Goal: Task Accomplishment & Management: Use online tool/utility

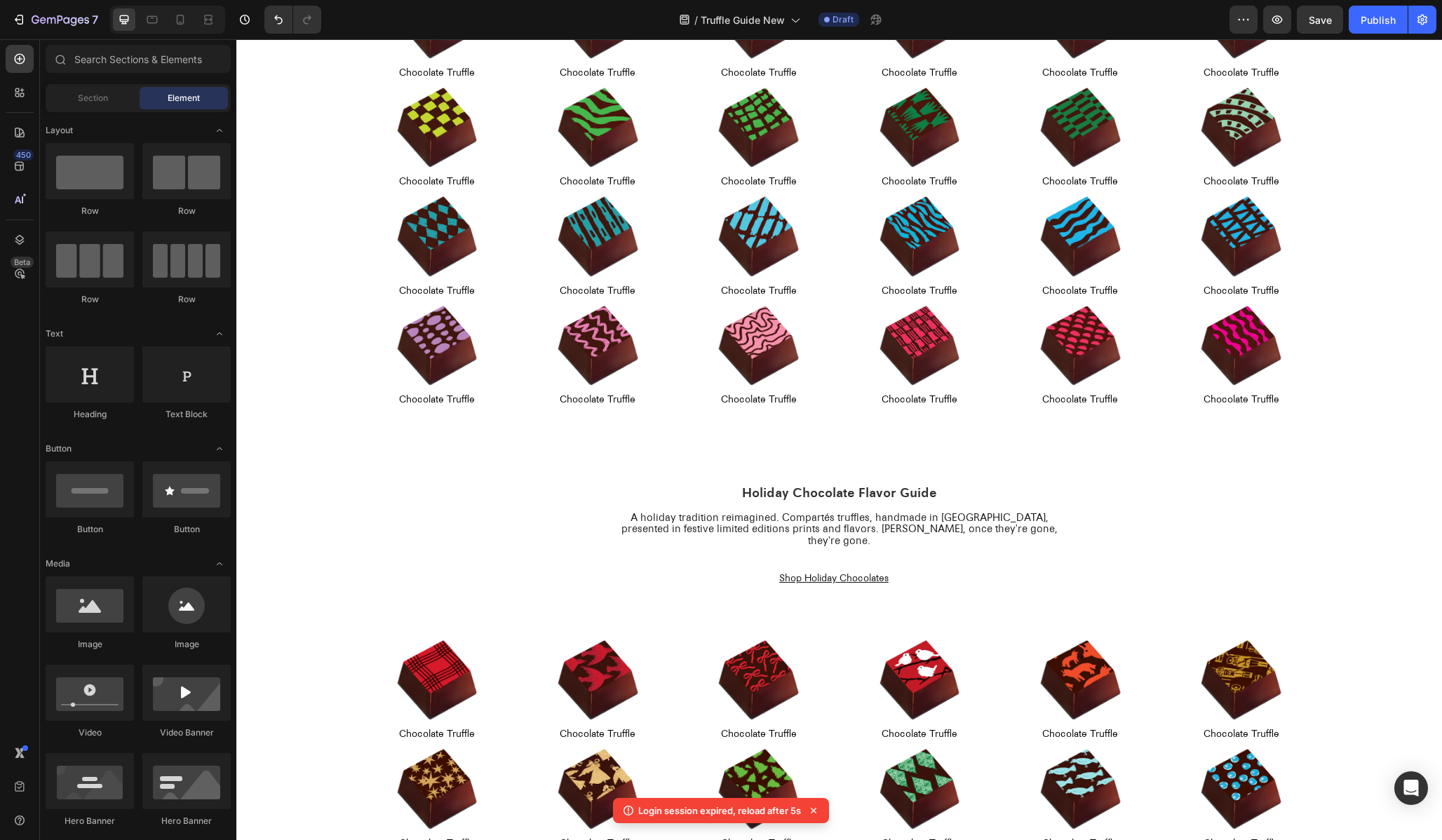
scroll to position [766, 0]
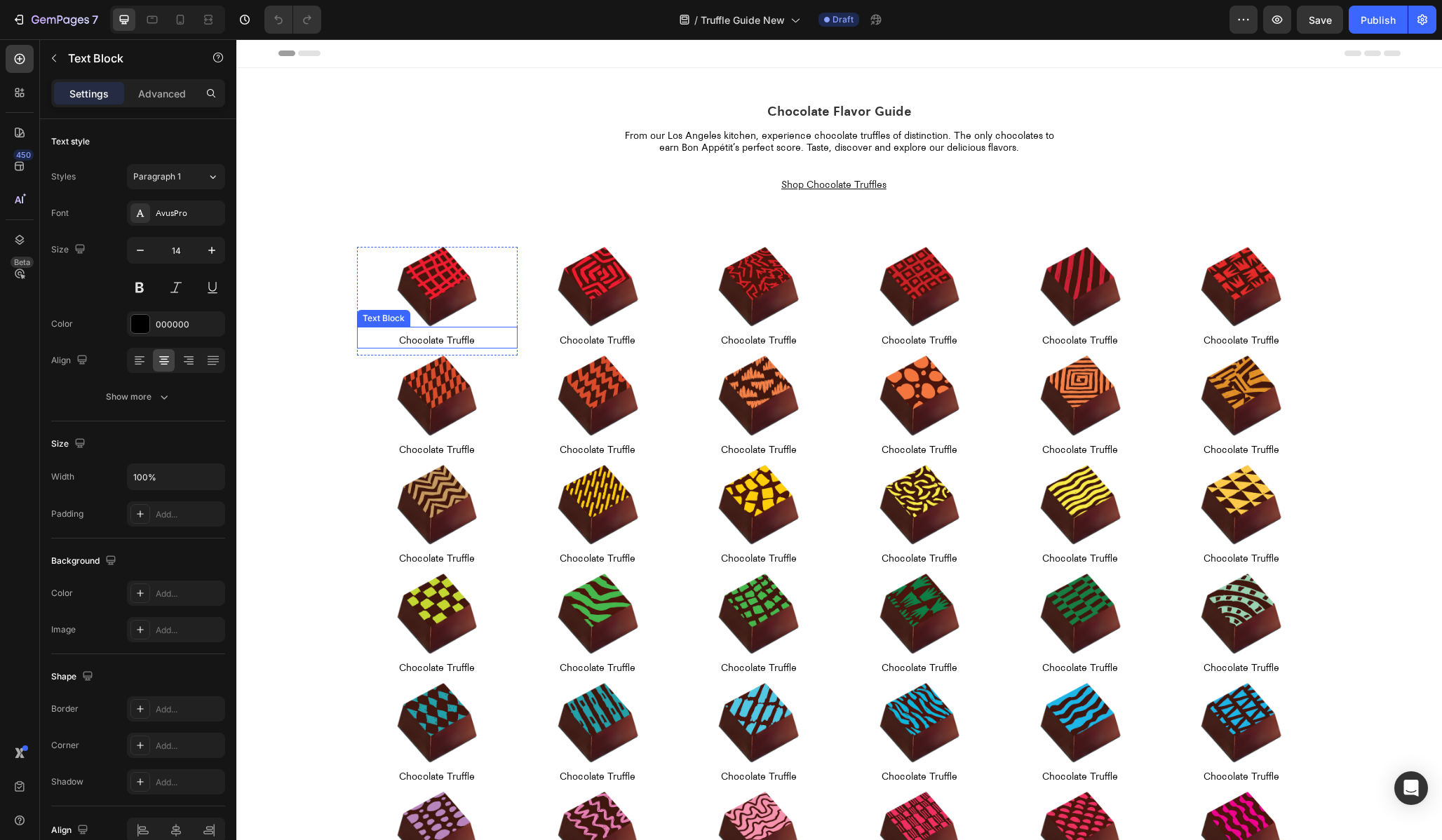
click at [442, 348] on div "Chocolate Truffle Text Block" at bounding box center [437, 338] width 161 height 22
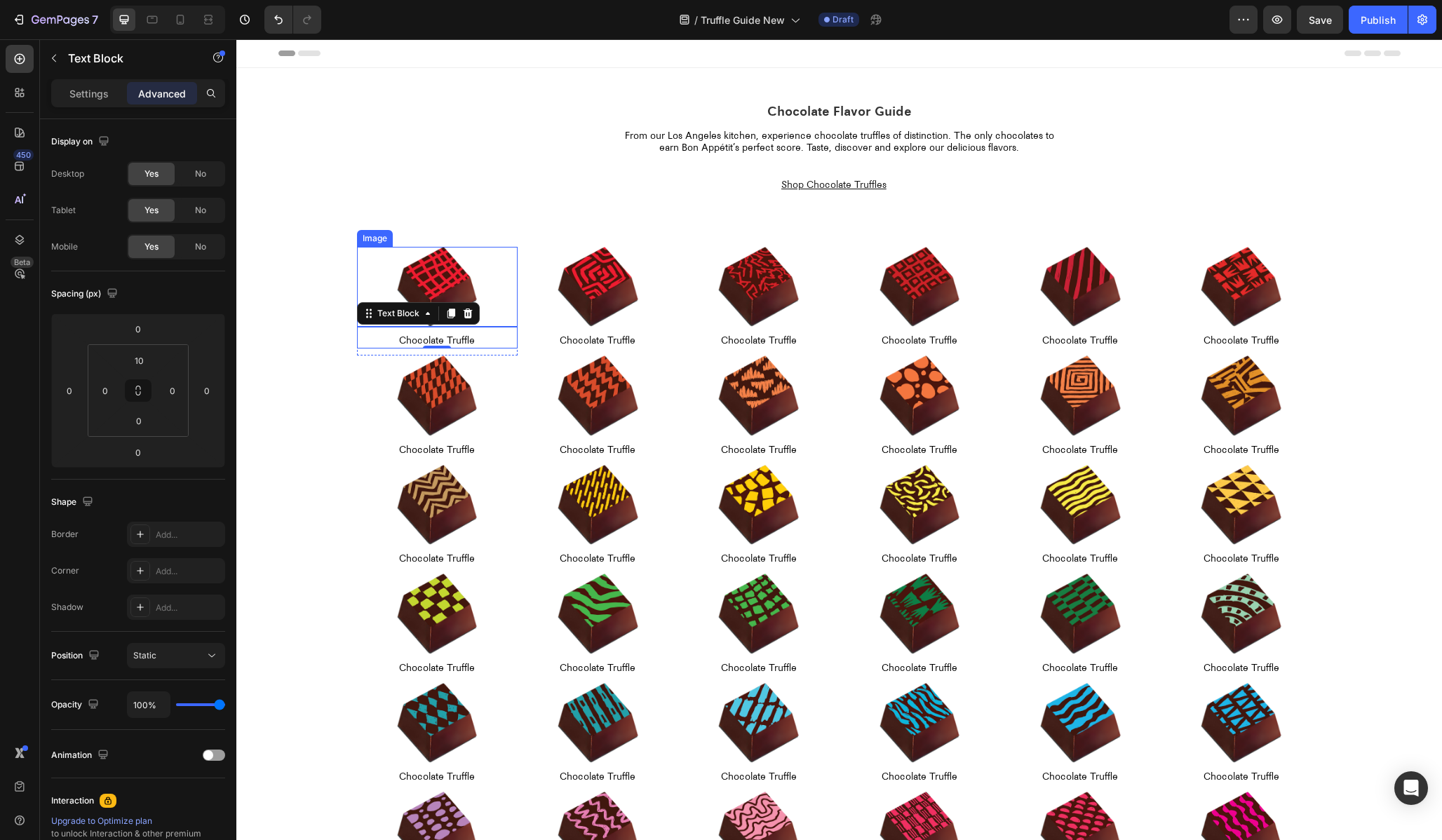
click at [376, 239] on div "Image" at bounding box center [375, 238] width 30 height 13
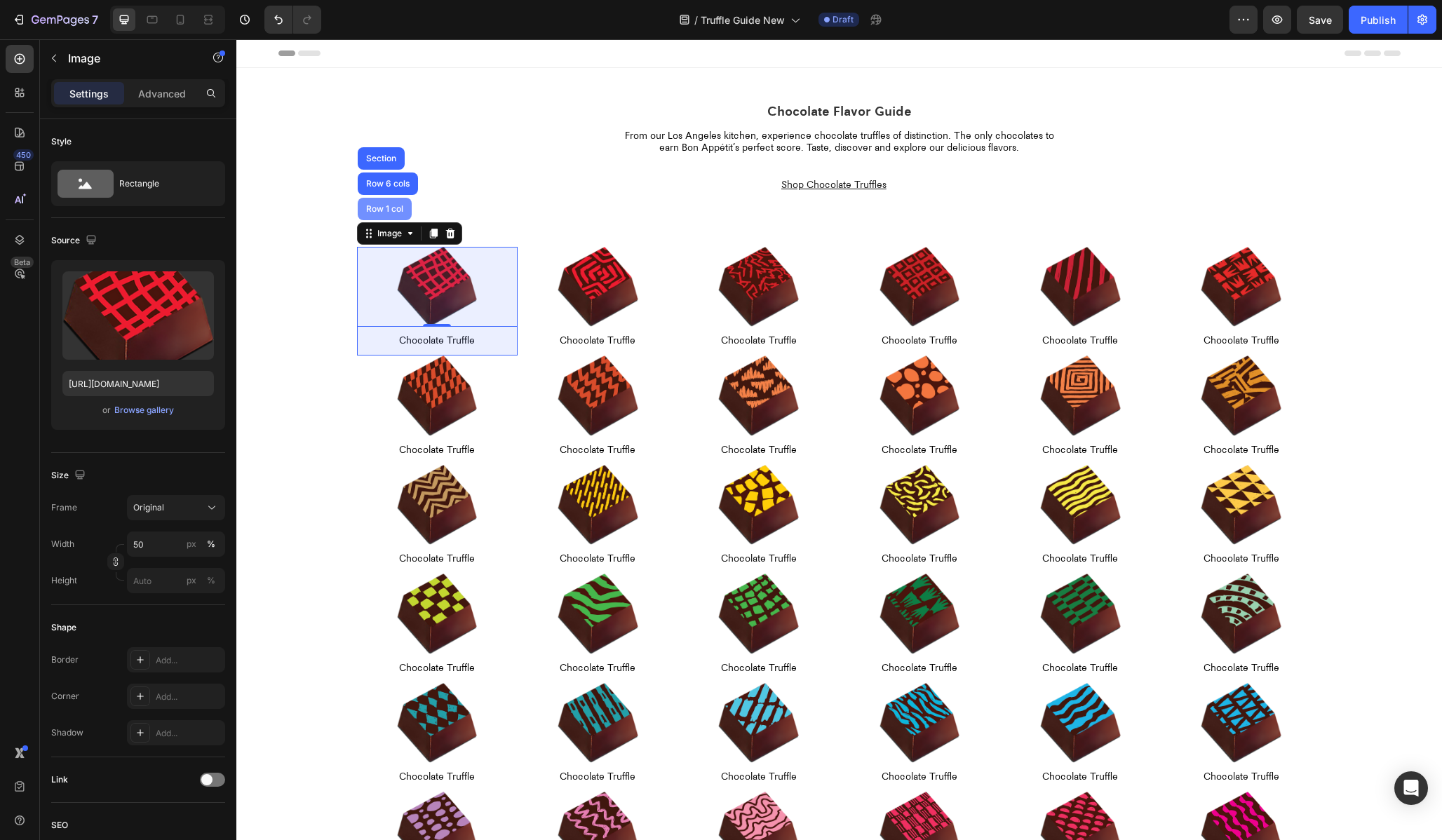
click at [378, 212] on div "Row 1 col" at bounding box center [384, 209] width 43 height 9
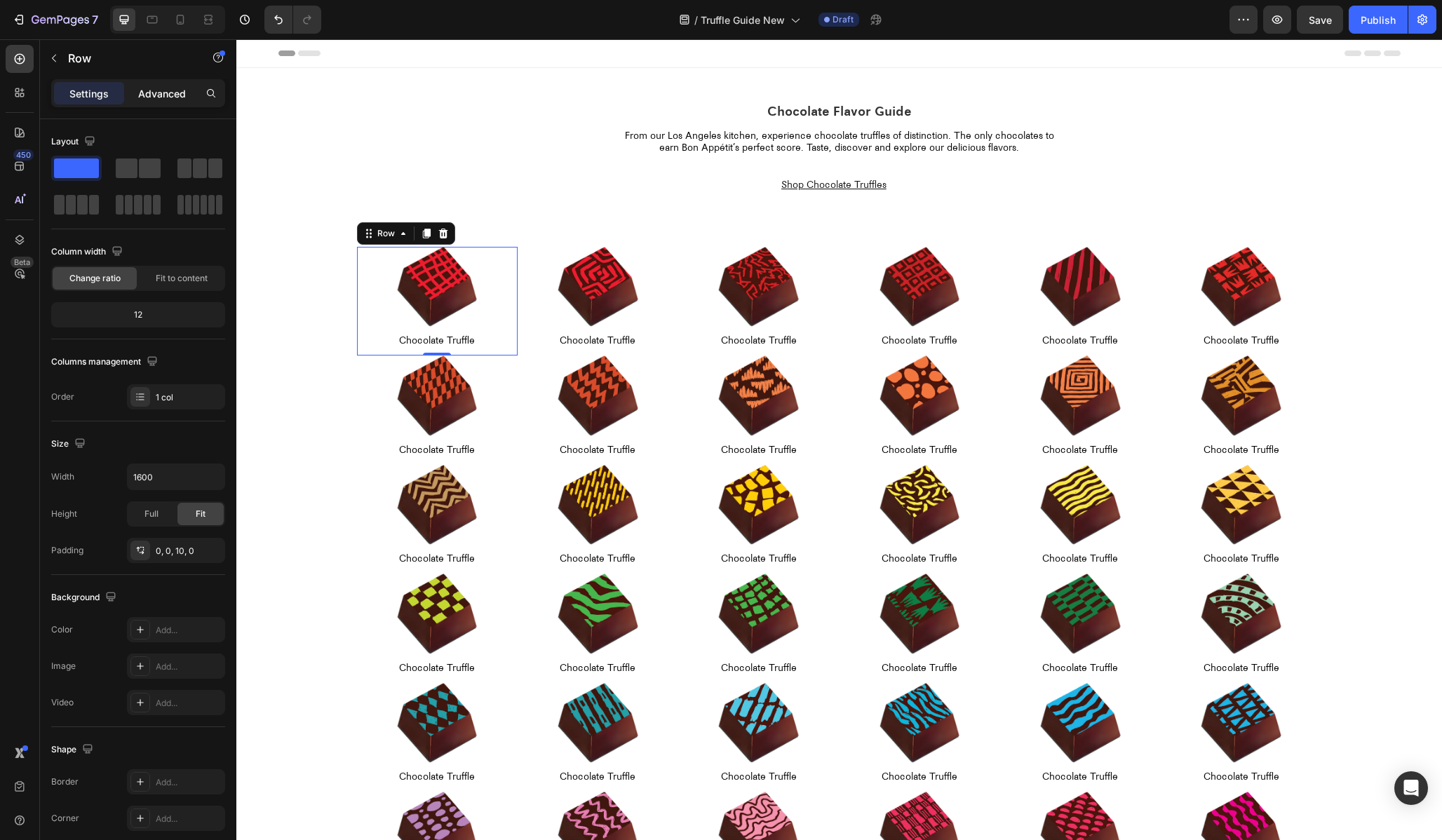
click at [163, 99] on p "Advanced" at bounding box center [162, 93] width 48 height 15
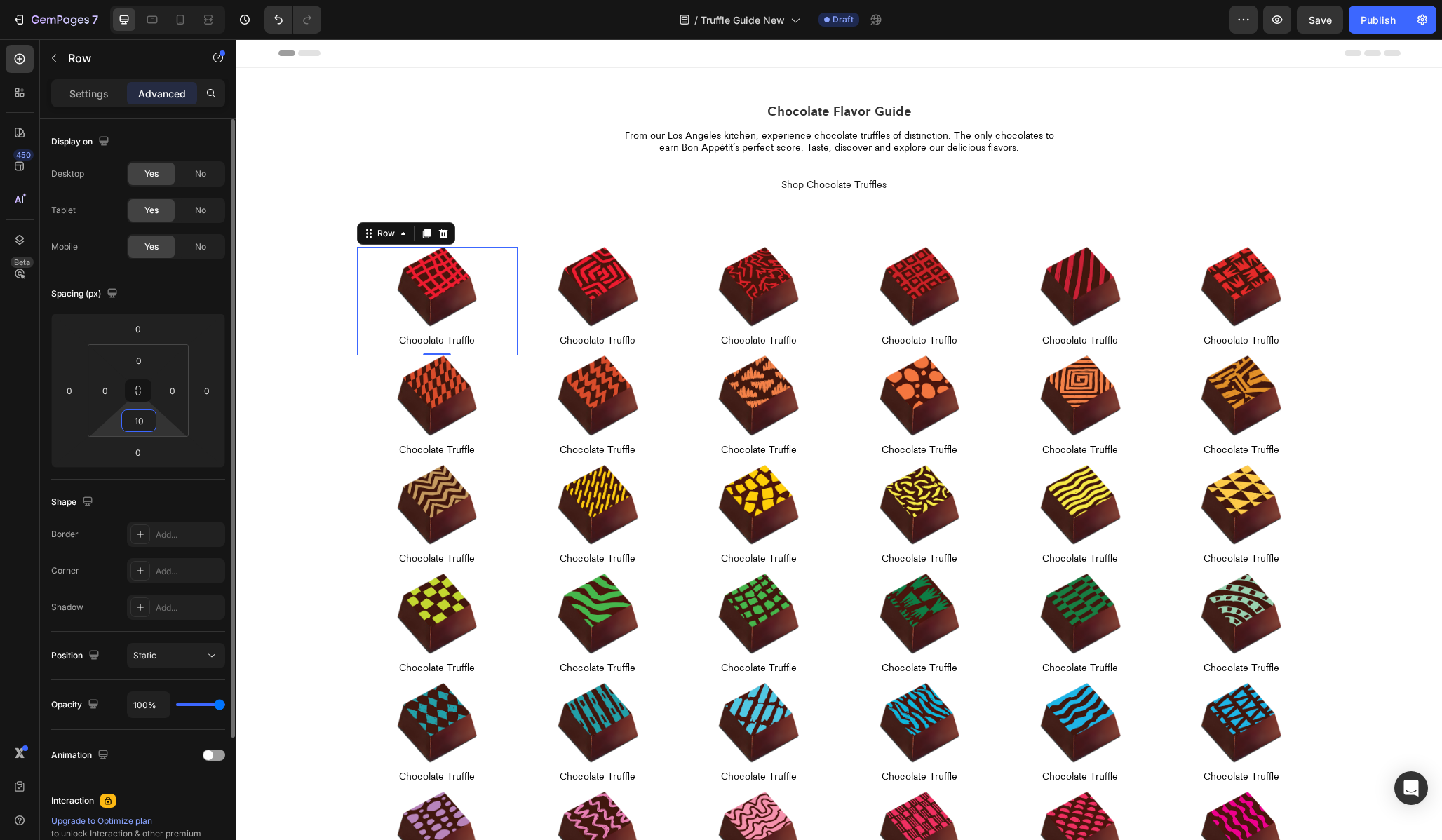
click at [142, 426] on input "10" at bounding box center [139, 420] width 28 height 21
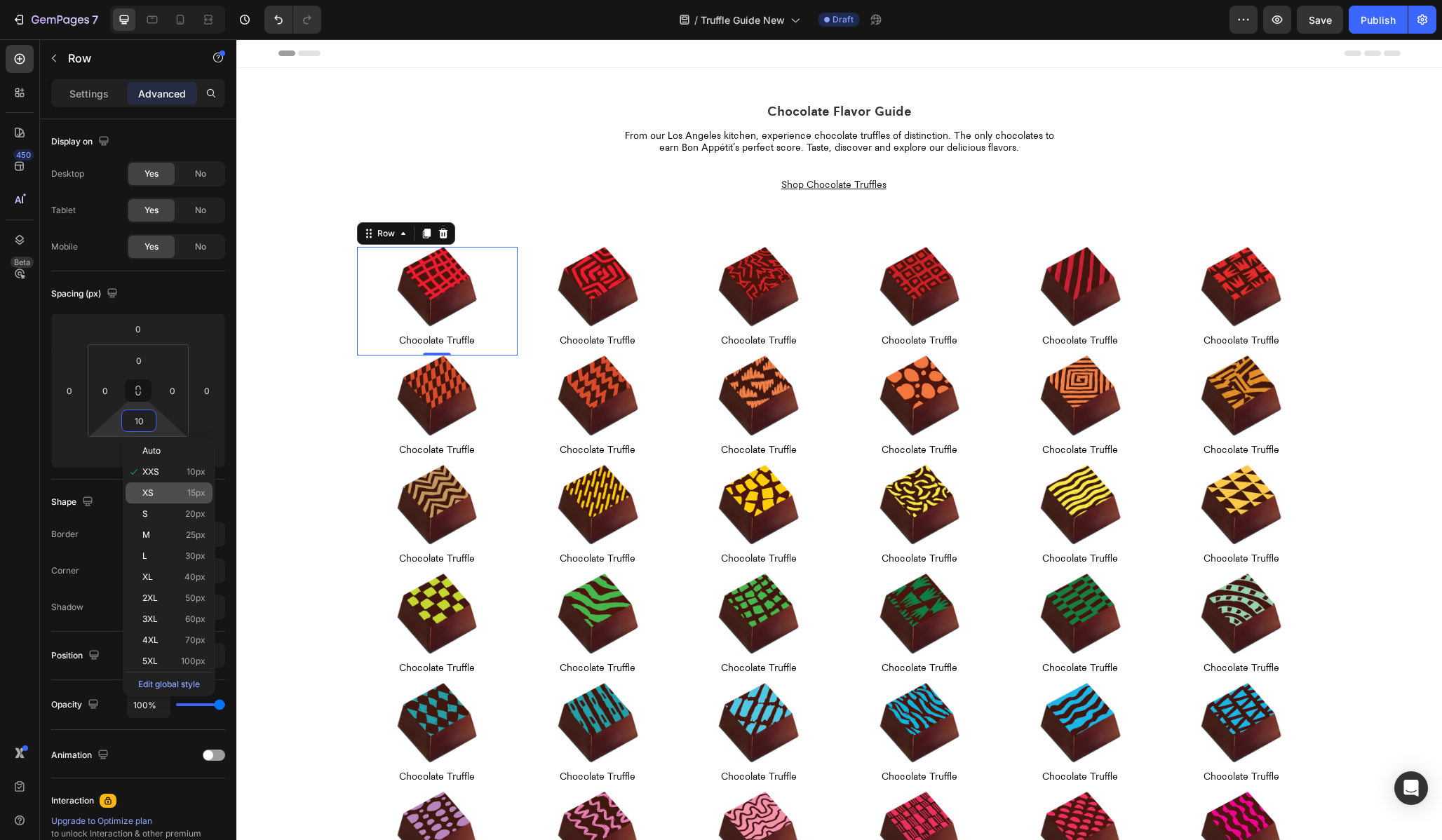
click at [177, 493] on p "XS 15px" at bounding box center [173, 493] width 63 height 10
type input "15"
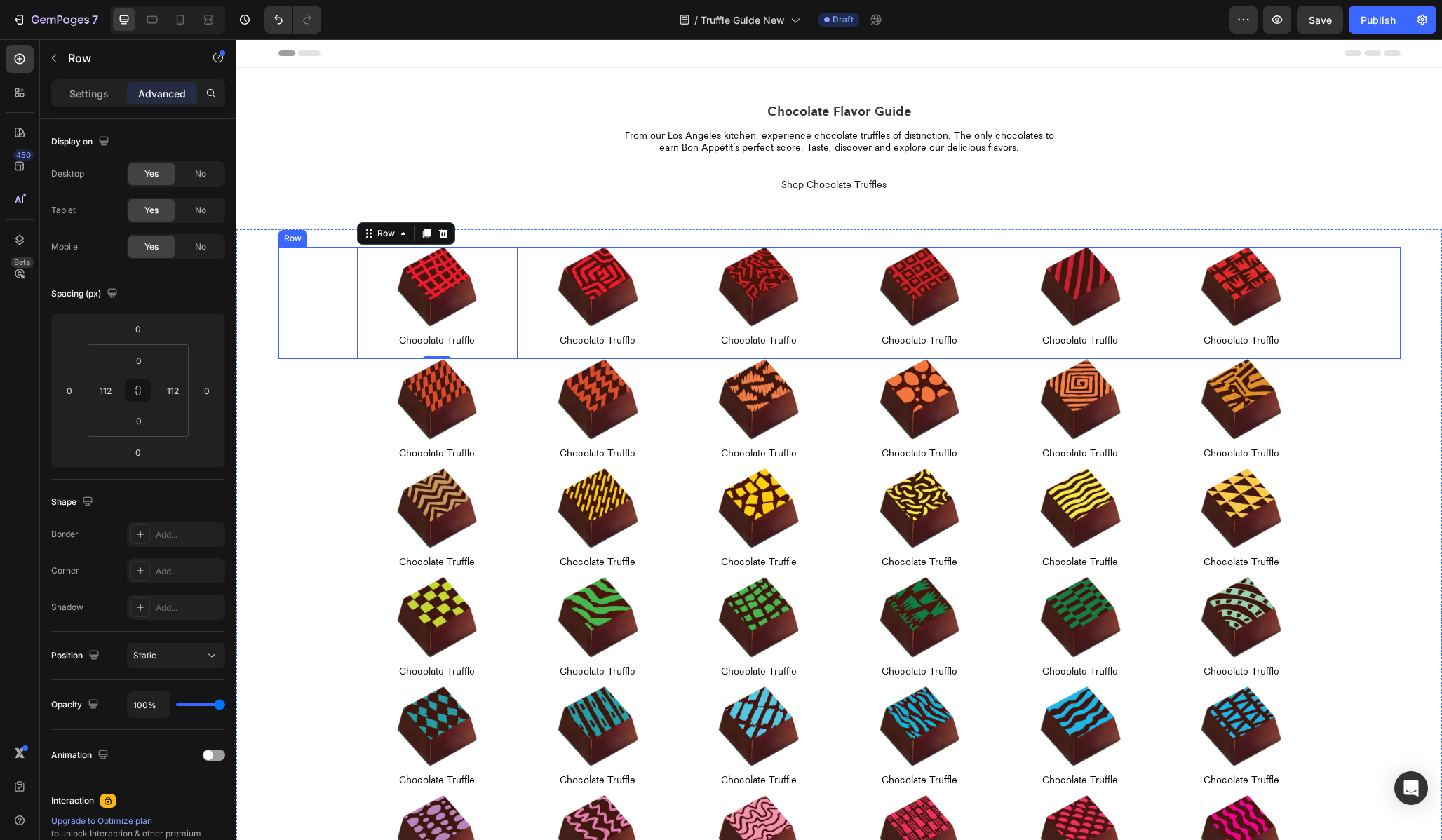
click at [300, 321] on div "Image Chocolate Truffle Text Block Row 0 Image Chocolate Truffle Text Block Row…" at bounding box center [839, 303] width 1122 height 112
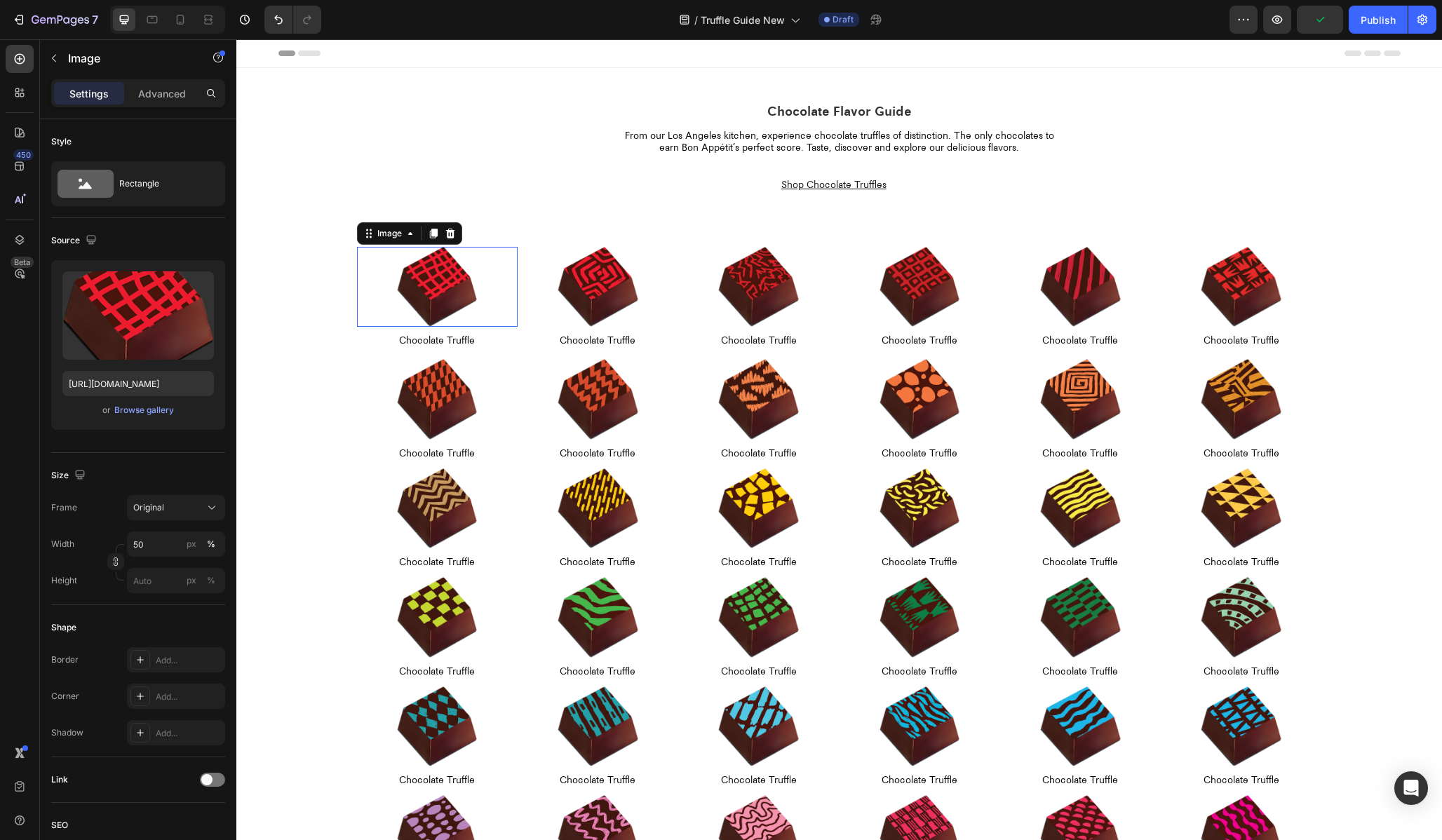
click at [381, 245] on div "Image 0 Chocolate Truffle Text Block Row Image Chocolate Truffle Text Block Row…" at bounding box center [839, 584] width 1206 height 711
click at [381, 239] on div "Image" at bounding box center [389, 234] width 30 height 13
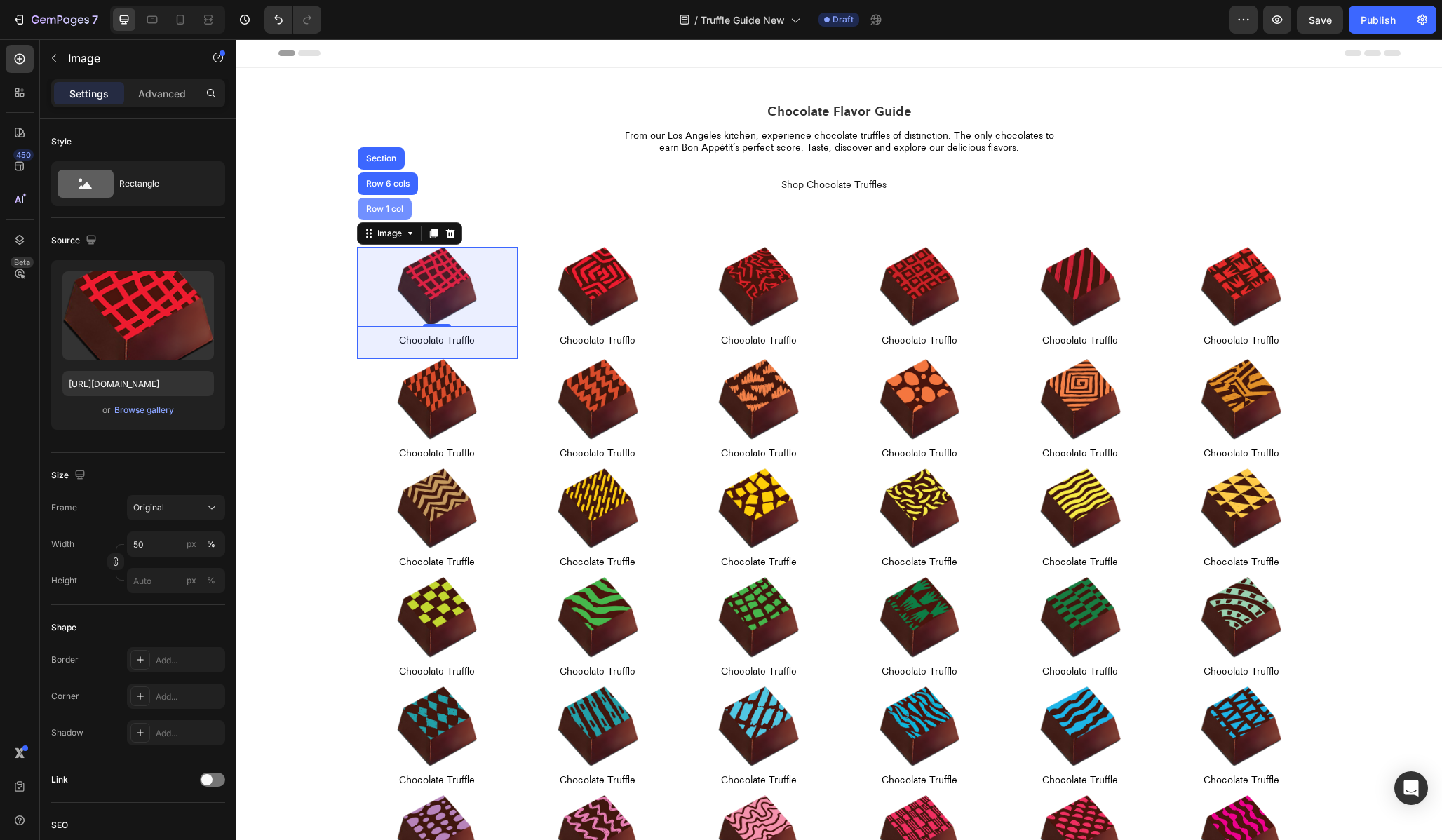
click at [387, 202] on div "Row 1 col" at bounding box center [384, 209] width 54 height 23
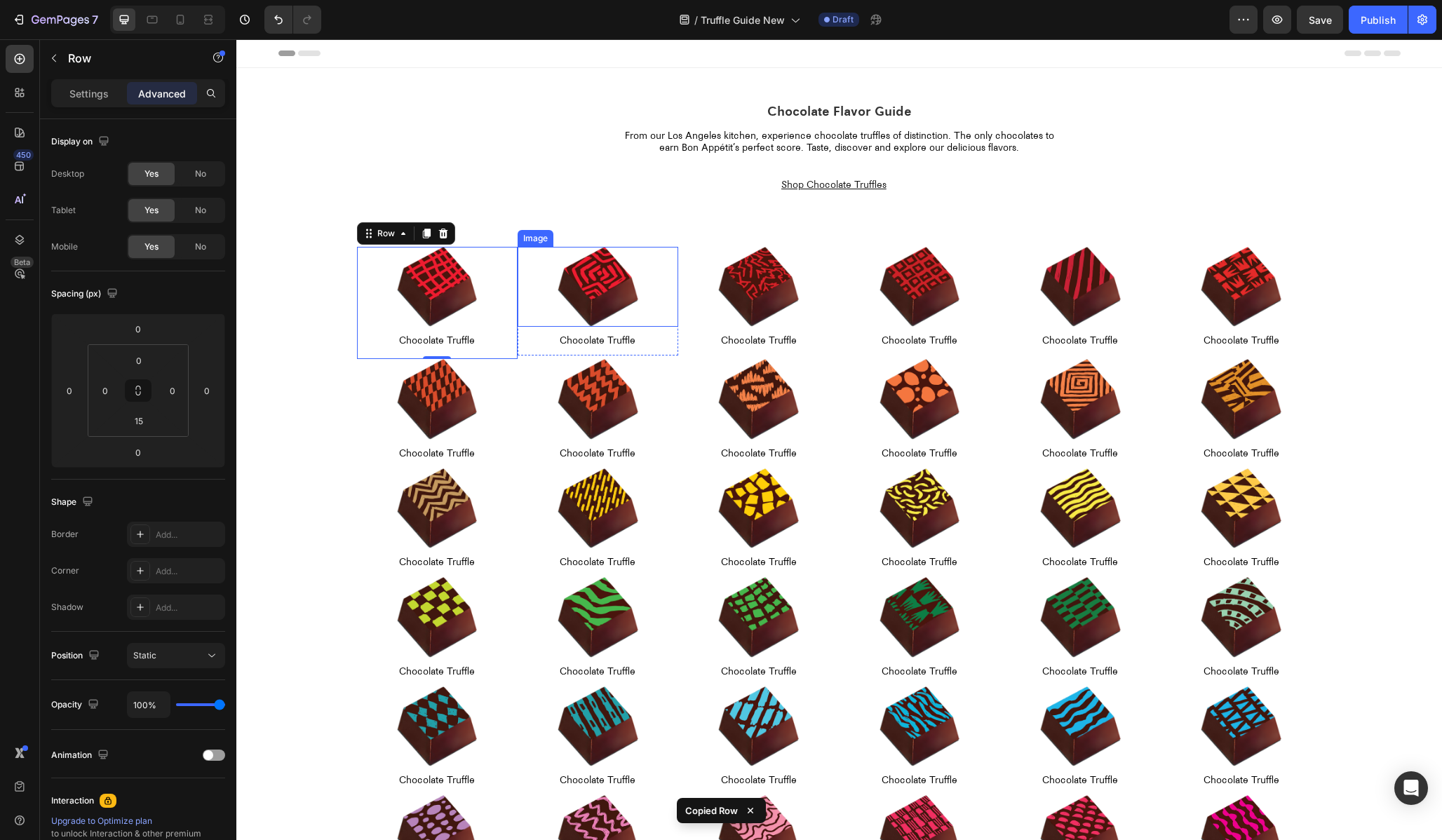
click at [538, 240] on div "Image" at bounding box center [535, 238] width 30 height 13
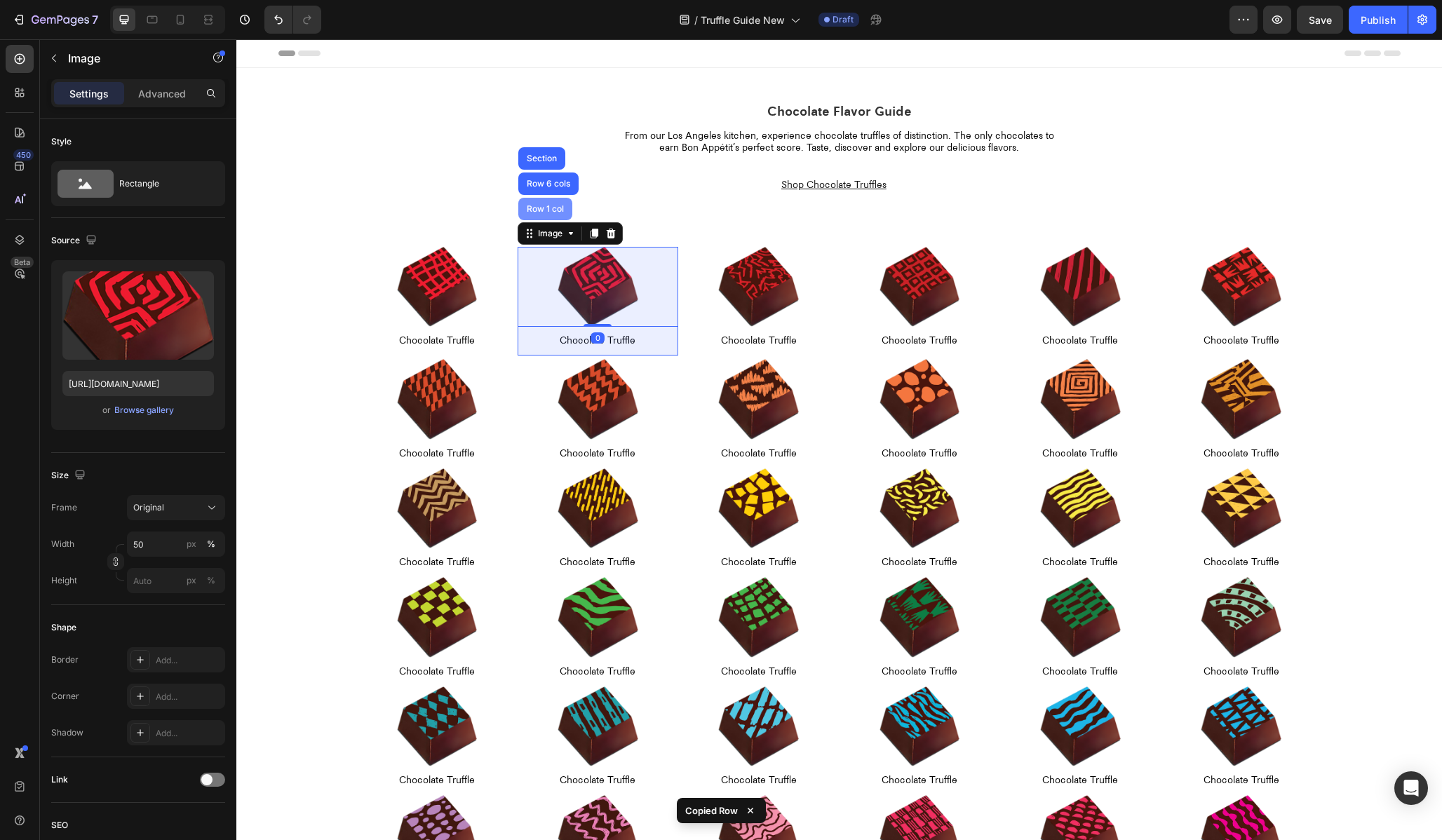
click at [538, 219] on div "Row 1 col" at bounding box center [545, 209] width 54 height 23
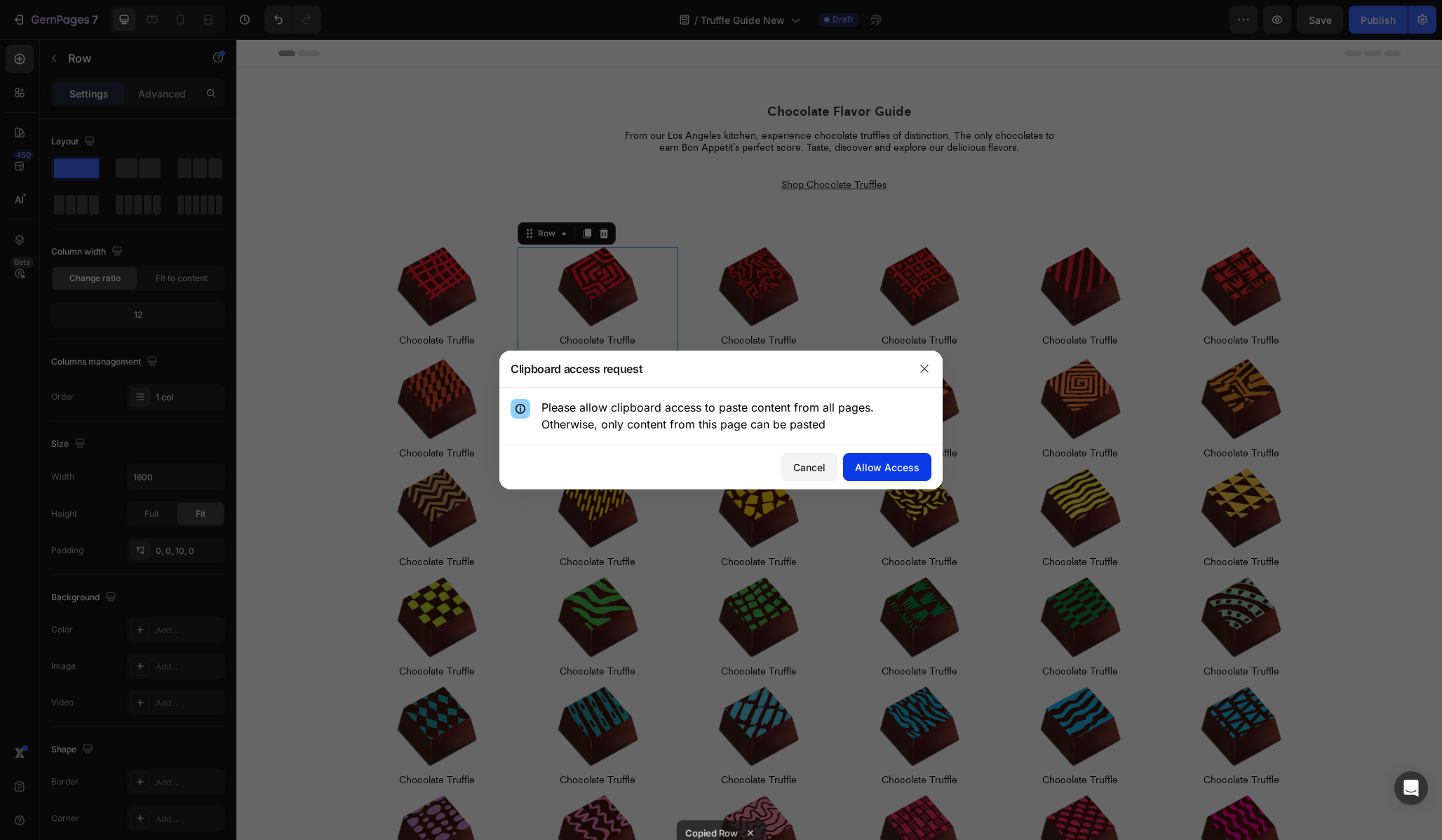
click at [872, 465] on div "Allow Access" at bounding box center [887, 467] width 64 height 15
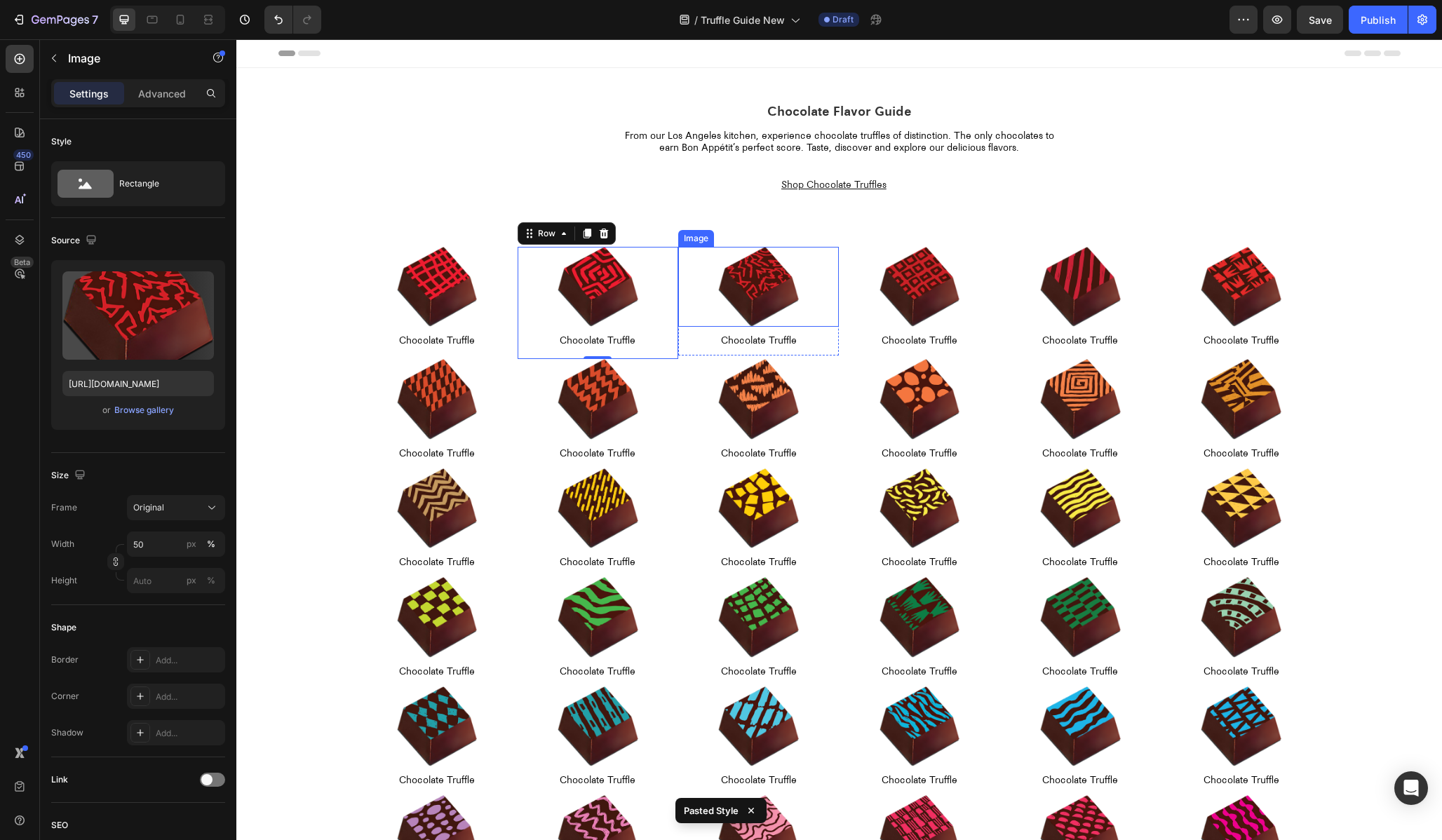
click at [703, 243] on div "Image" at bounding box center [697, 238] width 36 height 16
click at [703, 235] on div "Image" at bounding box center [711, 234] width 30 height 13
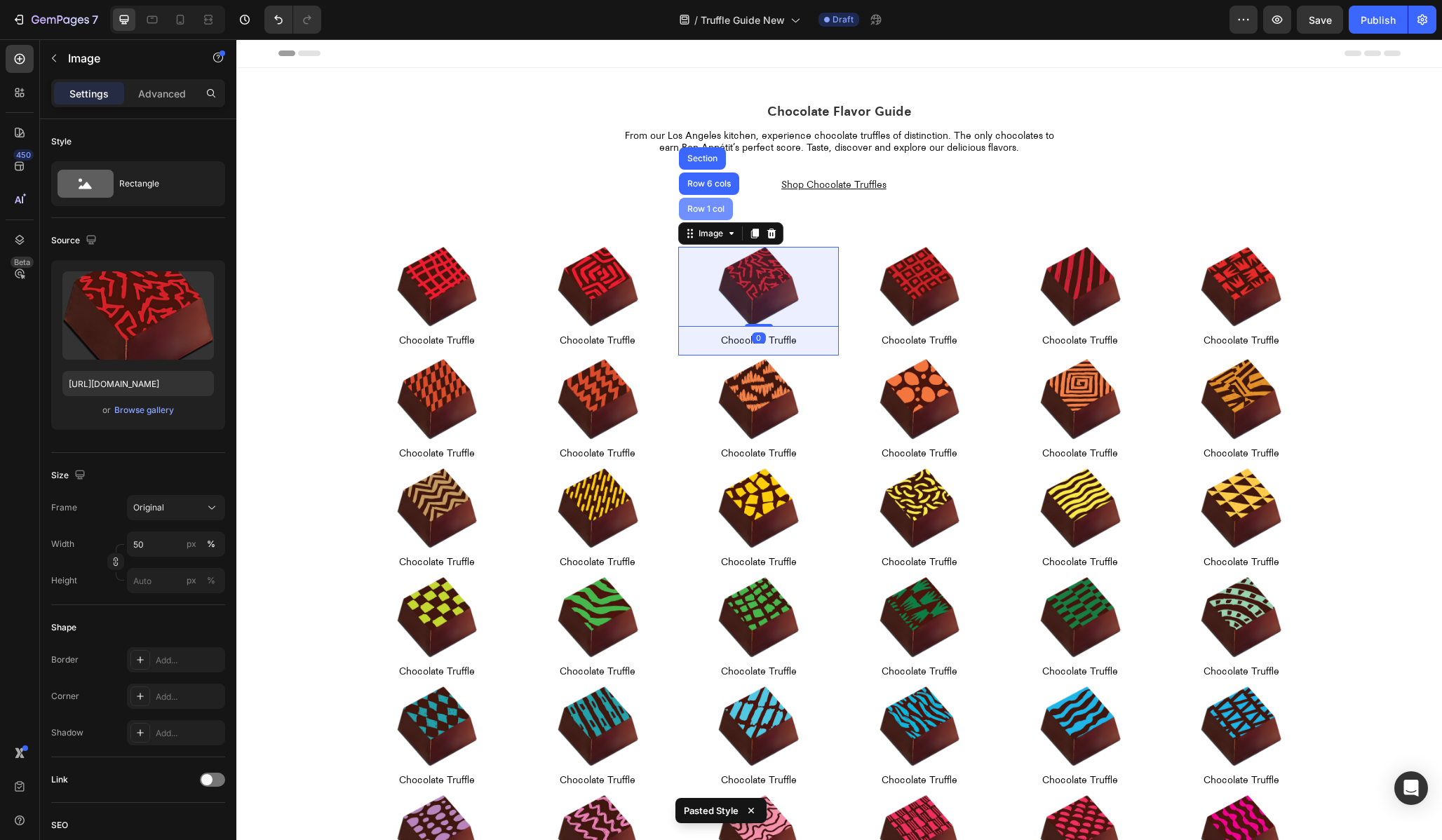
click at [700, 219] on div "Row 1 col" at bounding box center [705, 209] width 54 height 23
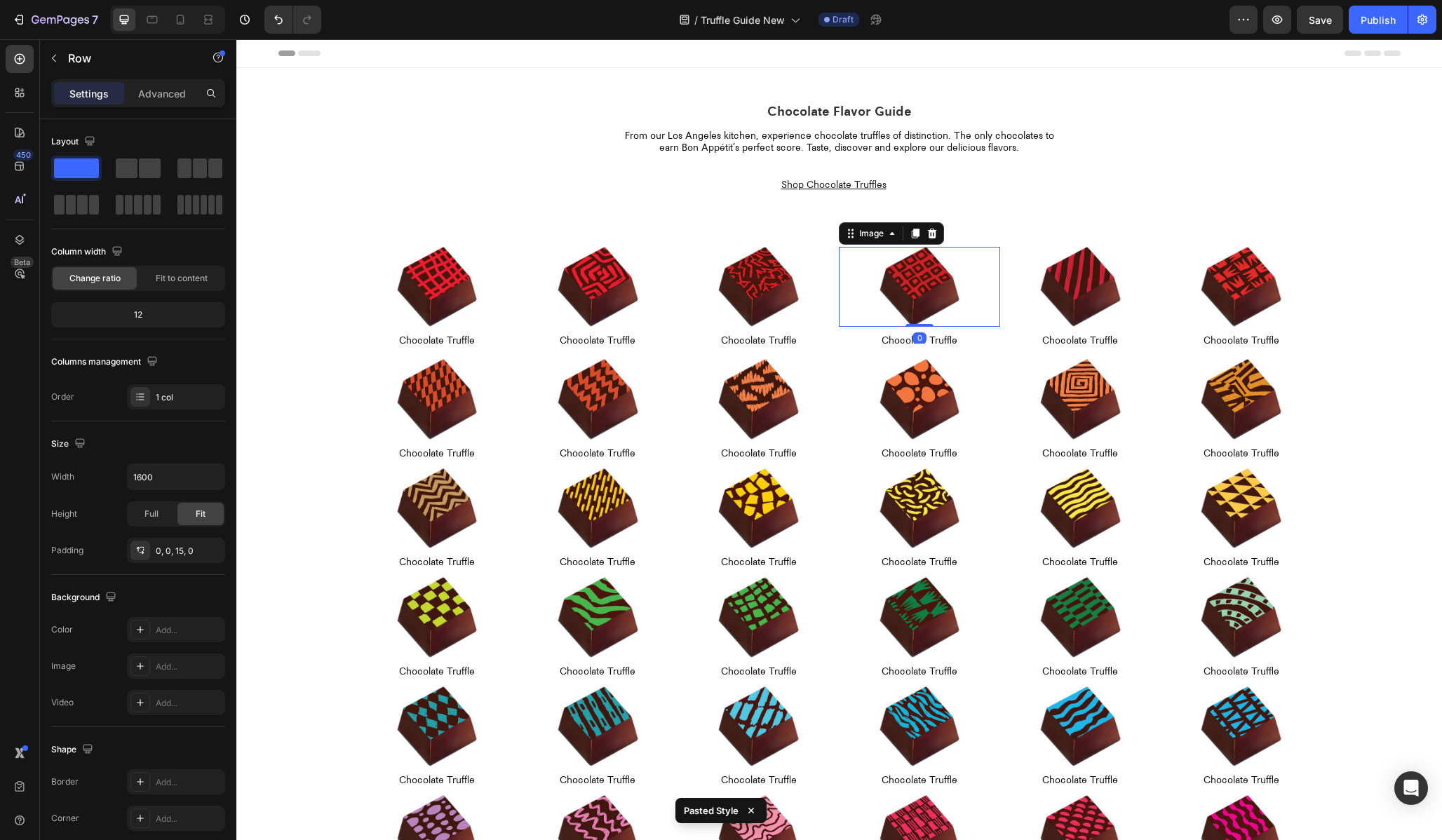
click at [877, 248] on div at bounding box center [919, 287] width 161 height 81
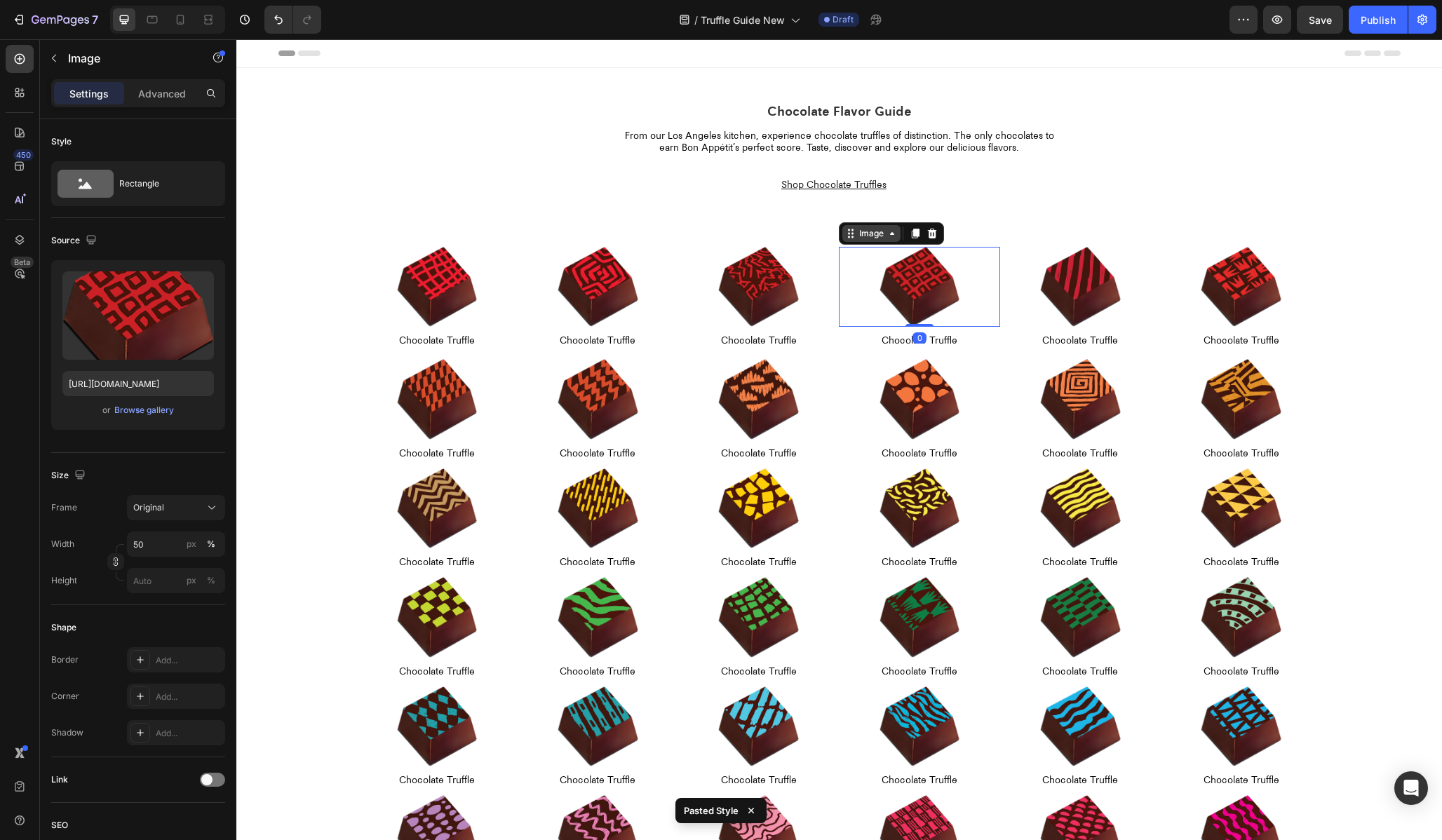
click at [875, 236] on div "Image" at bounding box center [872, 234] width 30 height 13
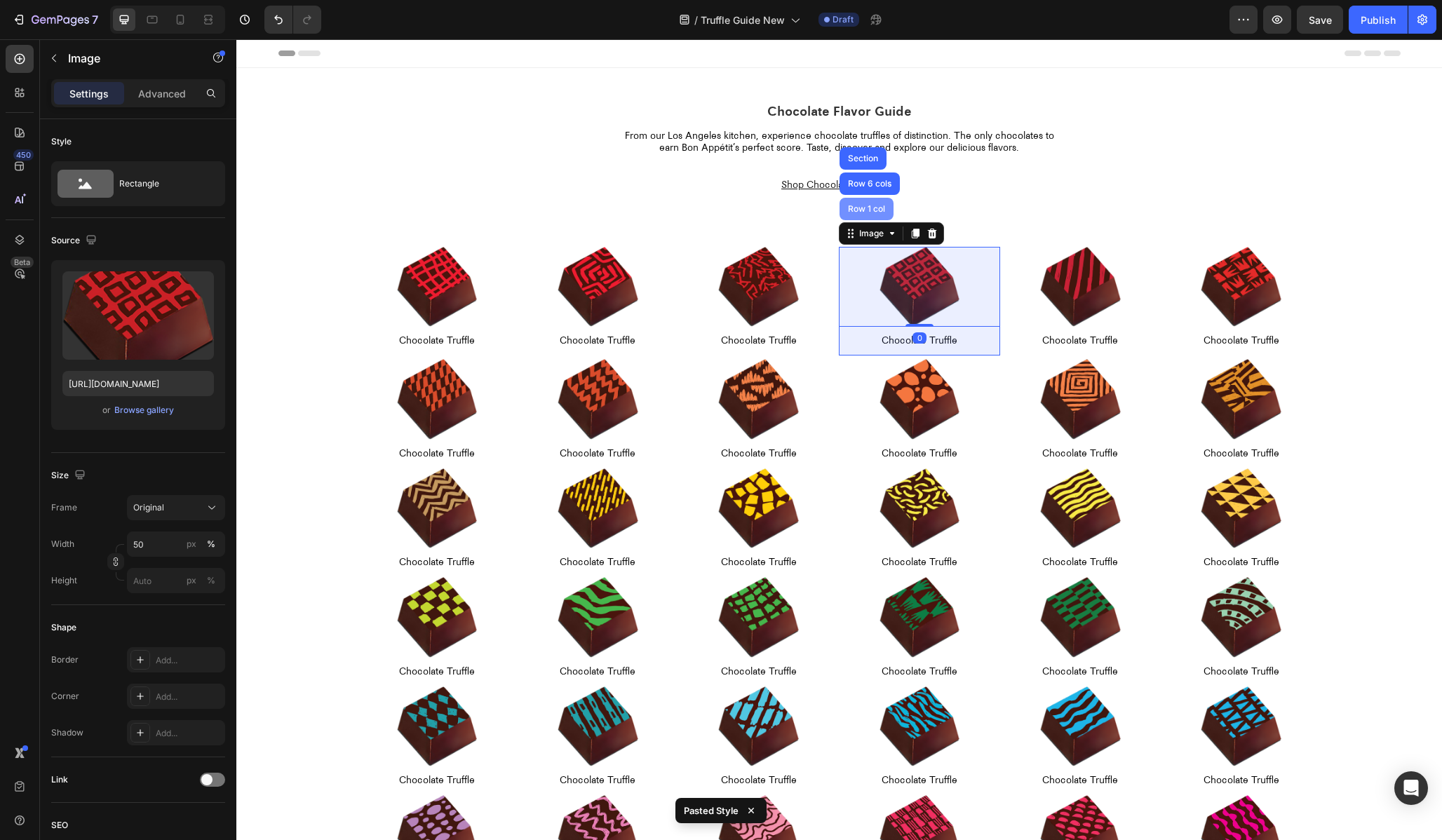
click at [864, 216] on div "Row 1 col" at bounding box center [866, 209] width 54 height 23
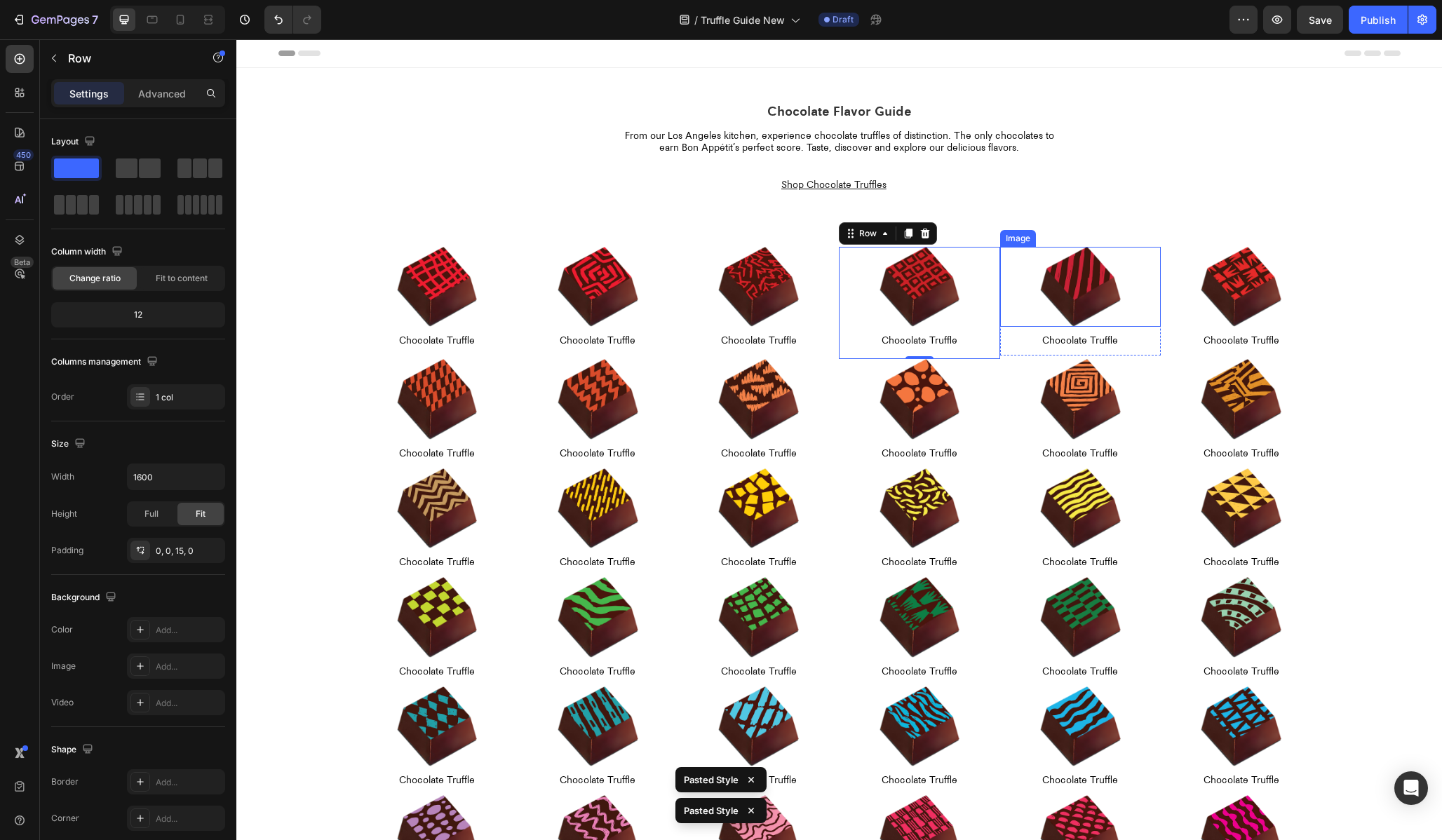
click at [1018, 245] on div "Image" at bounding box center [1018, 238] width 36 height 16
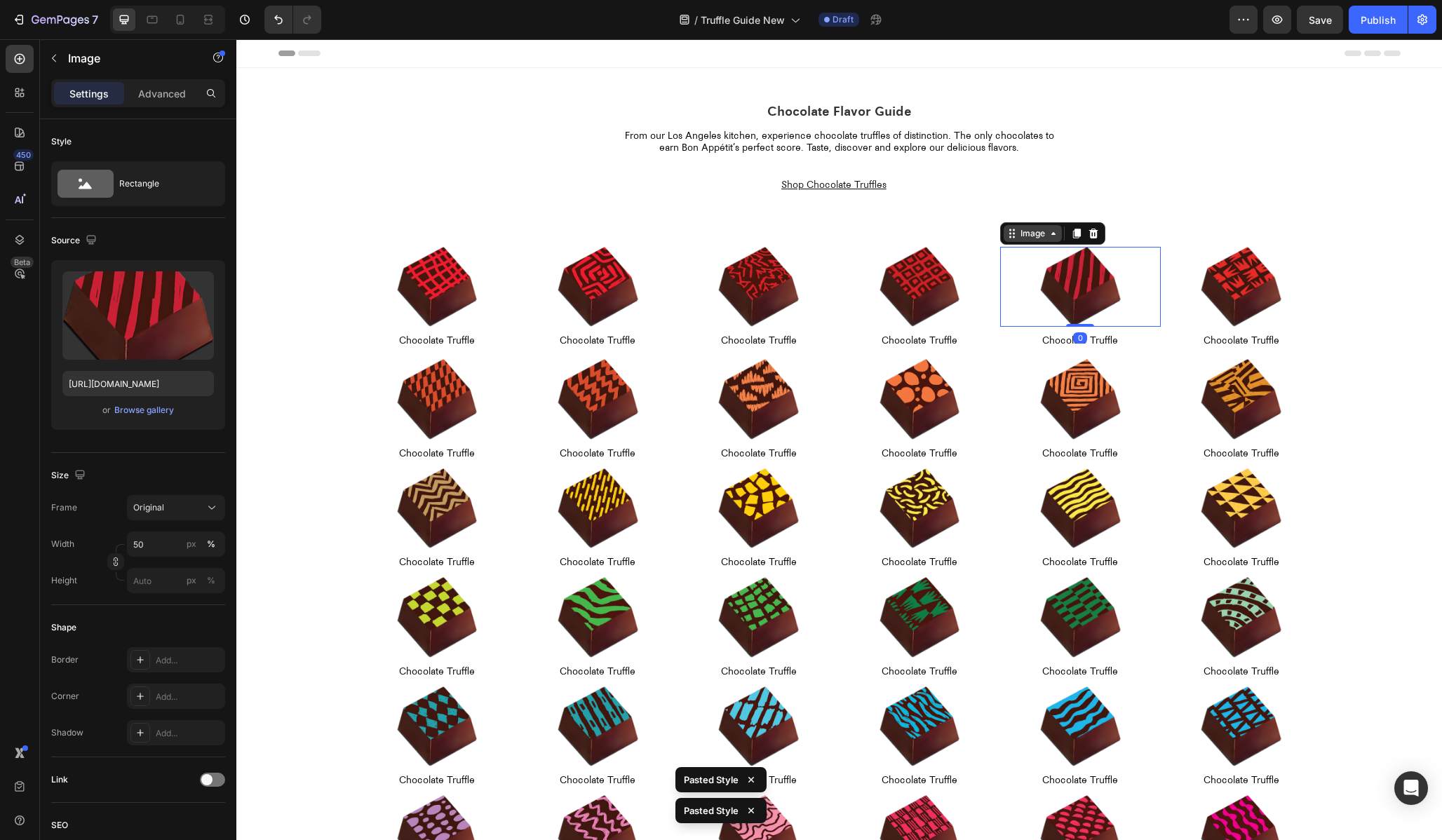
click at [1021, 236] on div "Image" at bounding box center [1032, 234] width 30 height 13
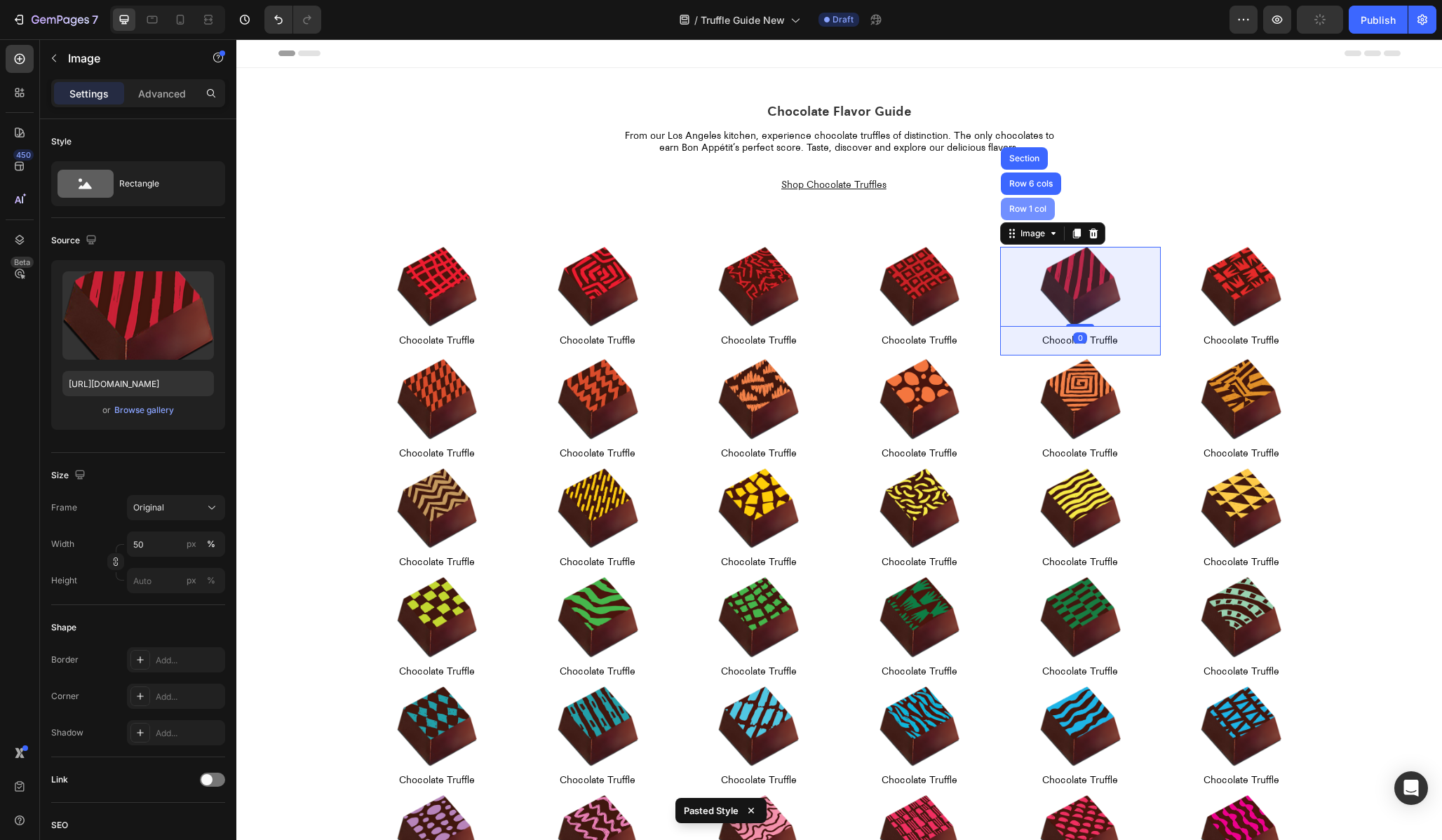
click at [1025, 215] on div "Row 1 col" at bounding box center [1028, 209] width 54 height 23
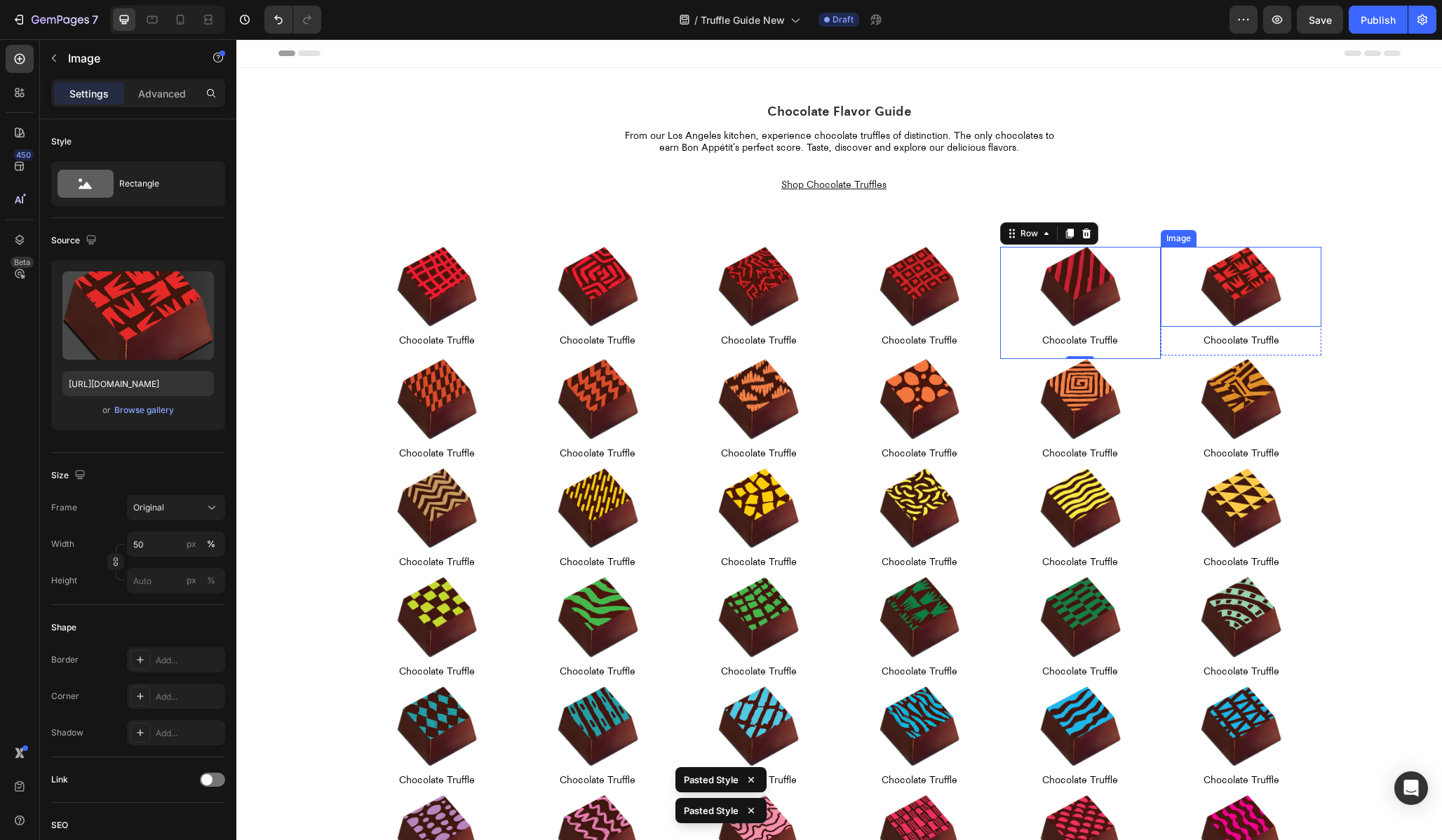
click at [1188, 253] on div at bounding box center [1241, 287] width 161 height 81
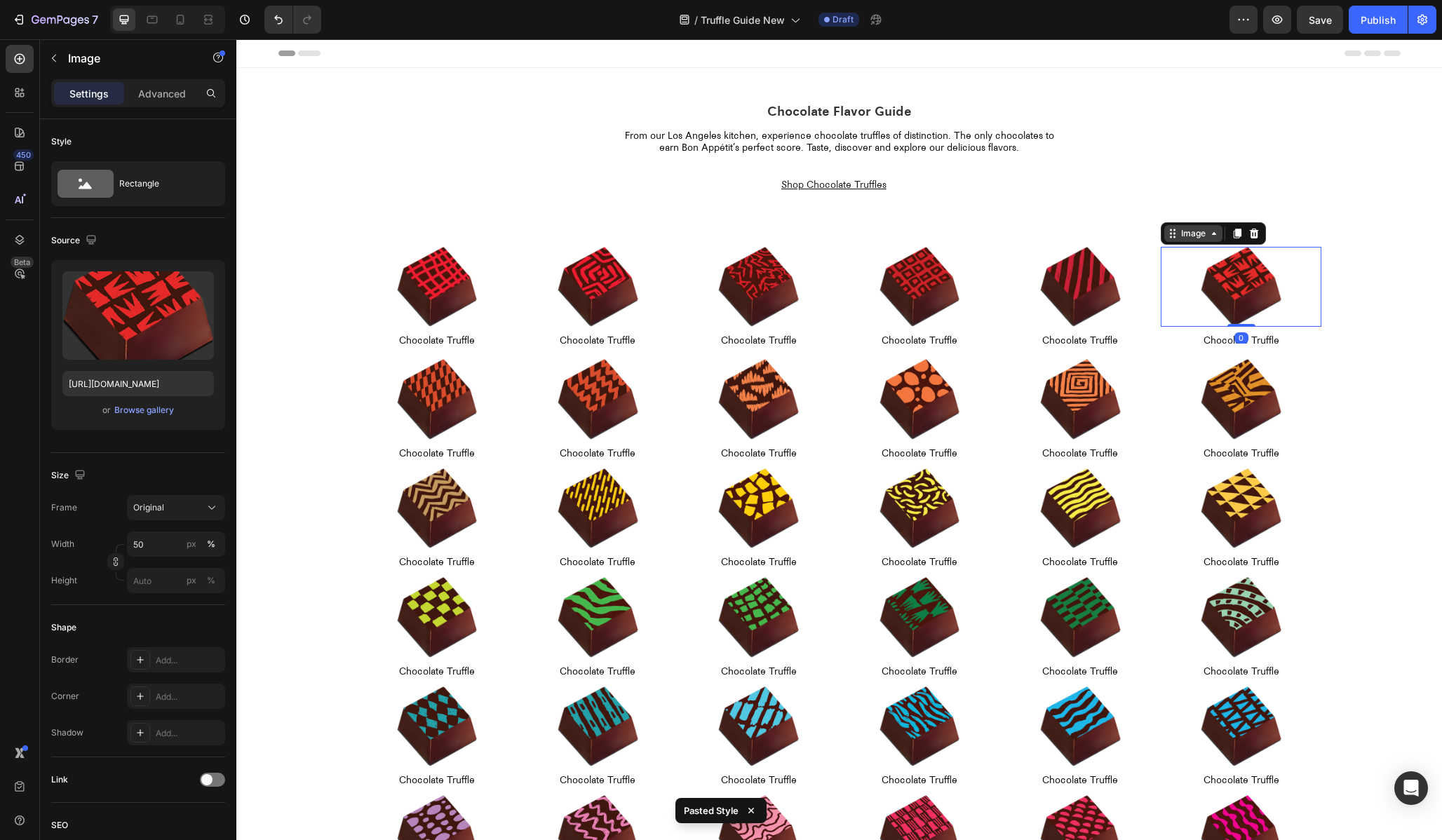
click at [1182, 238] on div "Image" at bounding box center [1193, 234] width 30 height 13
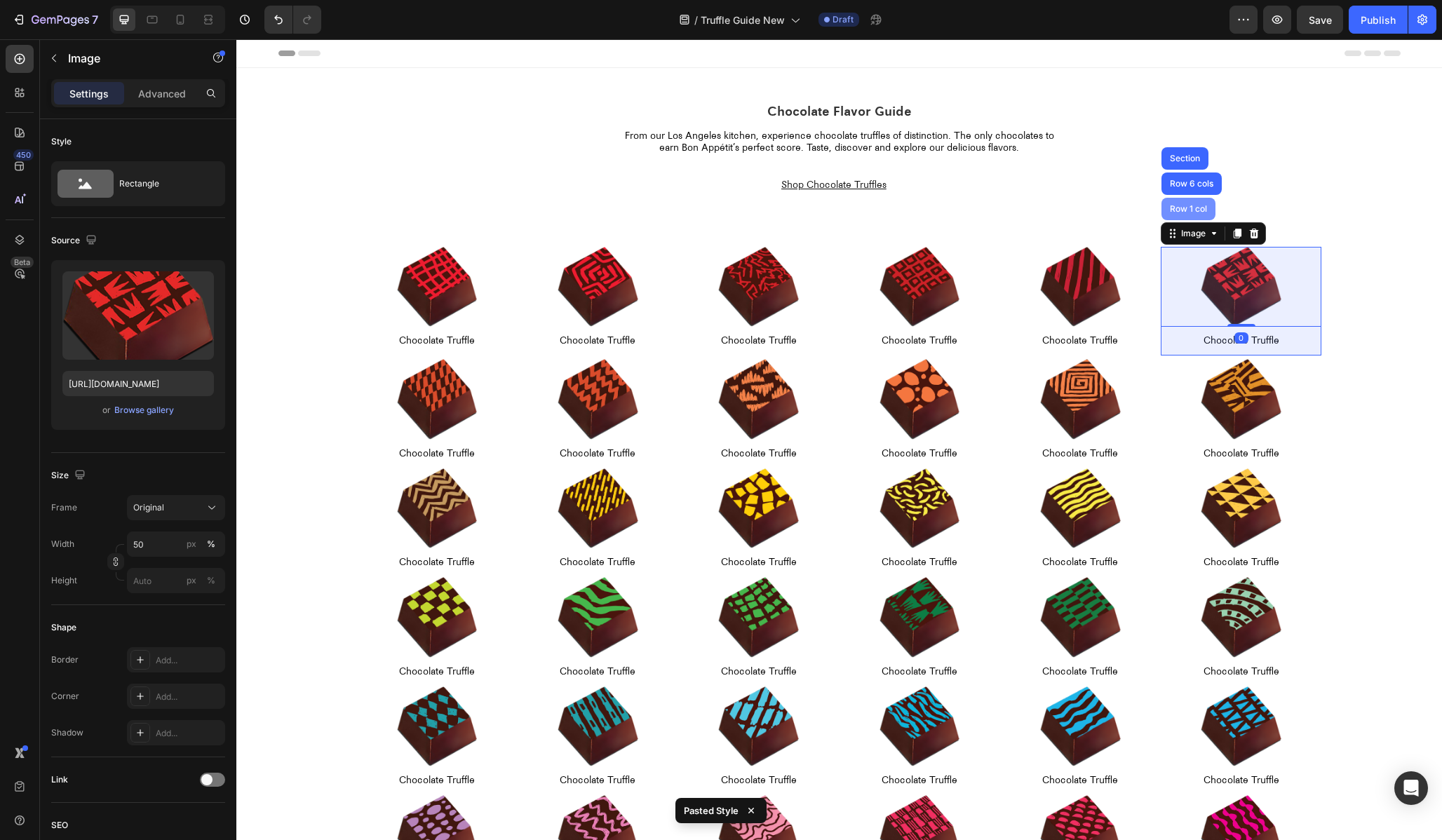
click at [1176, 203] on div "Row 1 col" at bounding box center [1188, 209] width 54 height 23
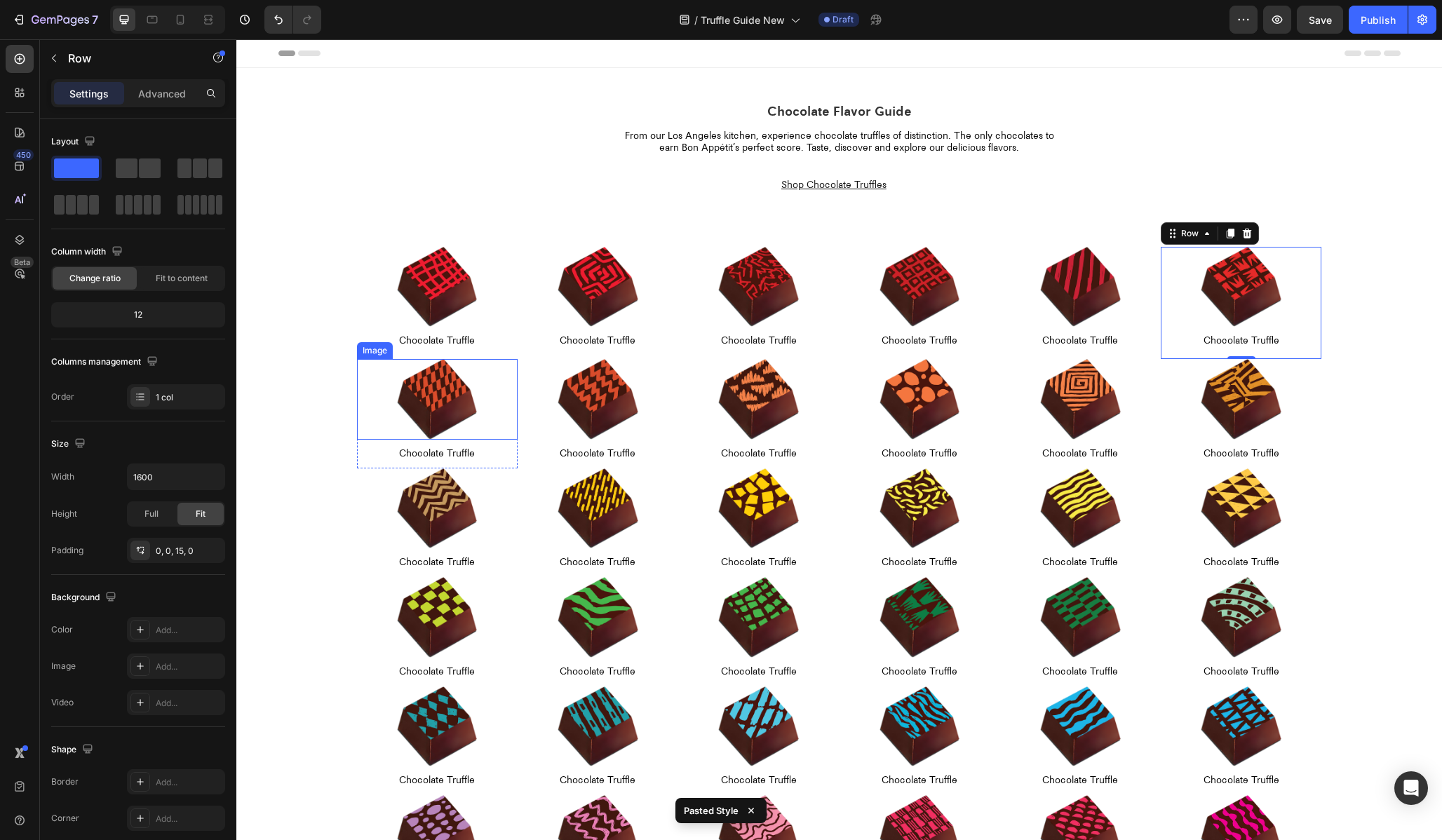
click at [374, 354] on div "Image" at bounding box center [375, 351] width 30 height 13
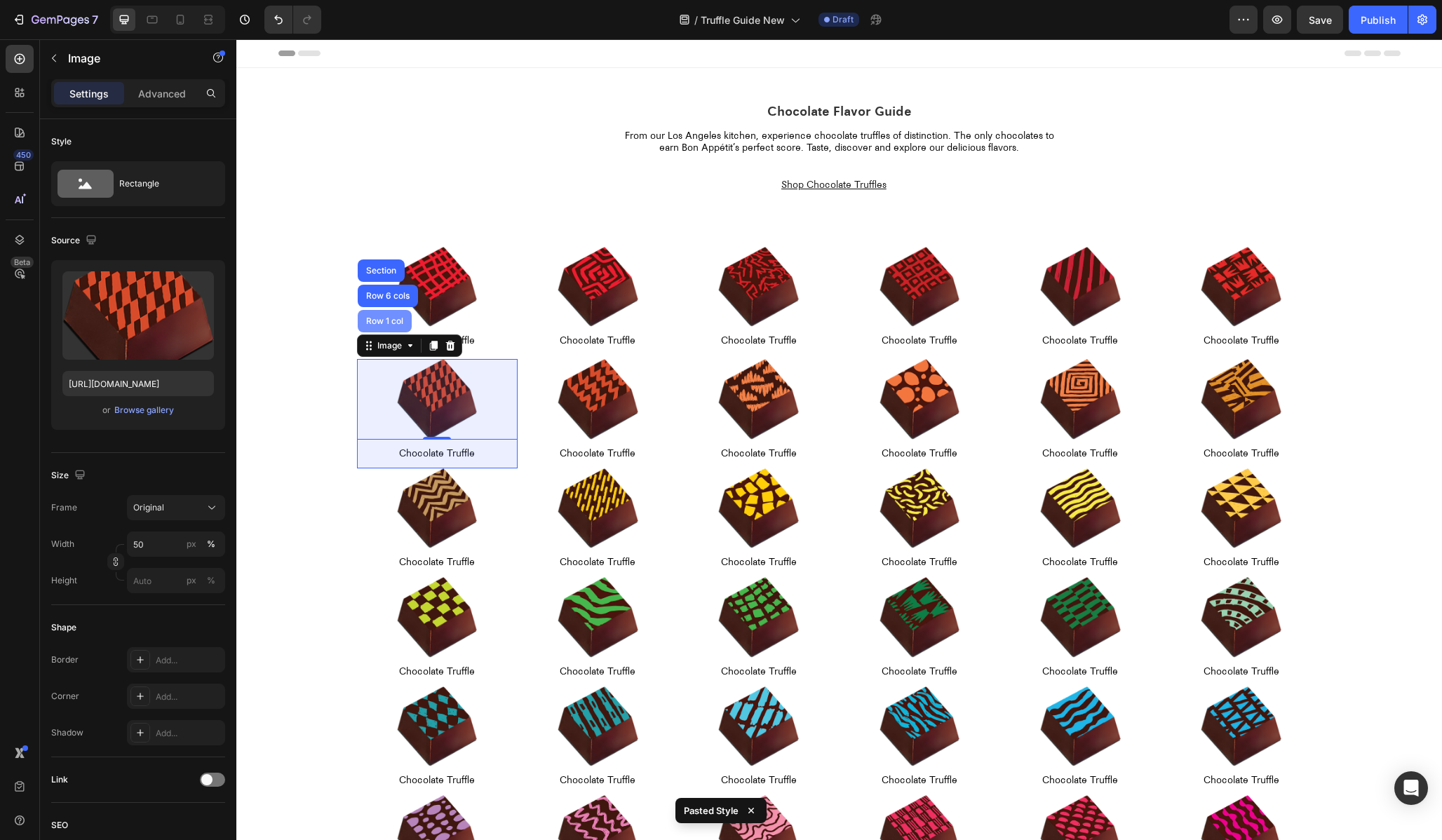
click at [374, 328] on div "Row 1 col" at bounding box center [384, 321] width 54 height 23
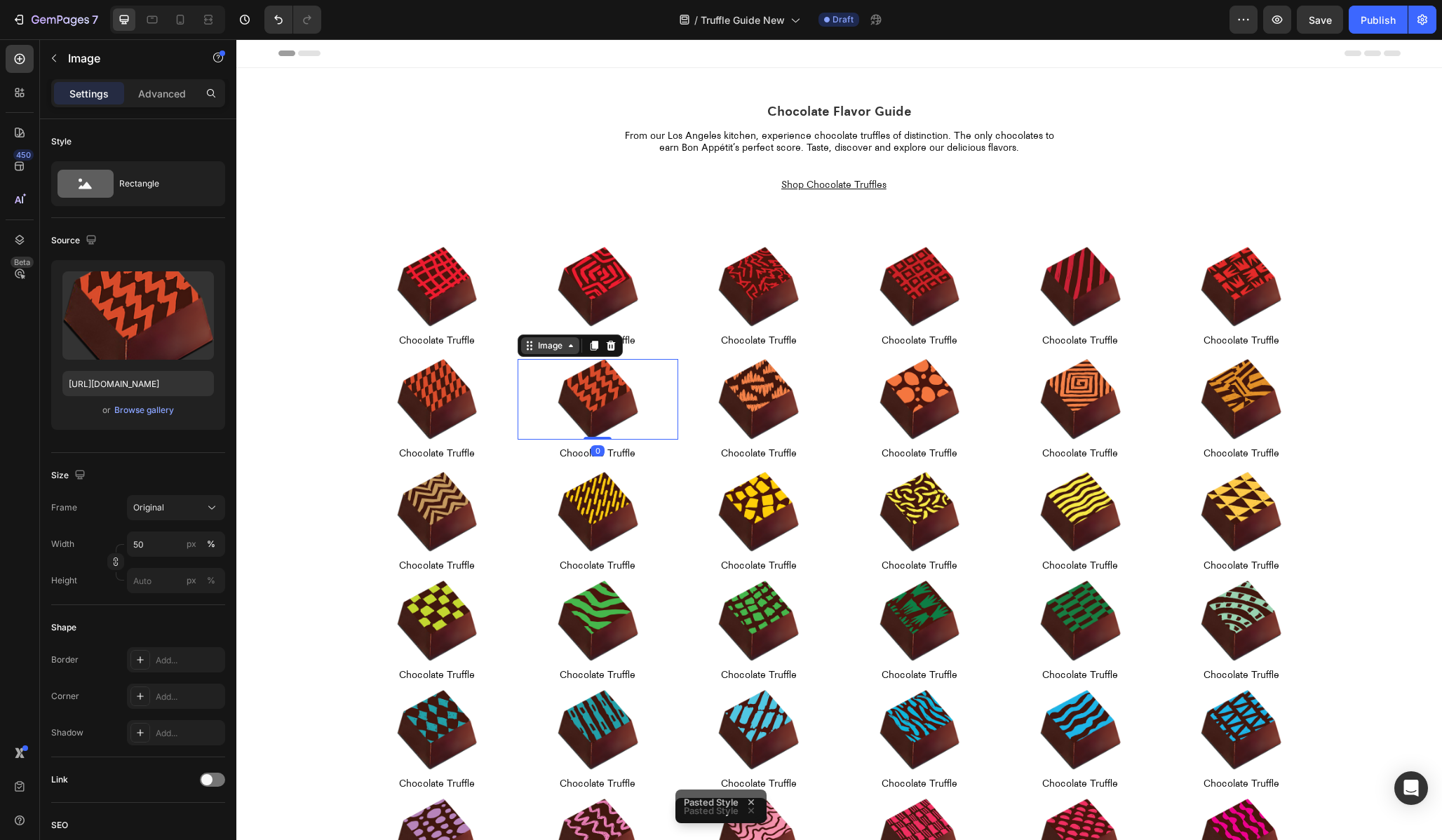
click at [540, 351] on div "Image" at bounding box center [550, 346] width 30 height 13
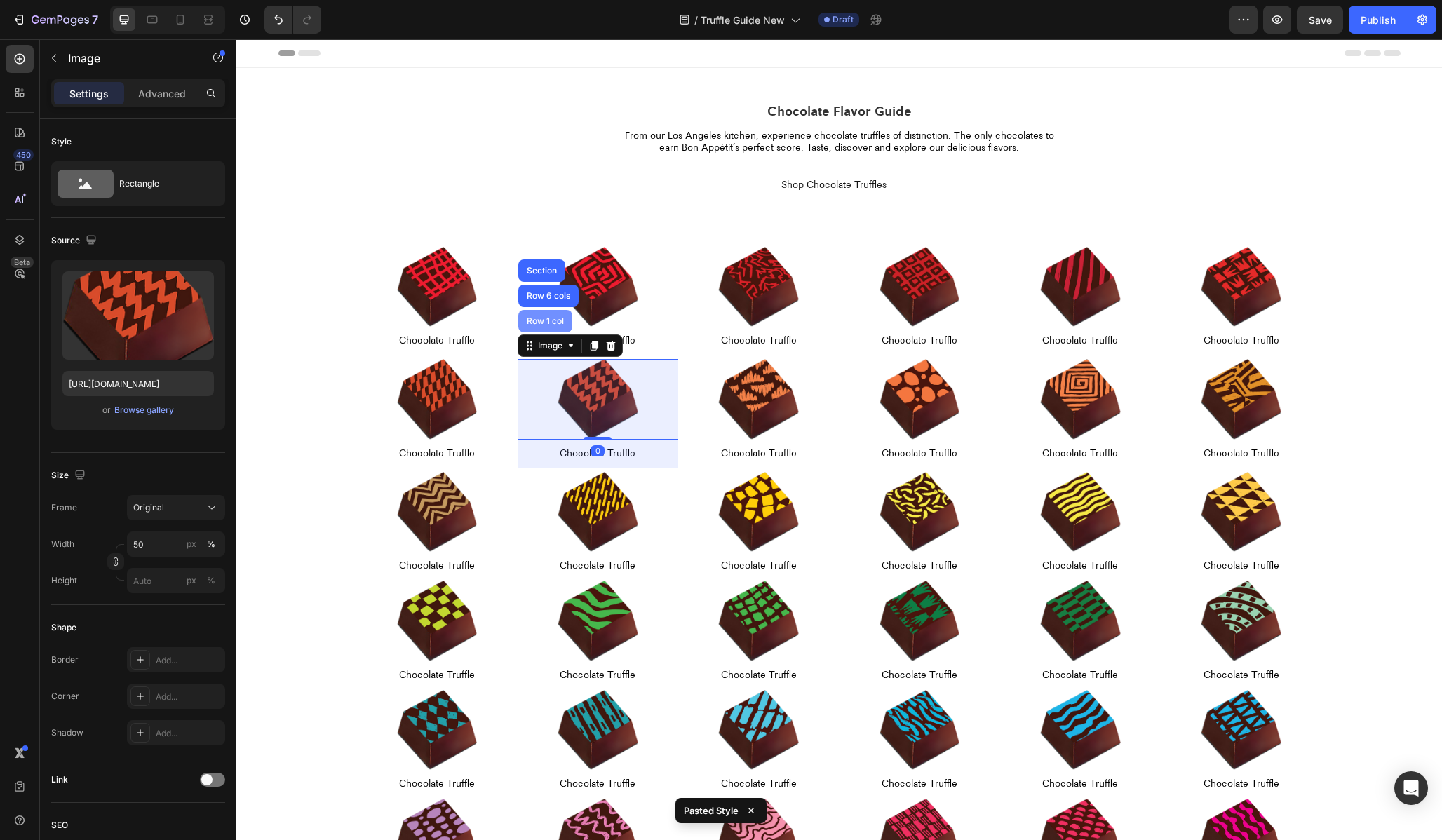
click at [539, 325] on div "Row 1 col" at bounding box center [545, 321] width 43 height 9
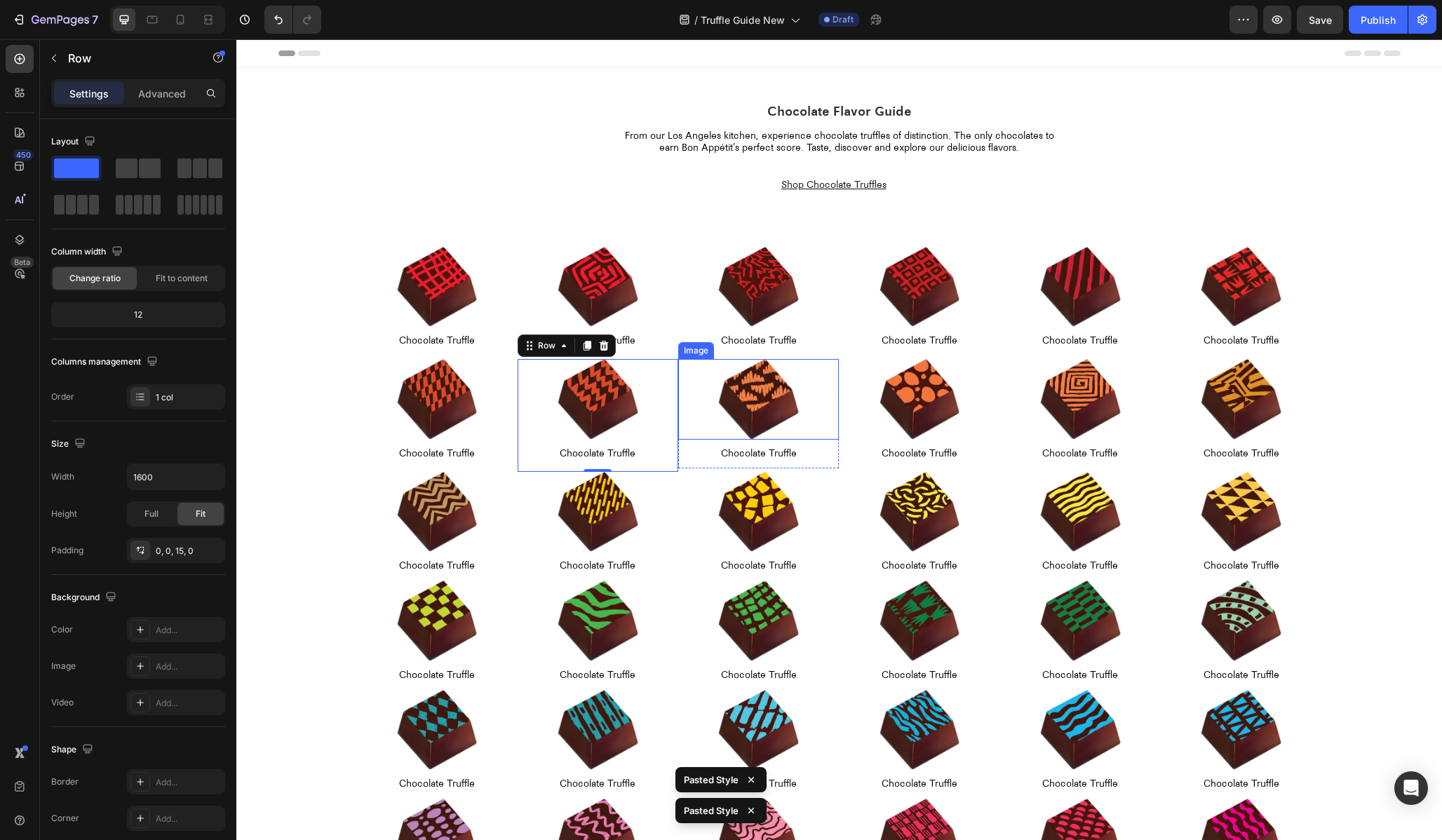
click at [722, 382] on img at bounding box center [758, 399] width 81 height 81
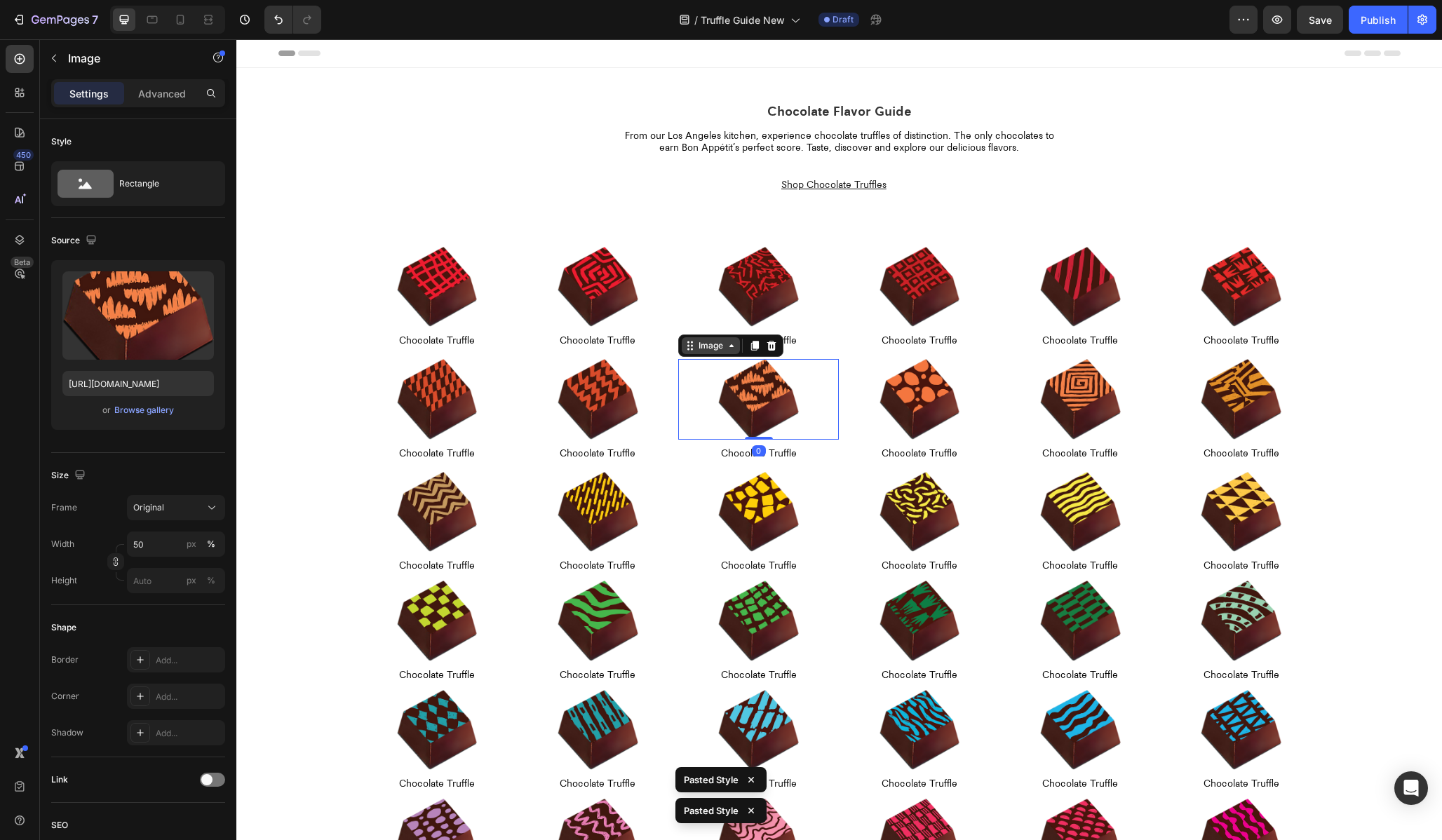
click at [700, 348] on div "Image" at bounding box center [711, 346] width 30 height 13
click at [697, 328] on div "Row 1 col" at bounding box center [705, 321] width 54 height 23
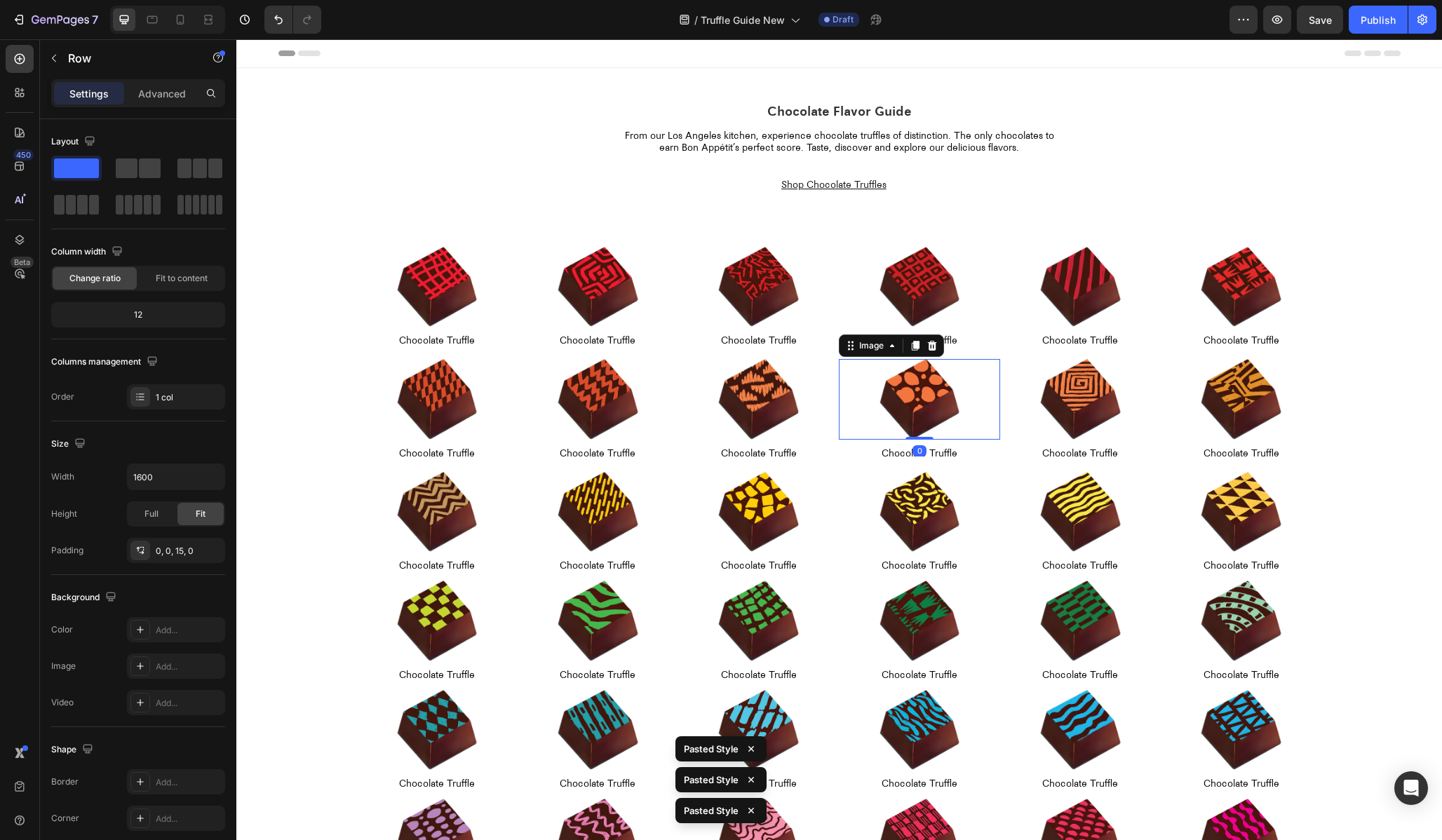
click at [882, 373] on img at bounding box center [919, 399] width 81 height 81
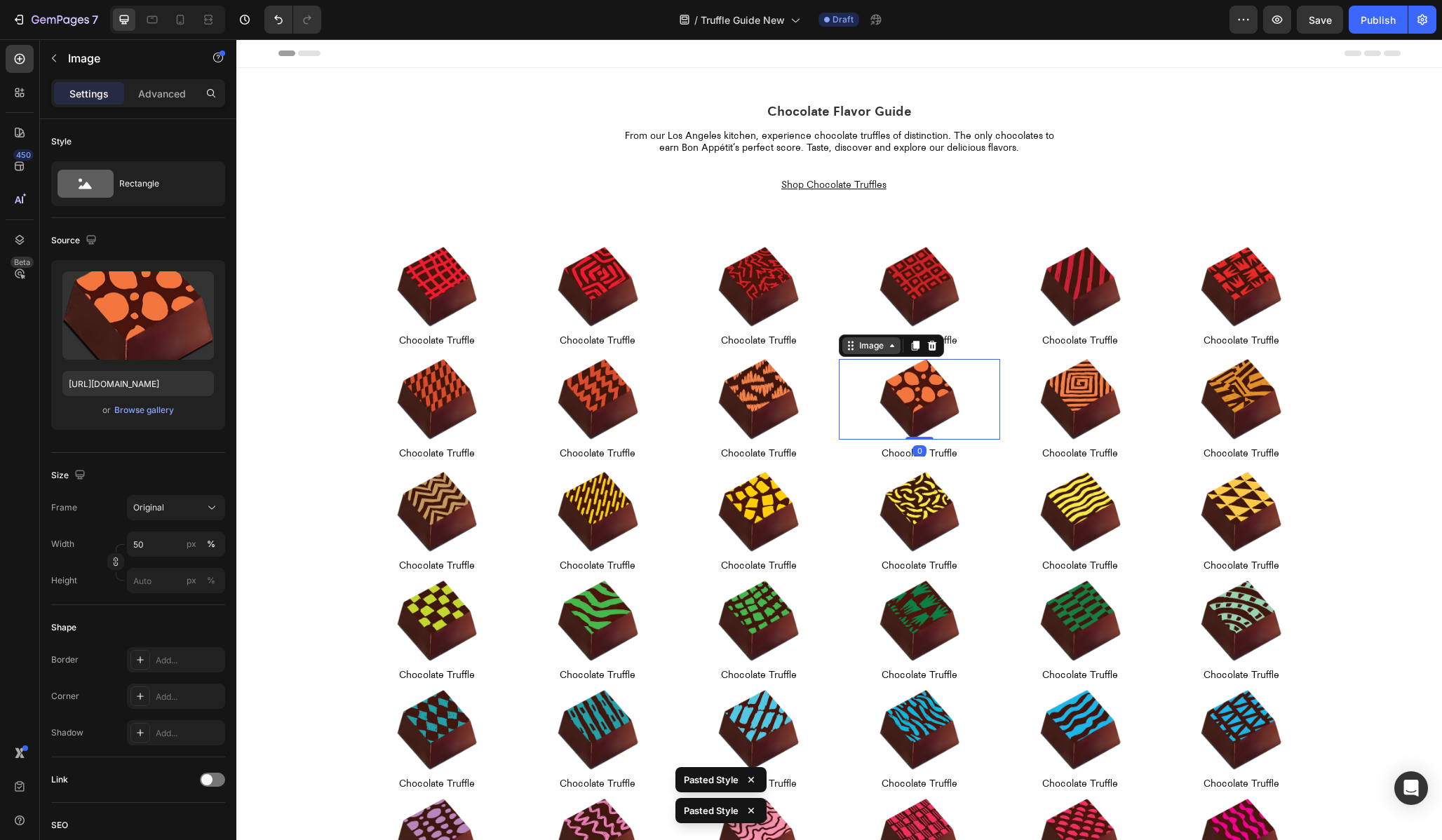
click at [864, 346] on div "Image" at bounding box center [872, 346] width 30 height 13
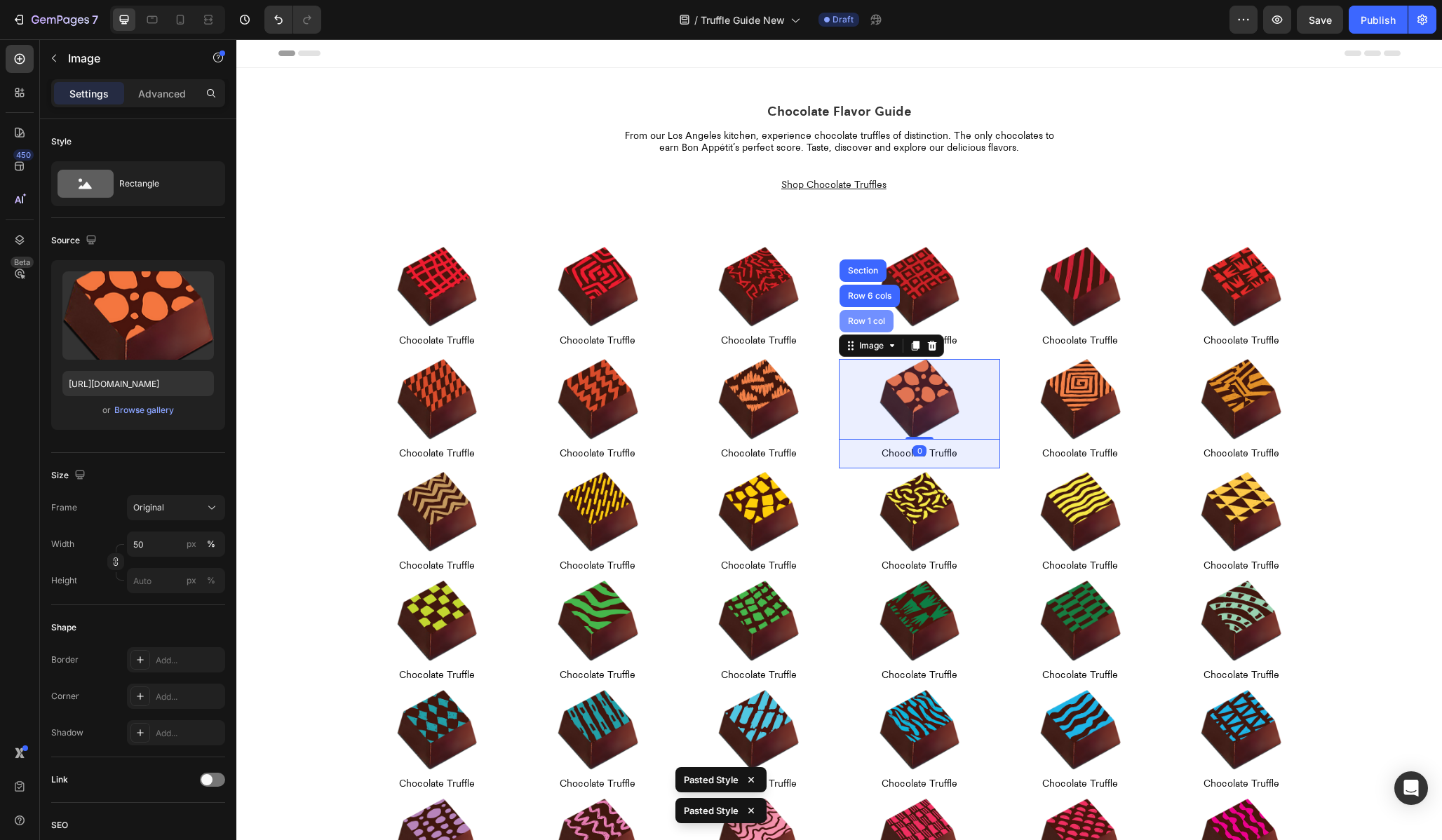
click at [855, 326] on div "Row 1 col" at bounding box center [866, 321] width 54 height 23
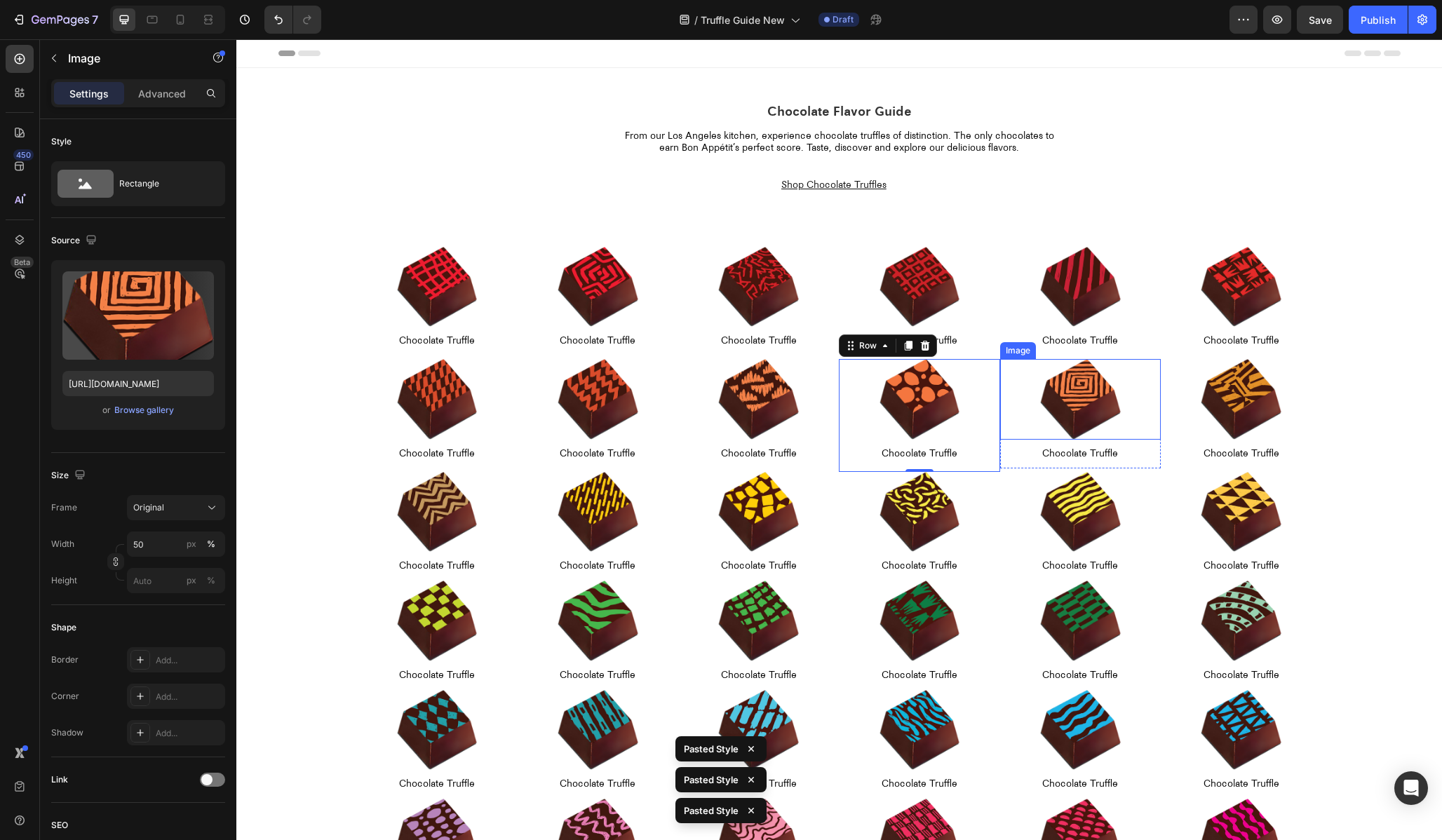
click at [1043, 381] on img at bounding box center [1080, 399] width 81 height 81
click at [1024, 344] on div "Image" at bounding box center [1032, 346] width 30 height 13
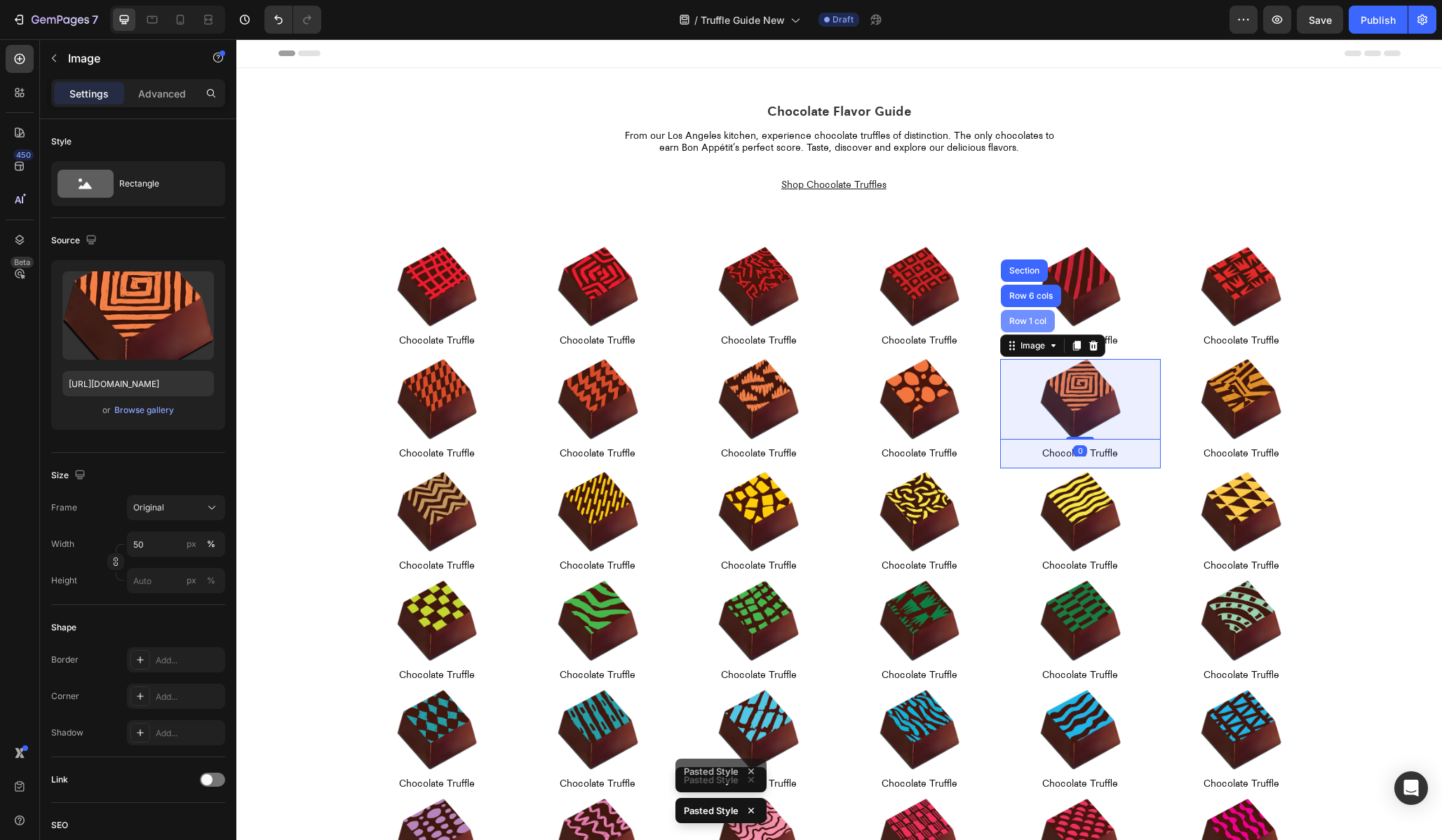
click at [1011, 322] on div "Row 1 col" at bounding box center [1028, 321] width 43 height 9
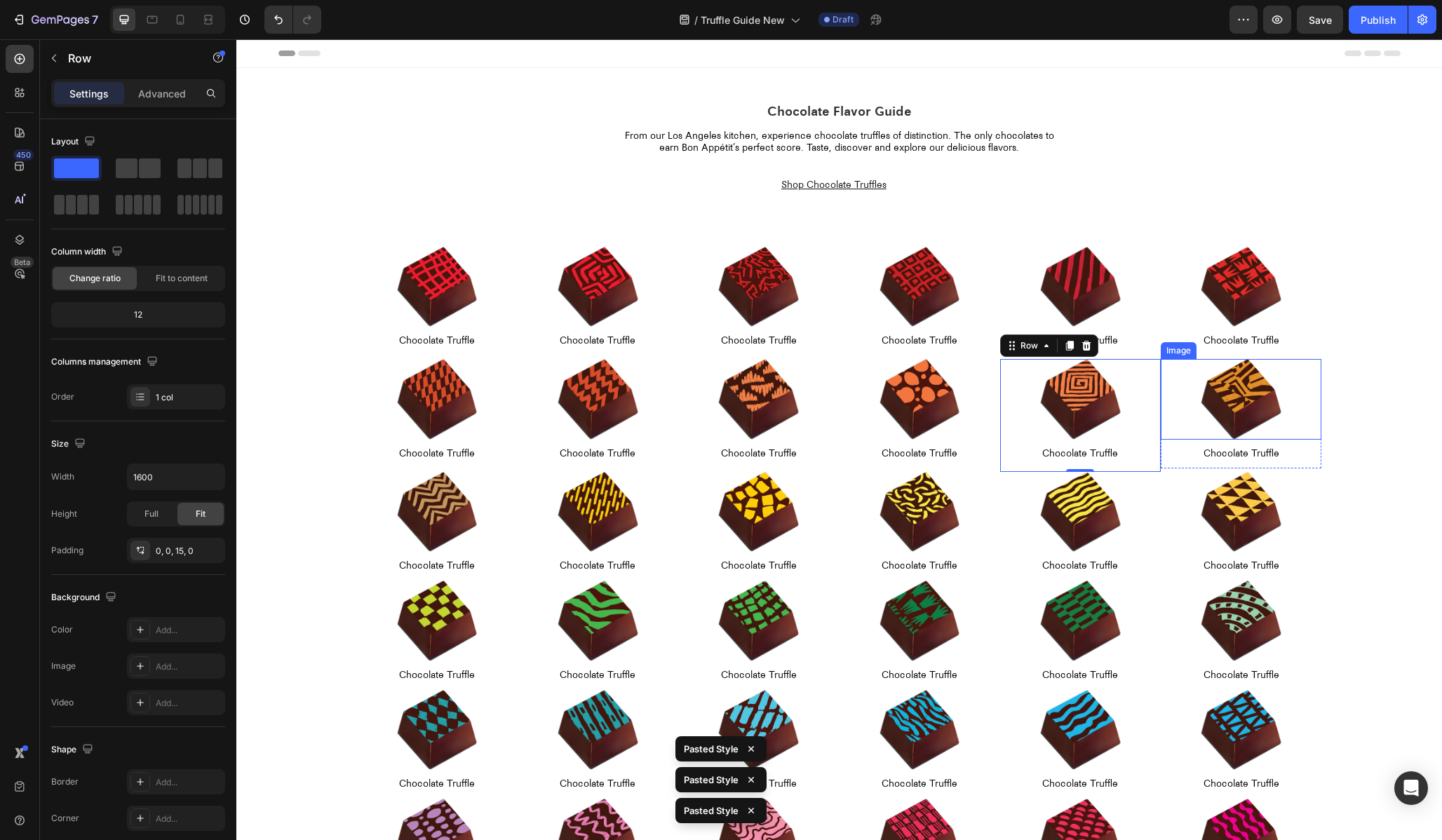
click at [1203, 374] on img at bounding box center [1241, 399] width 81 height 81
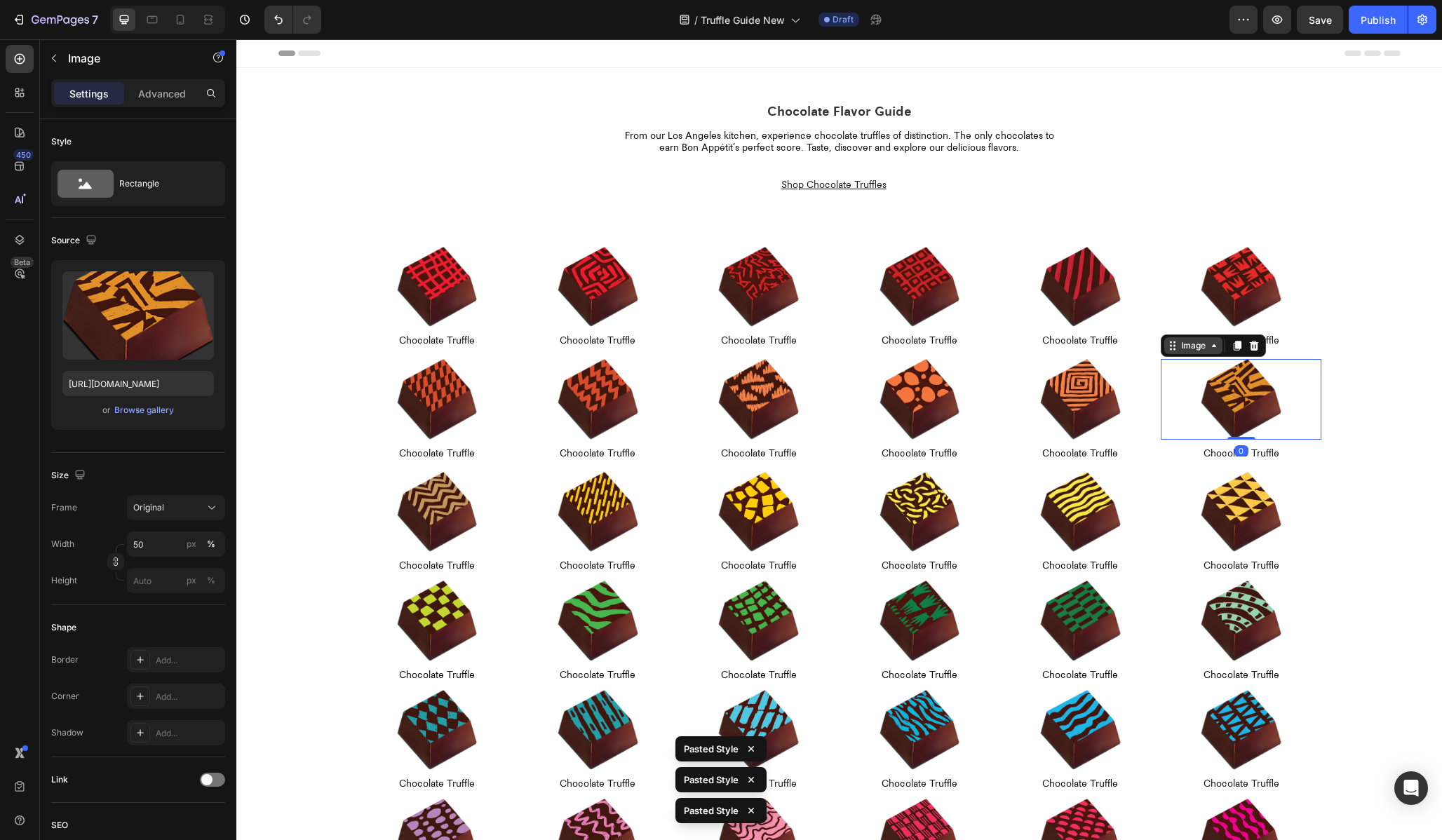
click at [1182, 351] on div "Image" at bounding box center [1193, 346] width 30 height 13
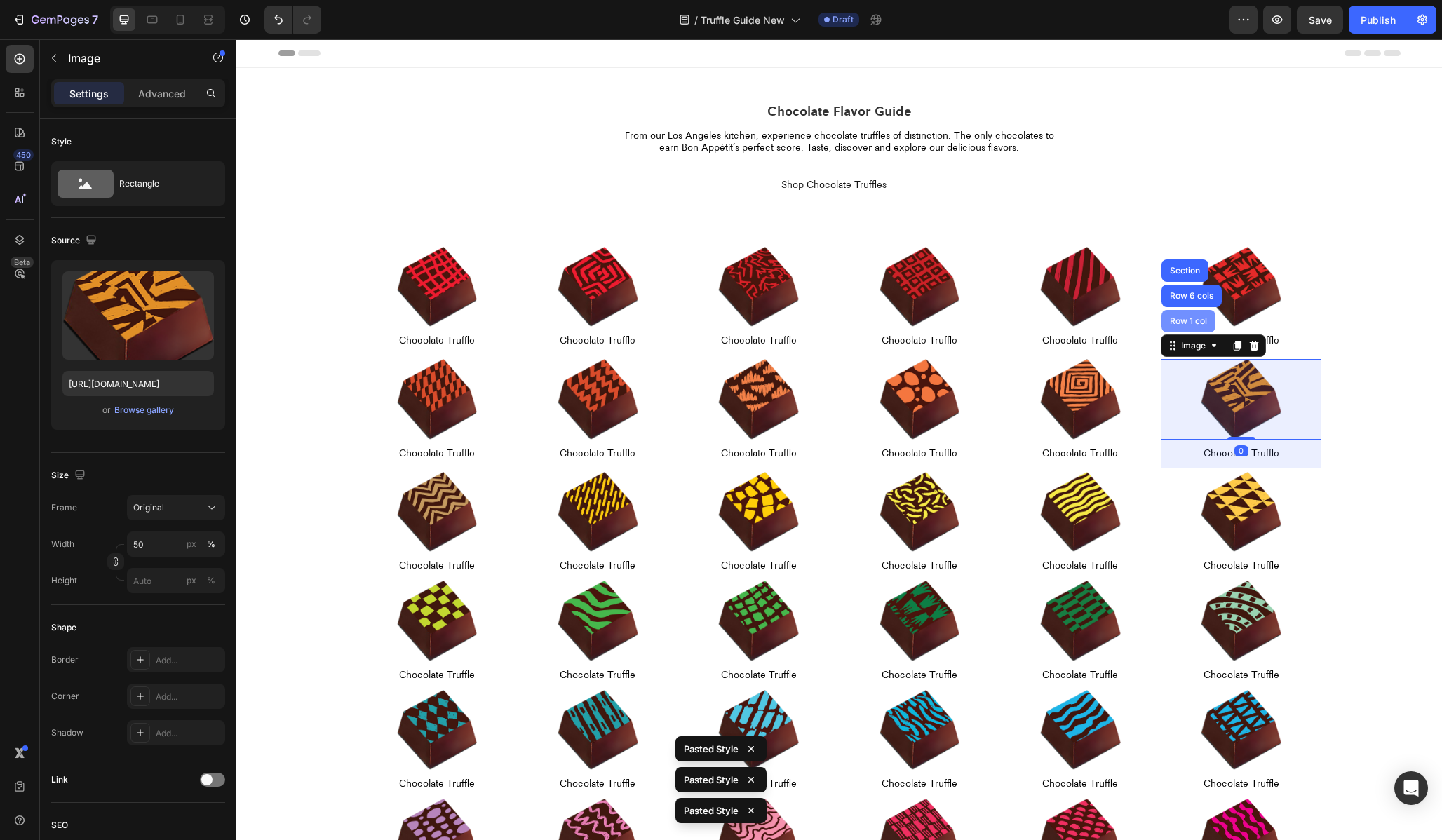
click at [1176, 332] on div "Row 1 col" at bounding box center [1188, 321] width 54 height 23
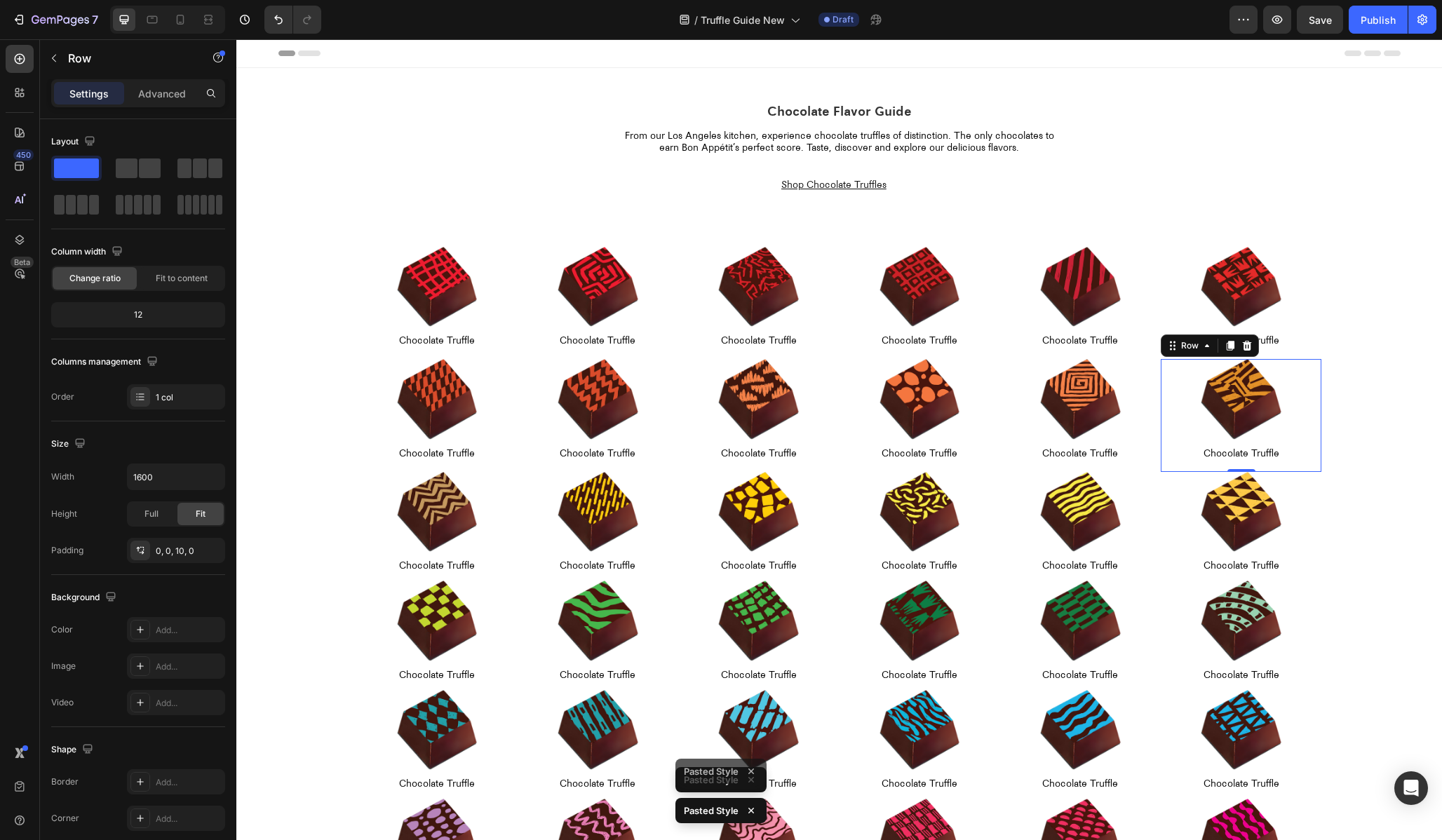
click at [1180, 331] on div "Chocolate Truffle Text Block" at bounding box center [1241, 338] width 161 height 22
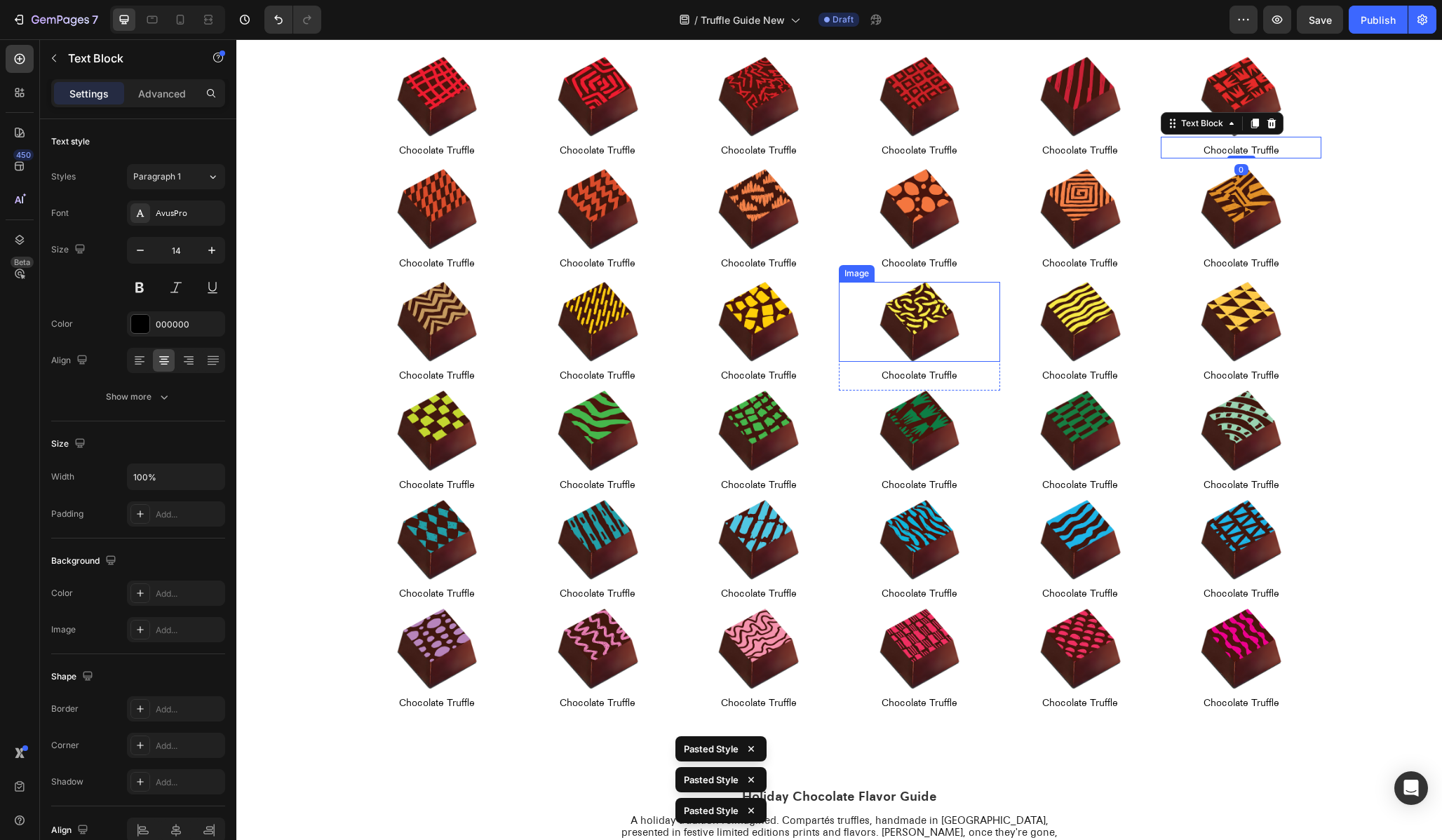
scroll to position [307, 0]
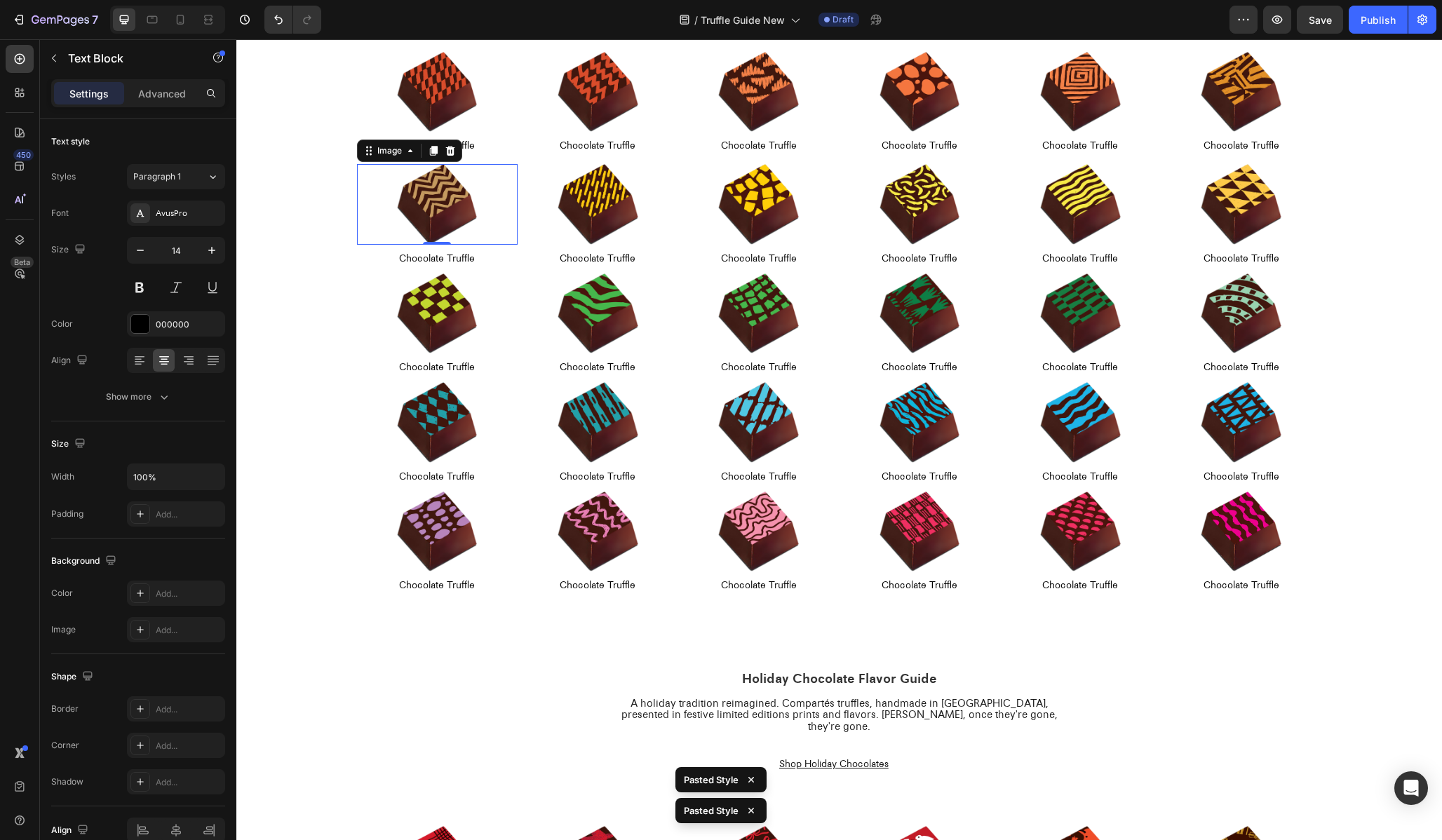
click at [379, 169] on div at bounding box center [437, 204] width 161 height 81
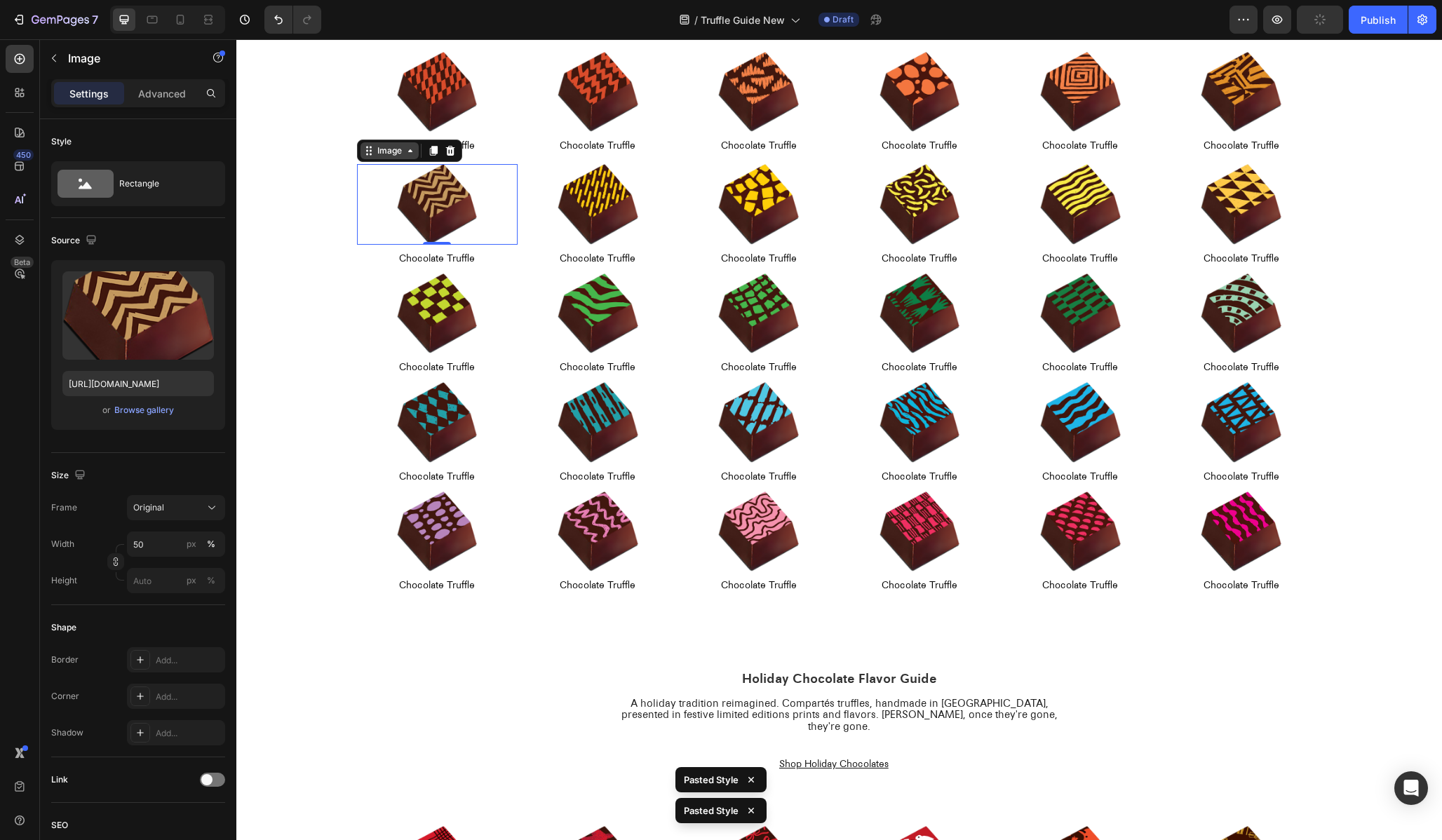
click at [372, 155] on icon at bounding box center [369, 151] width 11 height 11
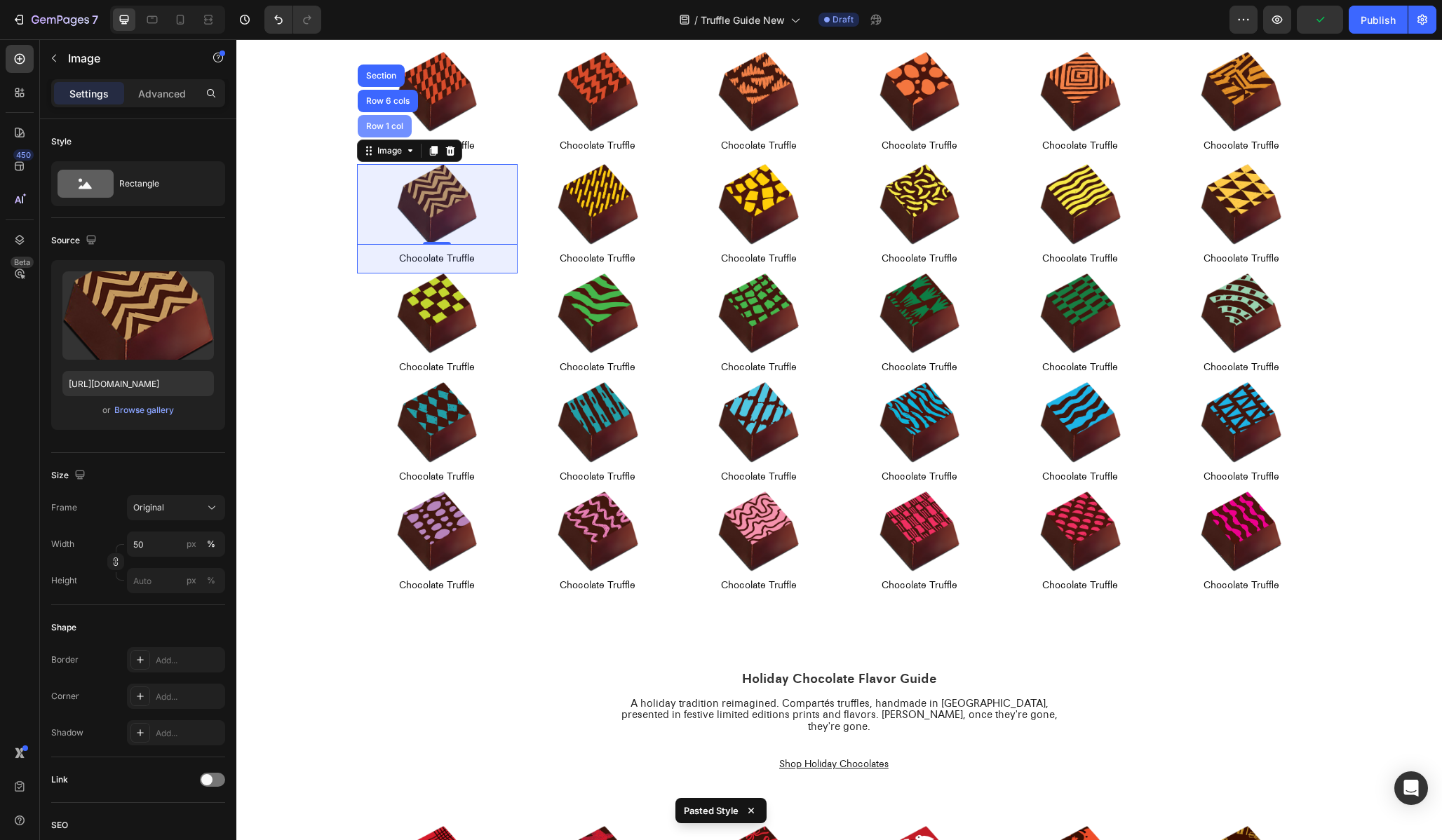
click at [381, 131] on div "Row 1 col" at bounding box center [384, 126] width 54 height 23
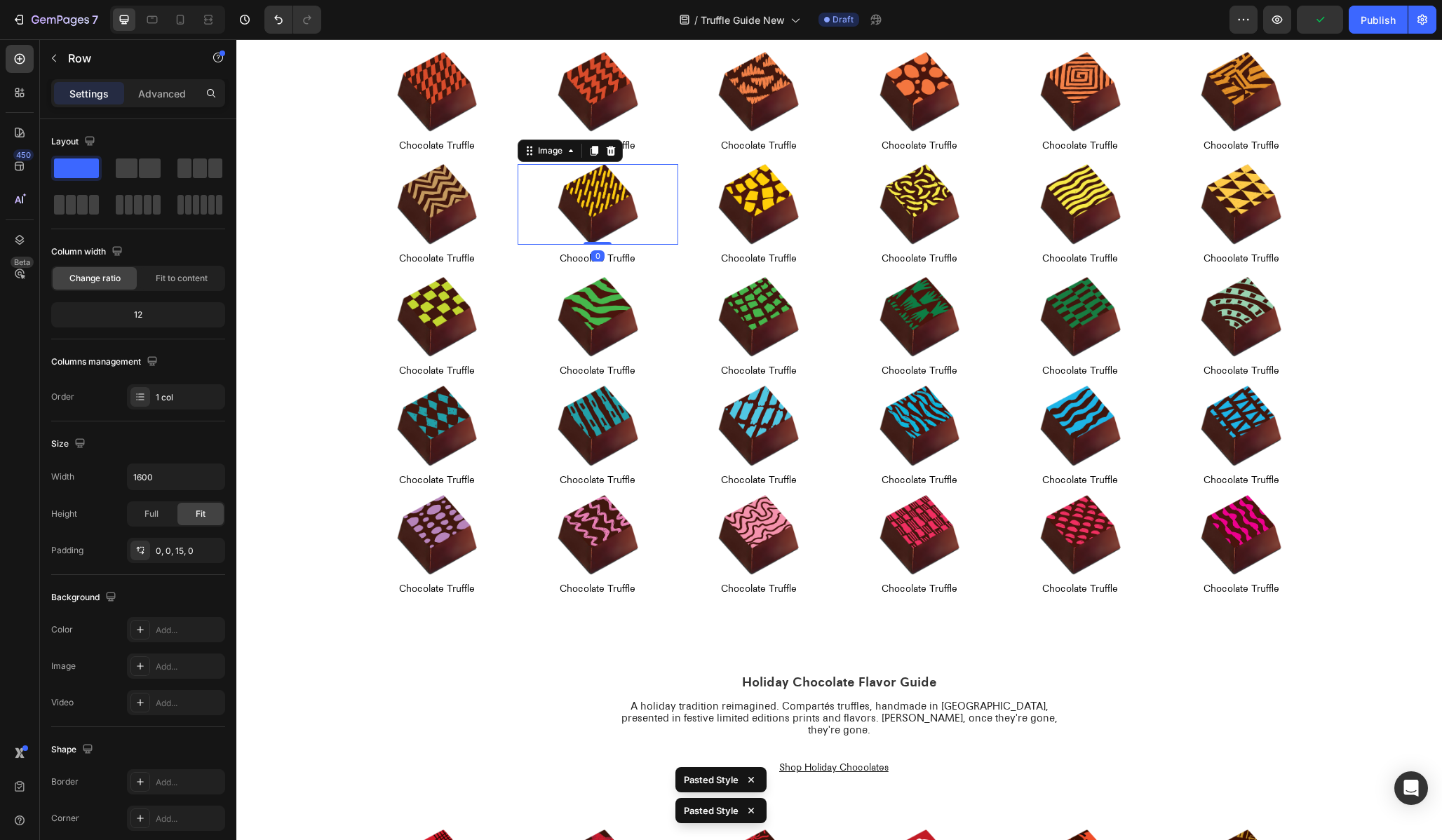
click at [592, 175] on img at bounding box center [598, 204] width 81 height 81
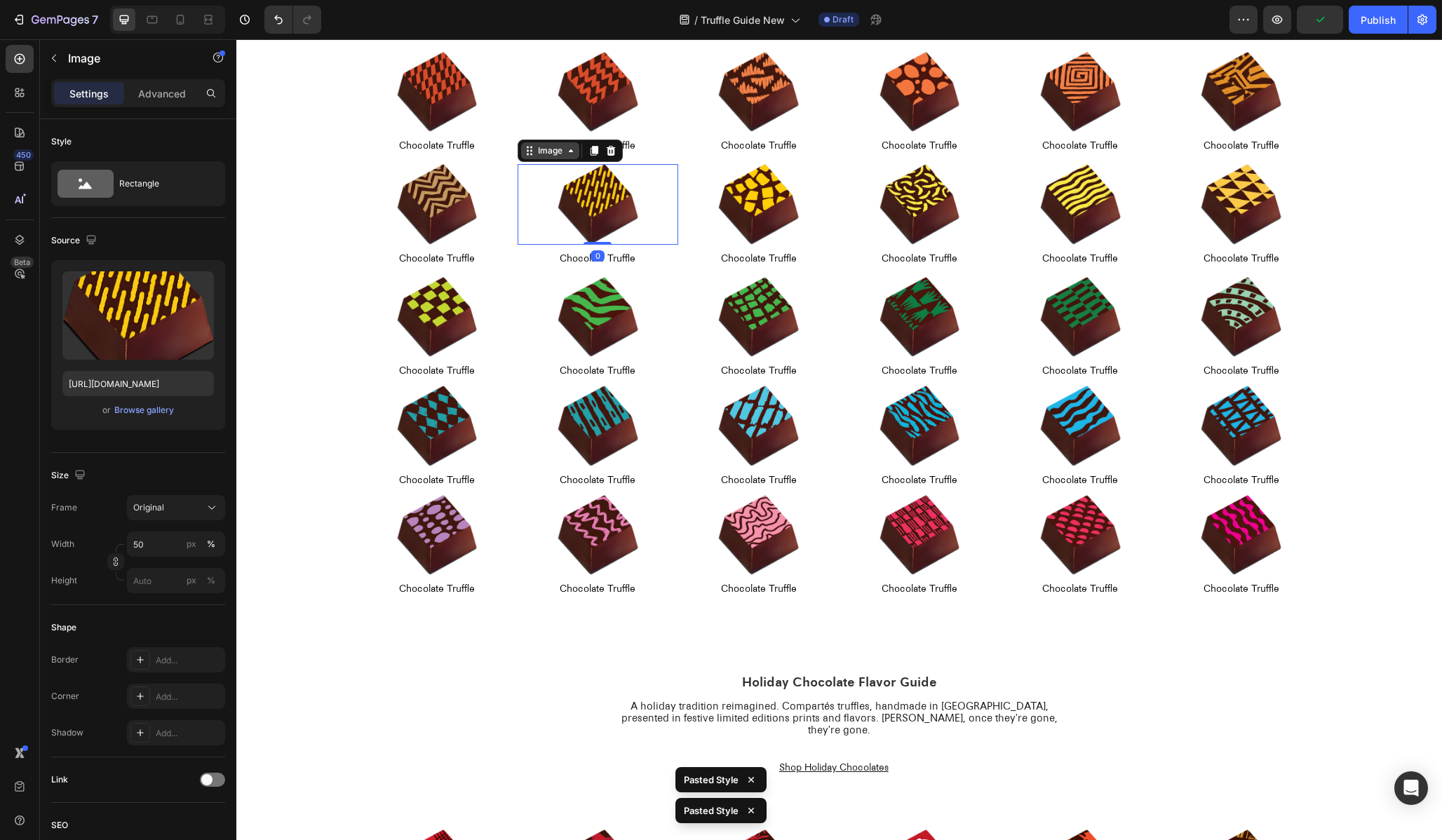
click at [545, 153] on div "Image" at bounding box center [550, 151] width 30 height 13
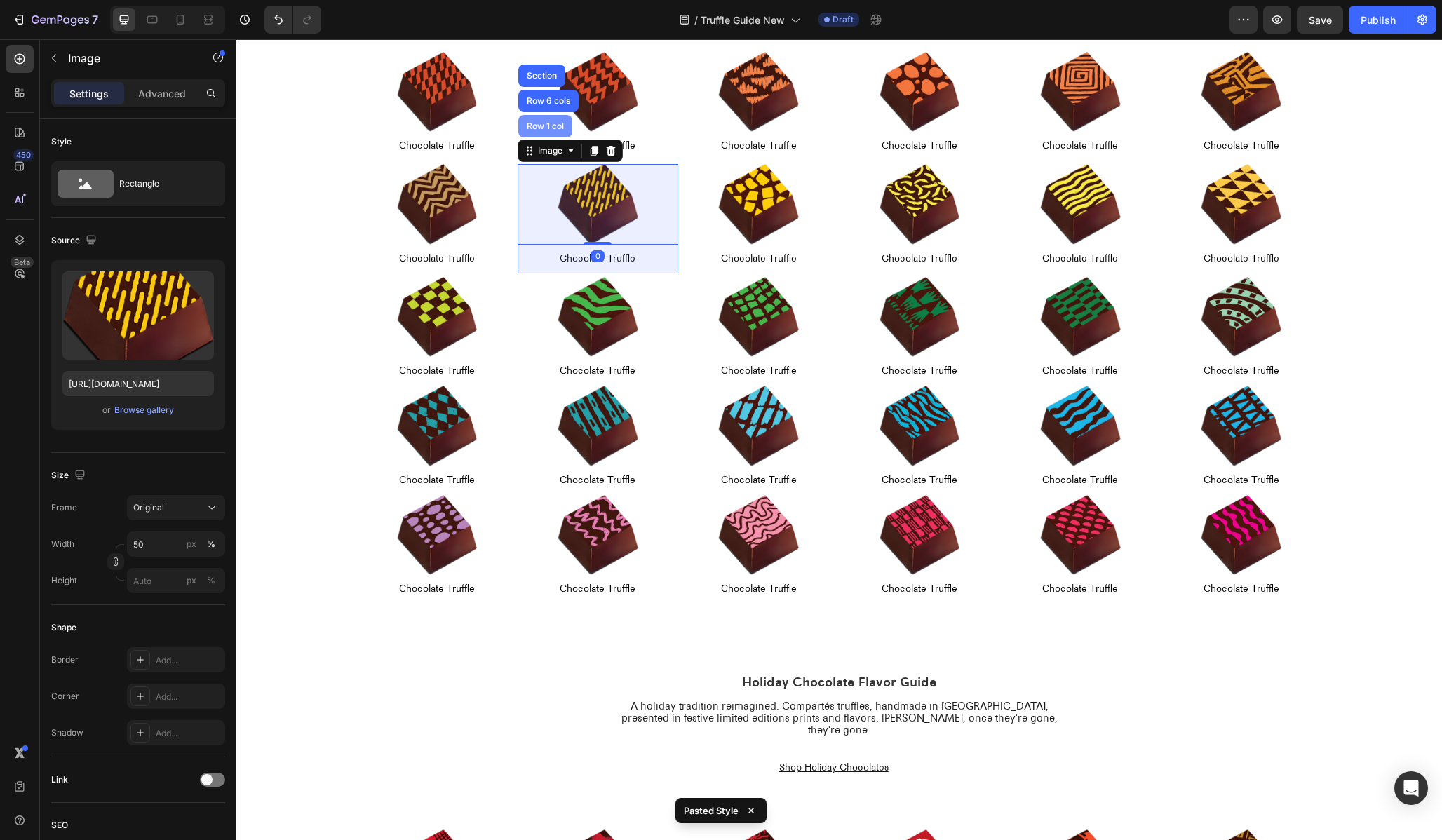
click at [535, 129] on div "Row 1 col" at bounding box center [545, 126] width 43 height 9
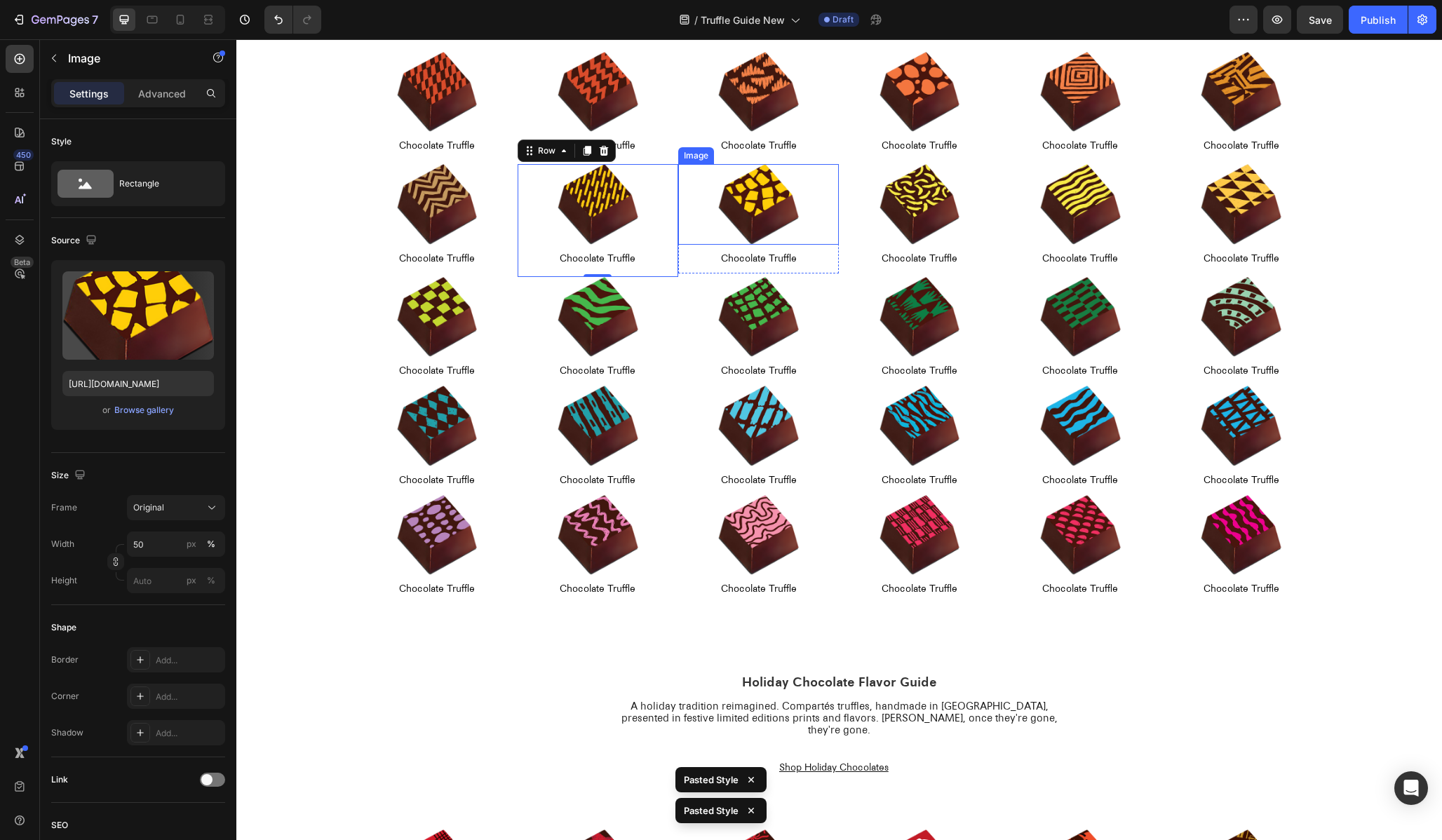
click at [712, 180] on div at bounding box center [759, 204] width 161 height 81
click at [705, 155] on div "Image" at bounding box center [711, 151] width 30 height 13
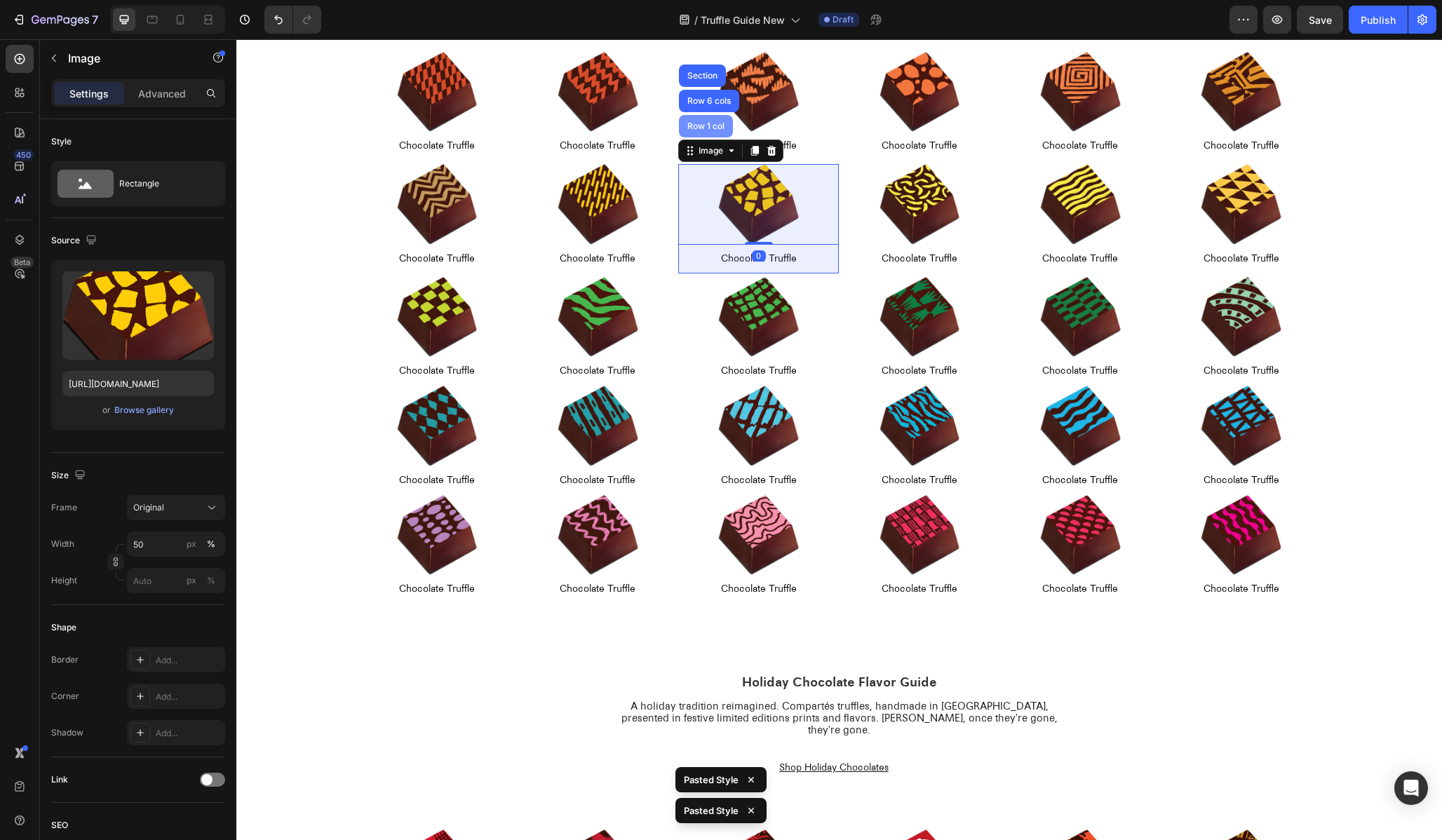
click at [692, 125] on div "Row 1 col" at bounding box center [706, 126] width 43 height 9
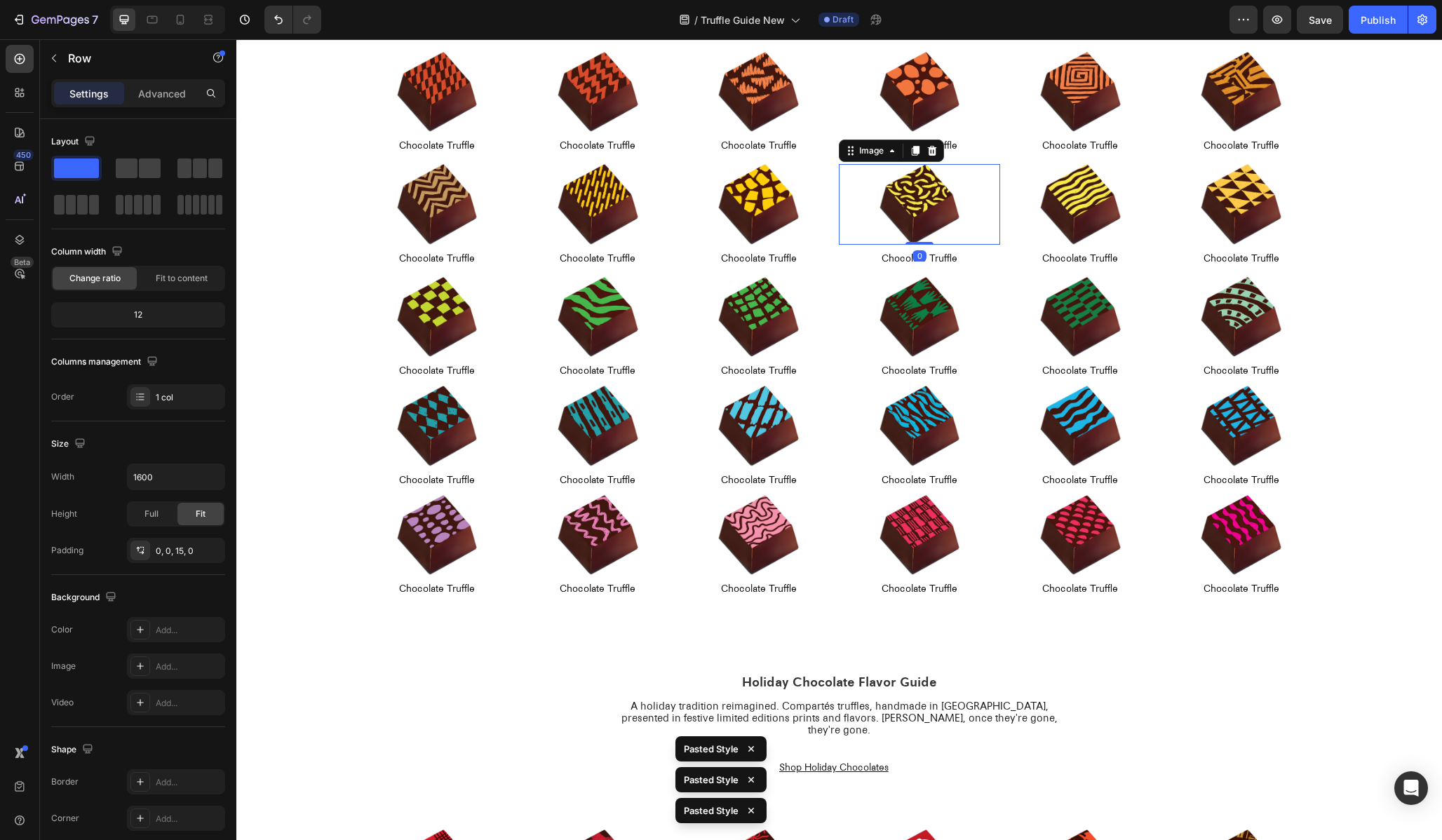
click at [889, 193] on img at bounding box center [919, 204] width 81 height 81
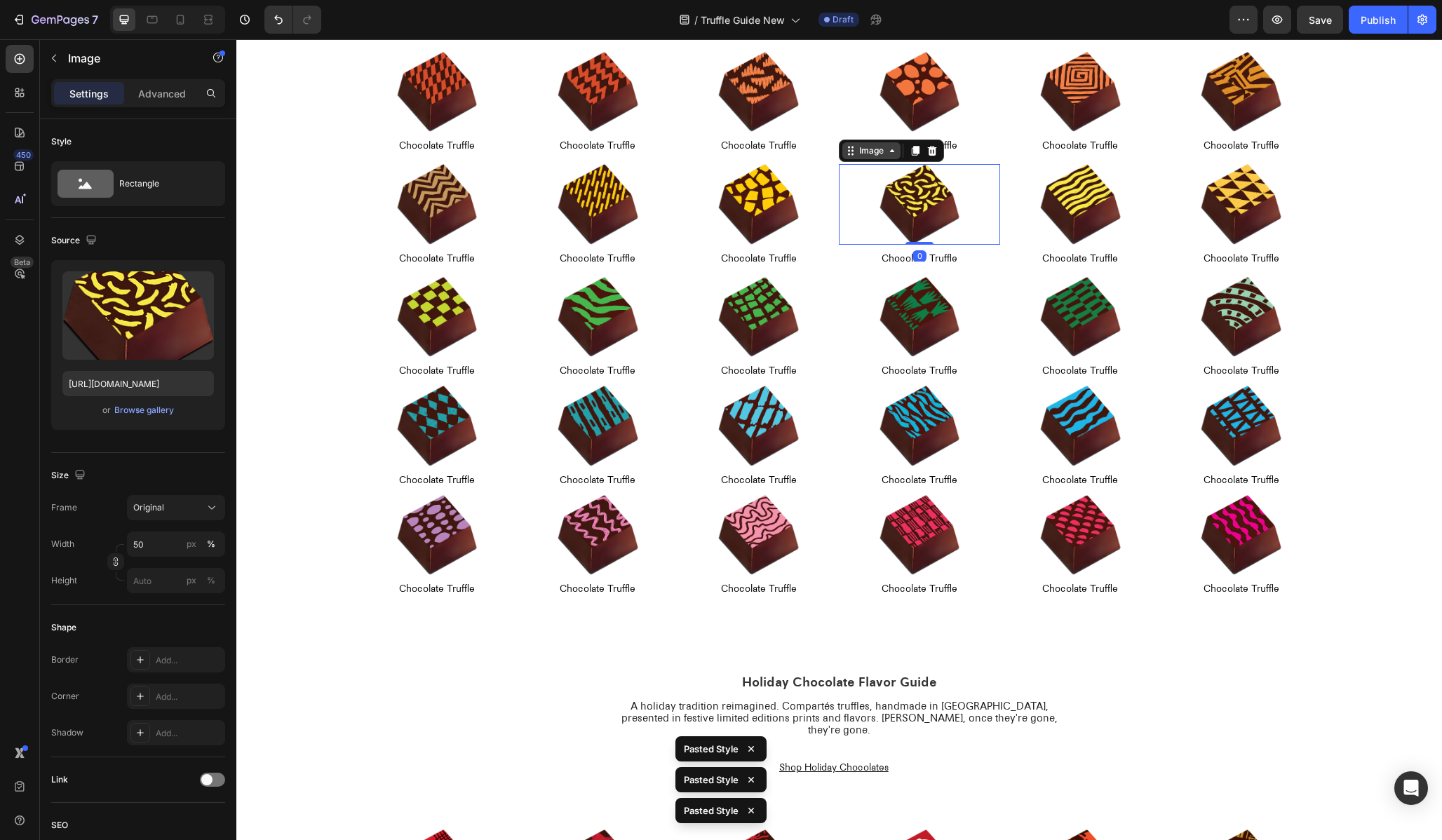
click at [858, 149] on div "Image" at bounding box center [872, 151] width 30 height 13
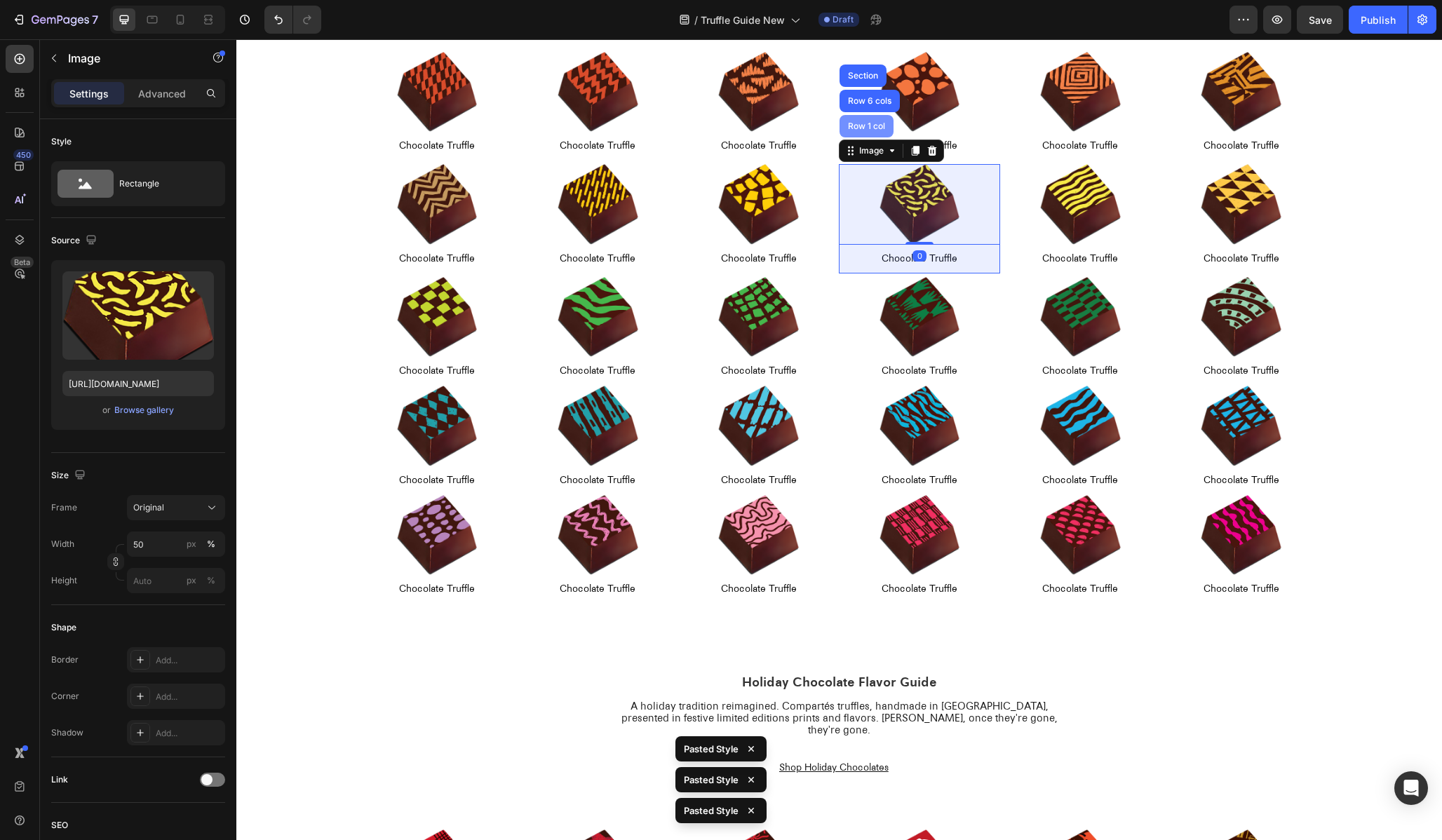
click at [876, 133] on div "Row 1 col" at bounding box center [866, 126] width 54 height 23
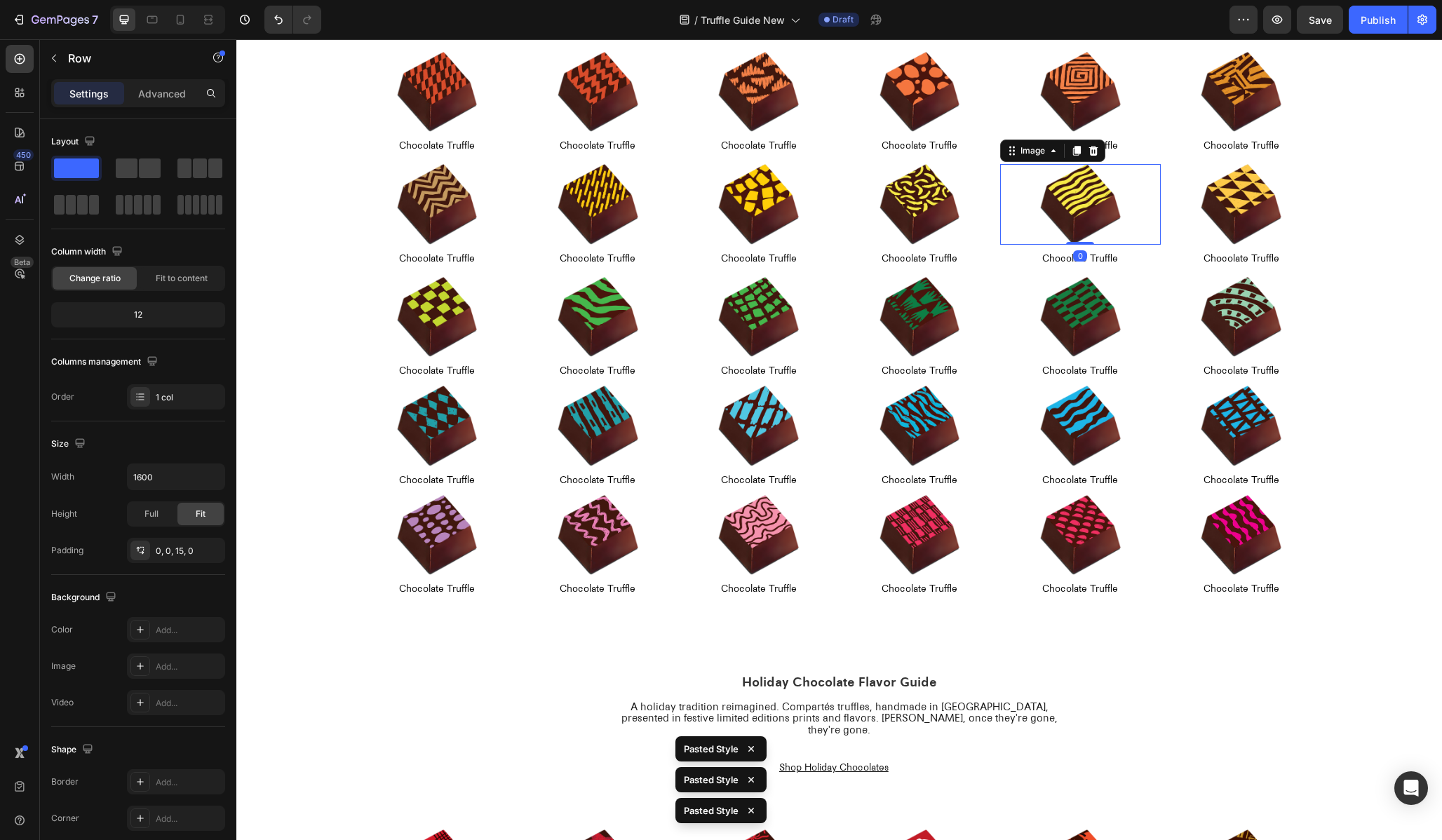
click at [1082, 200] on img at bounding box center [1080, 204] width 81 height 81
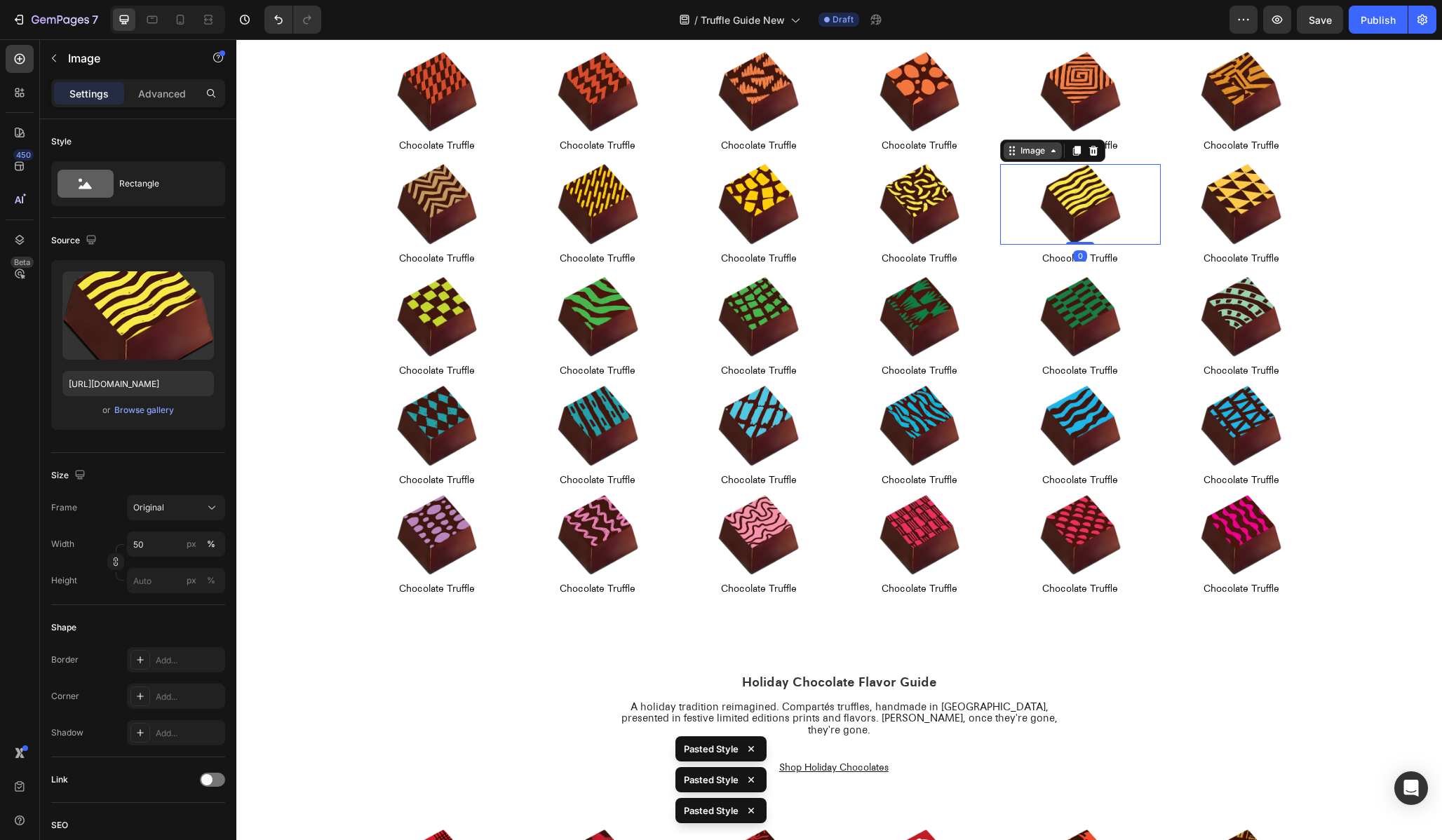
click at [1035, 154] on div "Image" at bounding box center [1032, 151] width 30 height 13
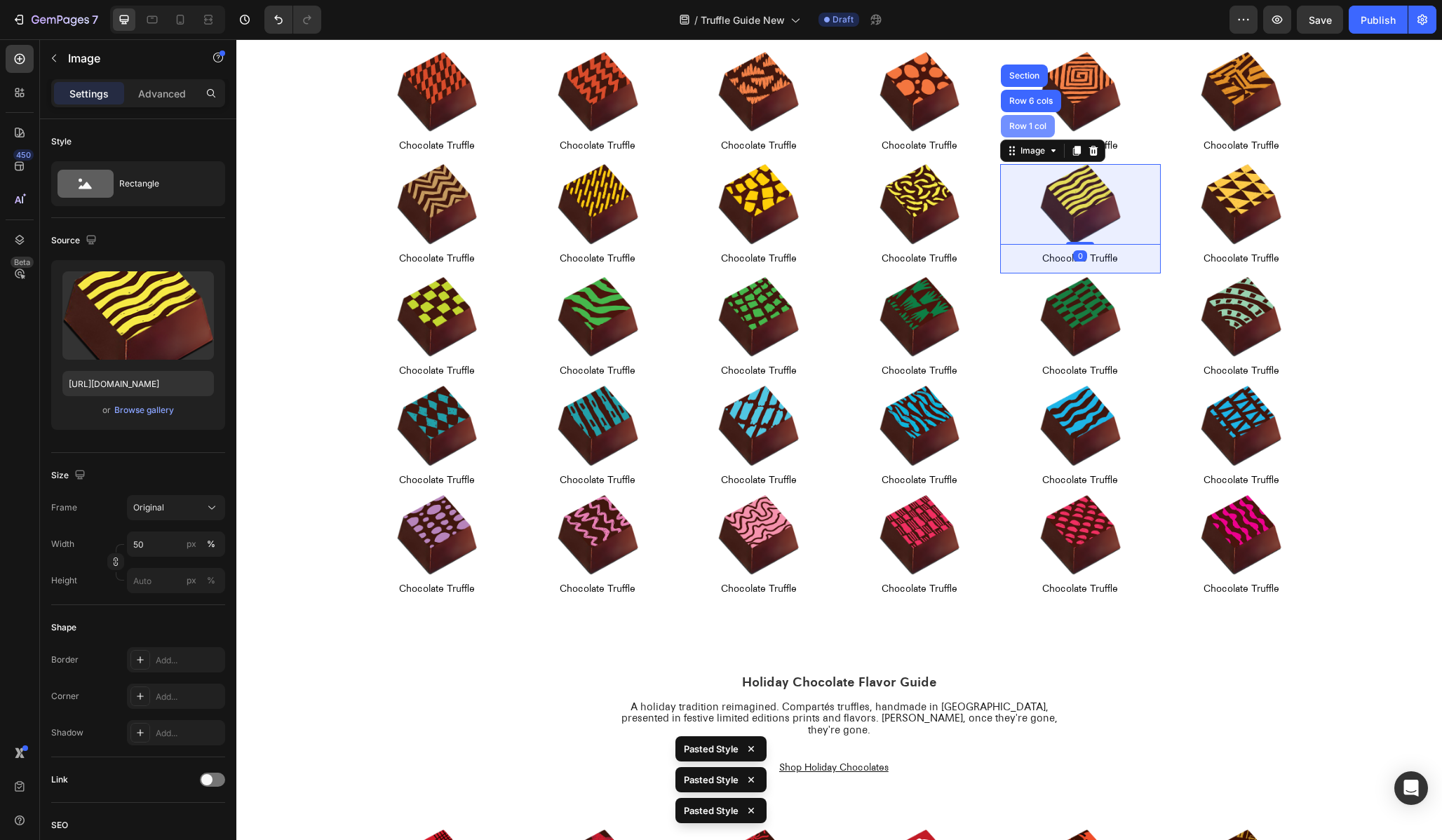
click at [1017, 131] on div "Row 1 col" at bounding box center [1028, 126] width 54 height 23
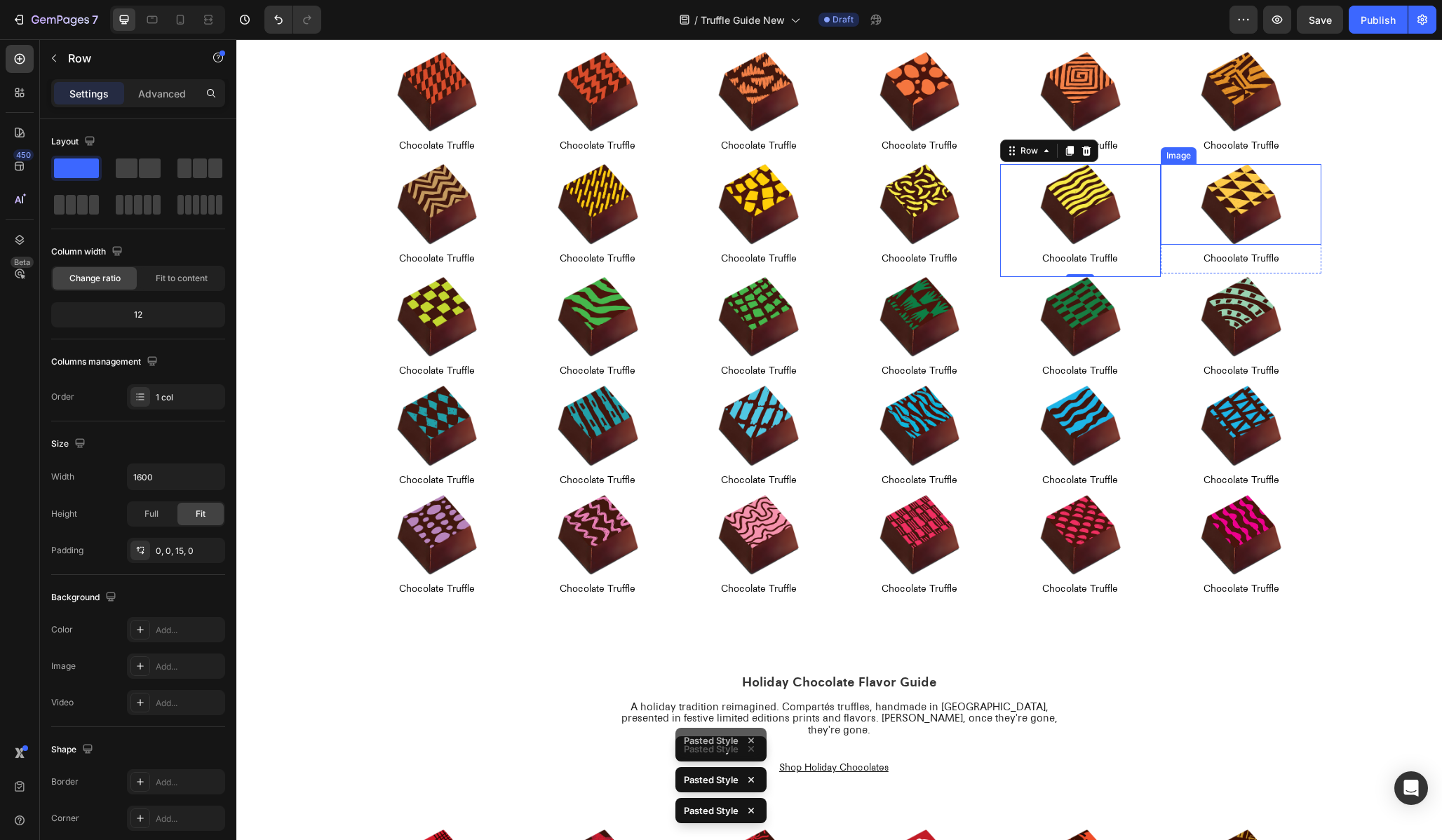
click at [1181, 178] on div at bounding box center [1241, 204] width 161 height 81
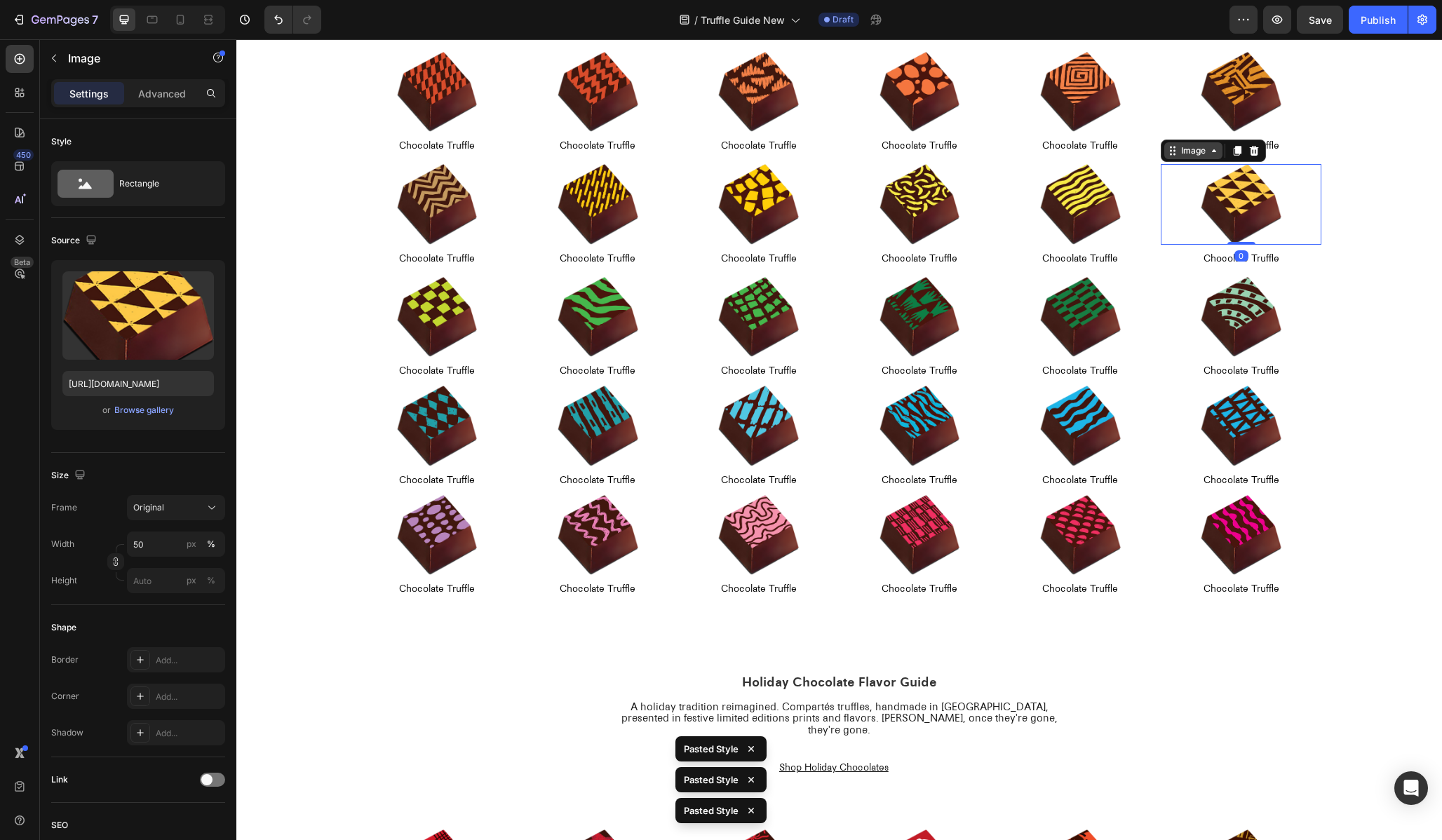
click at [1174, 149] on icon at bounding box center [1173, 151] width 11 height 11
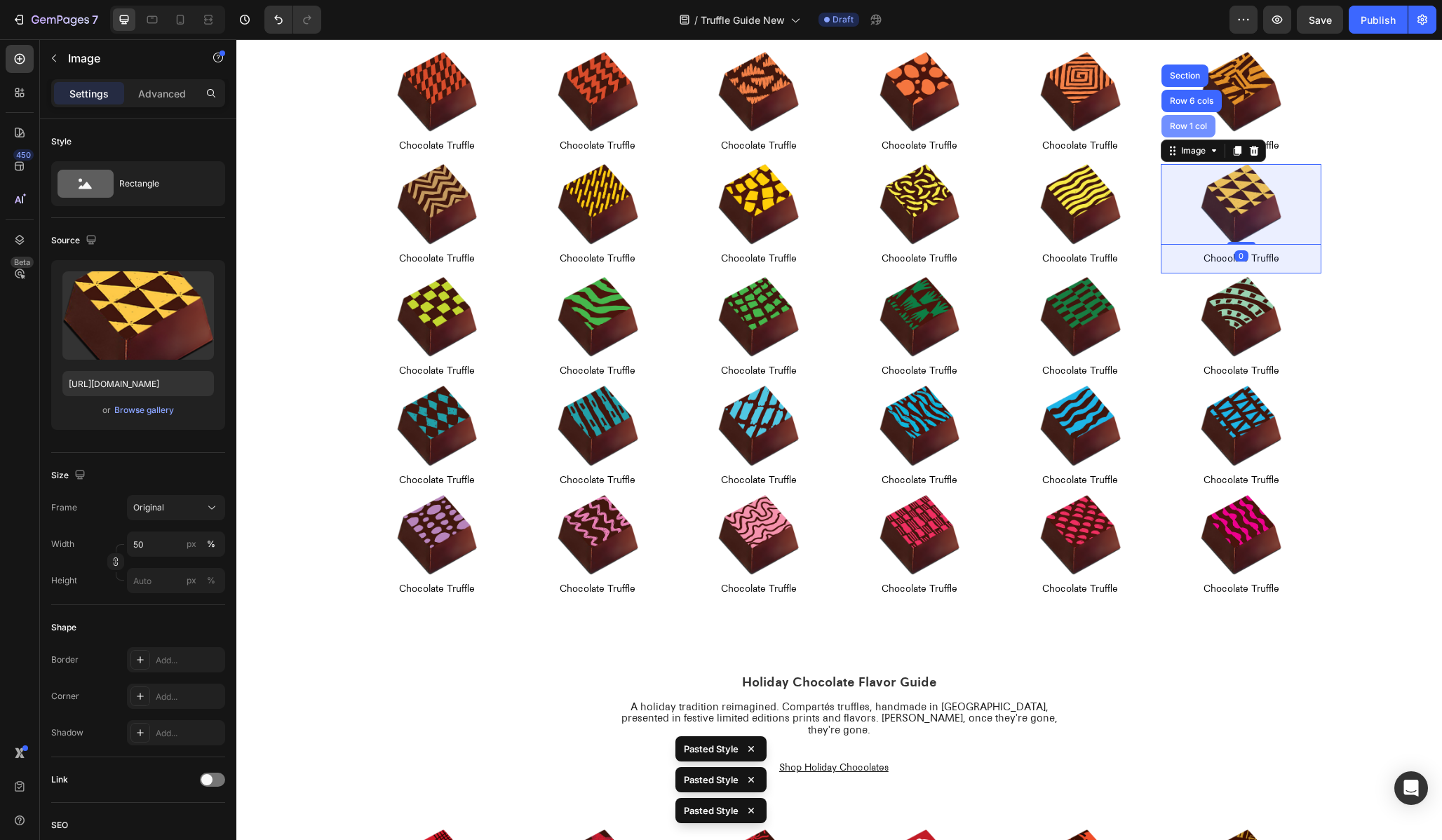
click at [1169, 128] on div "Row 1 col" at bounding box center [1189, 126] width 43 height 9
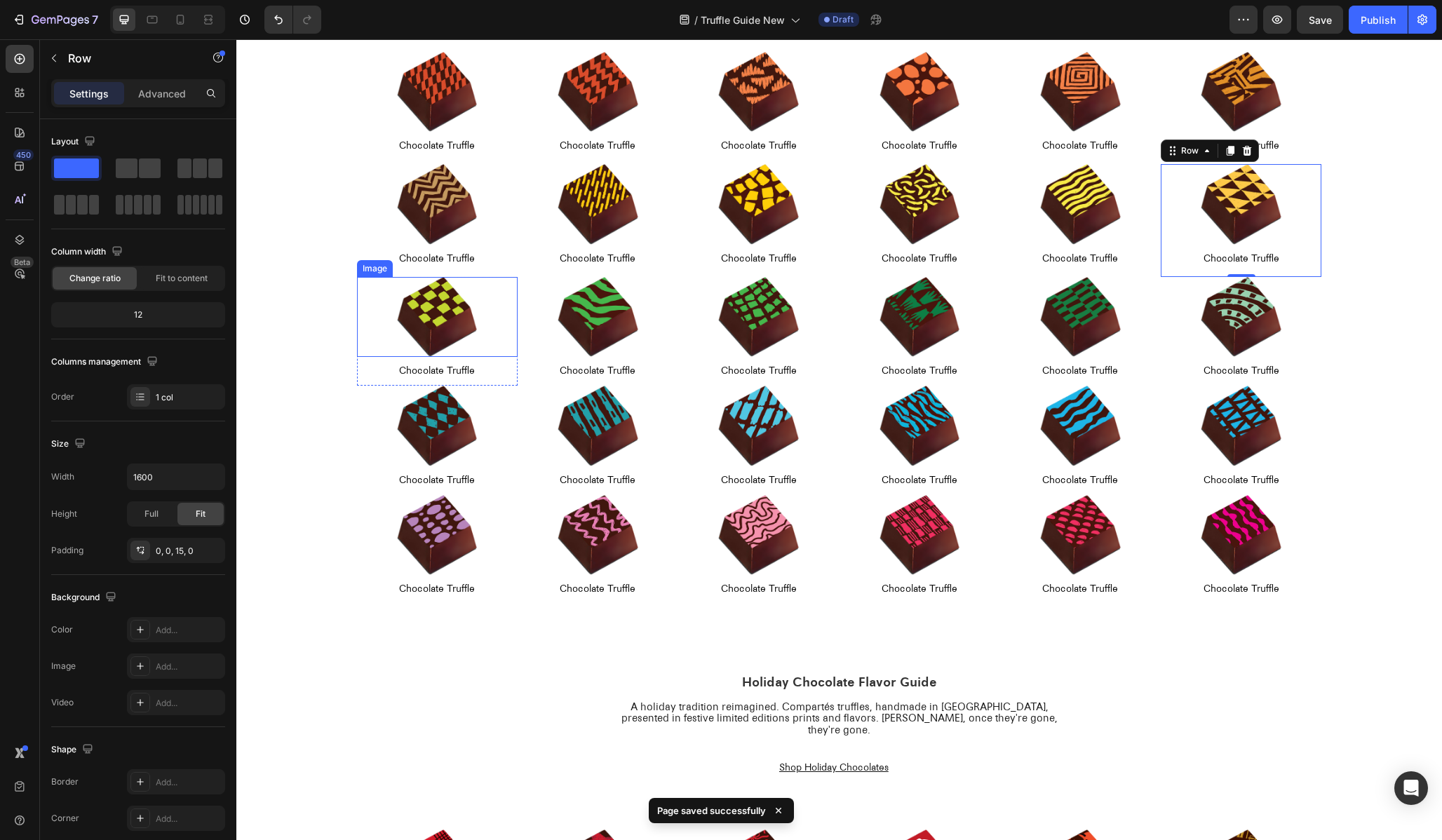
click at [413, 281] on img at bounding box center [437, 317] width 81 height 81
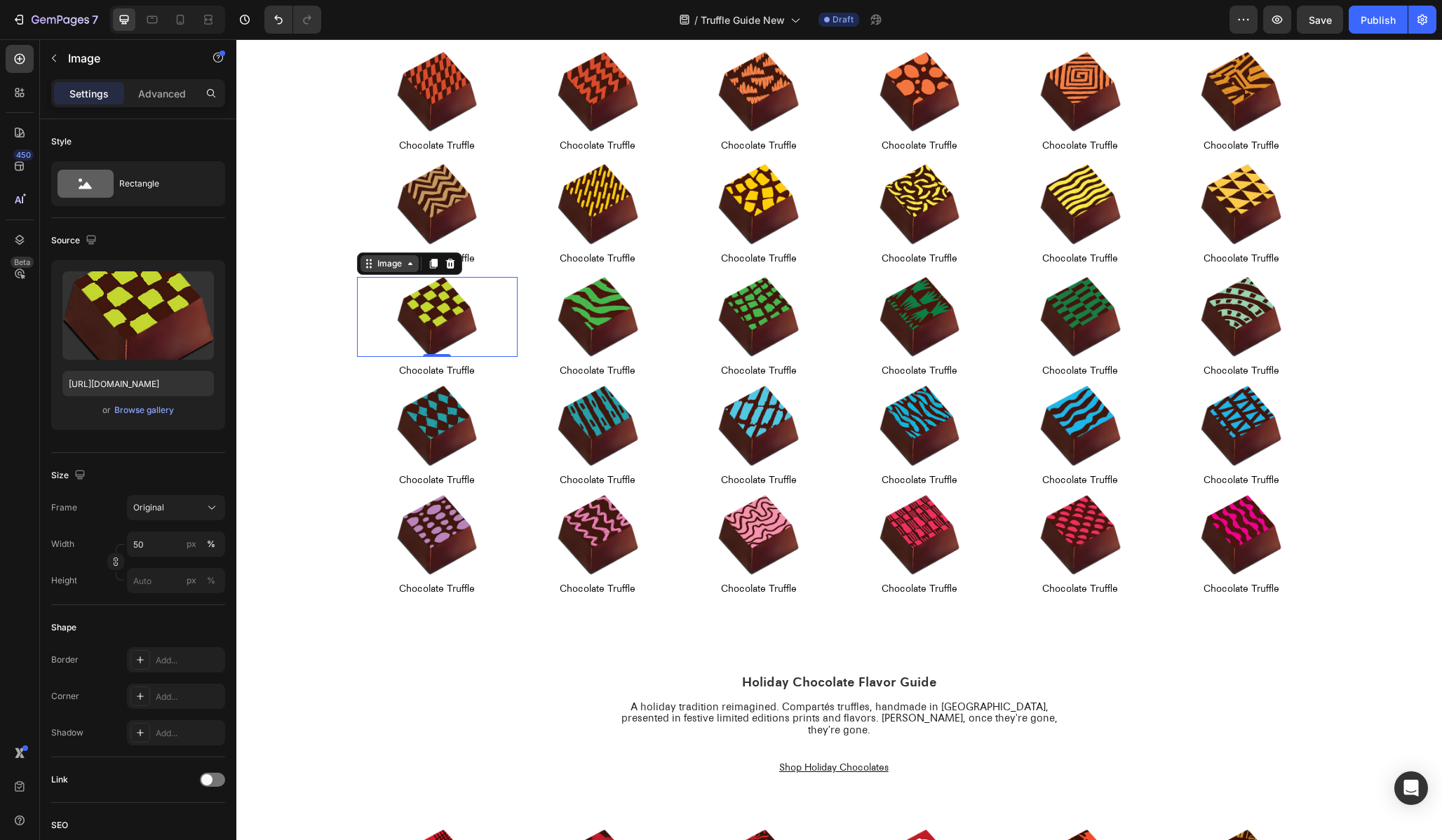
click at [388, 261] on div "Image" at bounding box center [389, 264] width 30 height 13
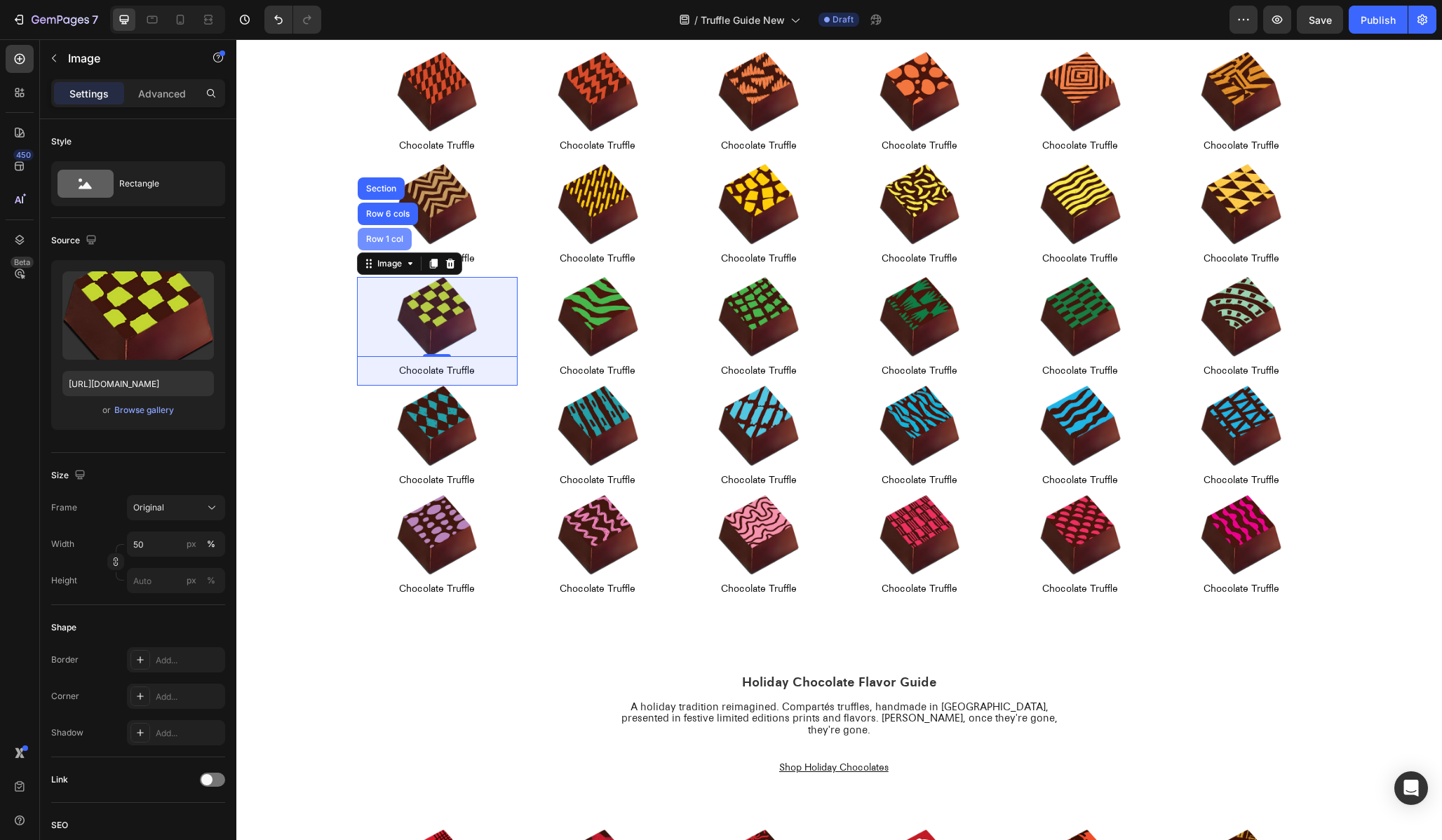
click at [379, 242] on div "Row 1 col" at bounding box center [384, 238] width 43 height 9
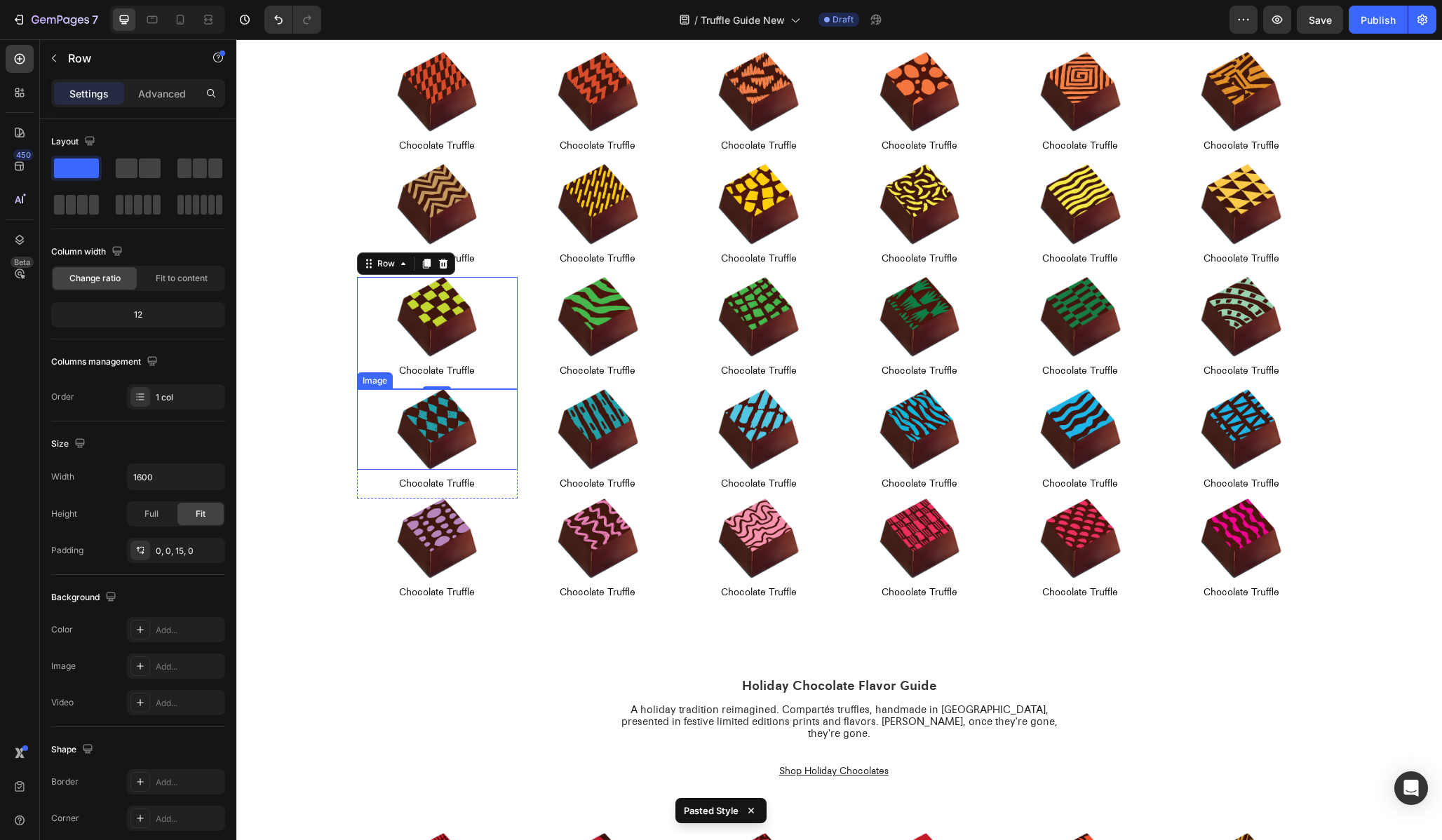
click at [406, 425] on img at bounding box center [437, 429] width 81 height 81
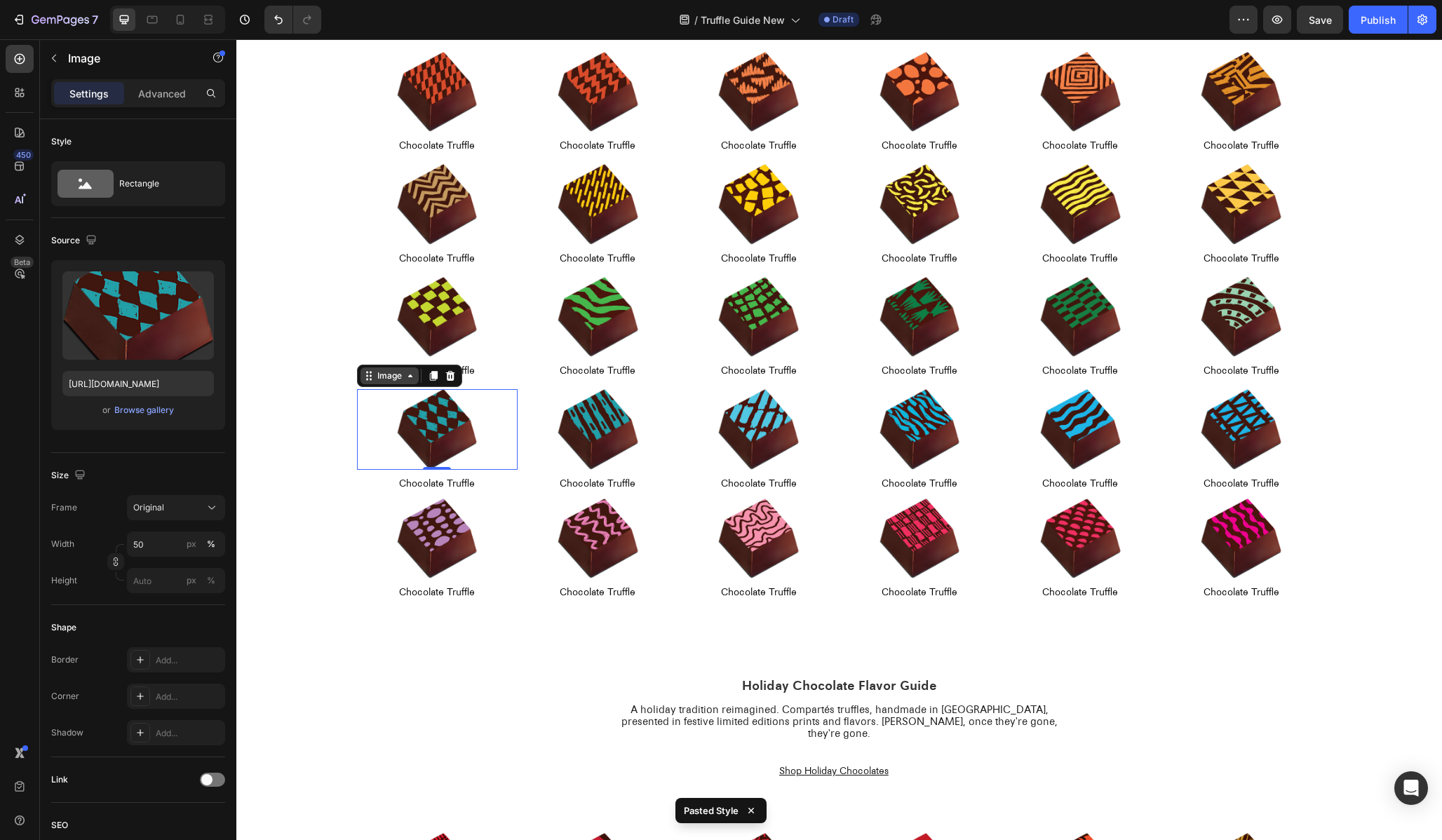
click at [395, 377] on div "Image" at bounding box center [389, 376] width 30 height 13
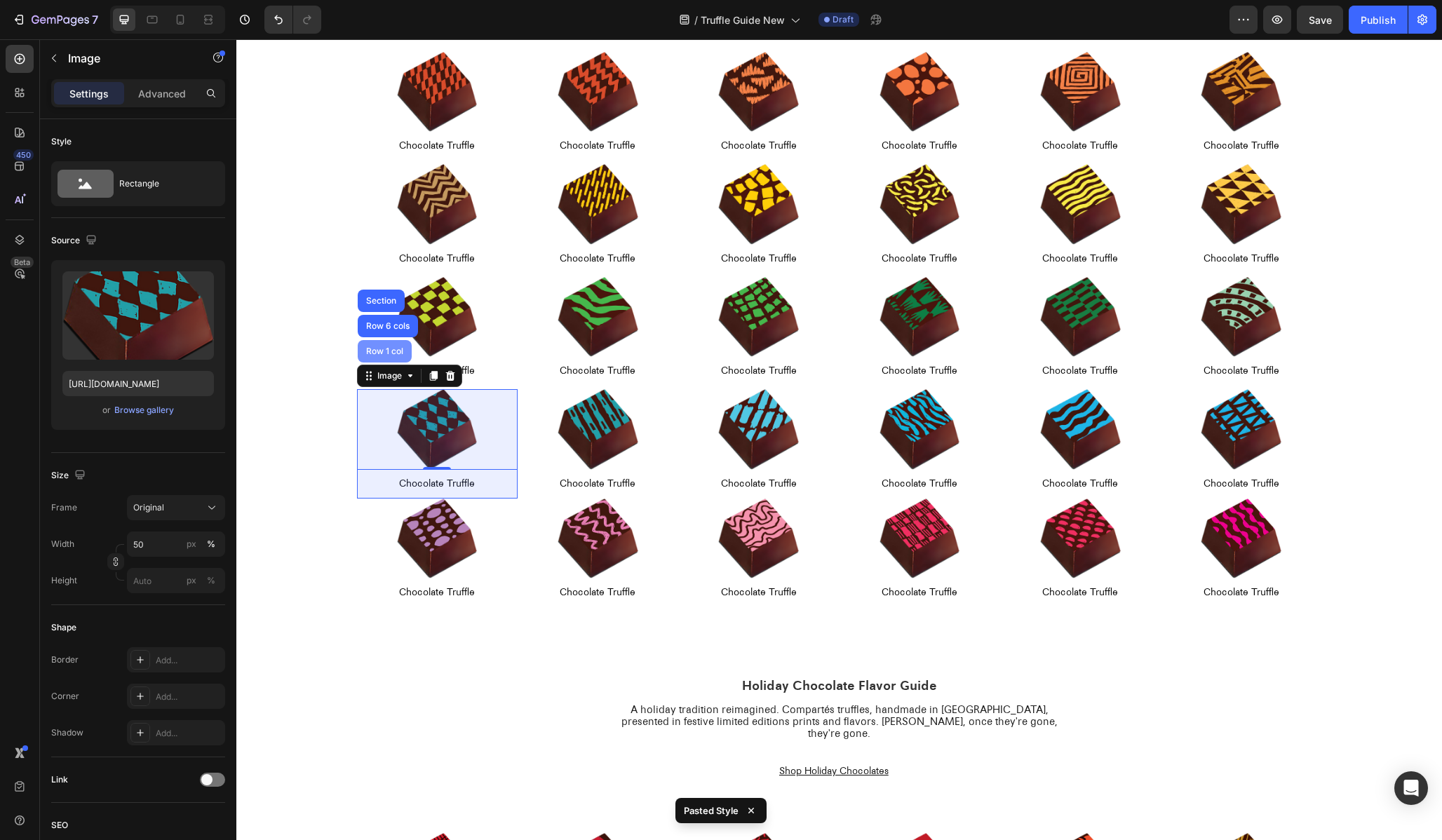
click at [390, 353] on div "Row 1 col" at bounding box center [384, 351] width 43 height 9
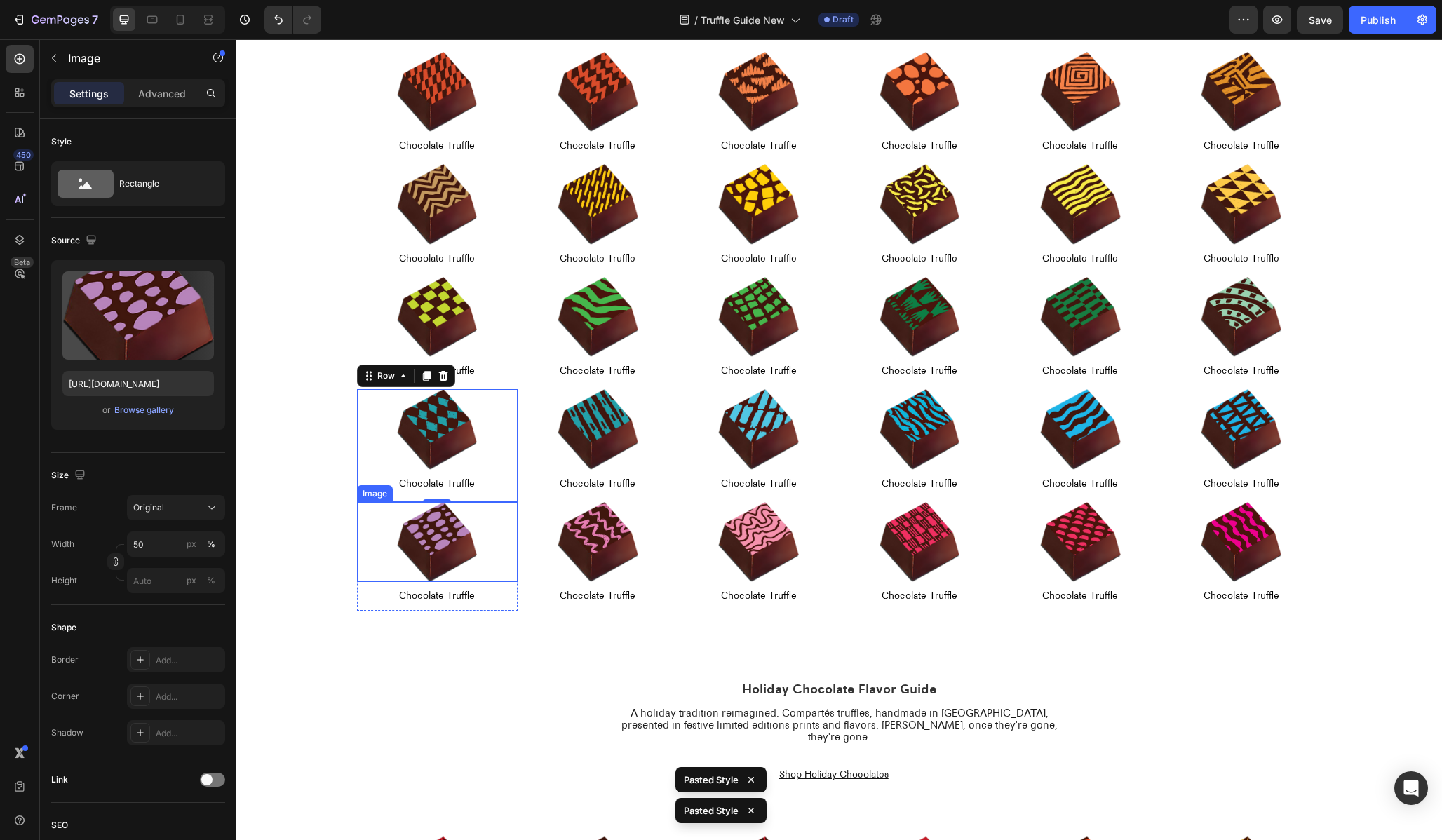
click at [445, 570] on img at bounding box center [437, 542] width 81 height 81
click at [400, 493] on div "Image" at bounding box center [389, 489] width 30 height 13
click at [399, 465] on div "Row 1 col" at bounding box center [384, 464] width 43 height 9
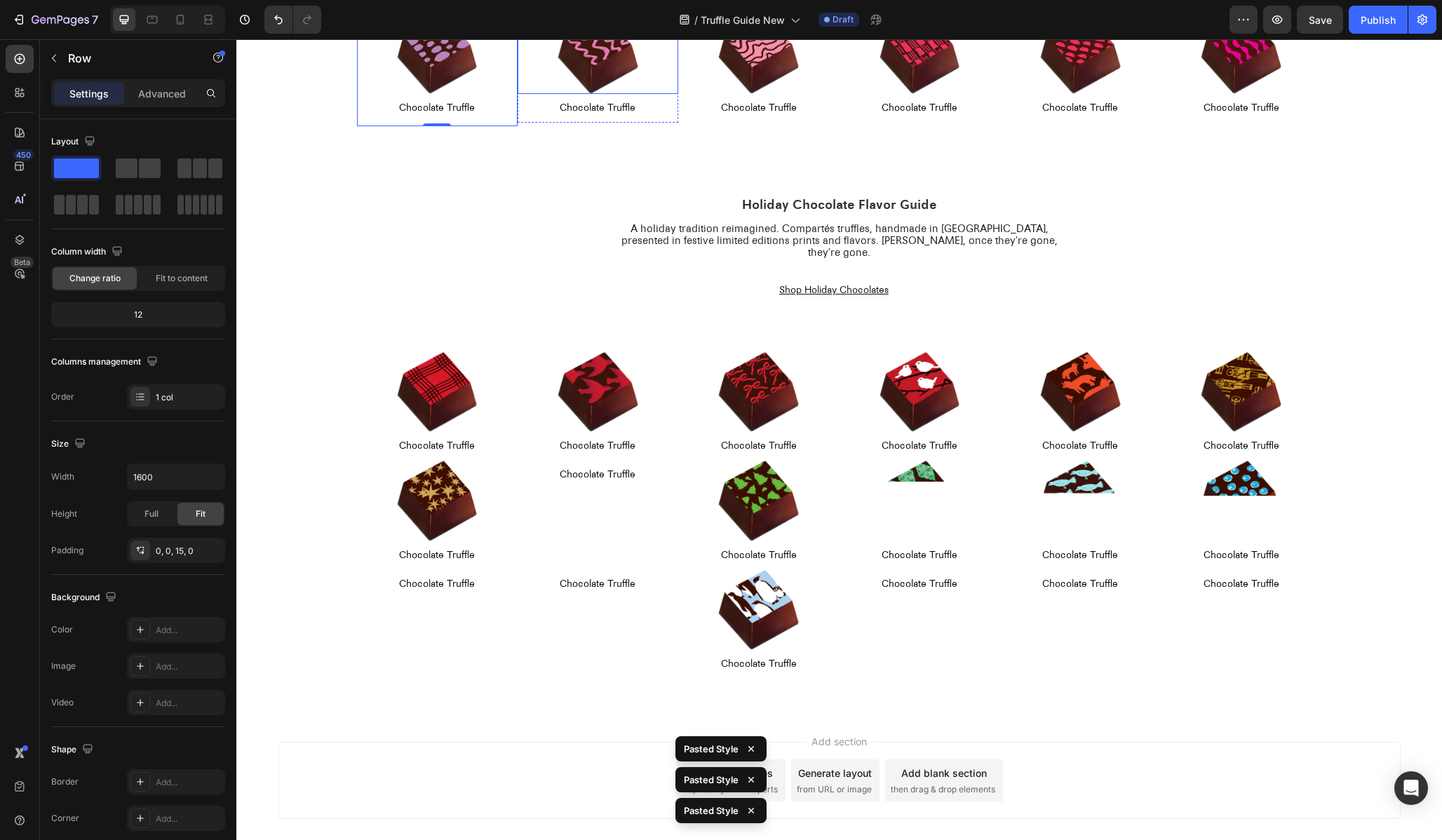
scroll to position [810, 0]
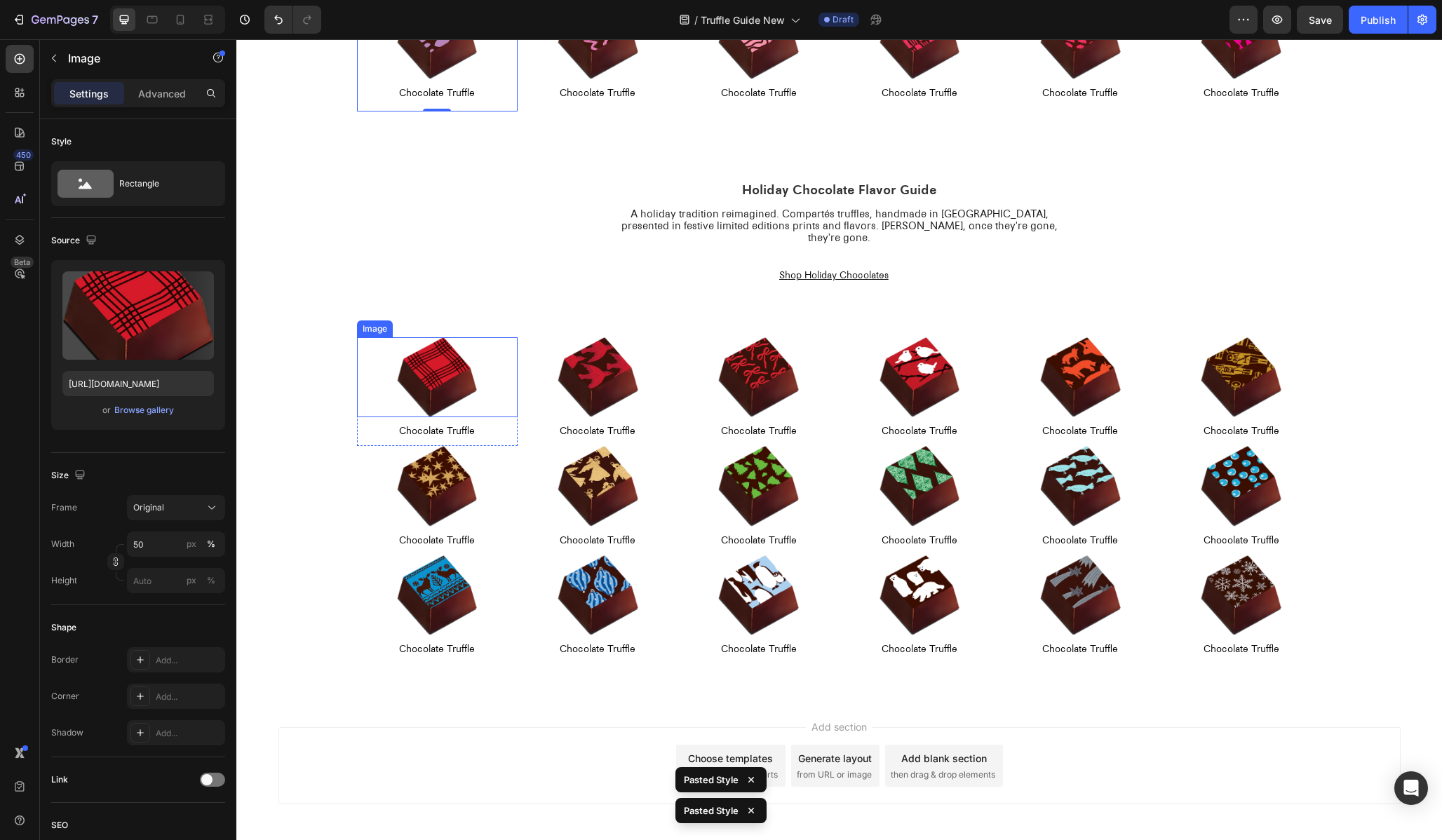
click at [400, 337] on img at bounding box center [437, 377] width 81 height 81
click at [381, 318] on div "Image" at bounding box center [389, 324] width 30 height 13
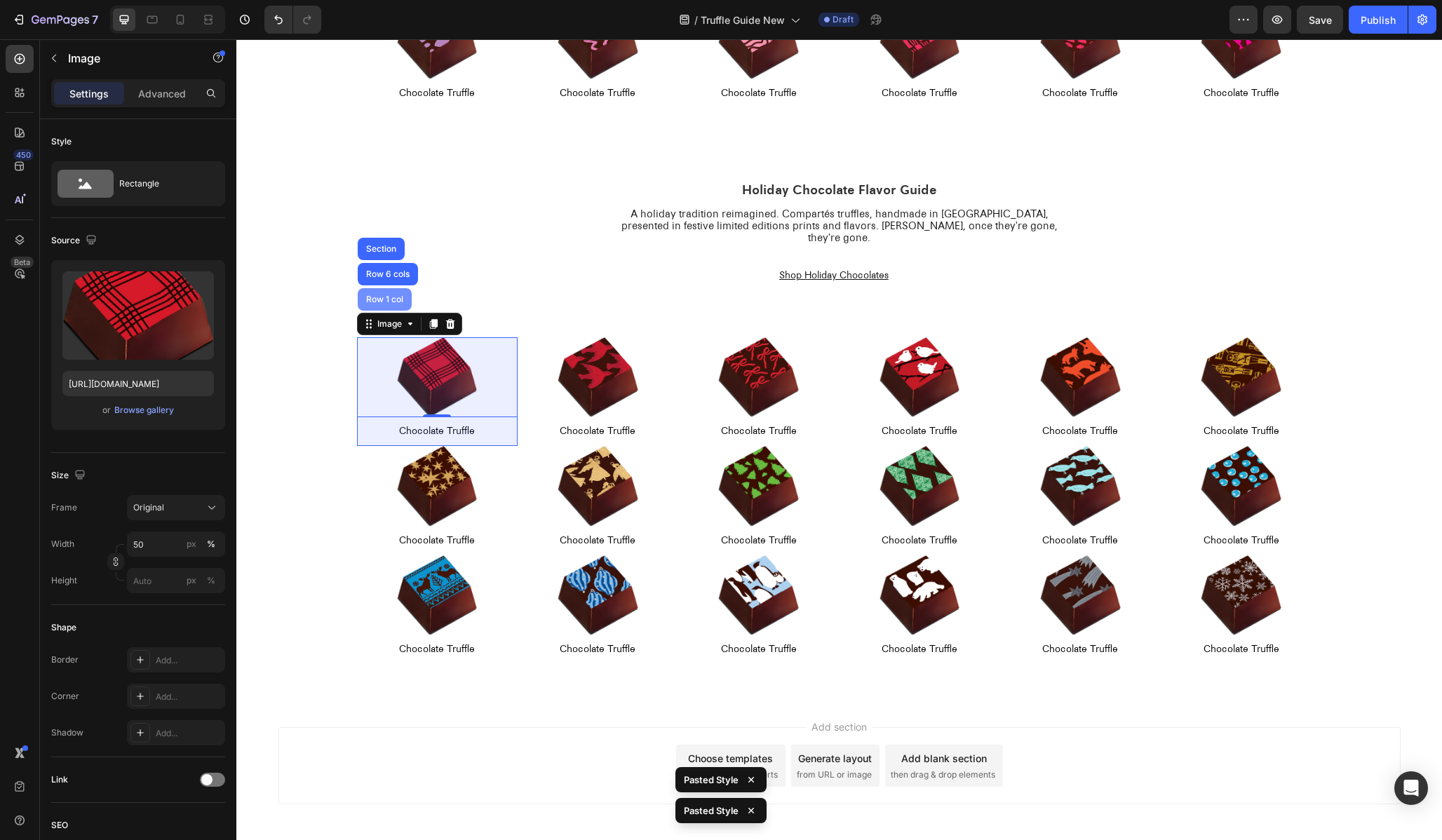
click at [367, 295] on div "Row 1 col" at bounding box center [384, 299] width 43 height 9
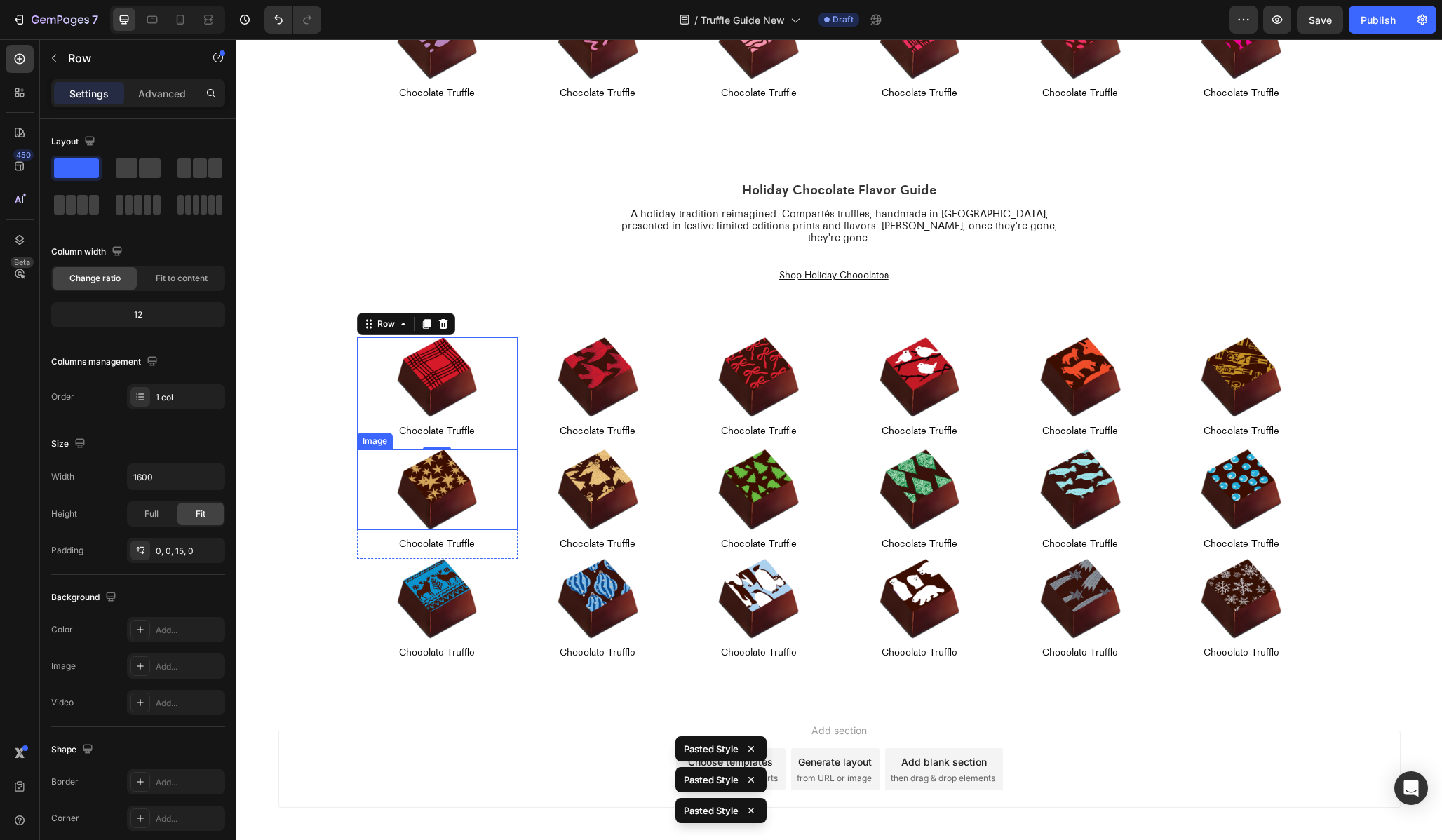
click at [416, 449] on img at bounding box center [437, 489] width 81 height 81
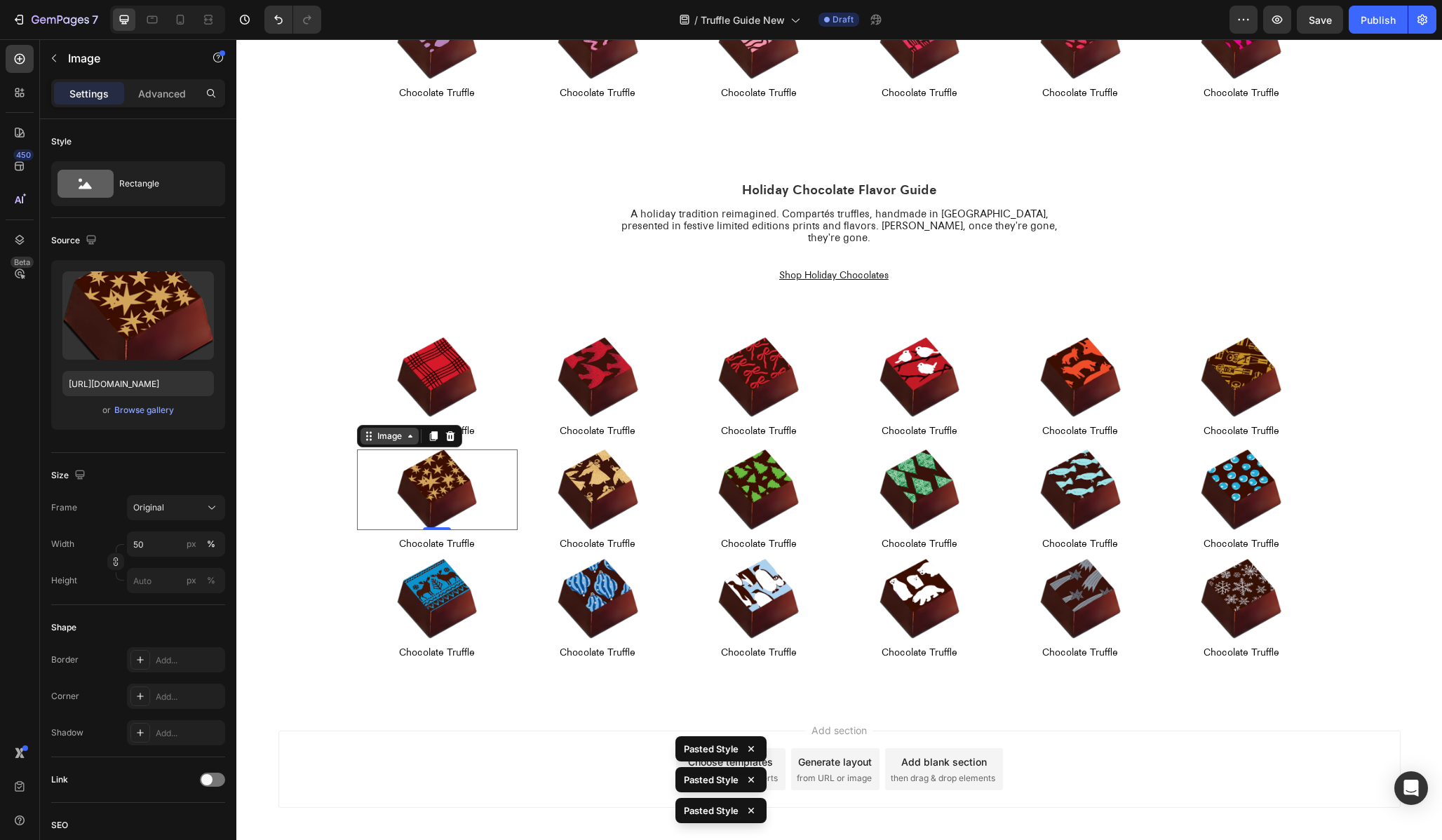
click at [386, 430] on div "Image" at bounding box center [389, 436] width 30 height 13
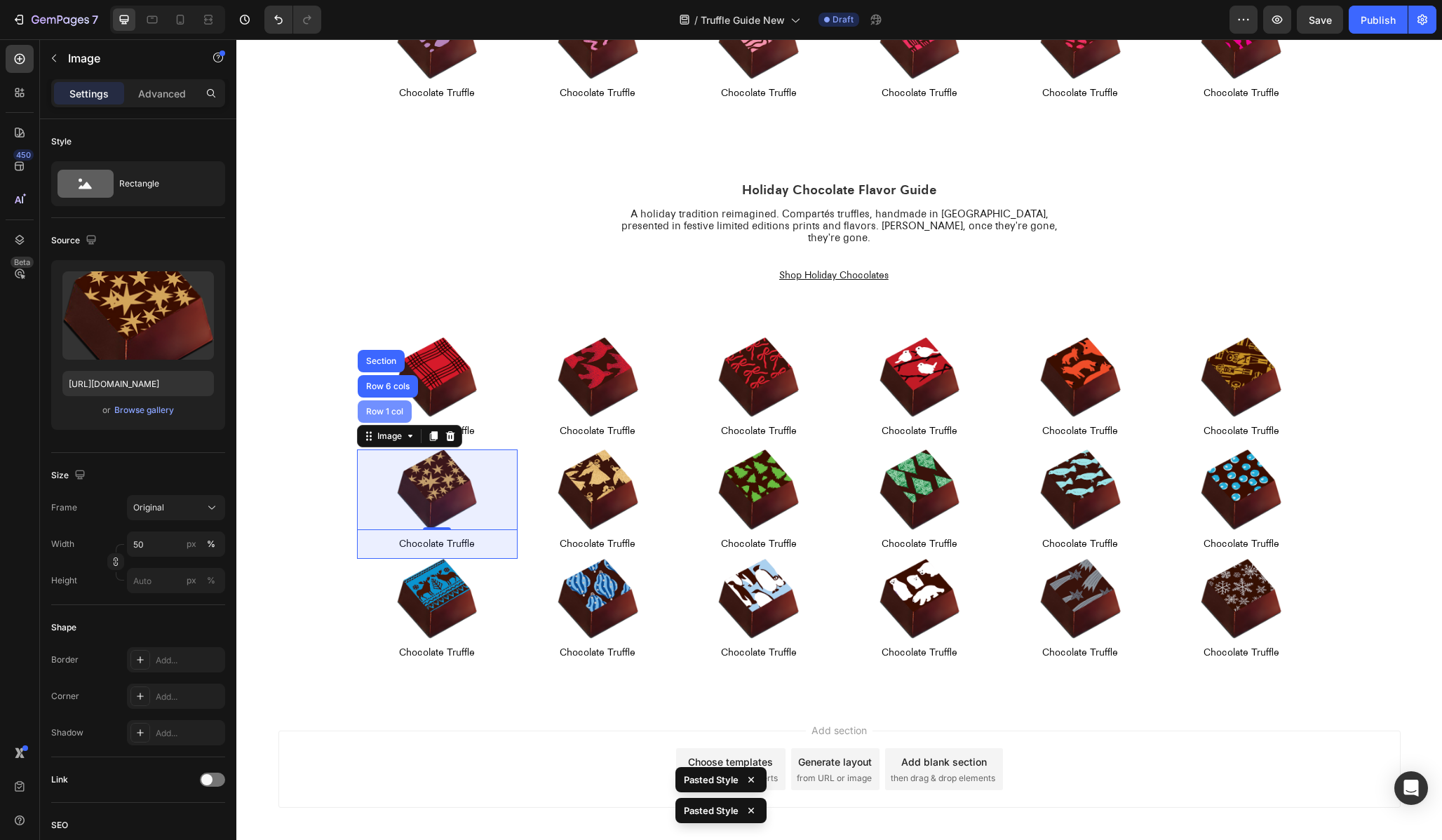
click at [381, 407] on div "Row 1 col" at bounding box center [384, 411] width 54 height 23
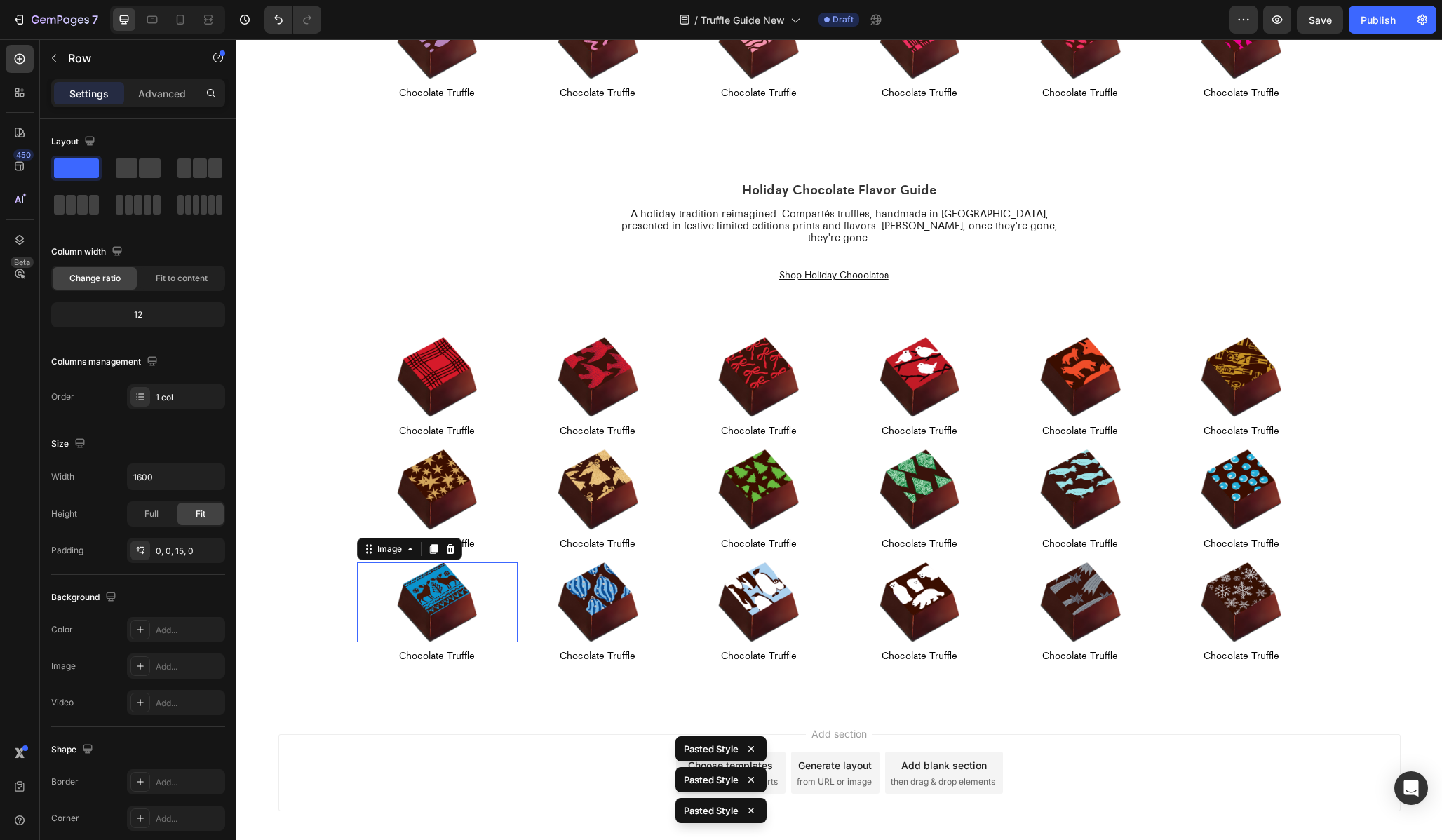
click at [410, 573] on img at bounding box center [437, 602] width 81 height 81
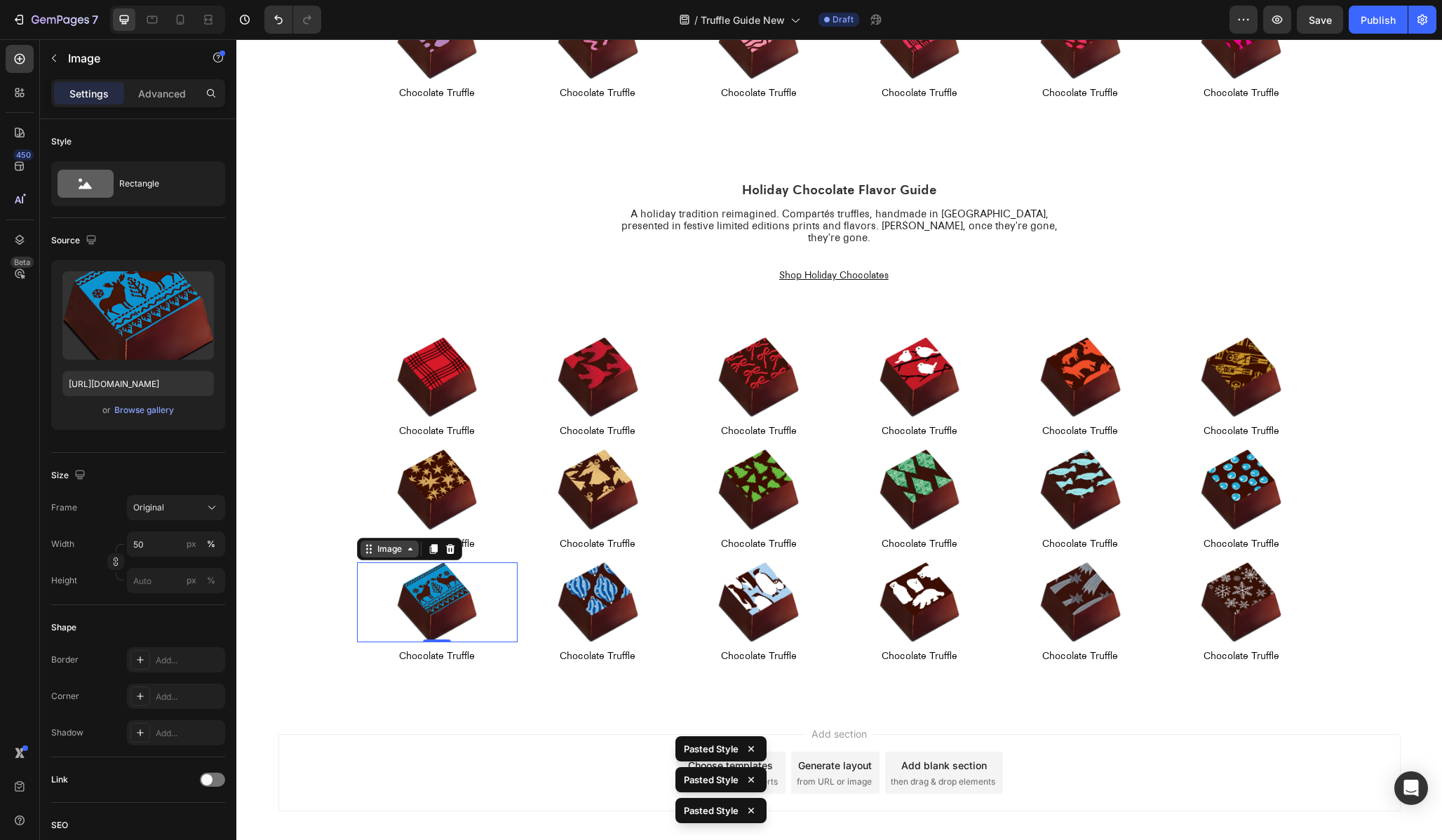
click at [391, 543] on div "Image" at bounding box center [389, 549] width 30 height 13
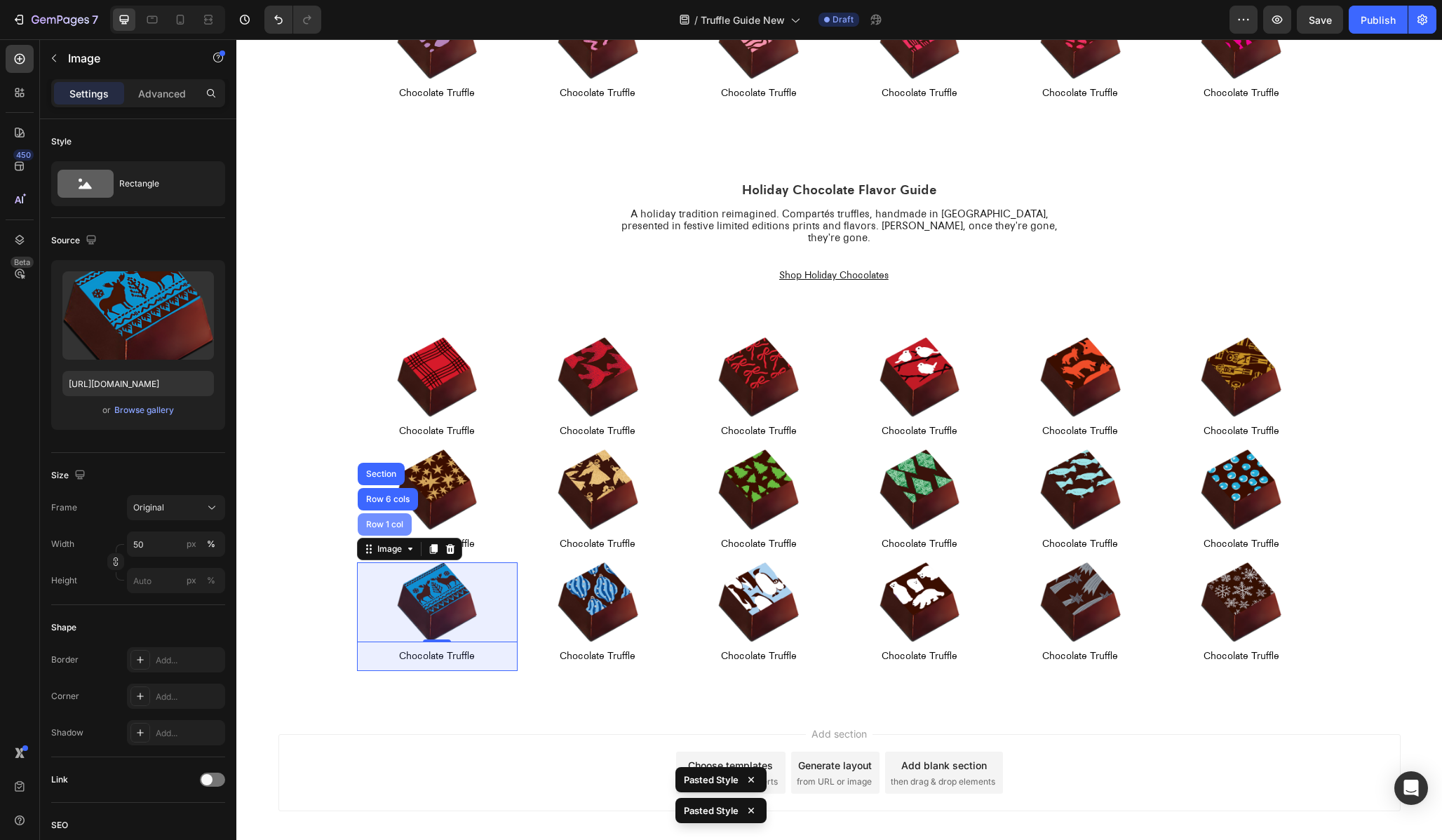
click at [384, 520] on div "Row 1 col" at bounding box center [384, 524] width 43 height 9
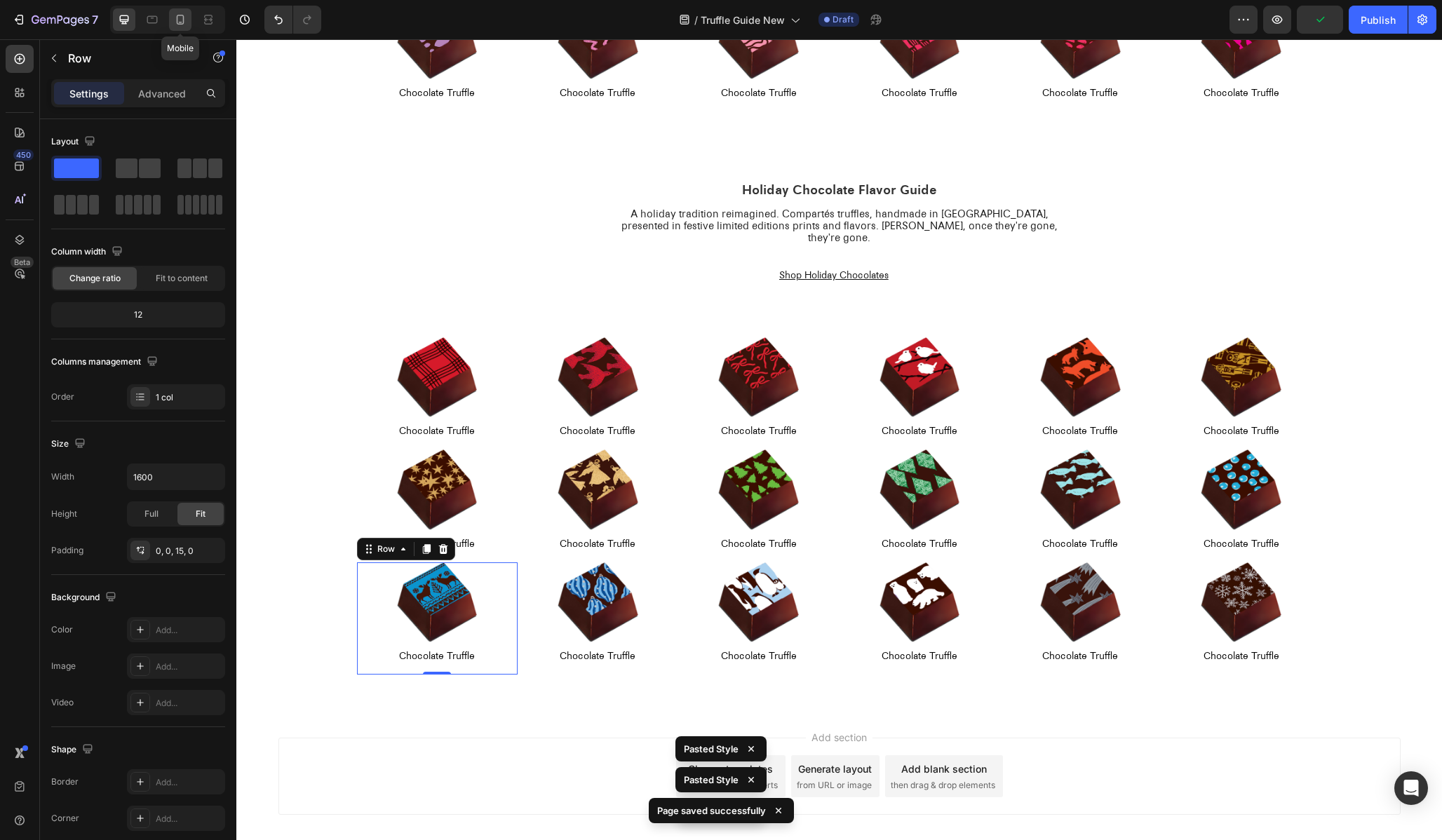
click at [184, 24] on icon at bounding box center [180, 20] width 14 height 14
type input "100%"
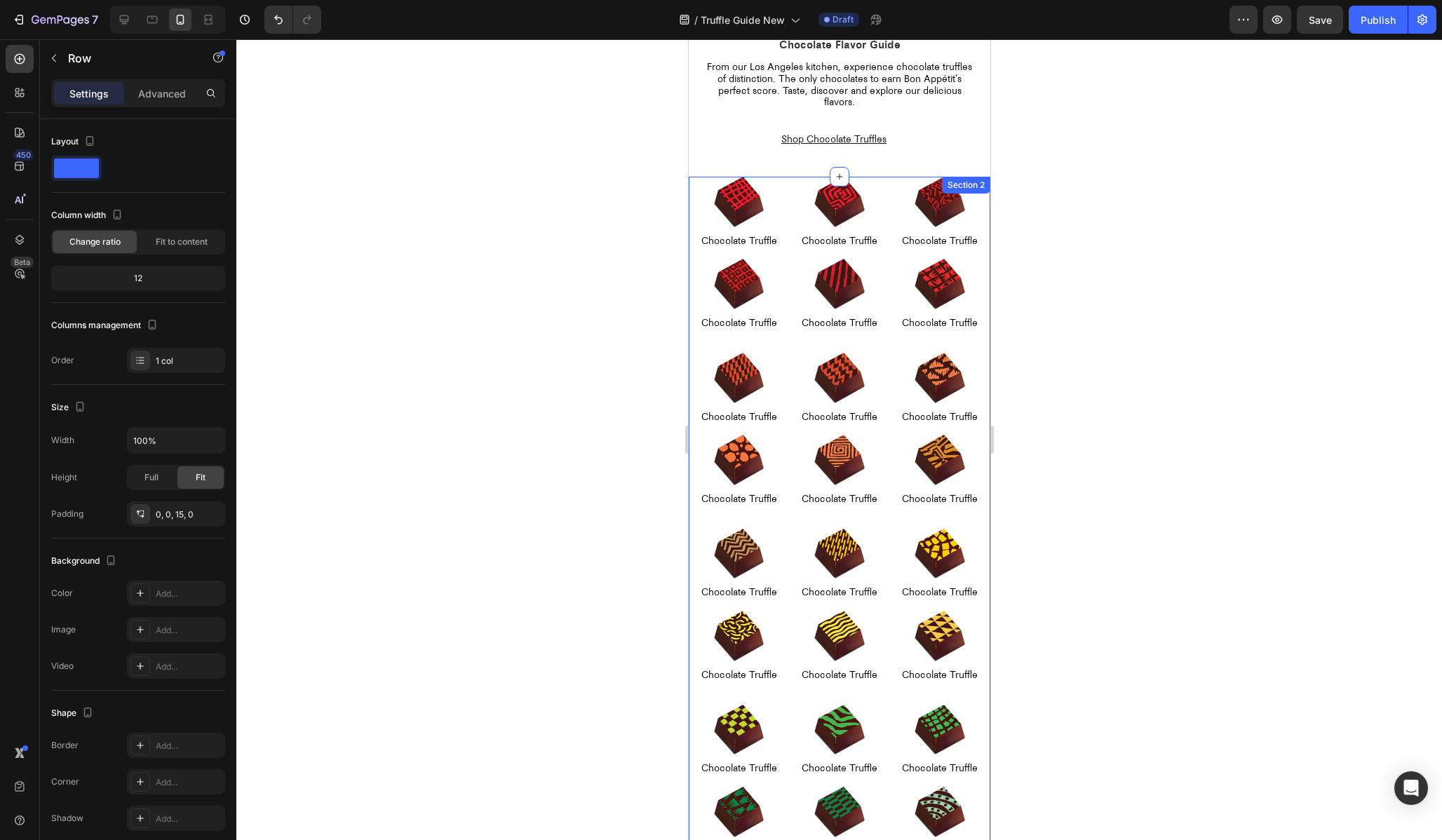
scroll to position [37, 0]
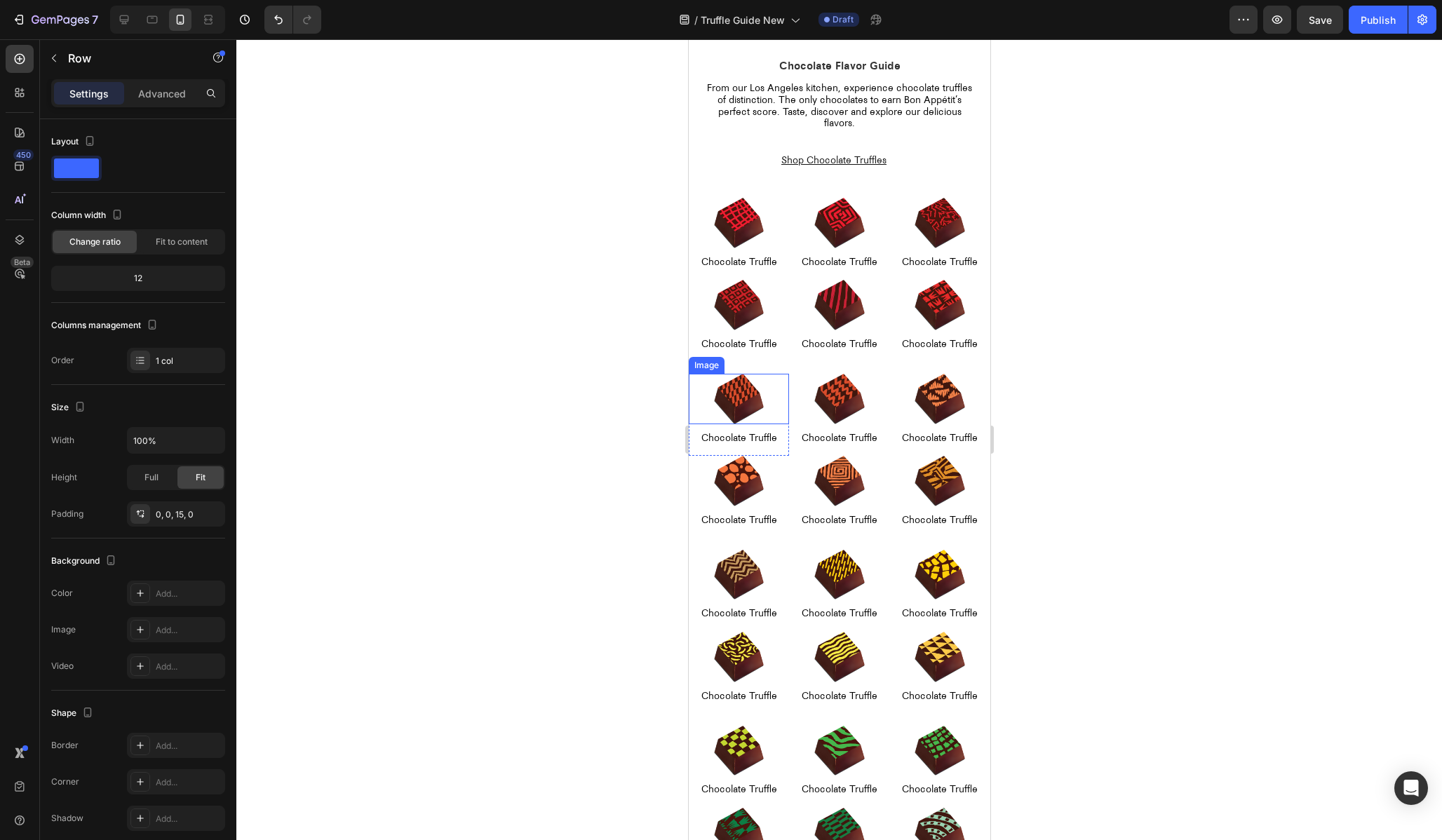
click at [705, 371] on div "Image" at bounding box center [706, 365] width 36 height 16
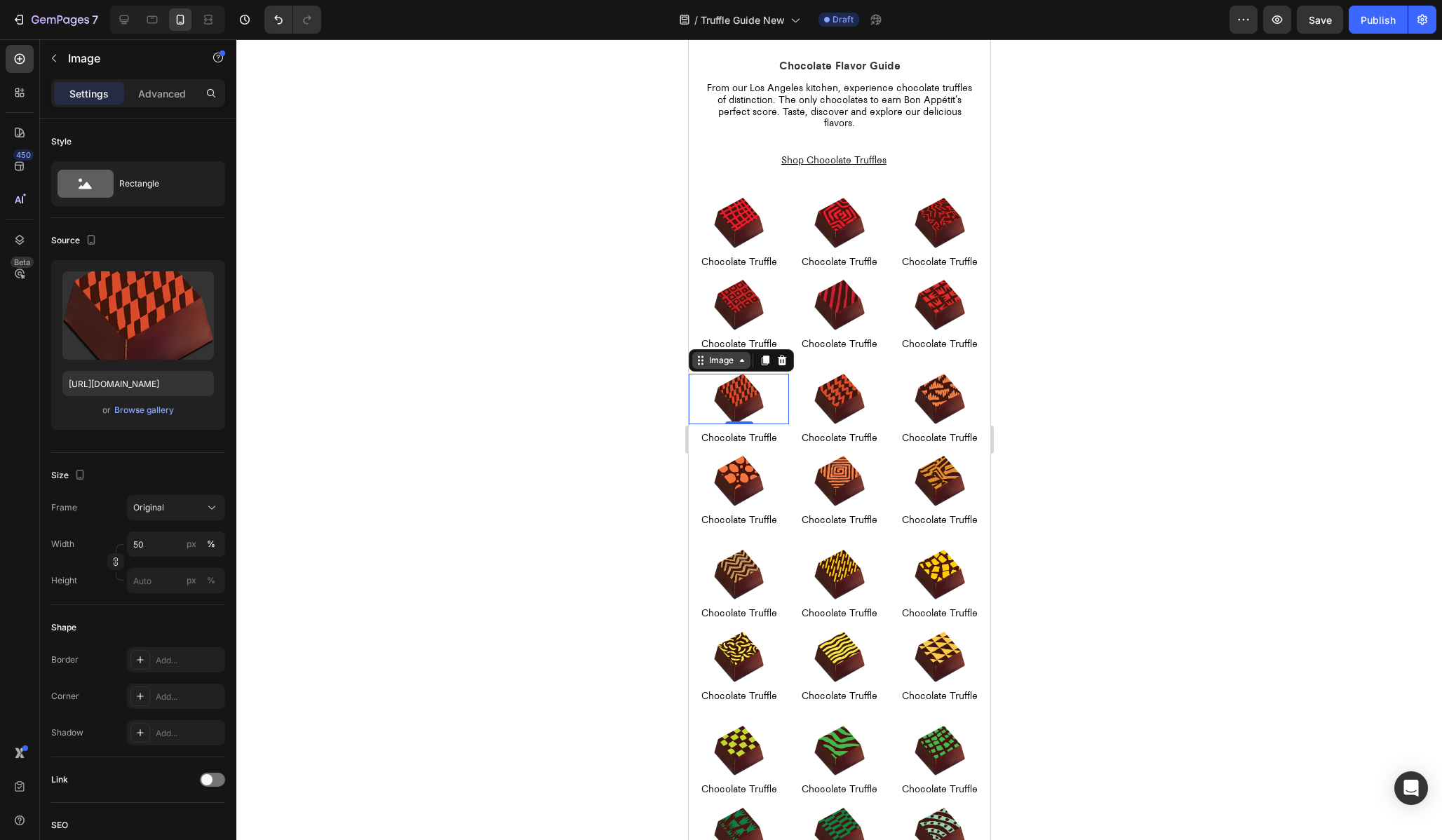
click at [705, 364] on div "Image" at bounding box center [720, 360] width 30 height 13
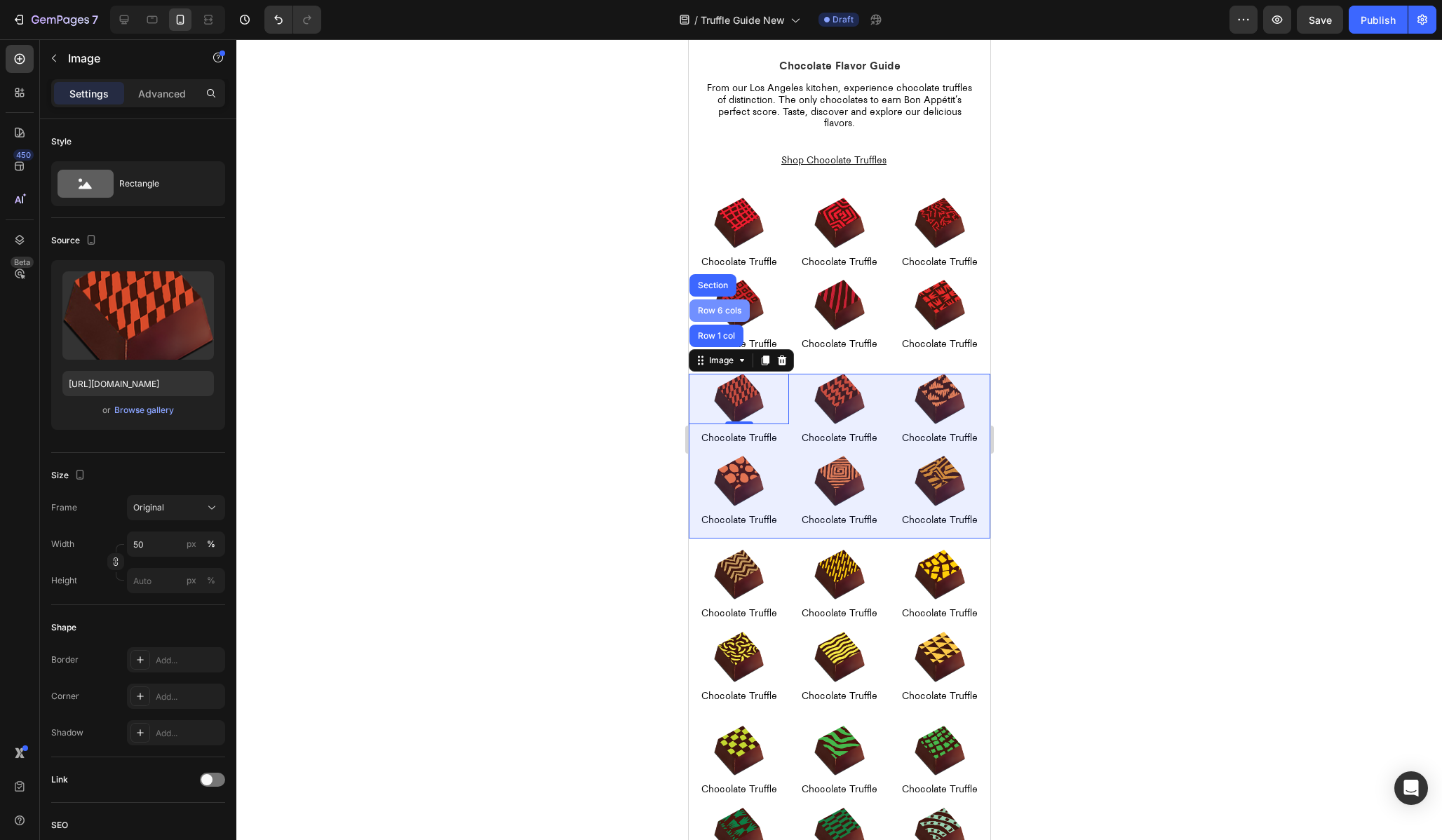
click at [701, 321] on div "Row 6 cols" at bounding box center [719, 311] width 60 height 23
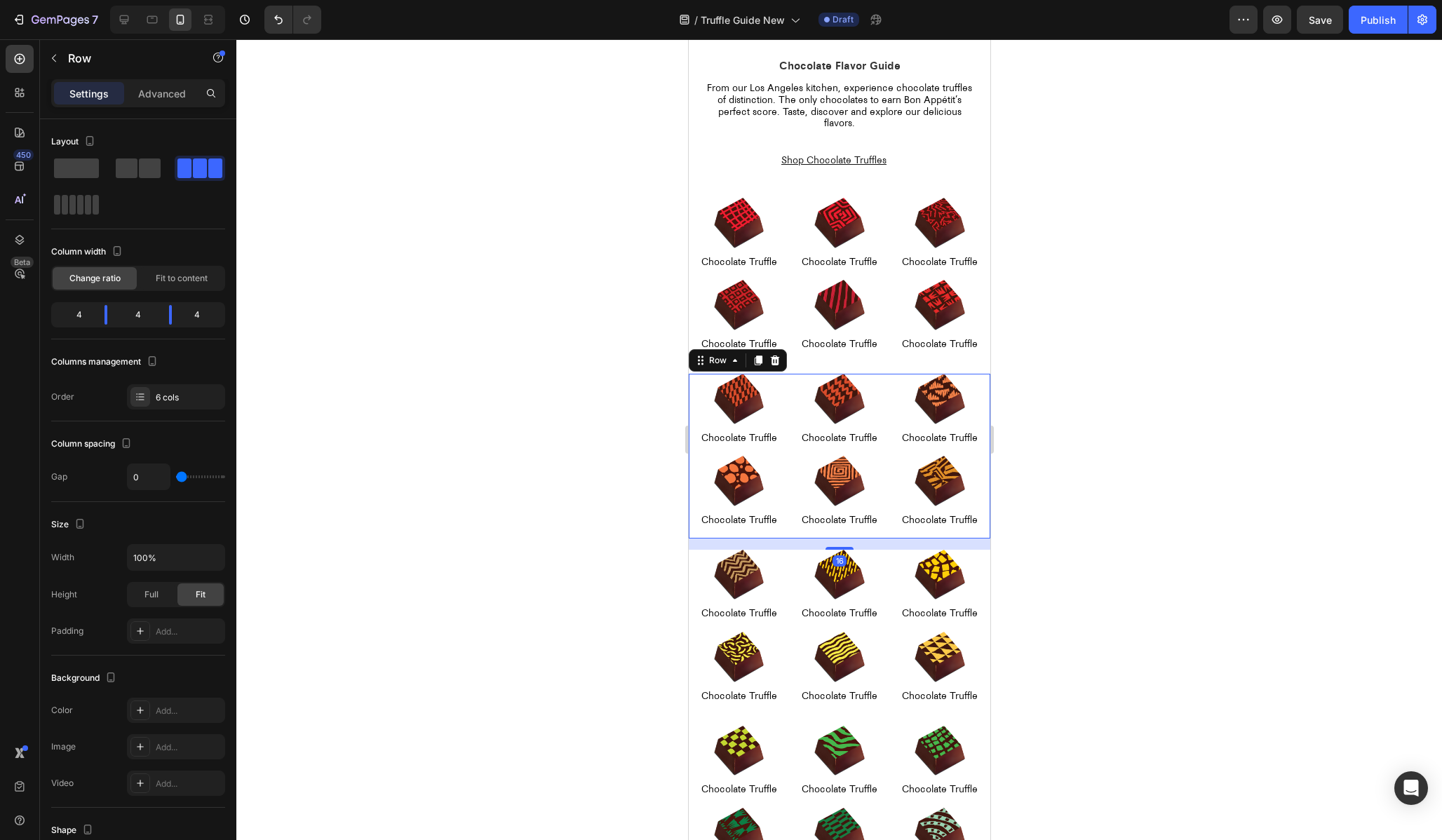
click at [171, 81] on div "Settings Advanced" at bounding box center [138, 93] width 174 height 28
click at [162, 89] on p "Advanced" at bounding box center [162, 93] width 48 height 15
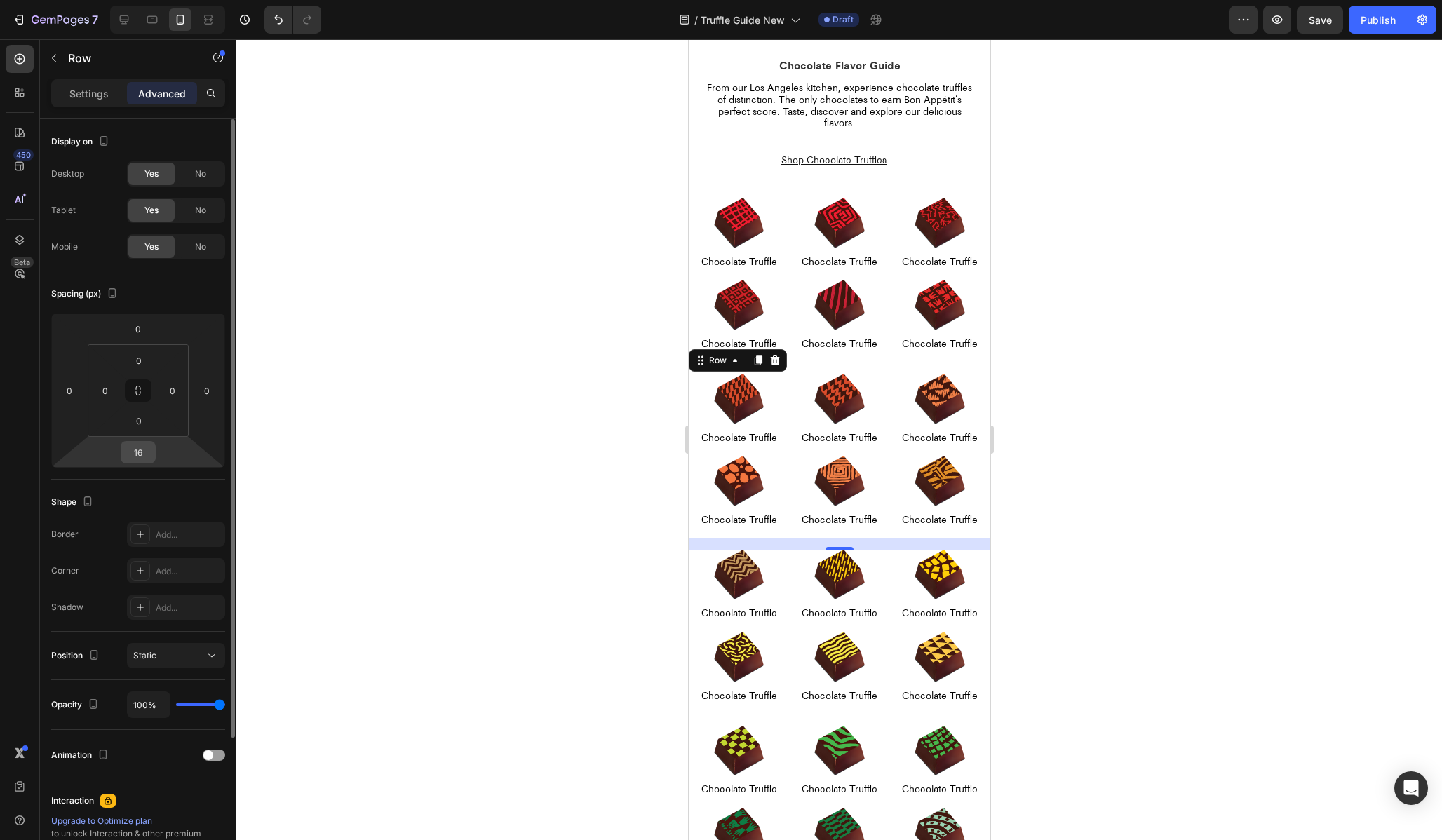
click at [139, 452] on input "16" at bounding box center [138, 452] width 28 height 21
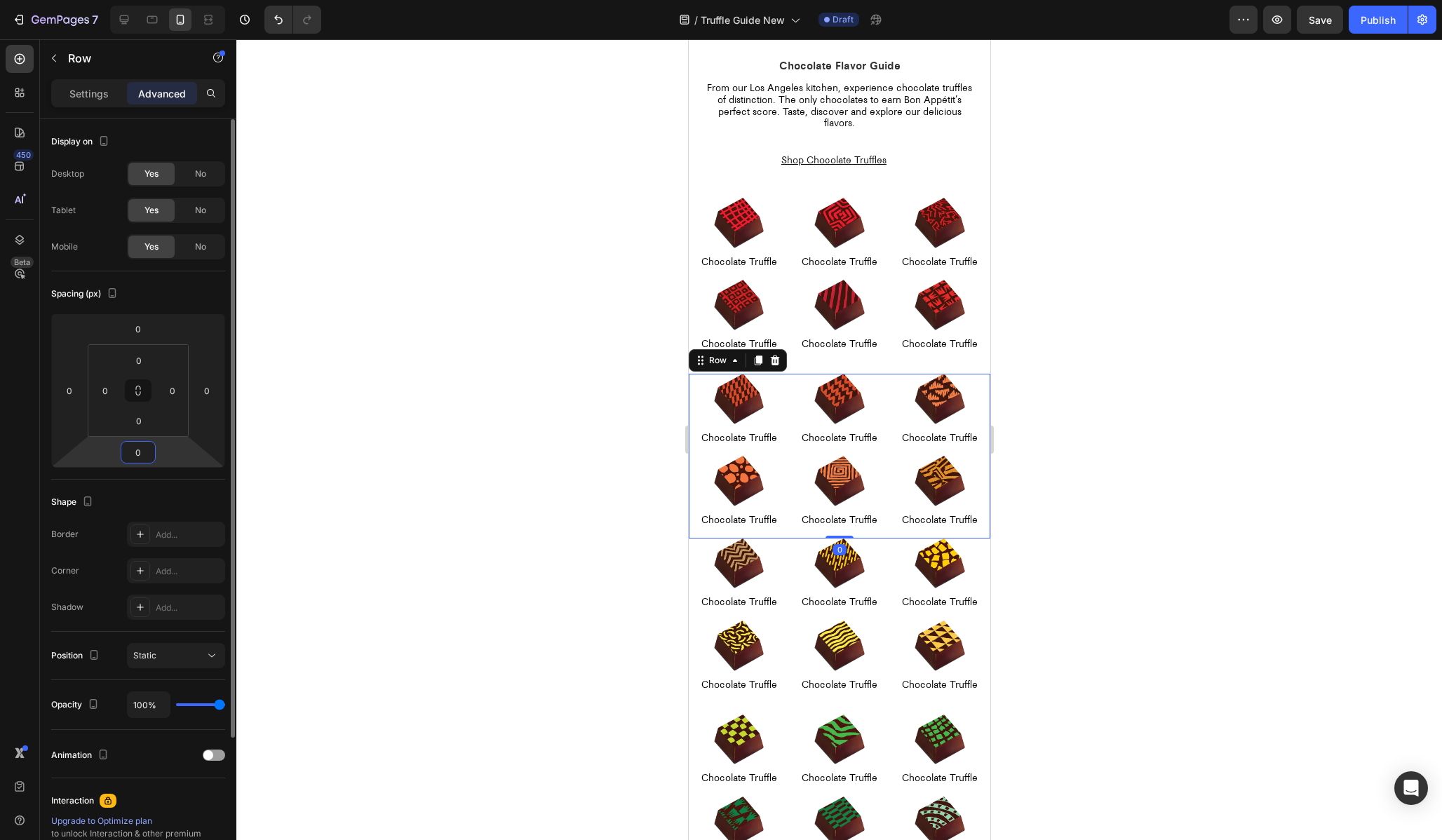
type input "0"
click at [705, 202] on div at bounding box center [738, 223] width 100 height 50
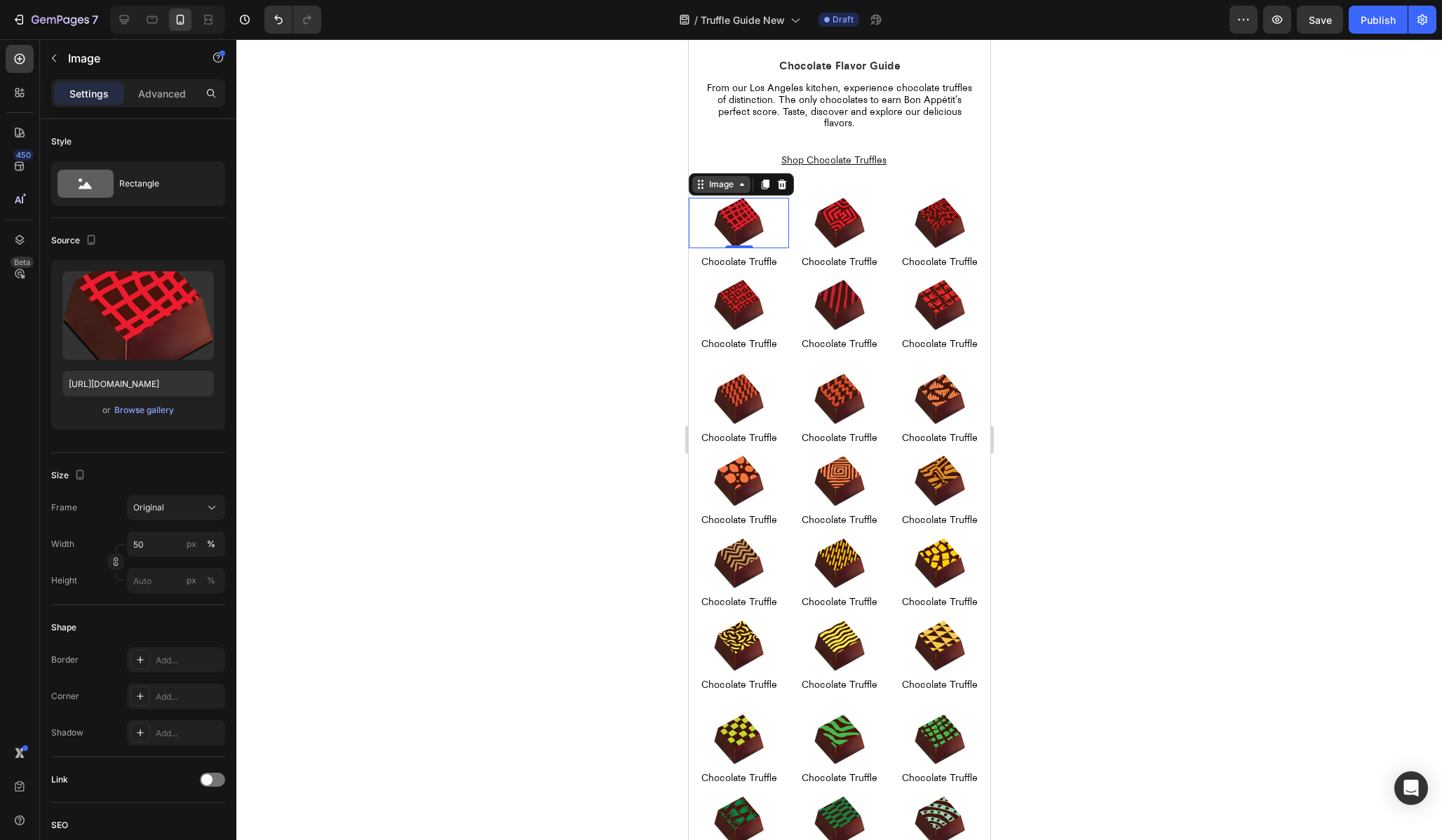
click at [705, 188] on div "Image" at bounding box center [720, 184] width 30 height 13
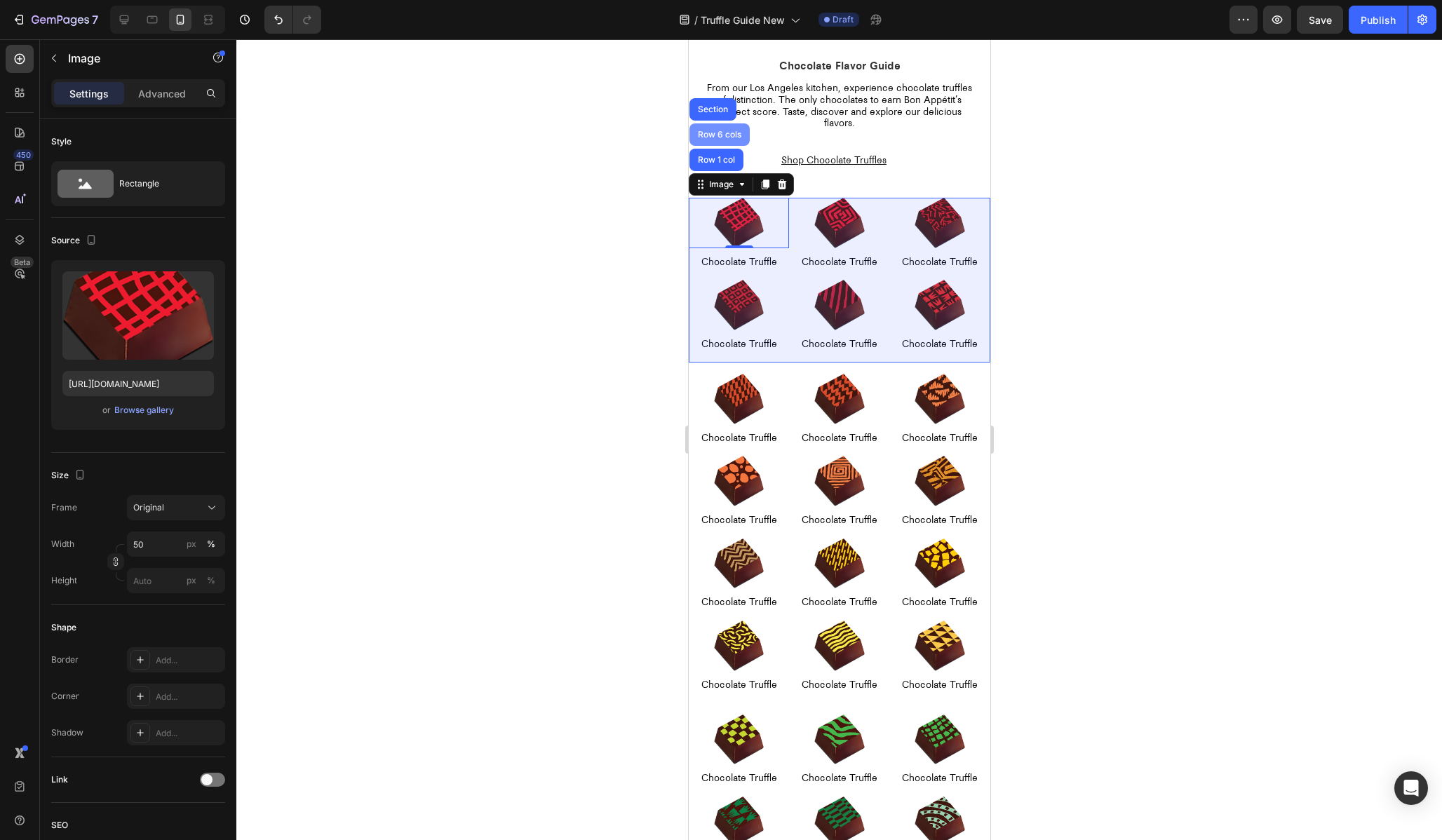
click at [699, 135] on div "Row 6 cols" at bounding box center [719, 134] width 49 height 9
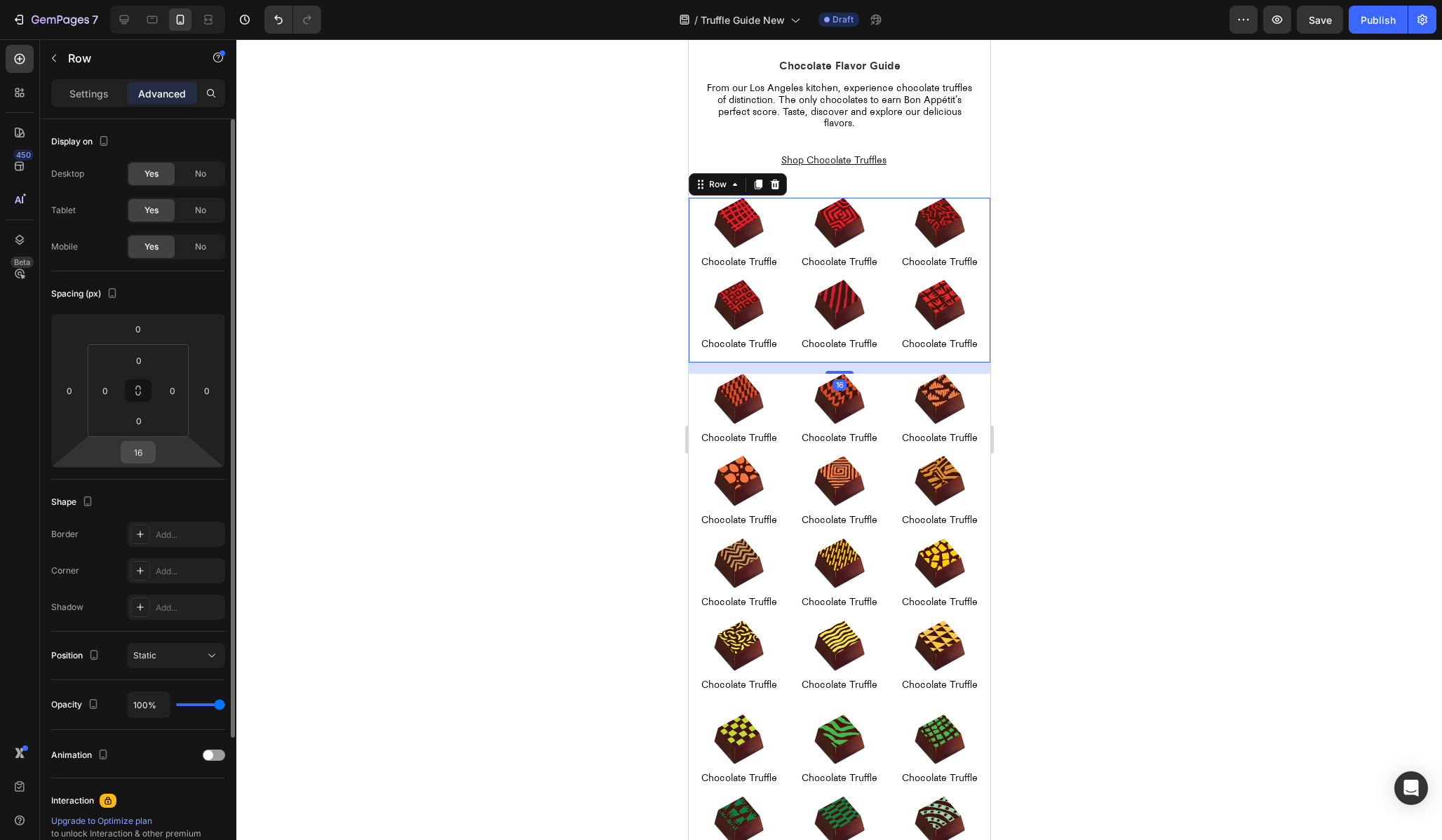
click at [140, 445] on input "16" at bounding box center [138, 452] width 28 height 21
type input "0"
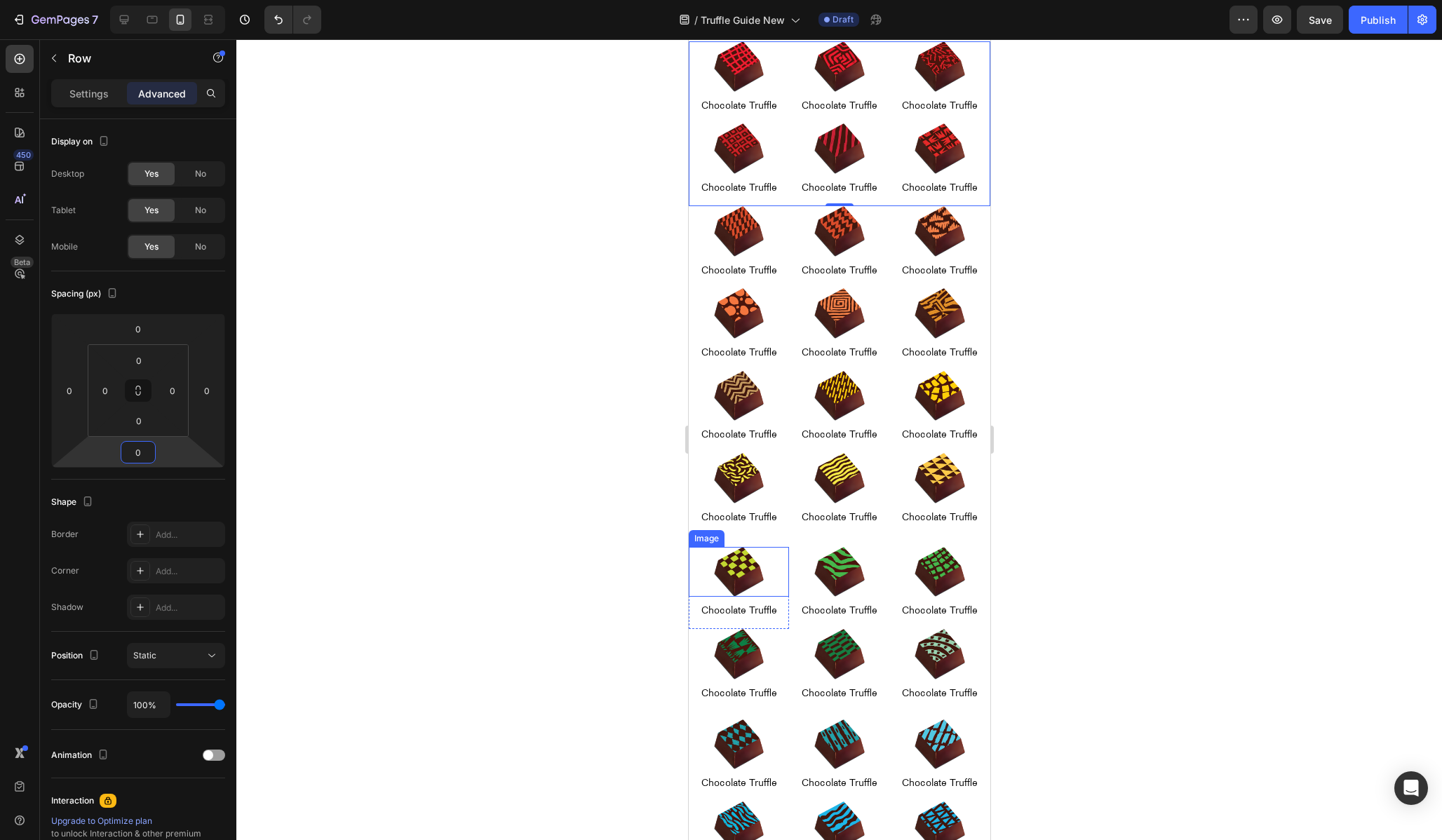
scroll to position [231, 0]
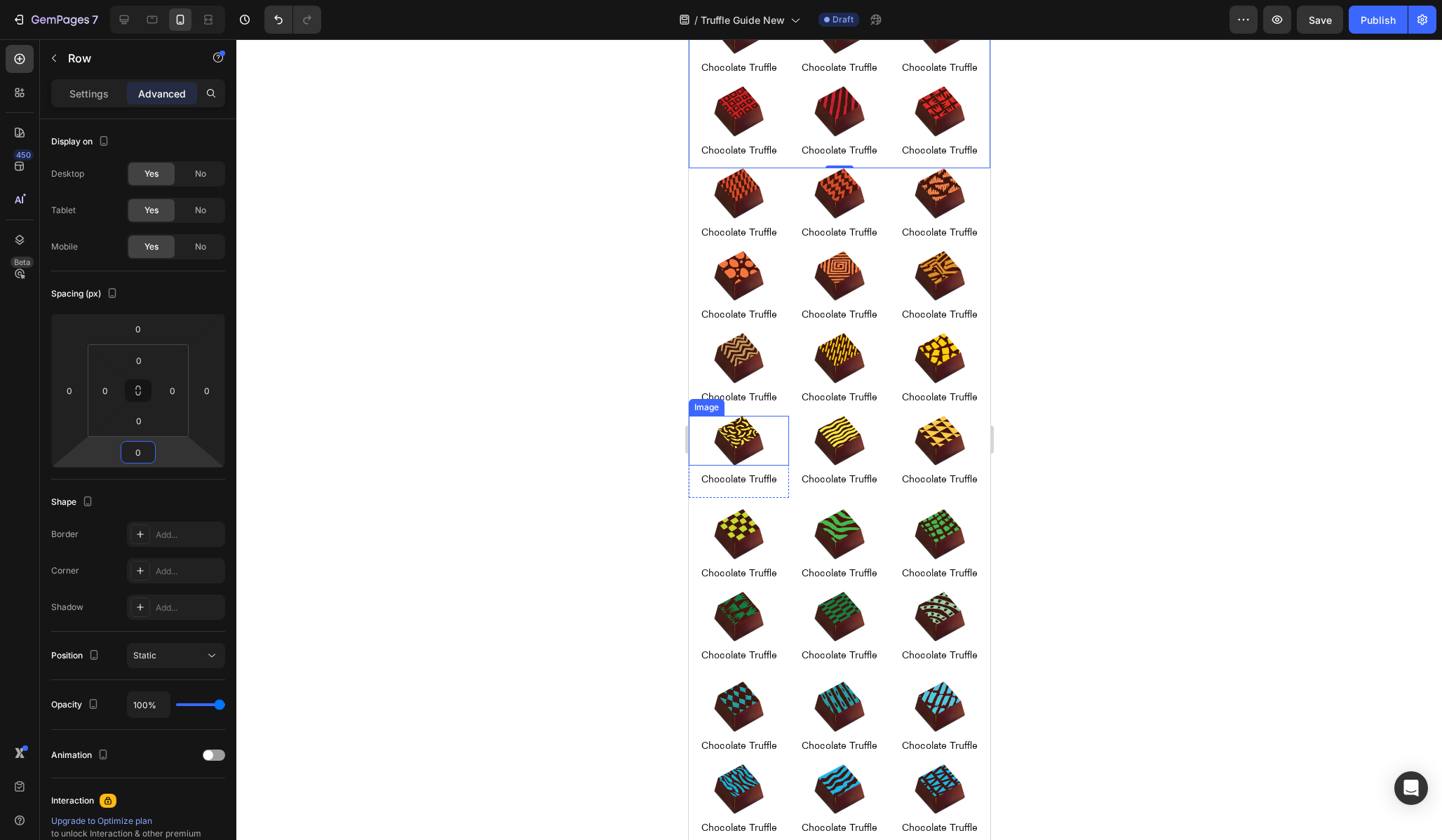
click at [704, 409] on div "Image" at bounding box center [706, 407] width 30 height 13
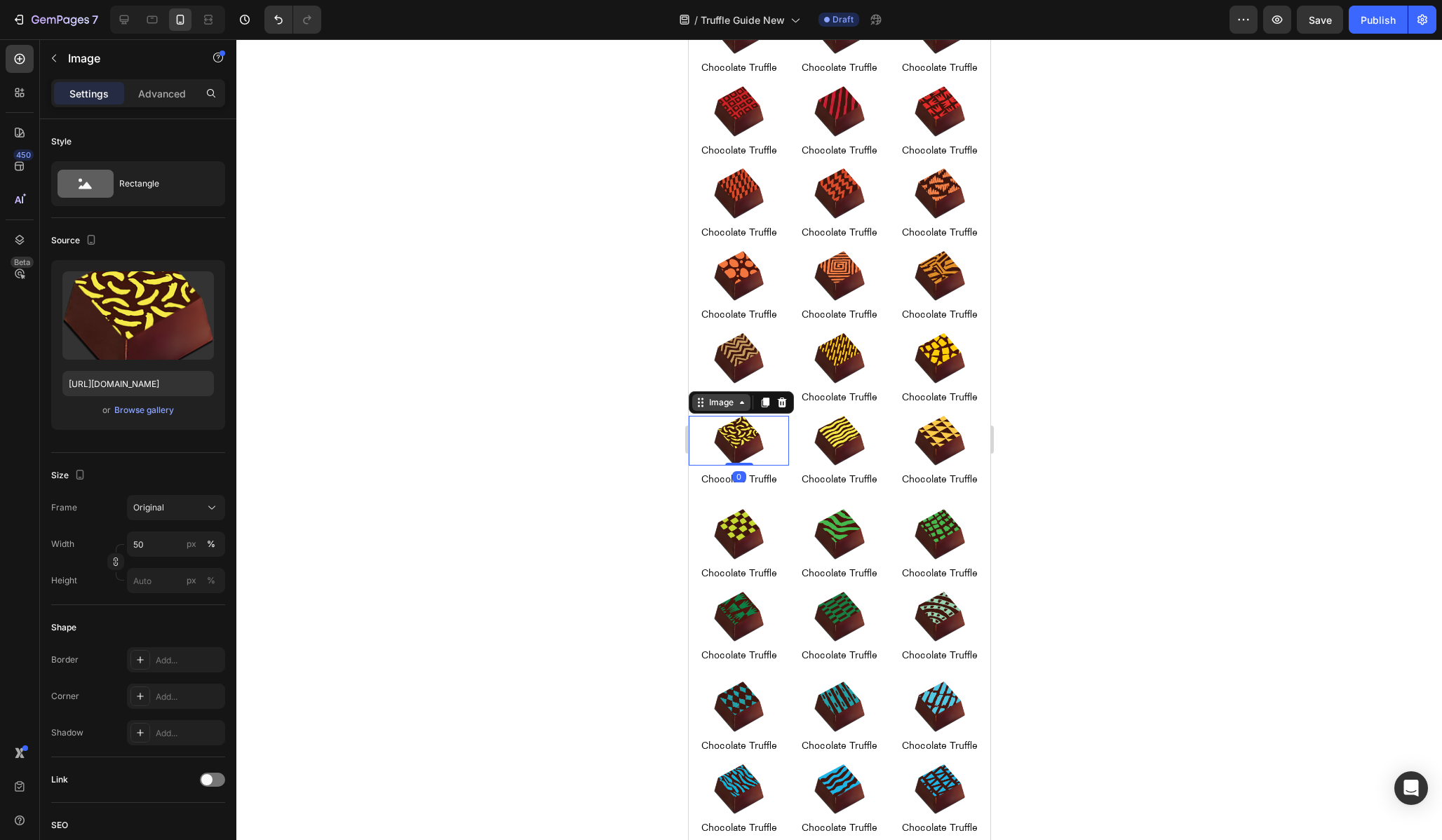
click at [705, 397] on icon at bounding box center [700, 402] width 11 height 11
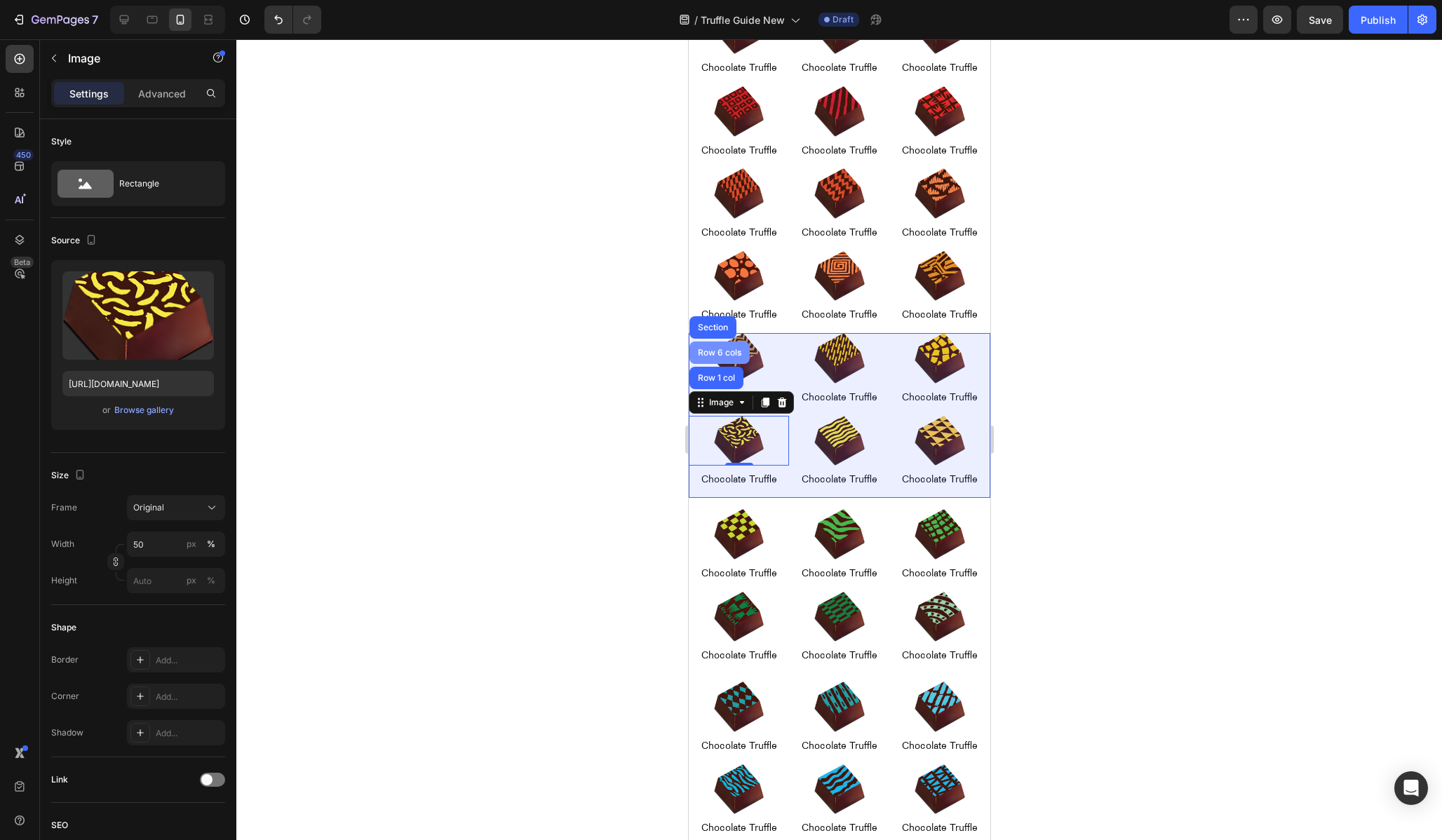
click at [707, 348] on div "Row 6 cols" at bounding box center [719, 352] width 49 height 9
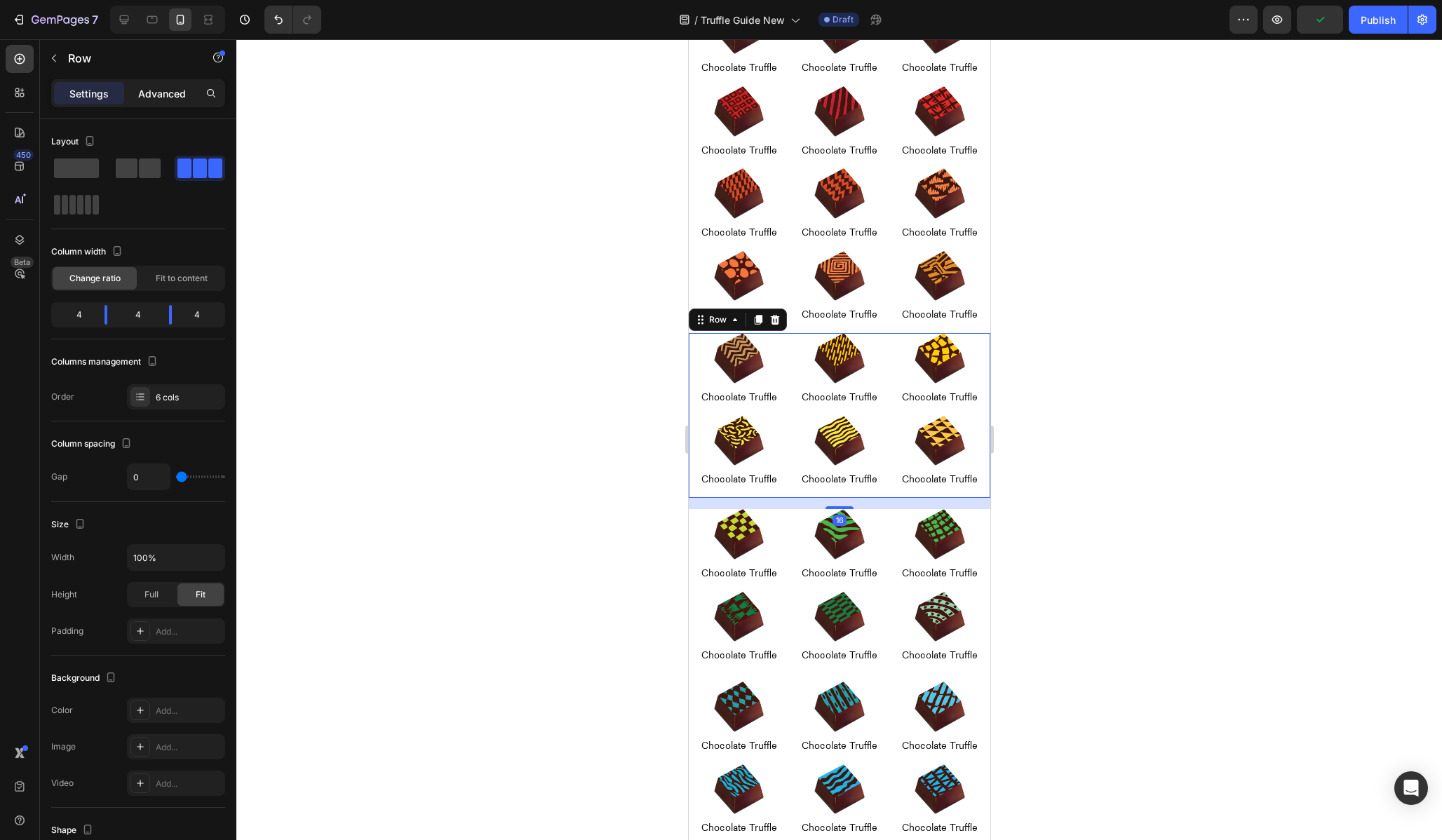
click at [169, 85] on div "Advanced" at bounding box center [162, 93] width 70 height 23
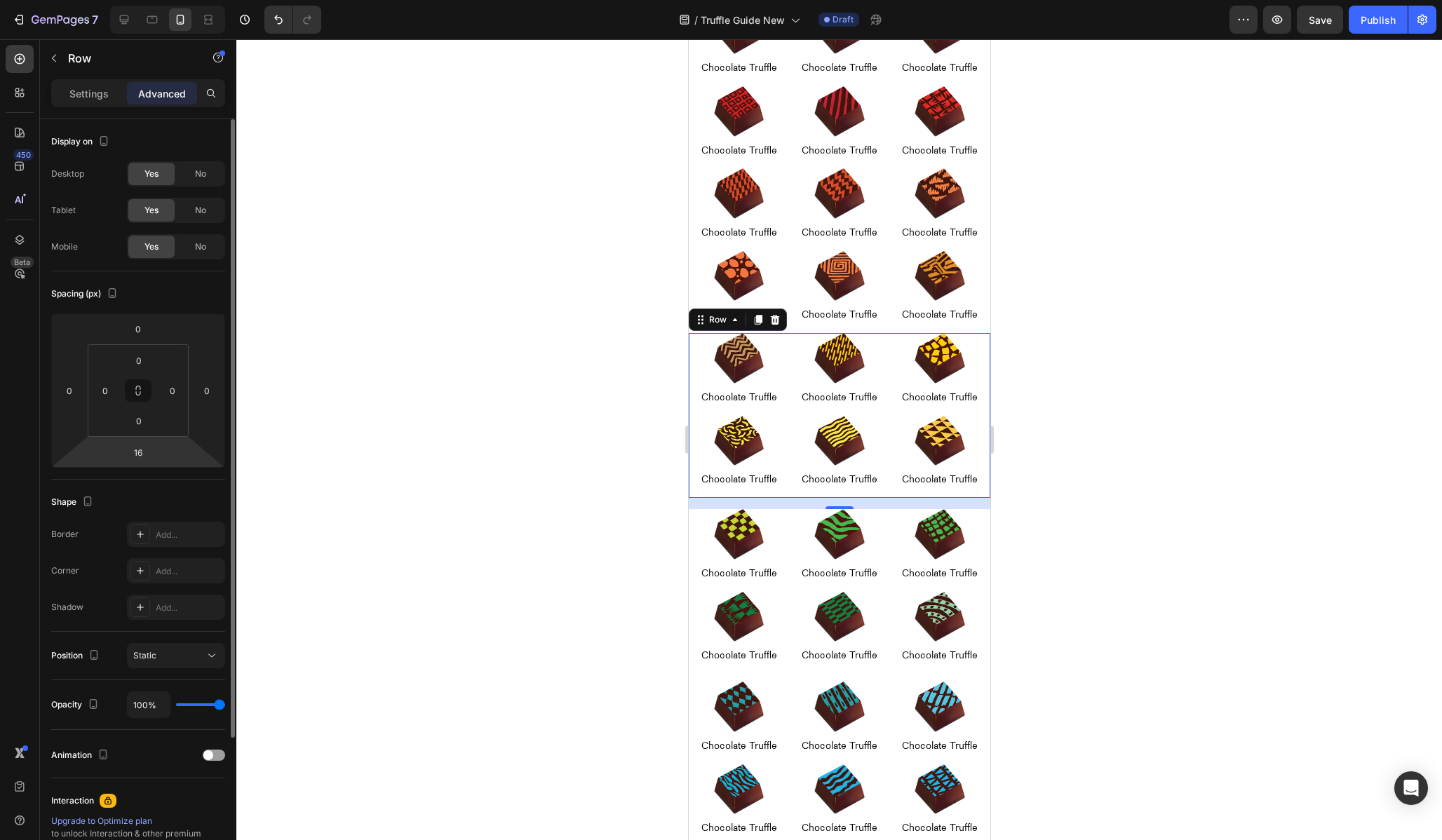
click at [141, 0] on html "7 Version history / Truffle Guide New Draft Preview Save Publish 450 Beta Secti…" at bounding box center [721, 0] width 1442 height 0
type input "0"
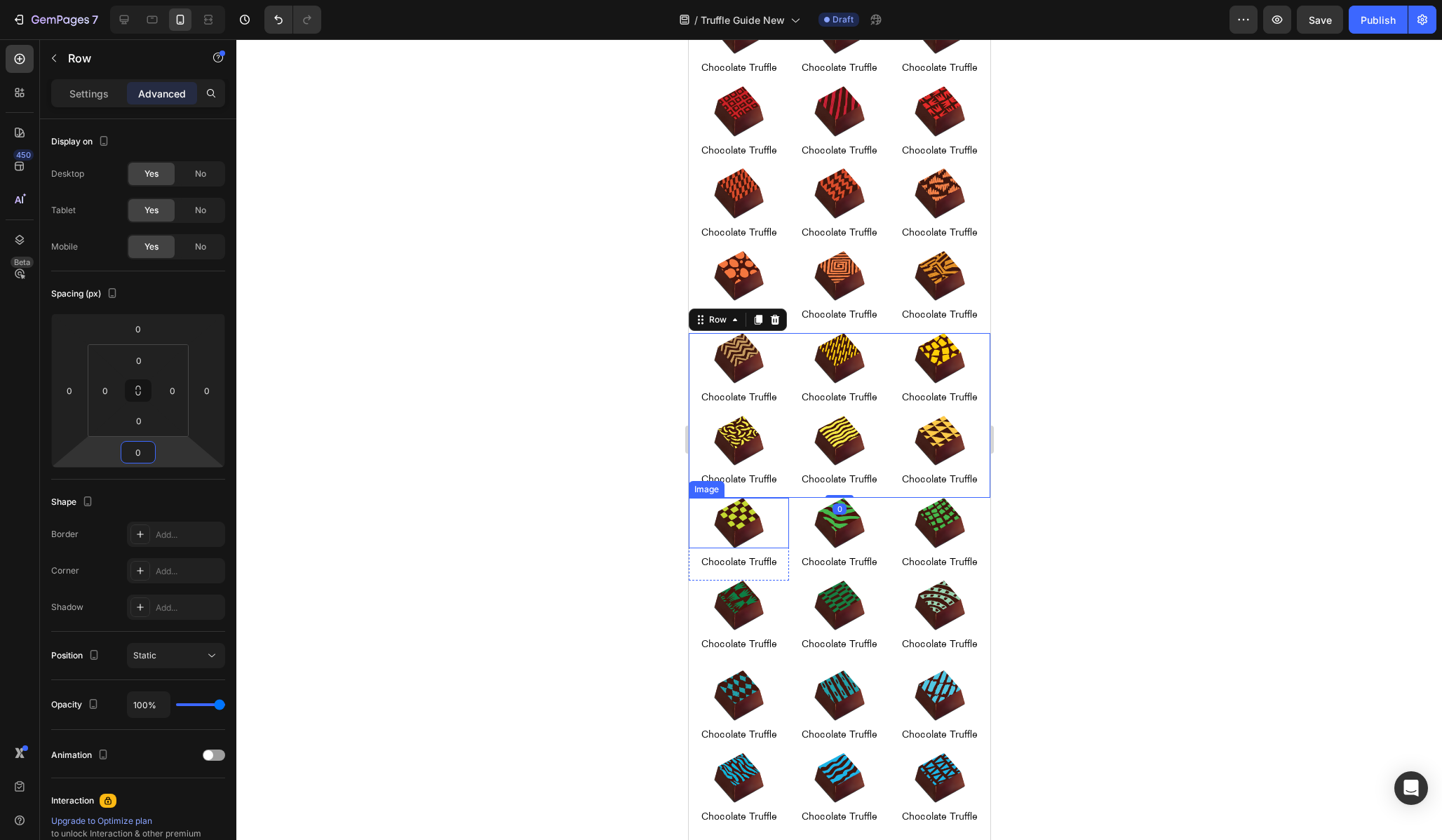
click at [726, 525] on img at bounding box center [738, 523] width 50 height 50
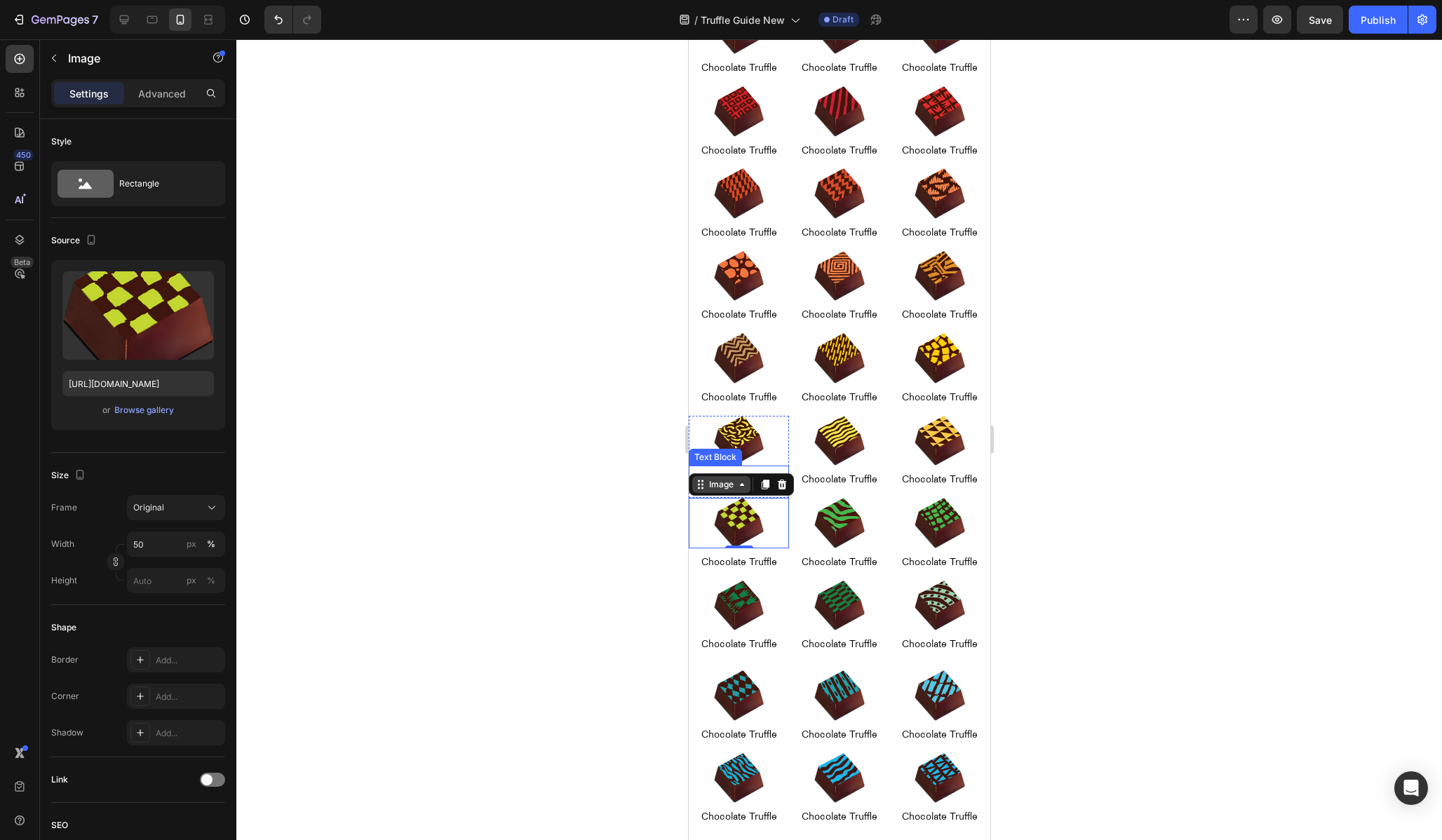
click at [711, 481] on div "Image" at bounding box center [720, 485] width 30 height 13
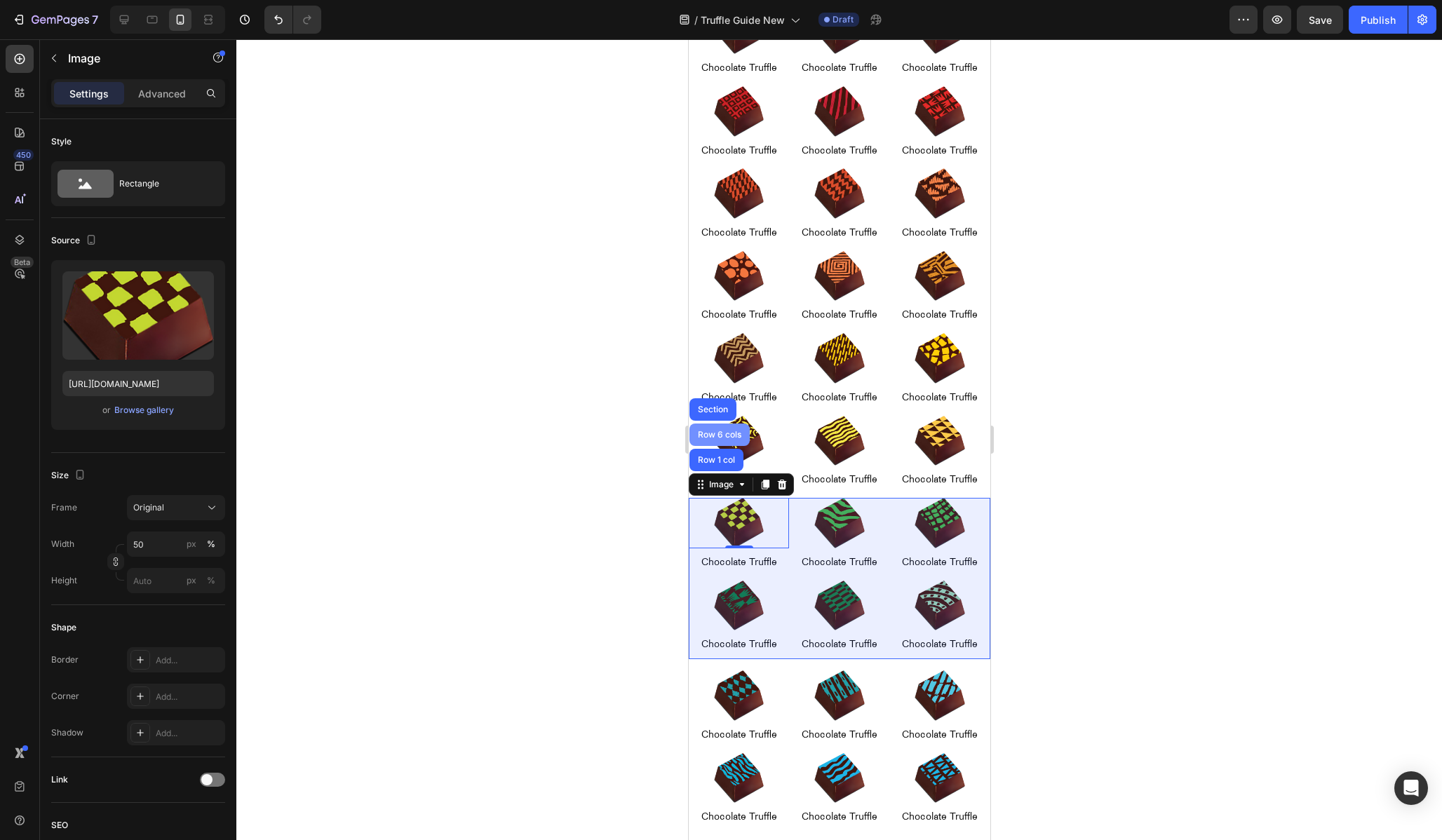
click at [706, 424] on div "Row 6 cols" at bounding box center [719, 435] width 60 height 23
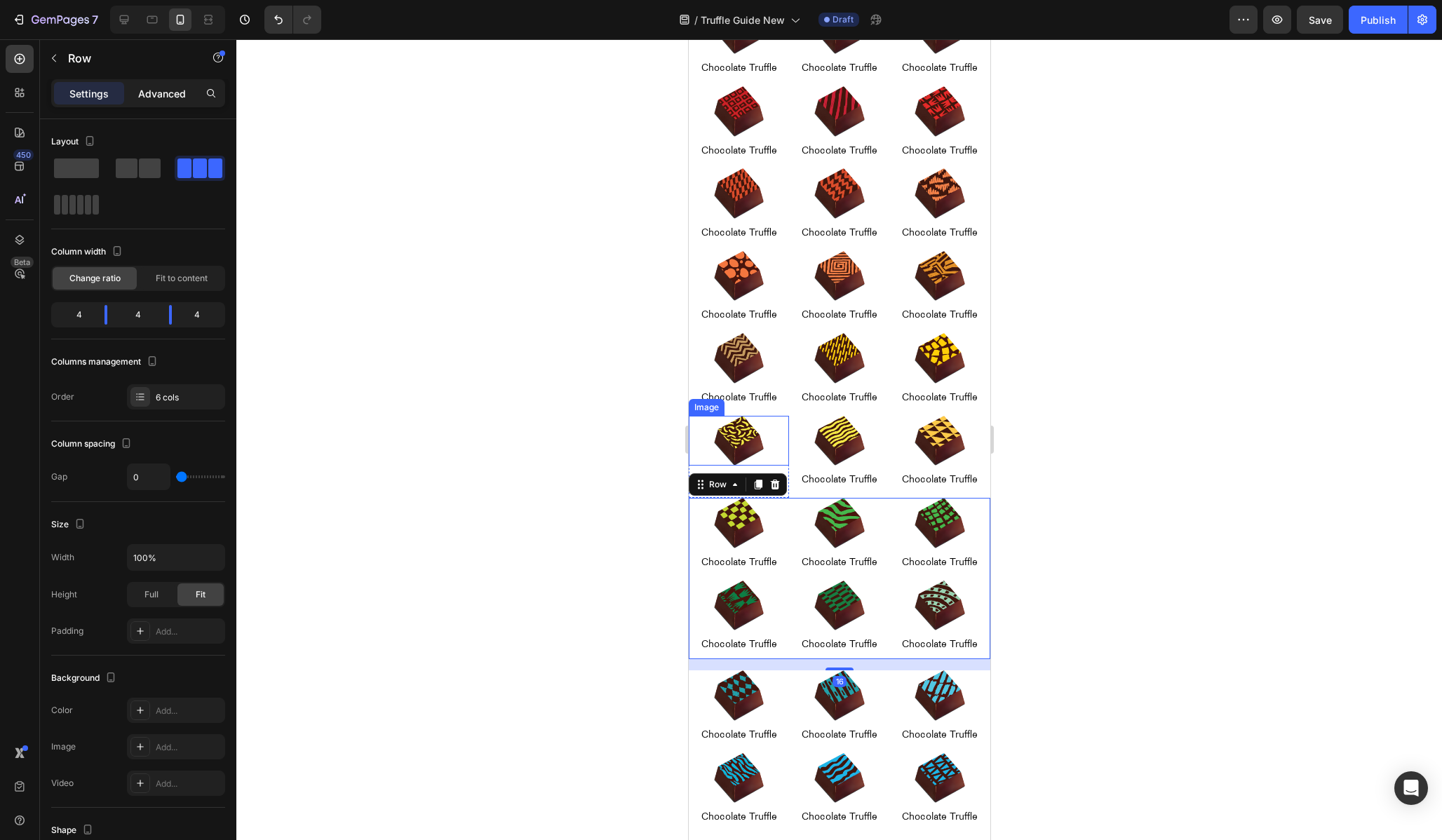
click at [166, 88] on p "Advanced" at bounding box center [162, 93] width 48 height 15
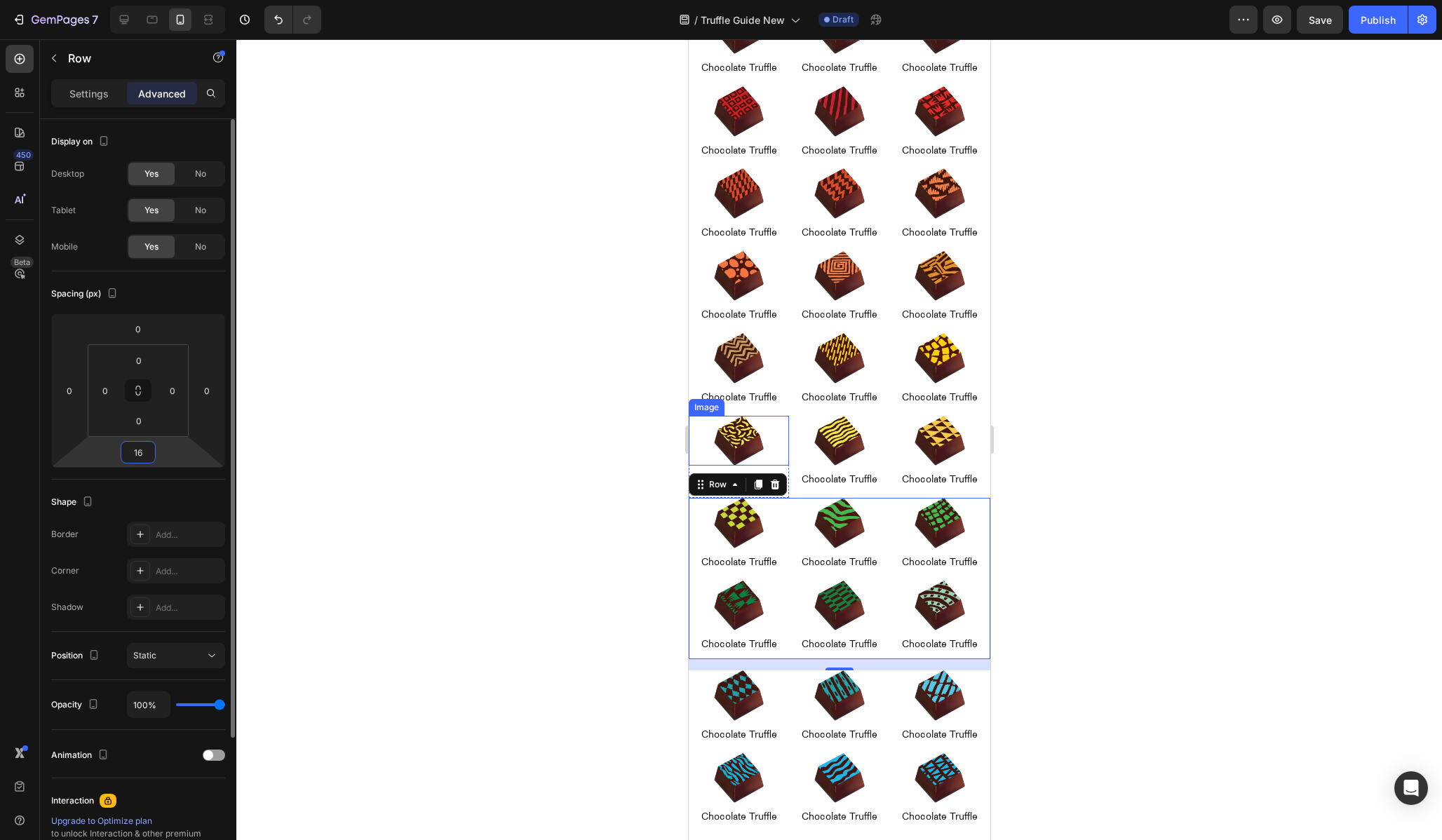
click at [143, 445] on input "16" at bounding box center [138, 452] width 28 height 21
type input "0"
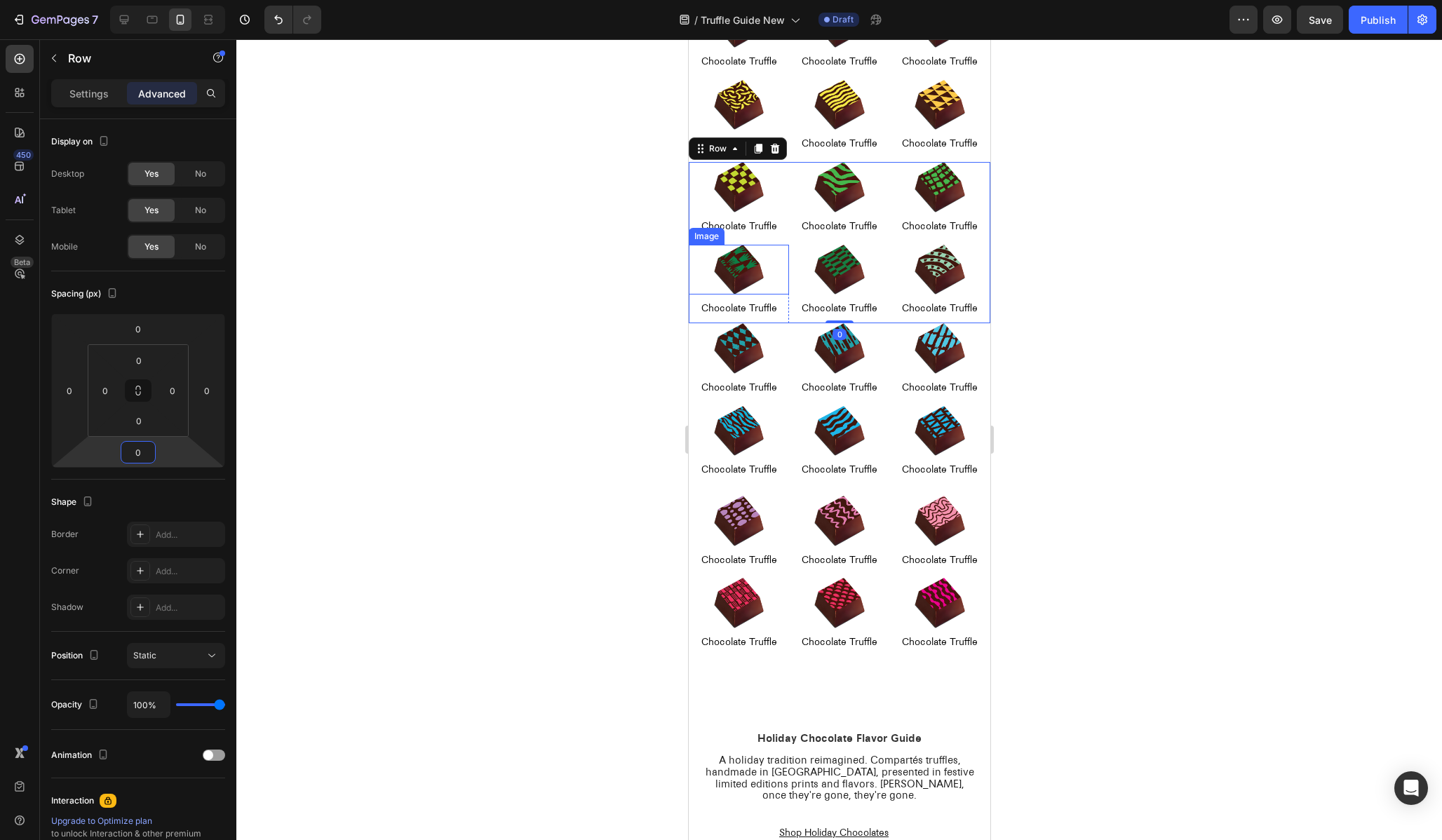
scroll to position [688, 0]
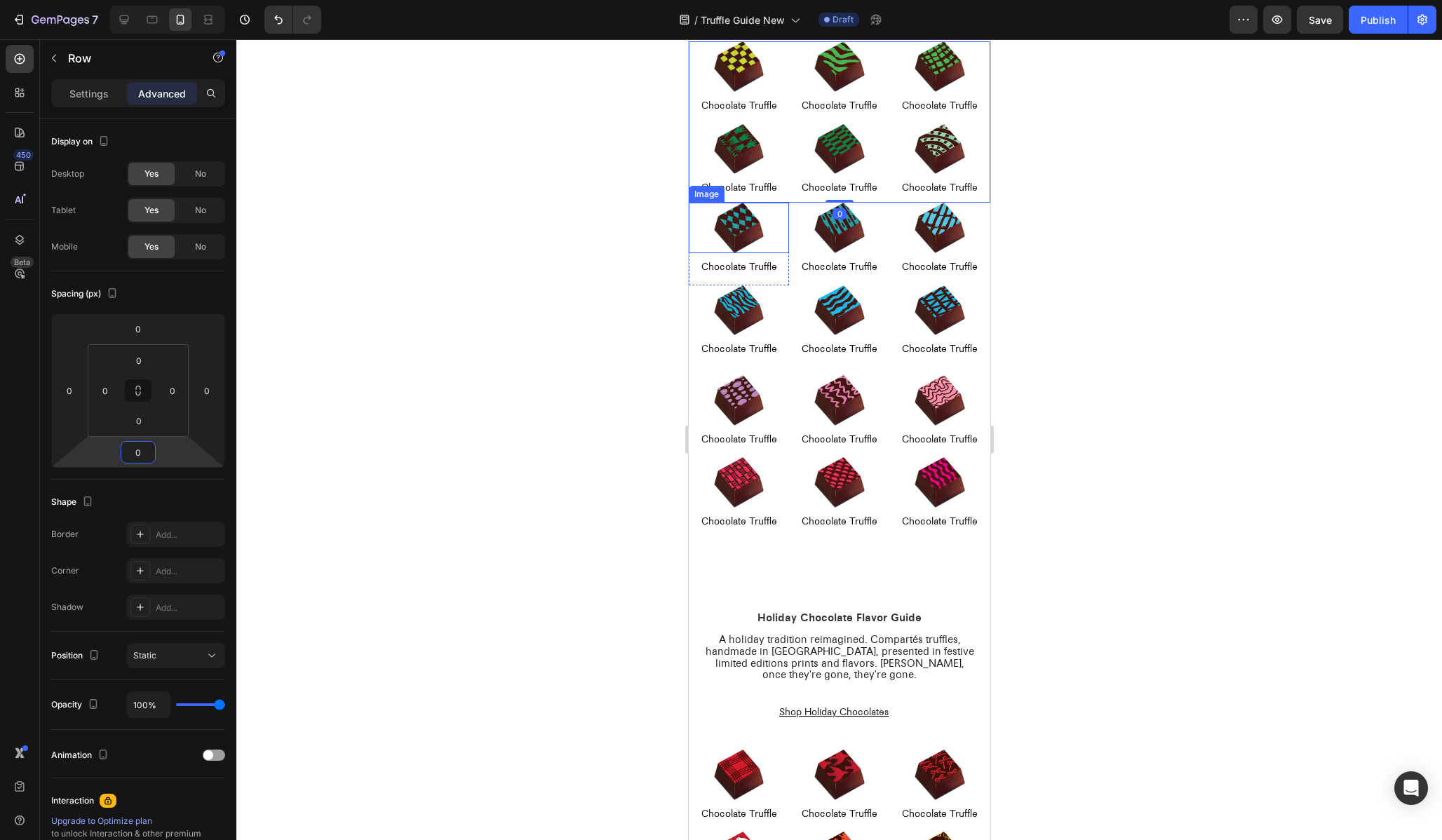
click at [708, 217] on div at bounding box center [738, 227] width 100 height 50
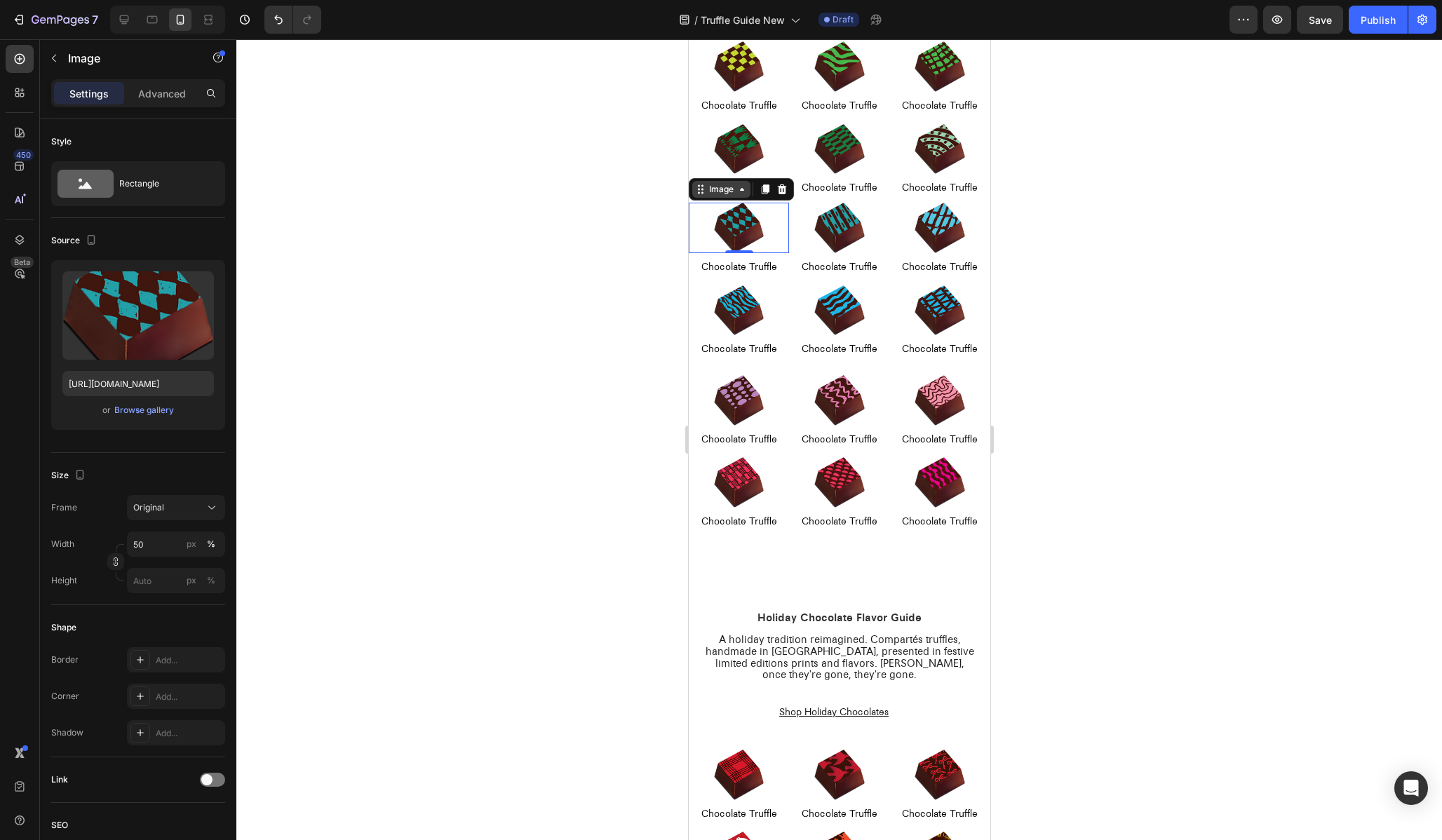
click at [706, 183] on div "Image" at bounding box center [720, 189] width 30 height 13
click at [705, 169] on div "Row 1 col" at bounding box center [716, 165] width 54 height 23
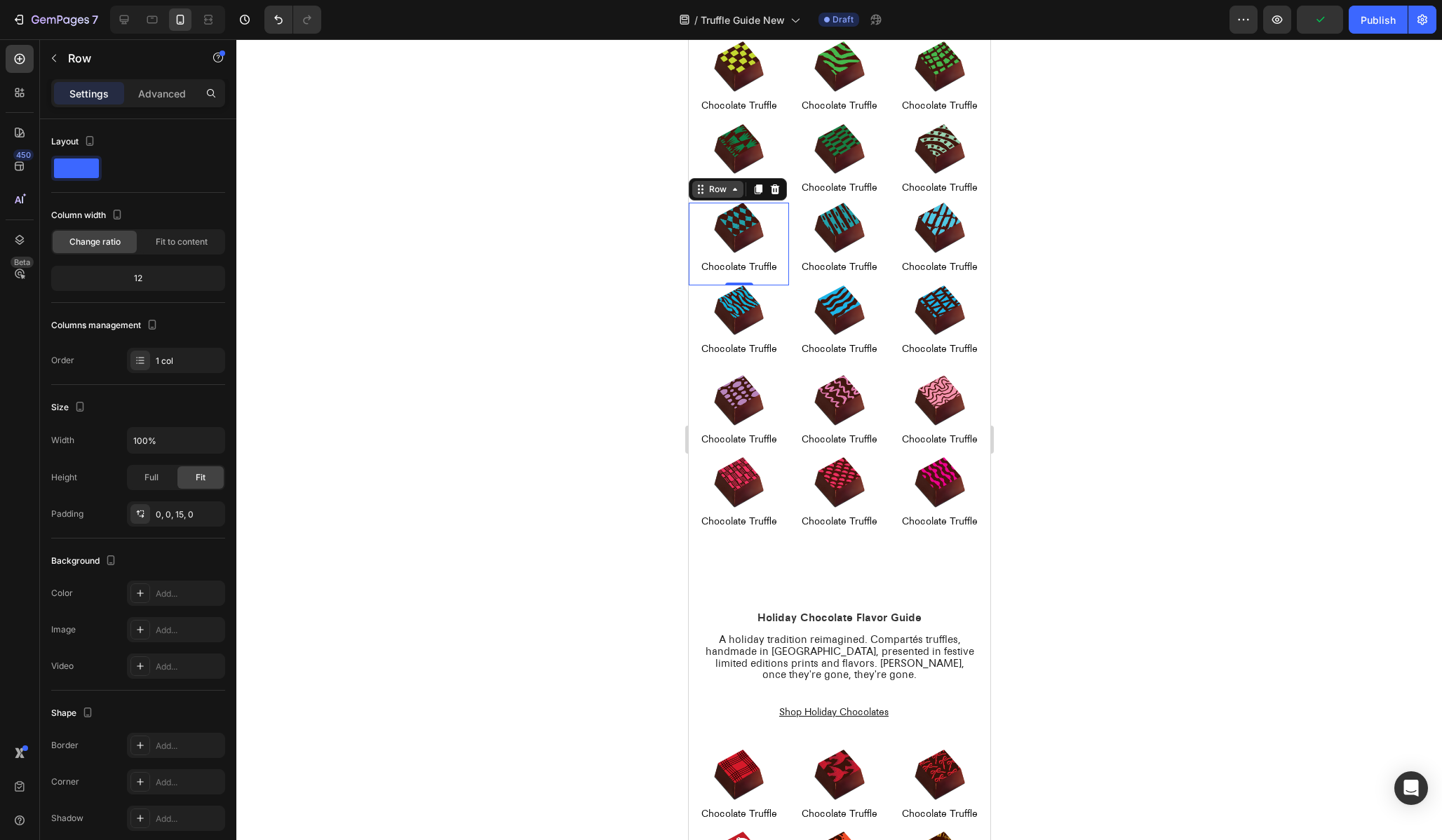
click at [721, 194] on div "Row" at bounding box center [717, 189] width 24 height 13
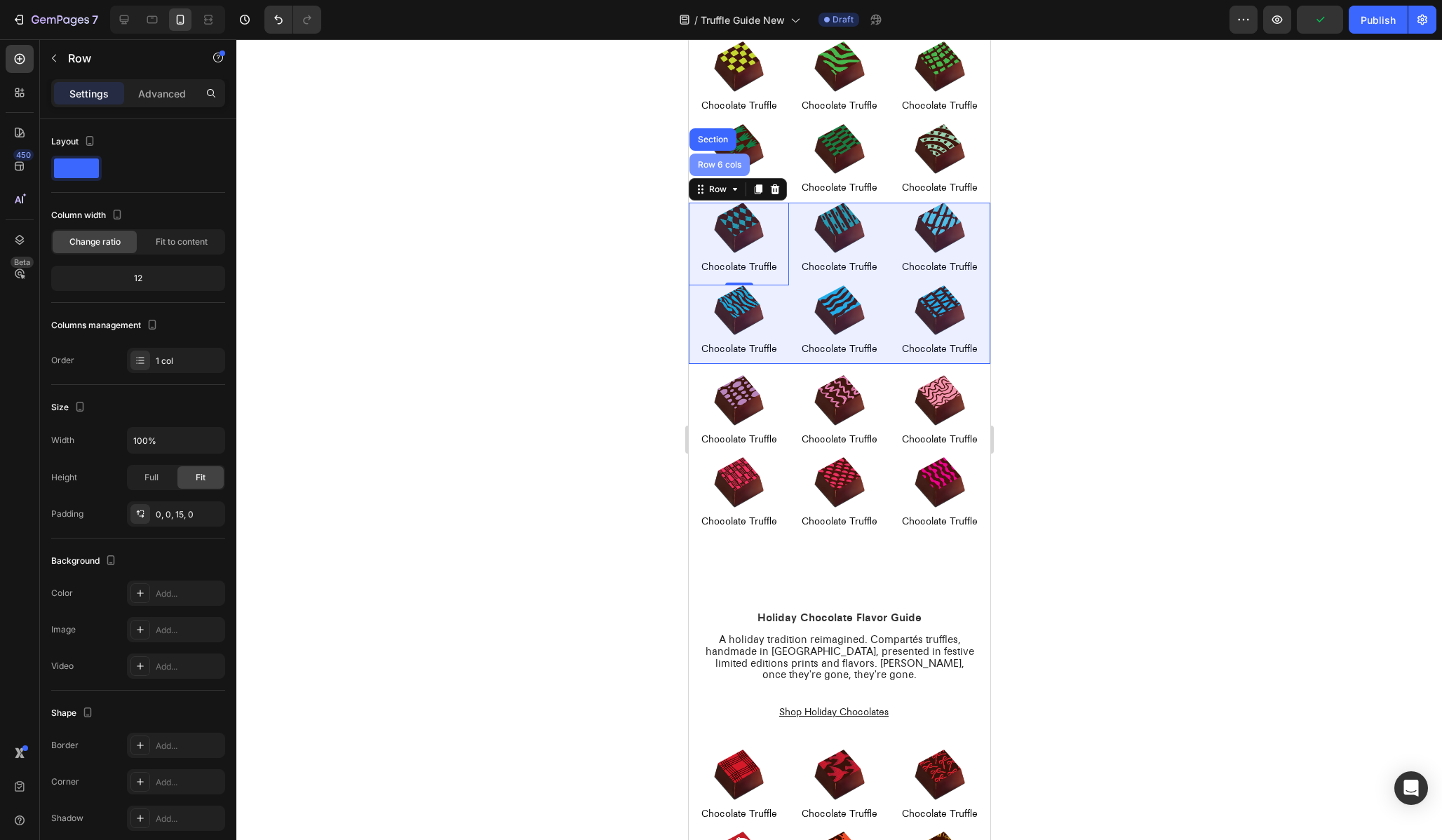
click at [719, 159] on div "Row 6 cols" at bounding box center [719, 165] width 60 height 23
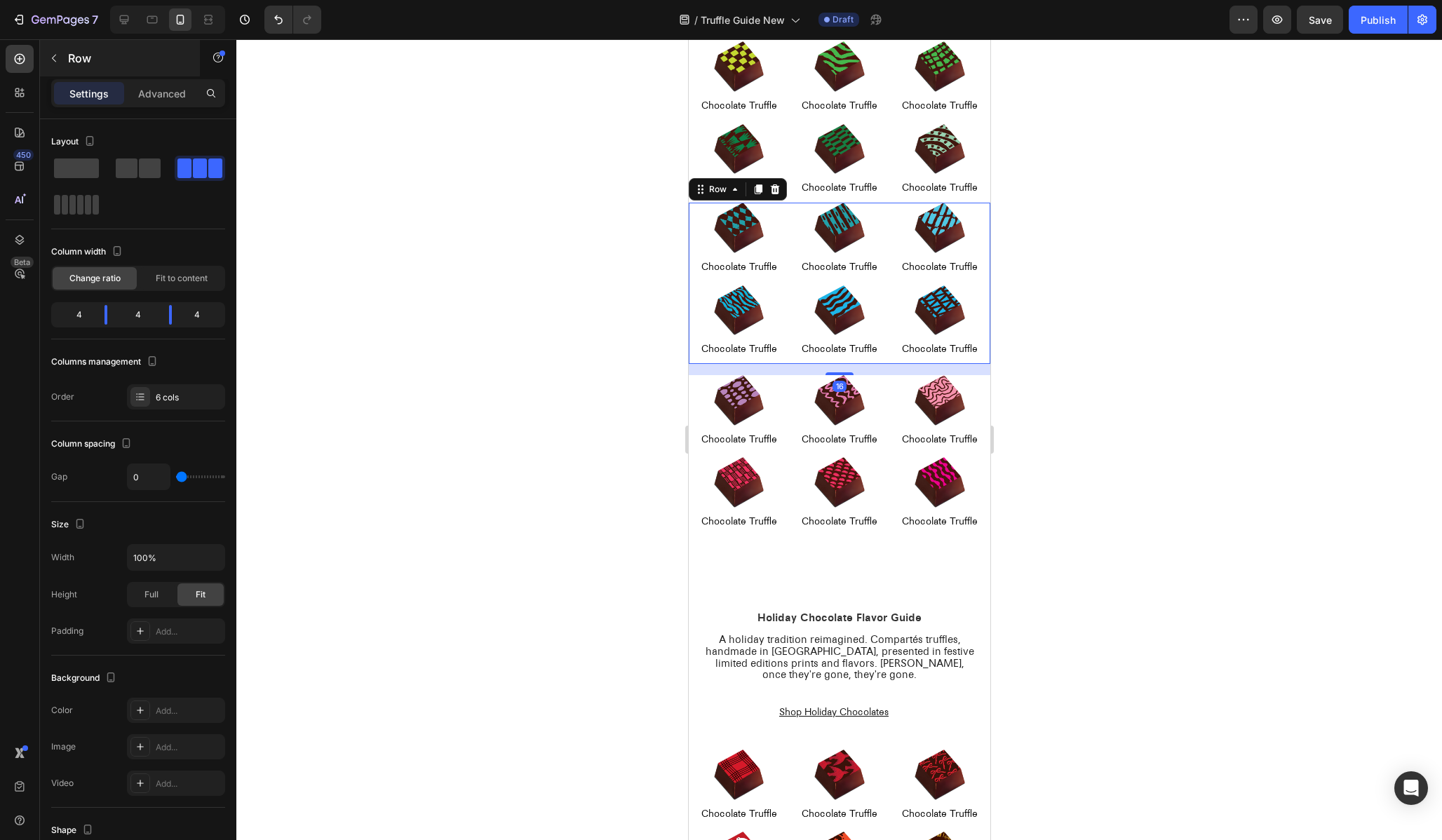
click at [155, 70] on div "Row" at bounding box center [120, 58] width 160 height 36
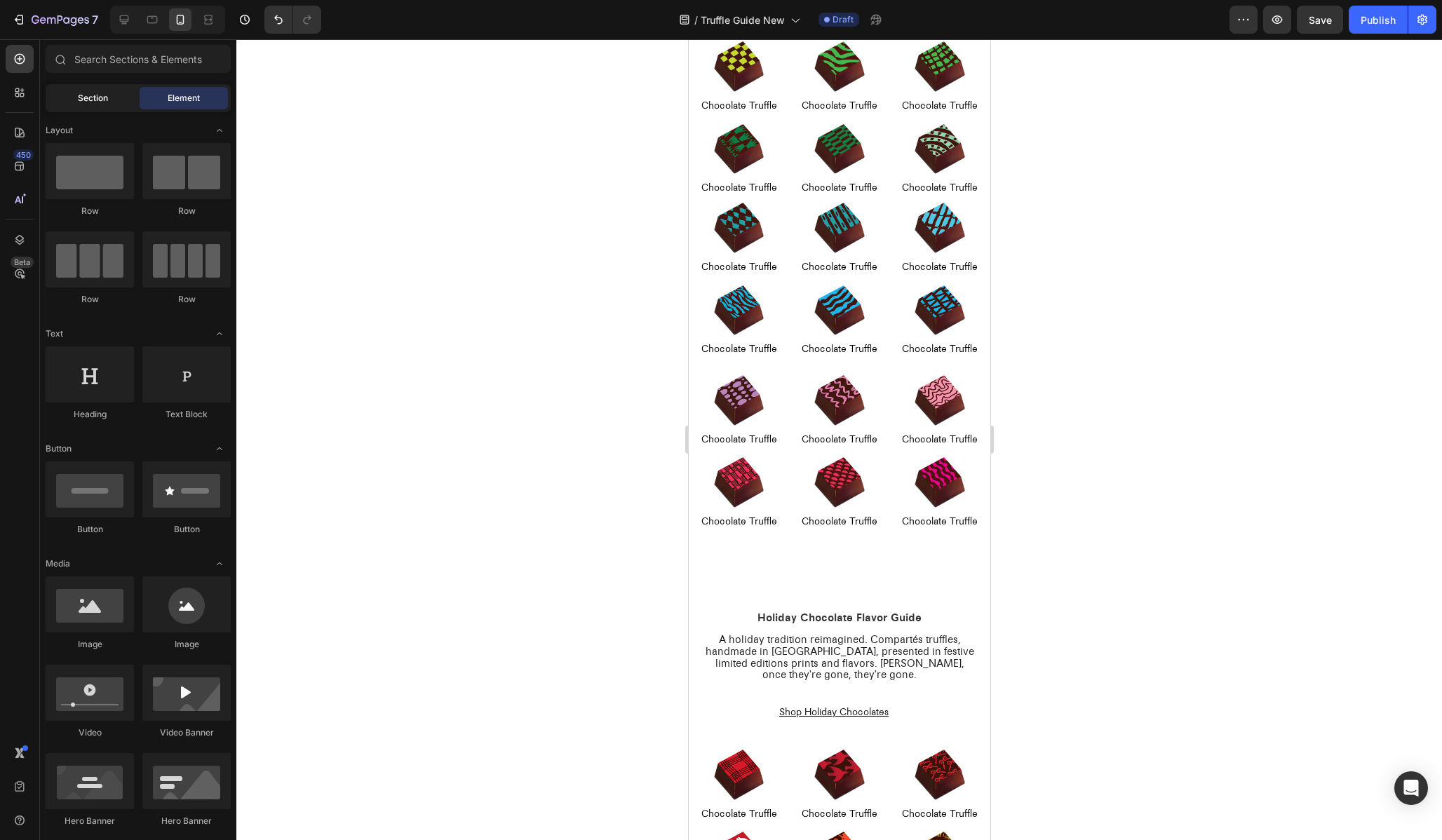
click at [101, 96] on span "Section" at bounding box center [93, 98] width 30 height 13
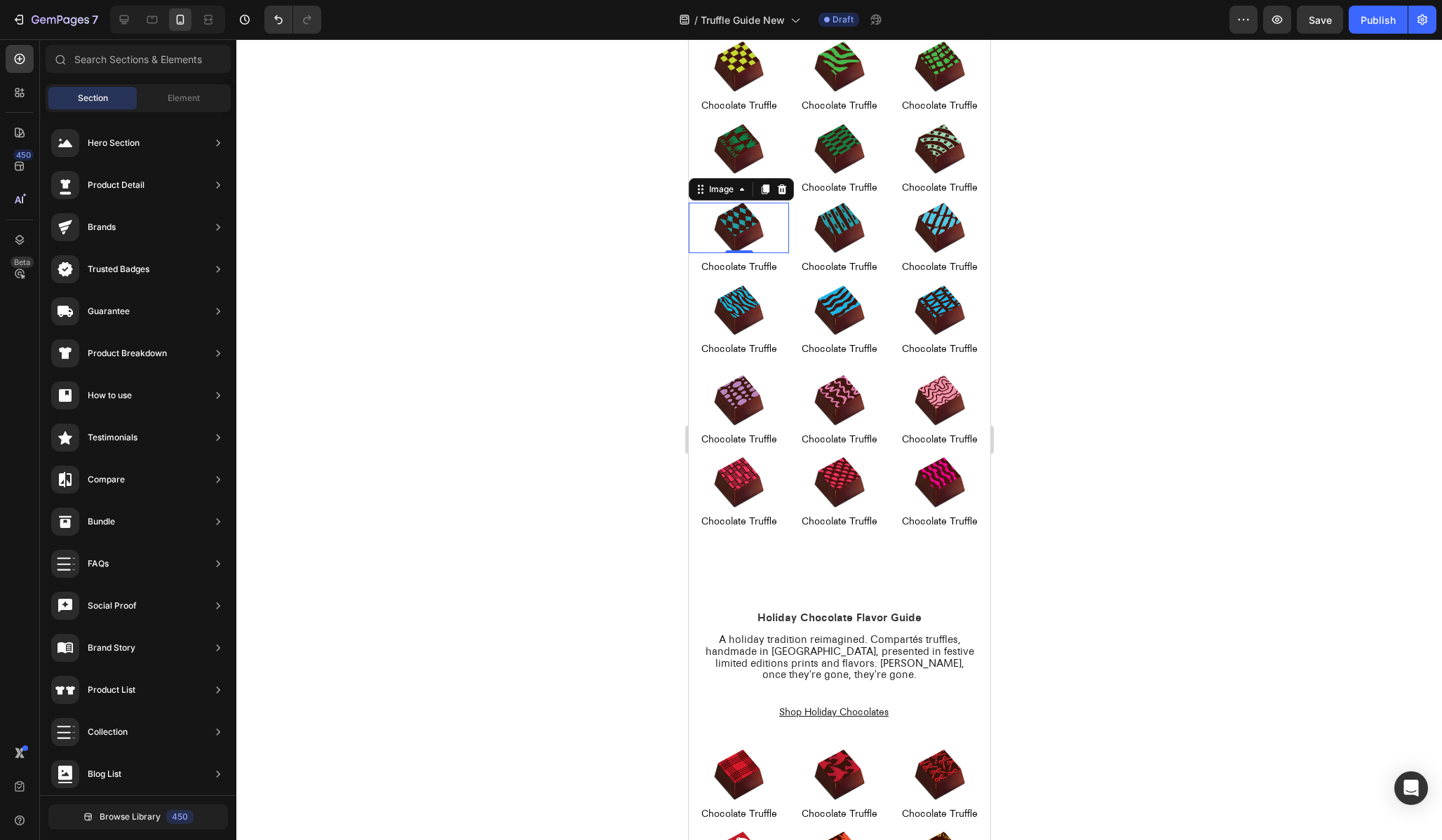
click at [735, 229] on img at bounding box center [738, 227] width 50 height 50
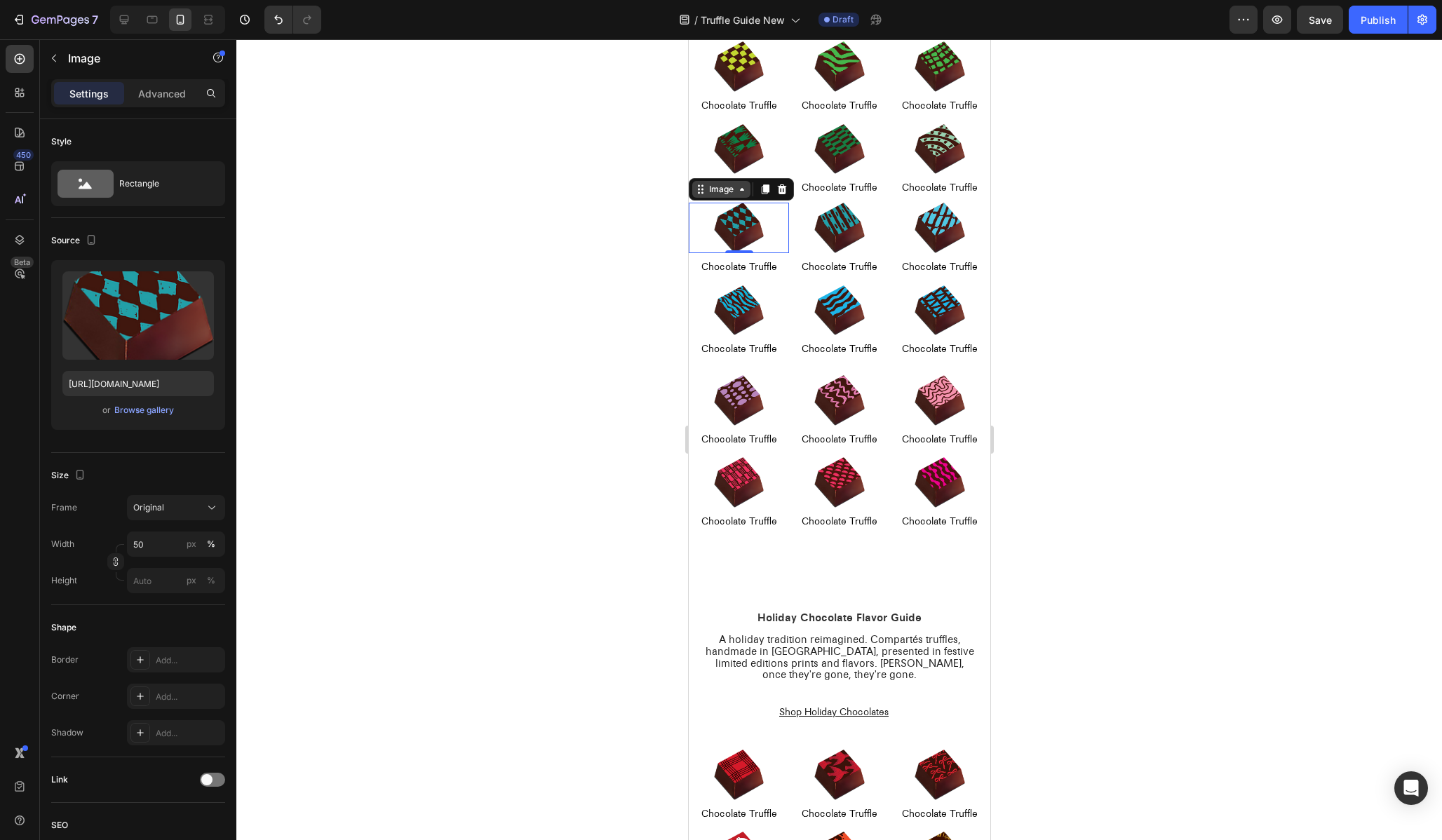
click at [723, 195] on div "Image" at bounding box center [720, 189] width 58 height 16
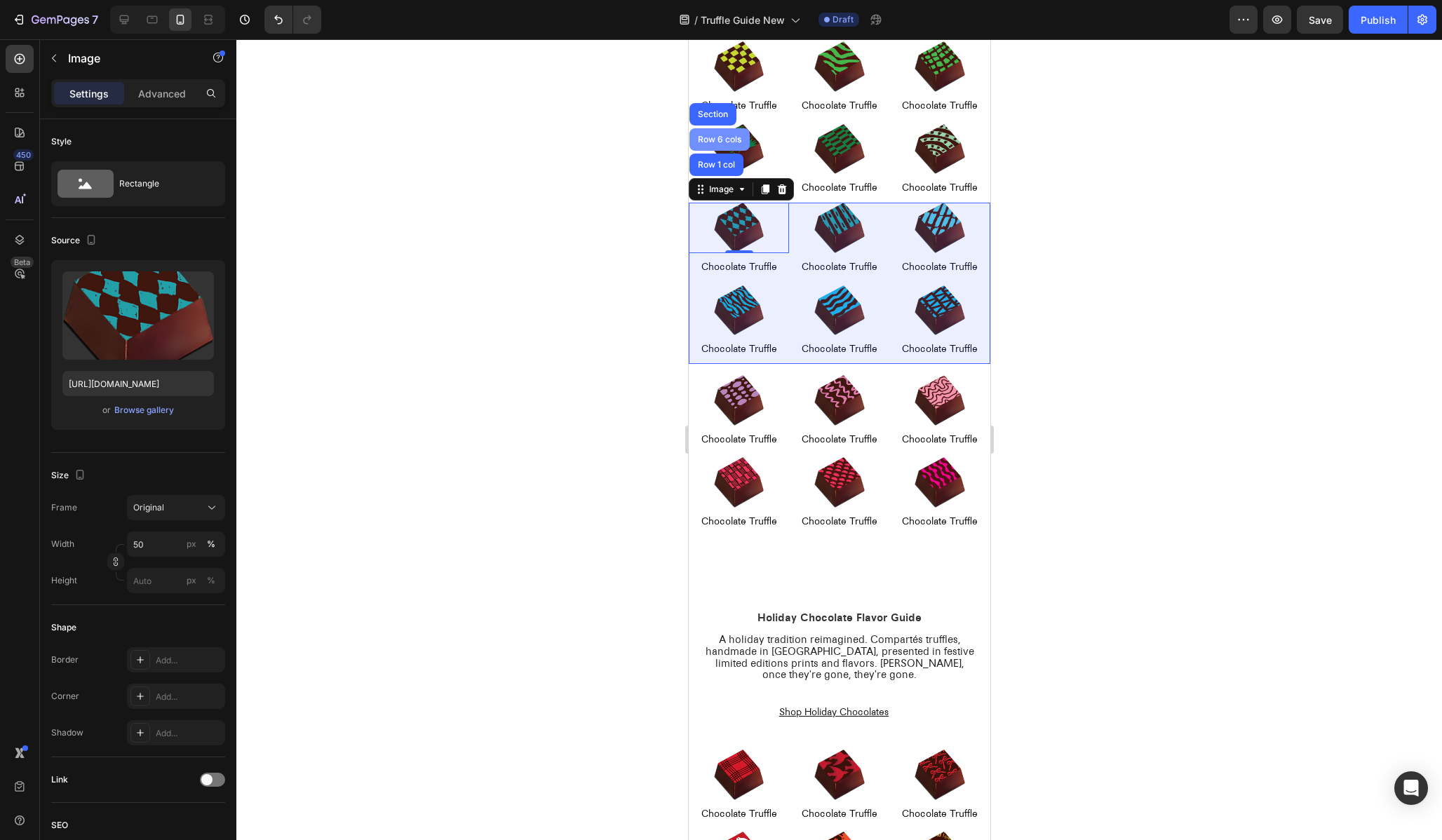
click at [713, 144] on div "Row 6 cols" at bounding box center [719, 140] width 60 height 23
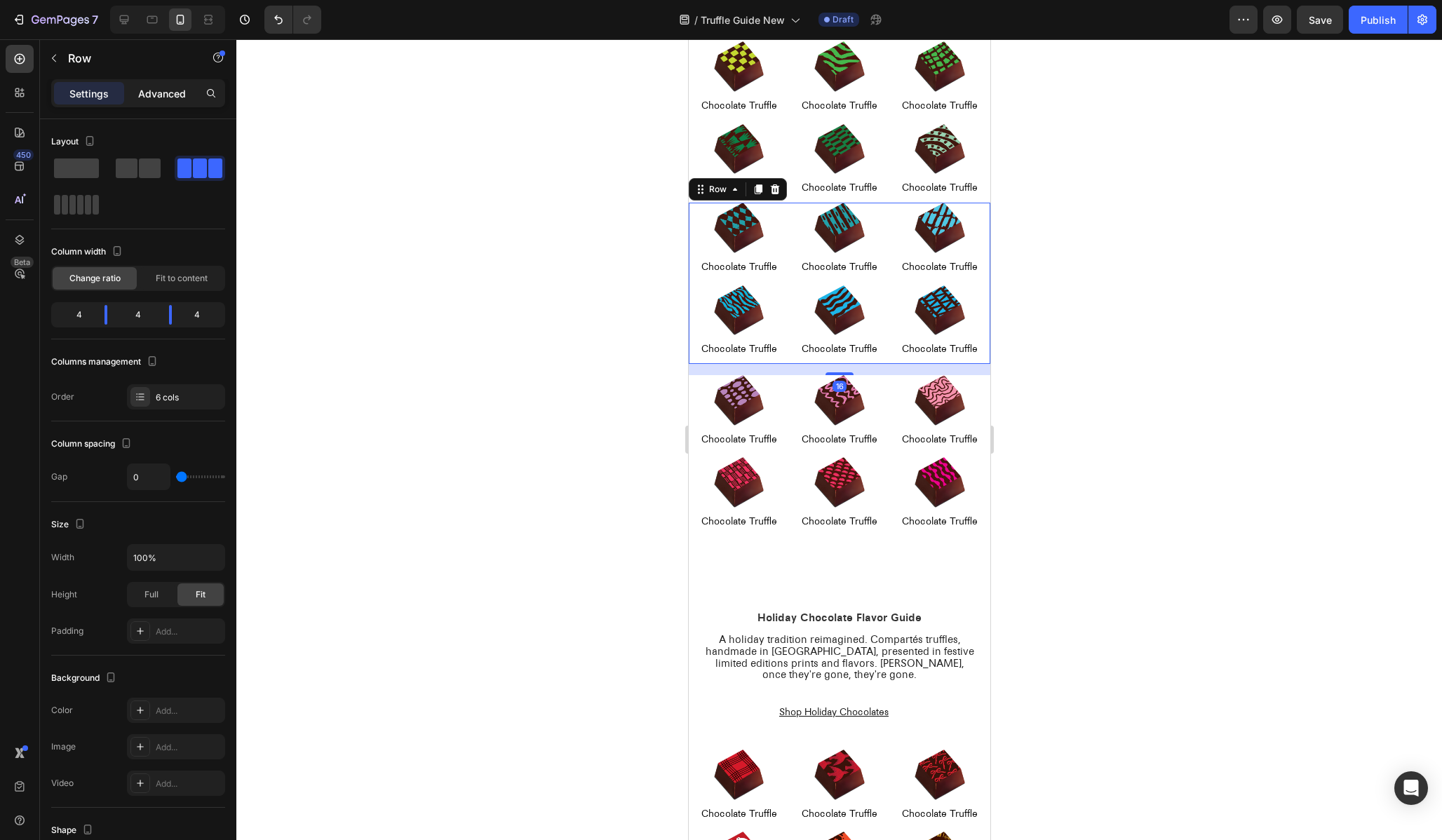
click at [165, 100] on p "Advanced" at bounding box center [162, 93] width 48 height 15
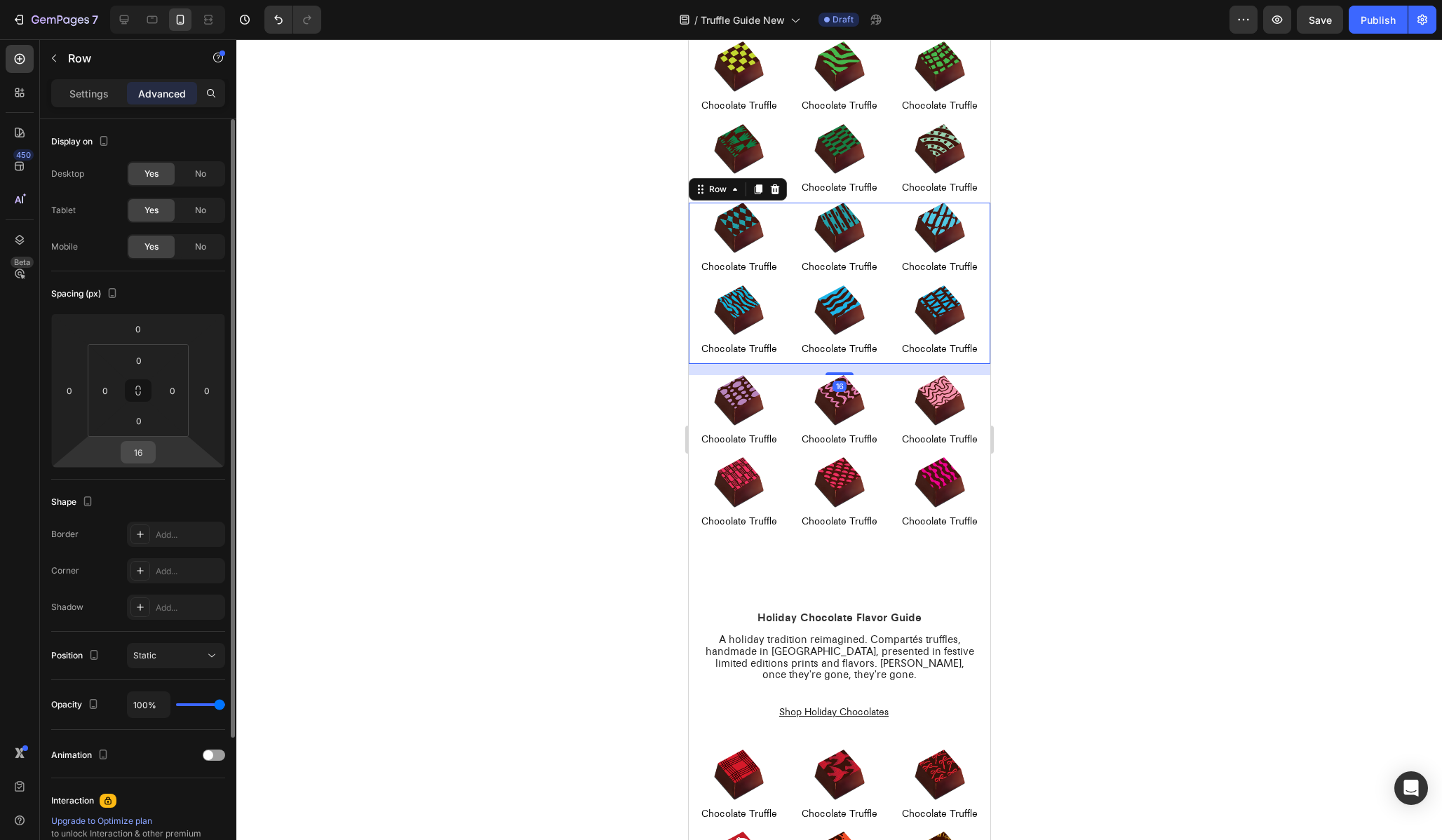
click at [137, 460] on input "16" at bounding box center [138, 452] width 28 height 21
type input "0"
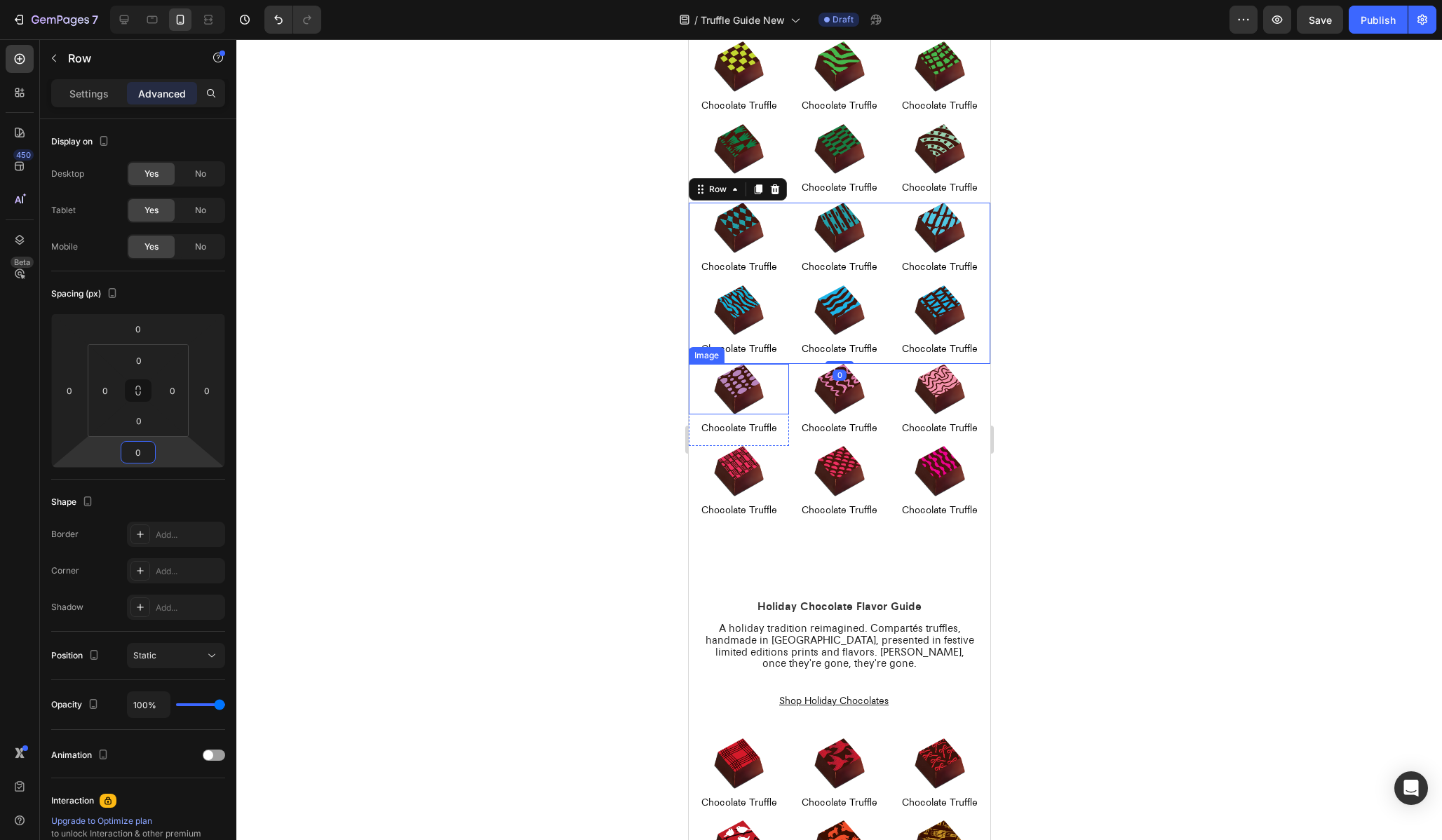
click at [745, 380] on img at bounding box center [738, 389] width 50 height 50
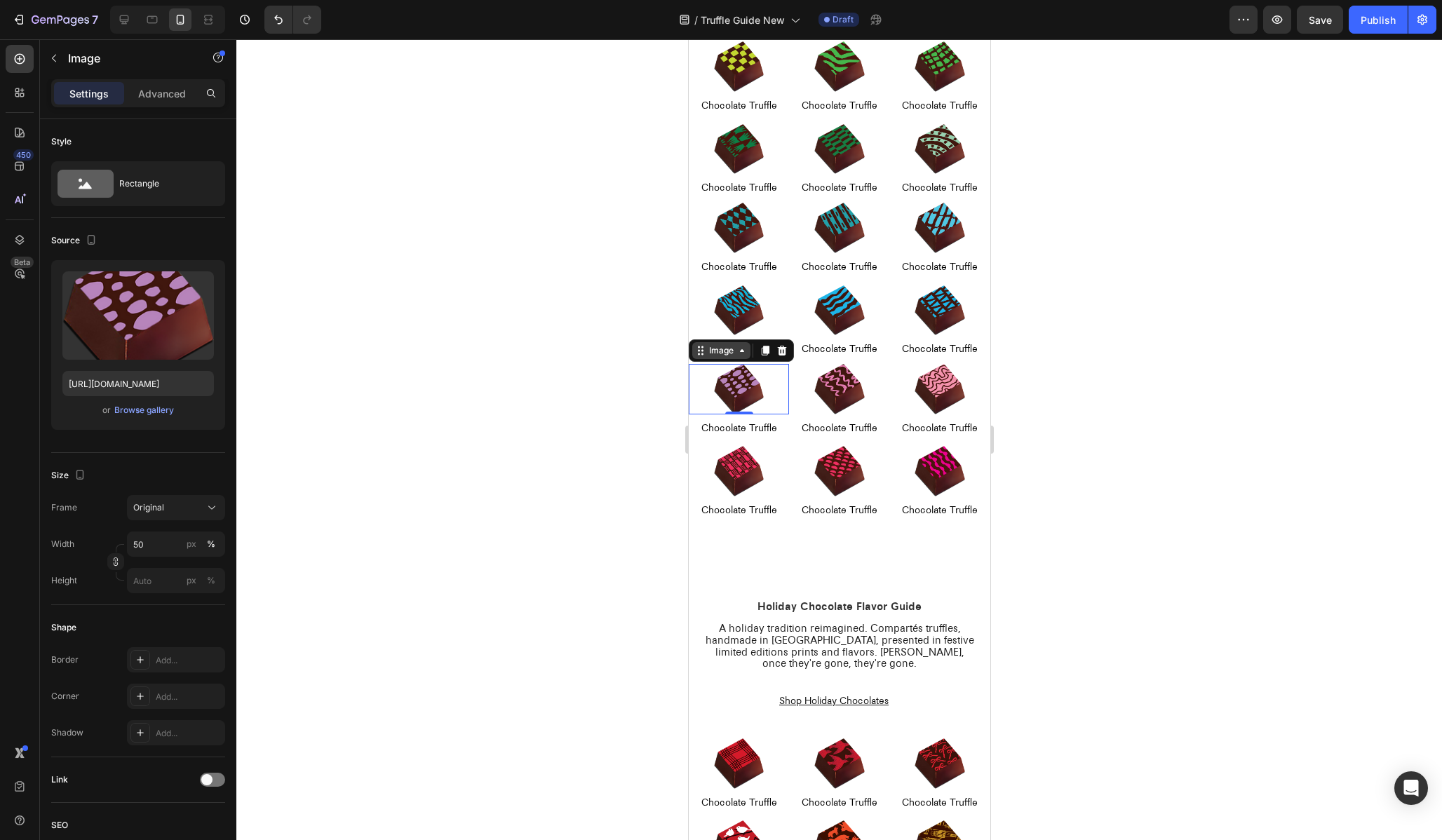
click at [718, 348] on div "Image" at bounding box center [720, 351] width 30 height 13
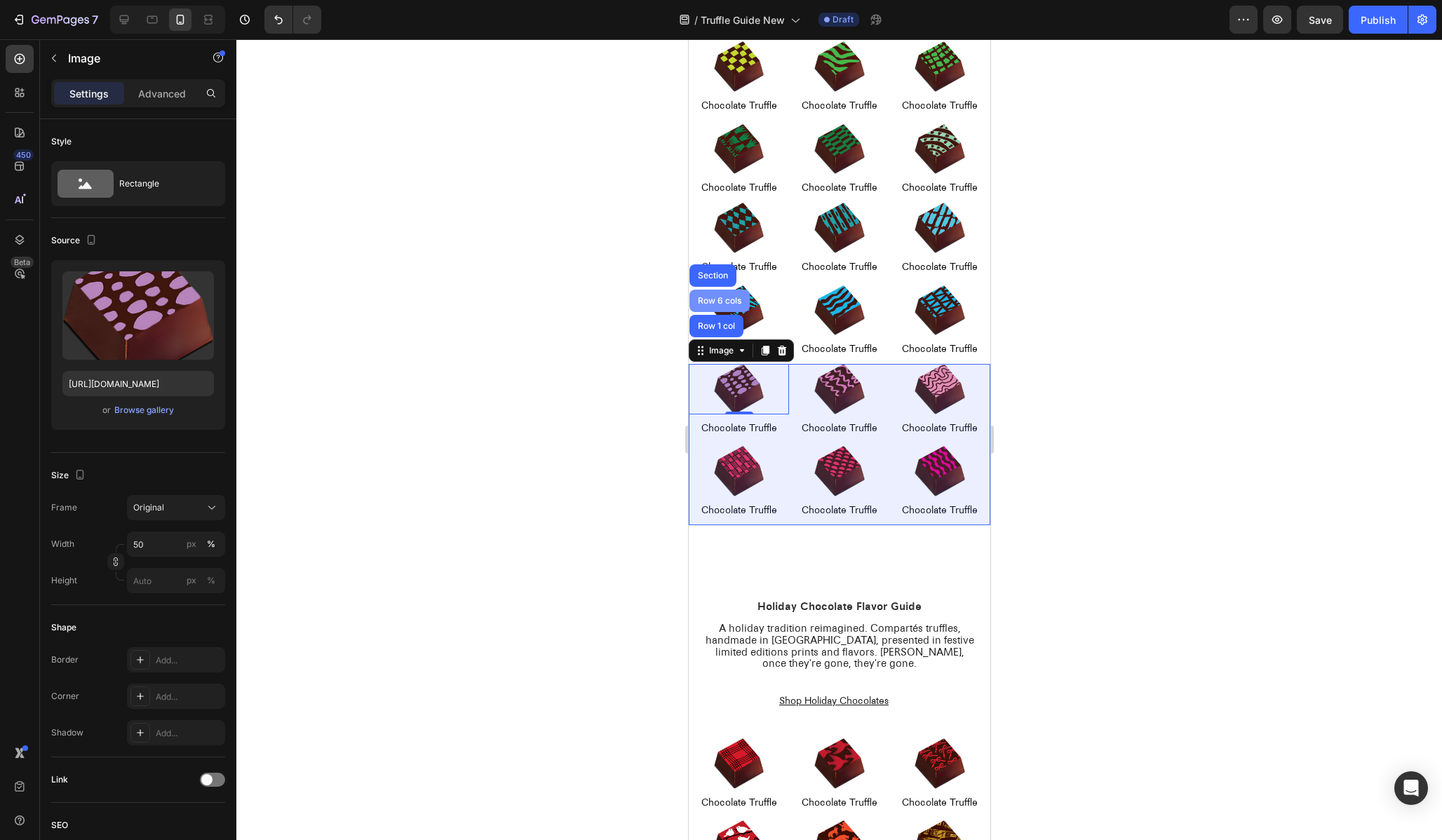
click at [714, 303] on div "Row 6 cols" at bounding box center [719, 300] width 49 height 9
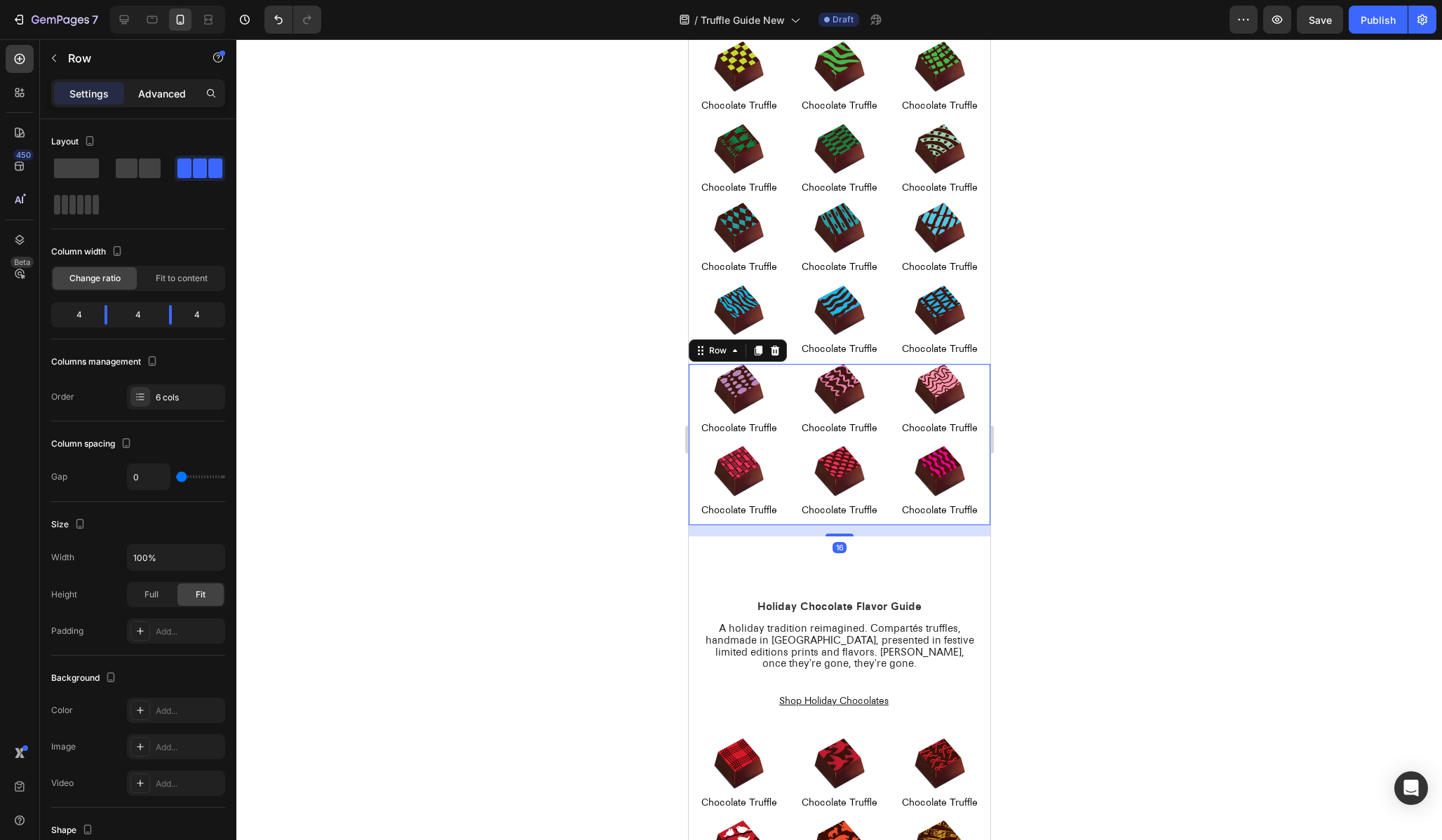
click at [158, 86] on p "Advanced" at bounding box center [162, 93] width 48 height 15
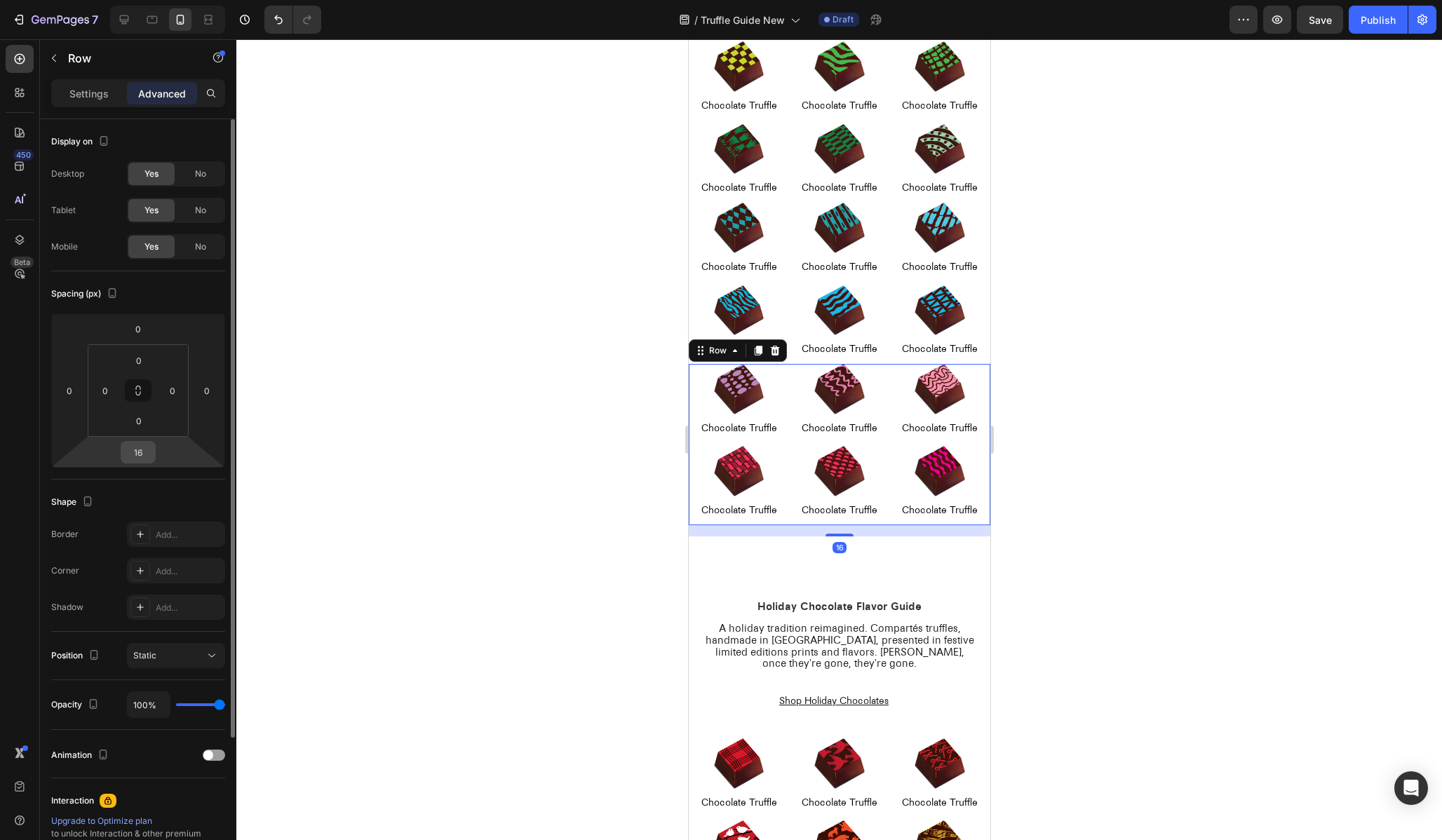
click at [136, 453] on input "16" at bounding box center [138, 452] width 28 height 21
type input "0"
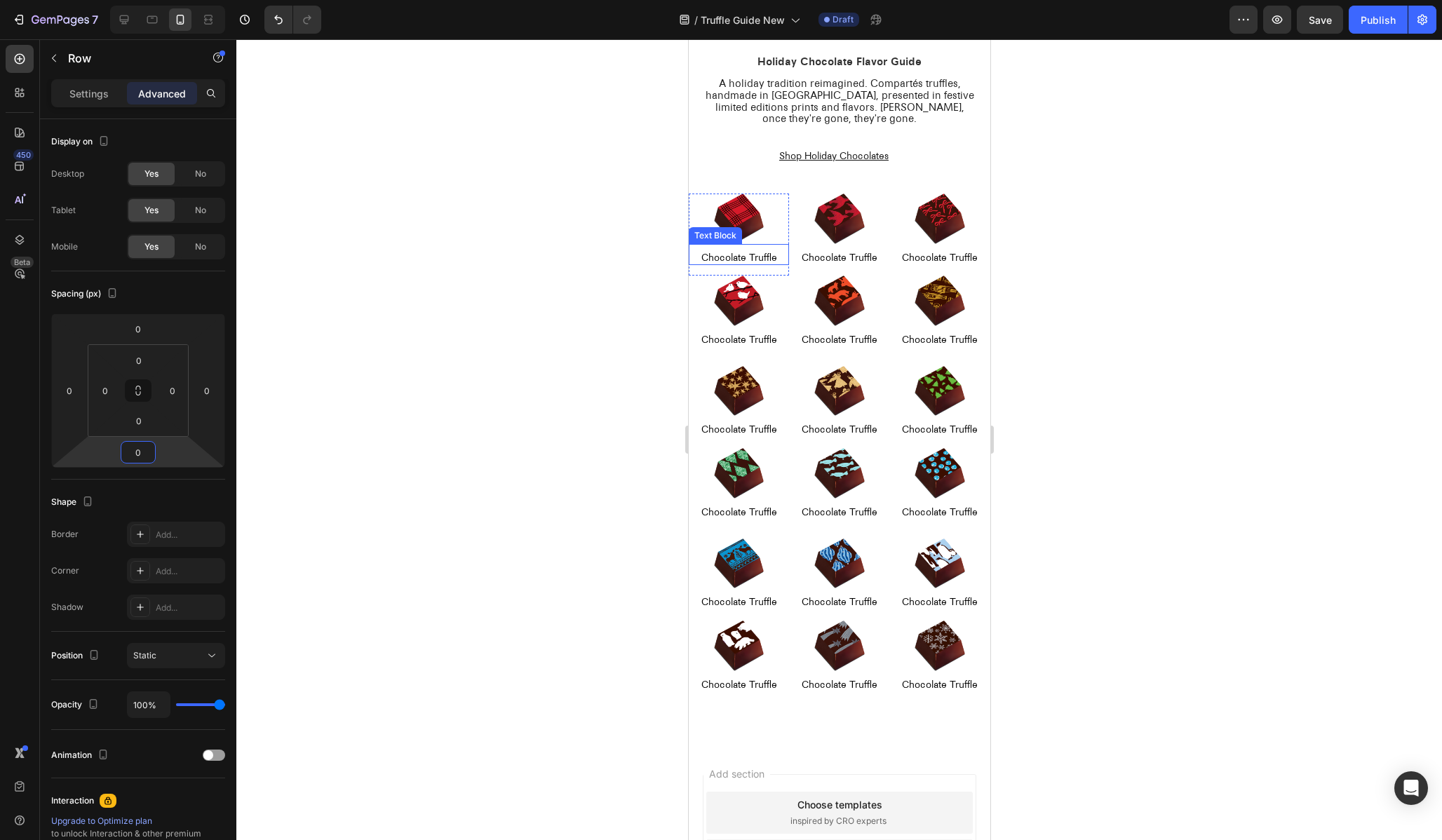
scroll to position [1251, 0]
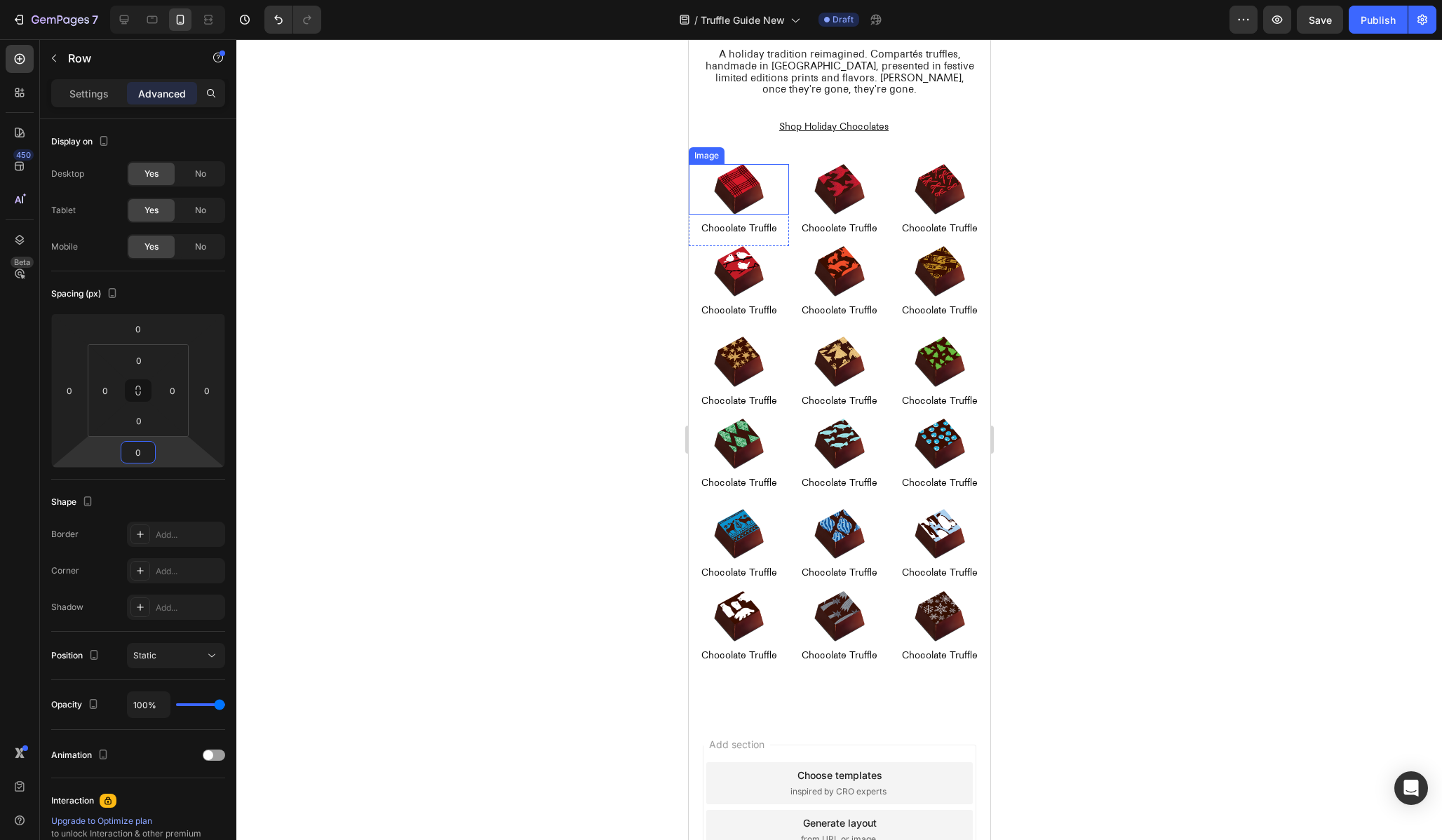
click at [705, 200] on div at bounding box center [738, 189] width 100 height 50
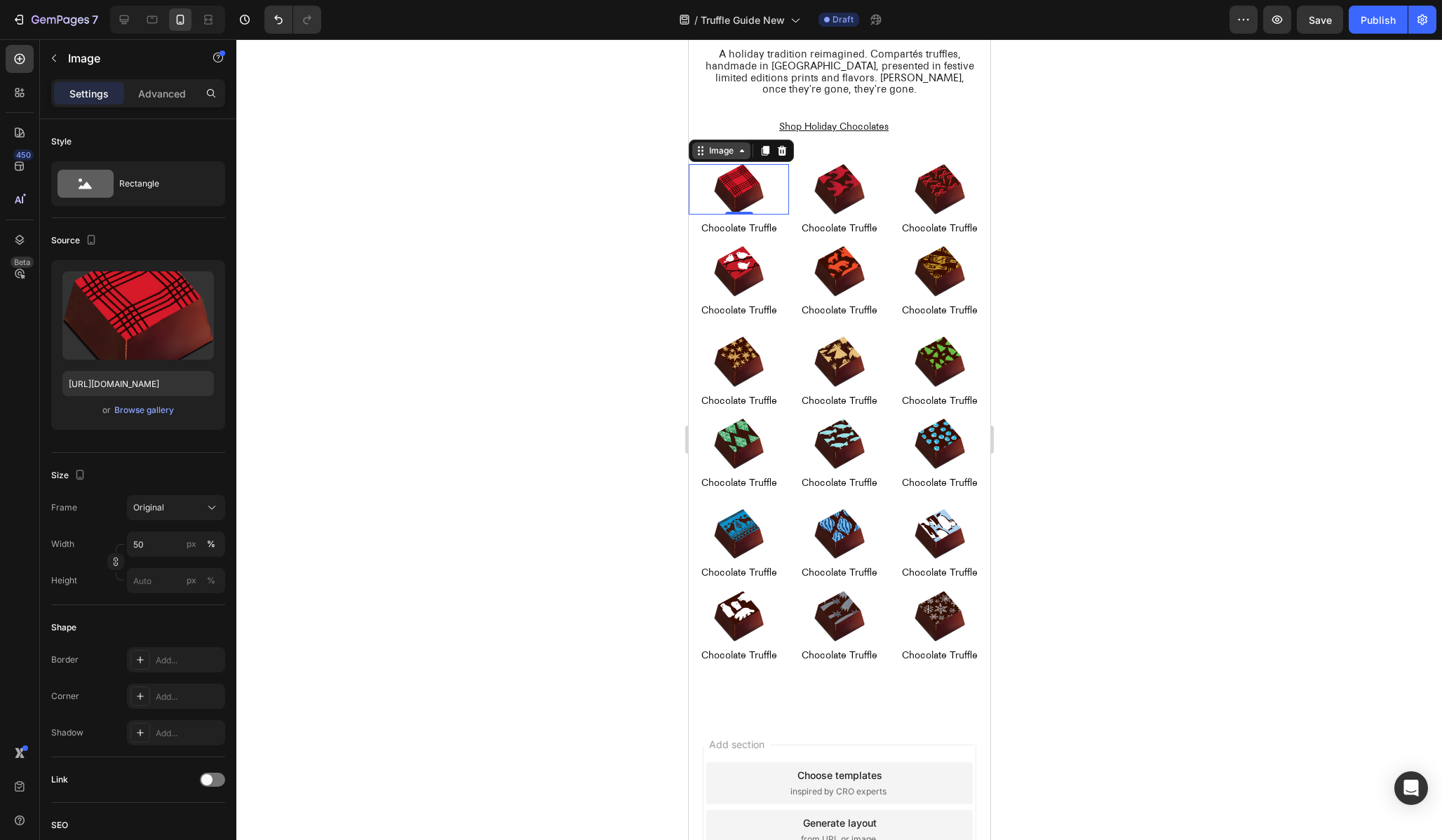
click at [705, 158] on div "Image" at bounding box center [720, 150] width 58 height 16
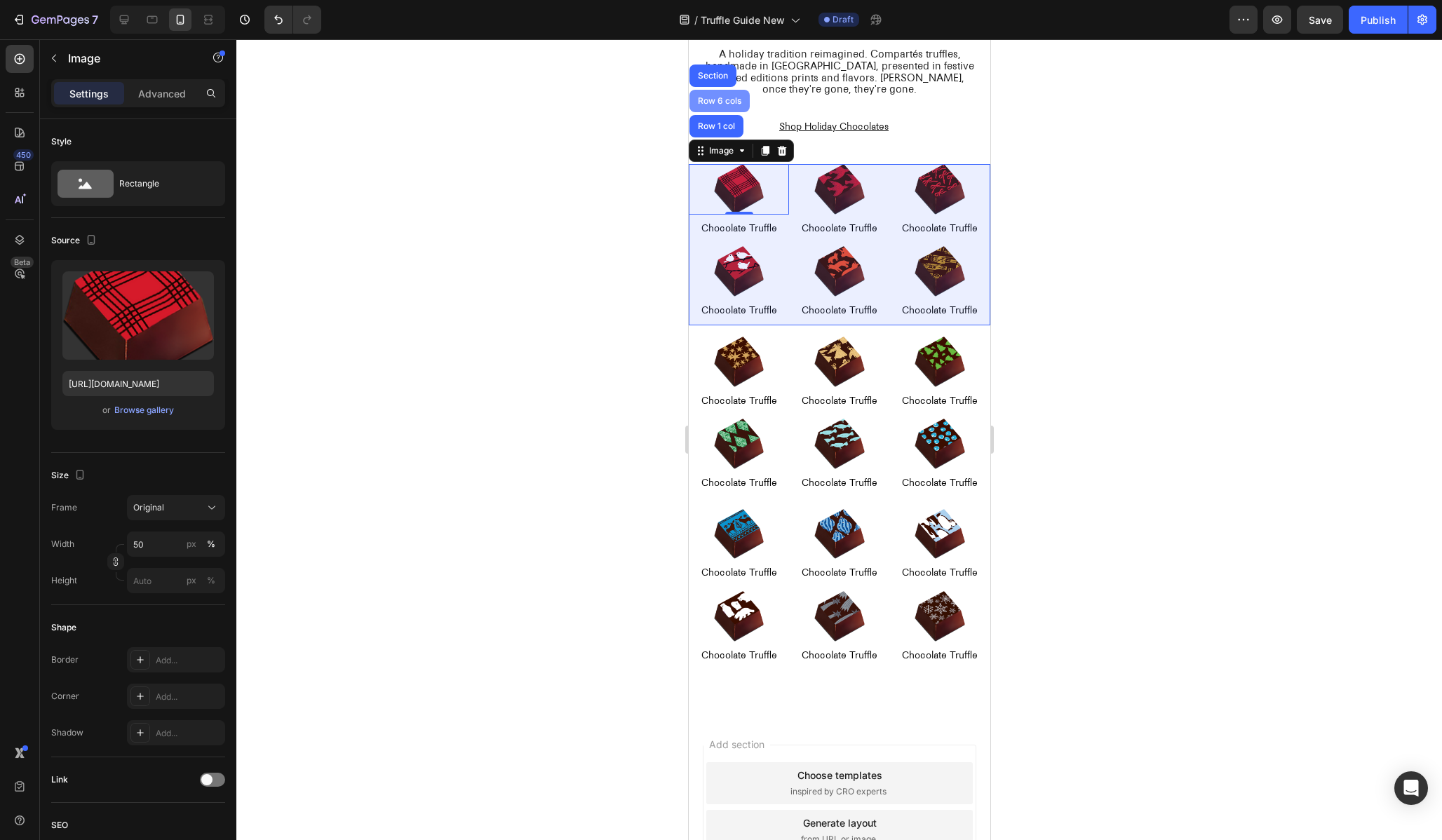
click at [712, 107] on div "Row 6 cols" at bounding box center [719, 100] width 60 height 23
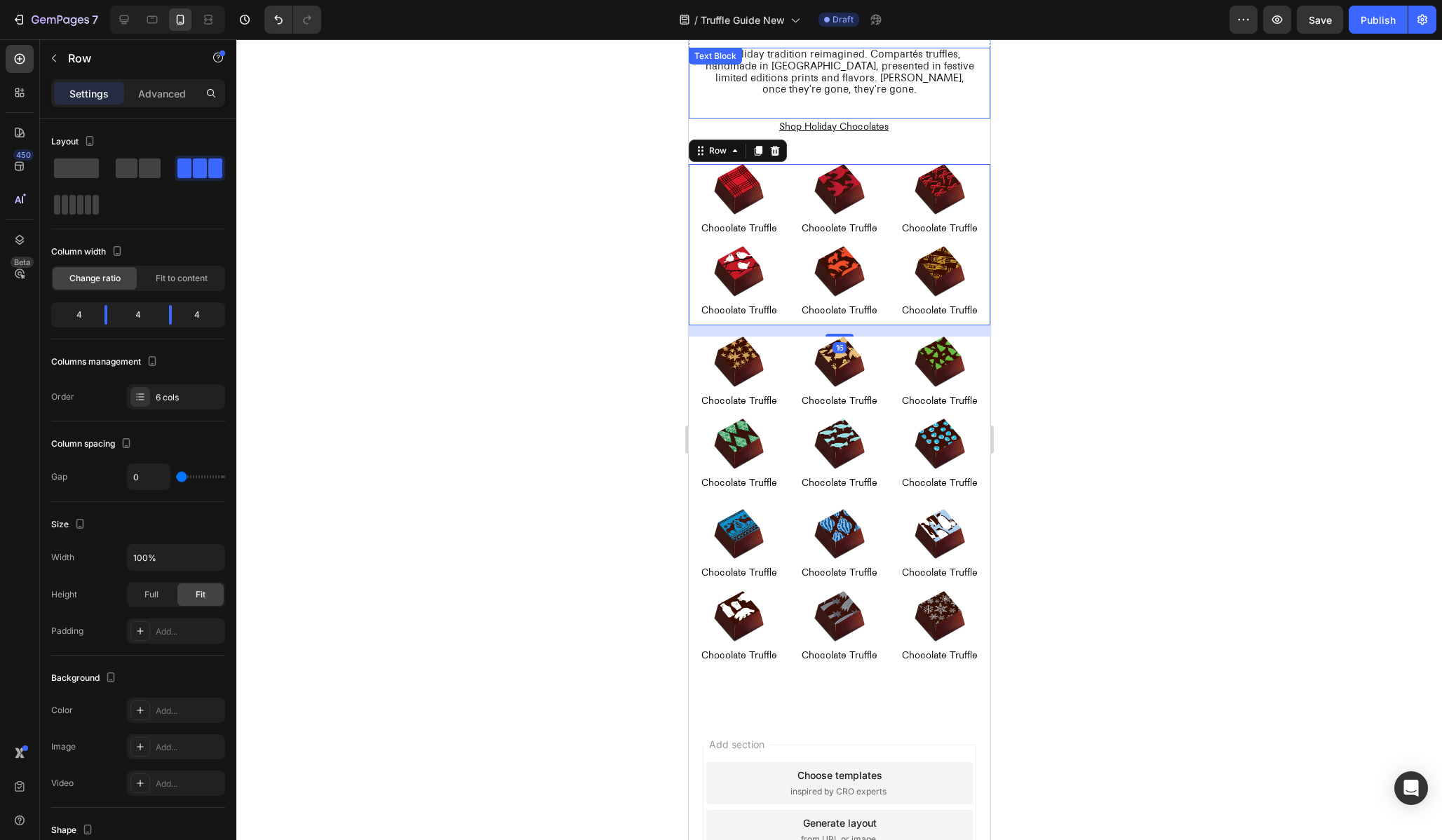
click at [150, 81] on div "Settings Advanced" at bounding box center [138, 93] width 174 height 28
click at [150, 89] on p "Advanced" at bounding box center [162, 93] width 48 height 15
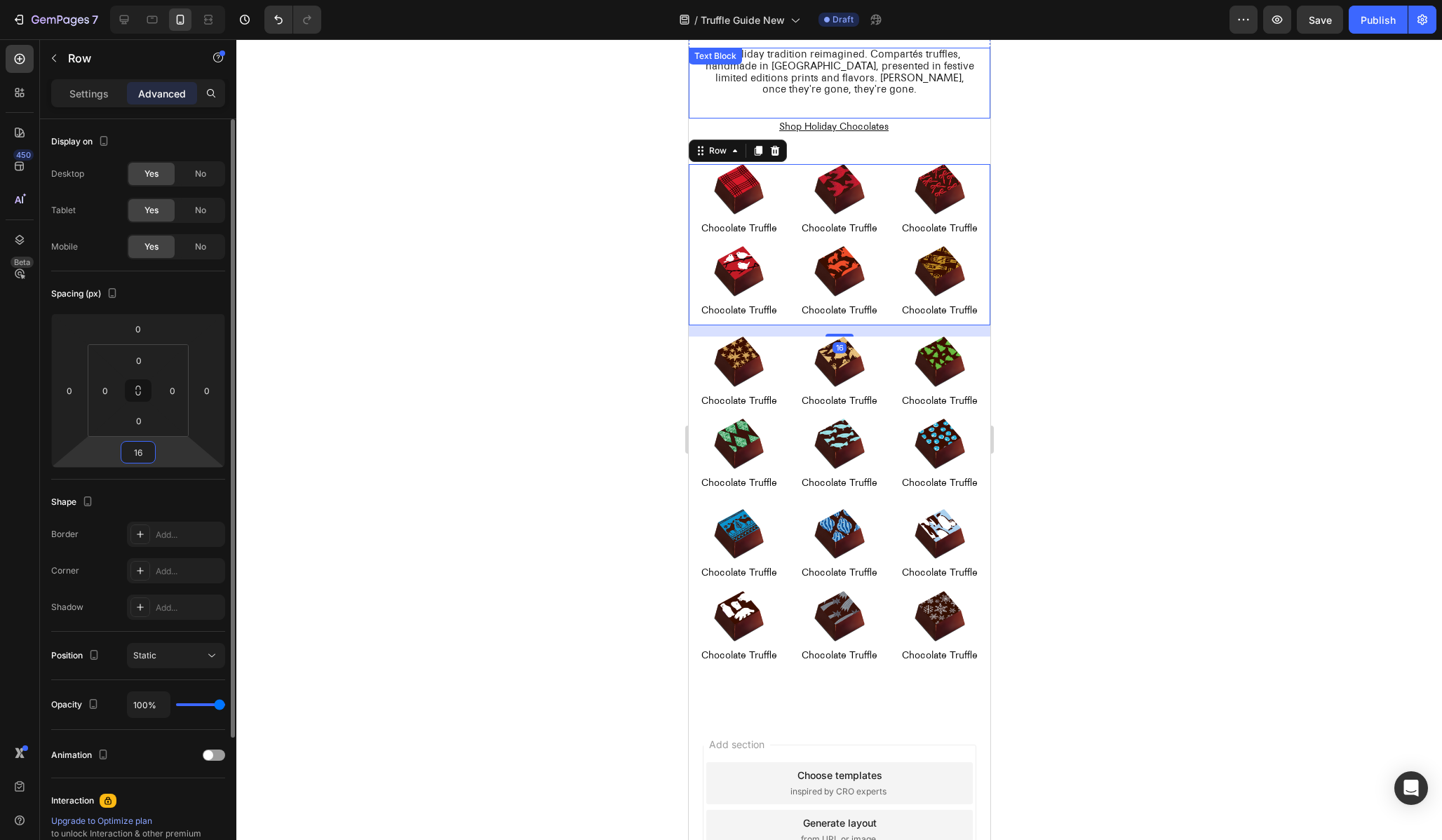
click at [140, 445] on input "16" at bounding box center [138, 452] width 28 height 21
type input "0"
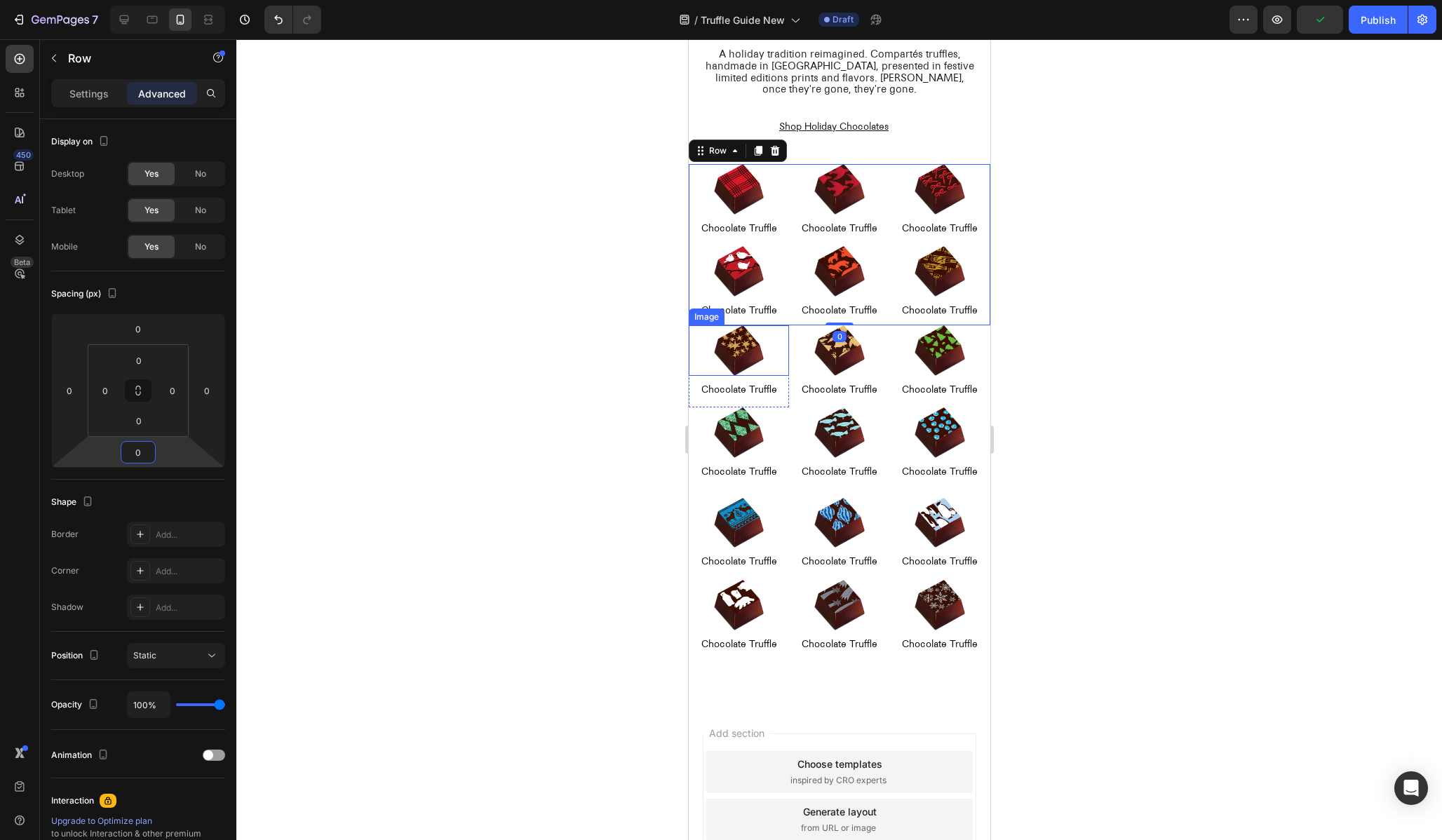
click at [704, 356] on div at bounding box center [738, 351] width 100 height 50
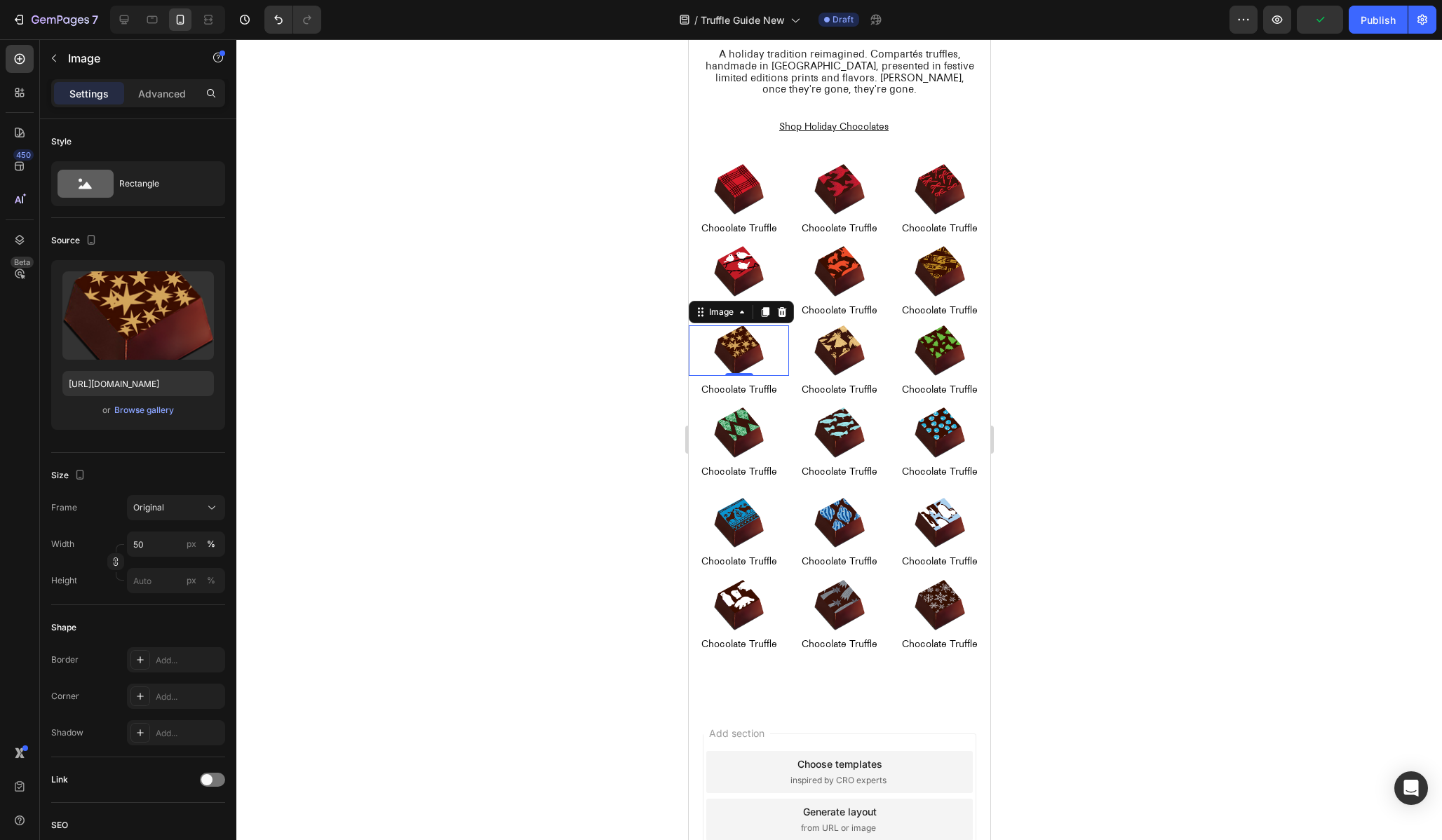
click at [704, 327] on div at bounding box center [738, 351] width 100 height 50
click at [704, 315] on icon at bounding box center [700, 312] width 11 height 11
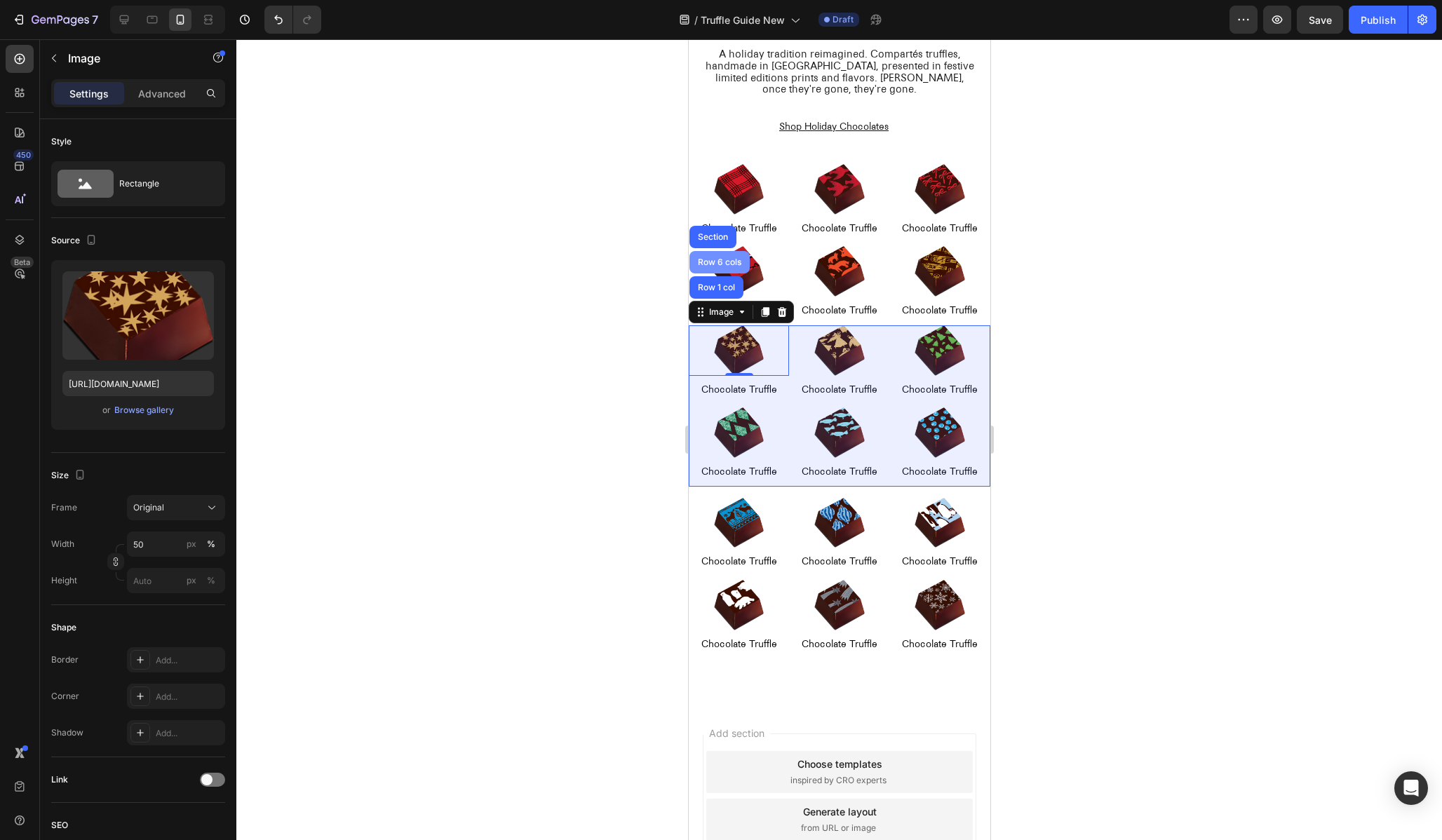
click at [711, 259] on div "Row 6 cols" at bounding box center [719, 262] width 49 height 9
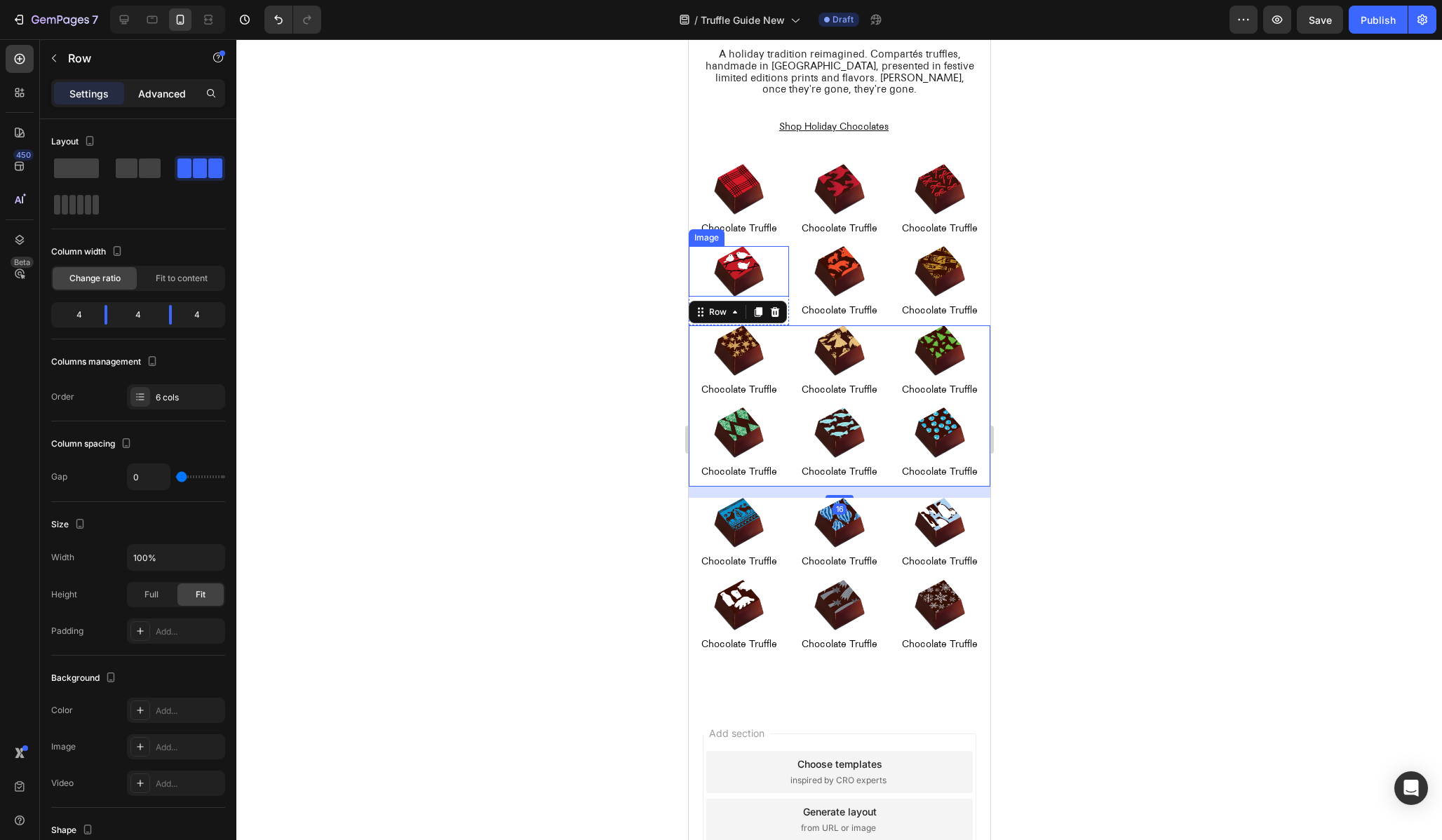
click at [182, 100] on p "Advanced" at bounding box center [162, 93] width 48 height 15
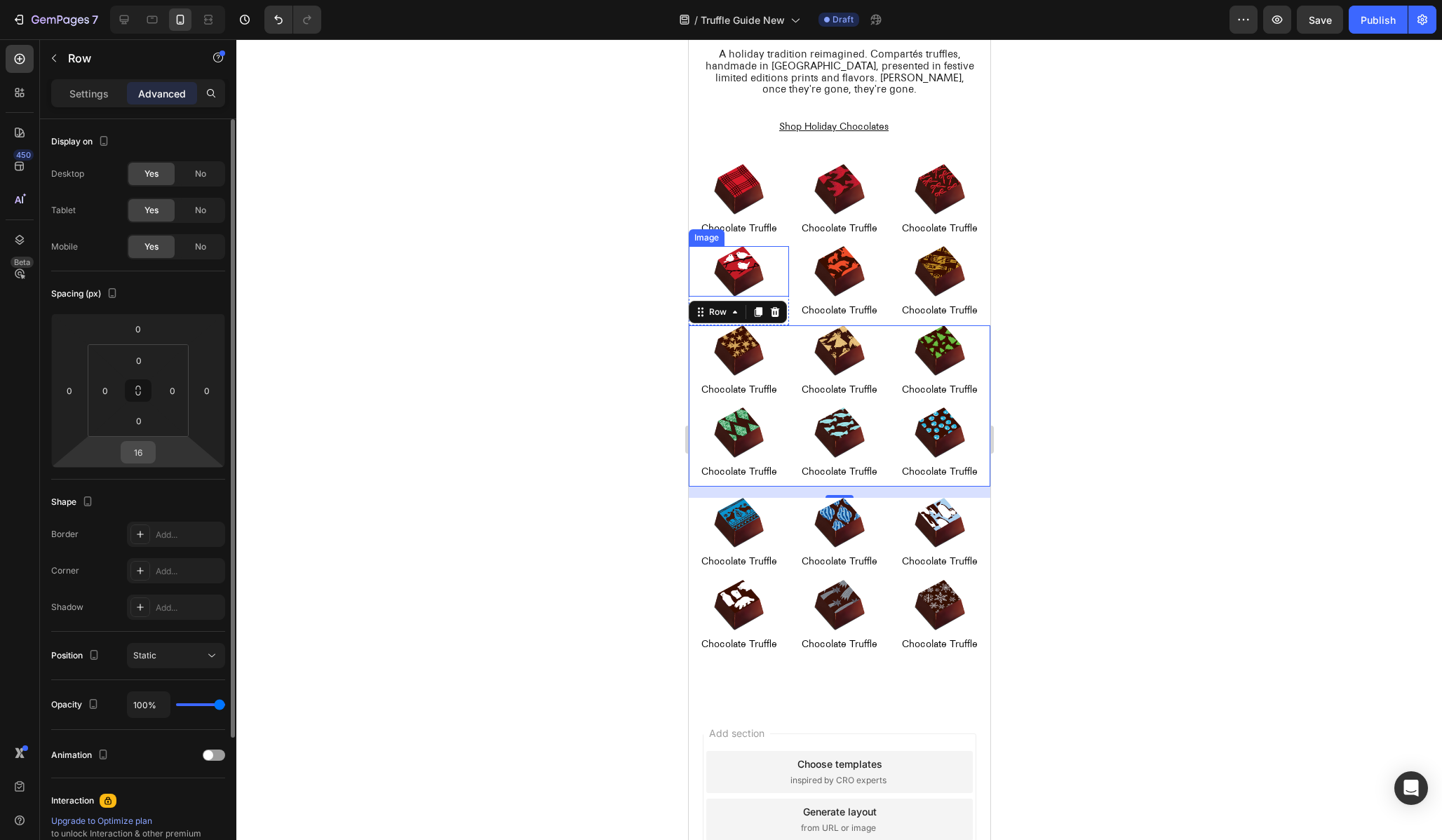
click at [137, 458] on input "16" at bounding box center [138, 452] width 28 height 21
type input "0"
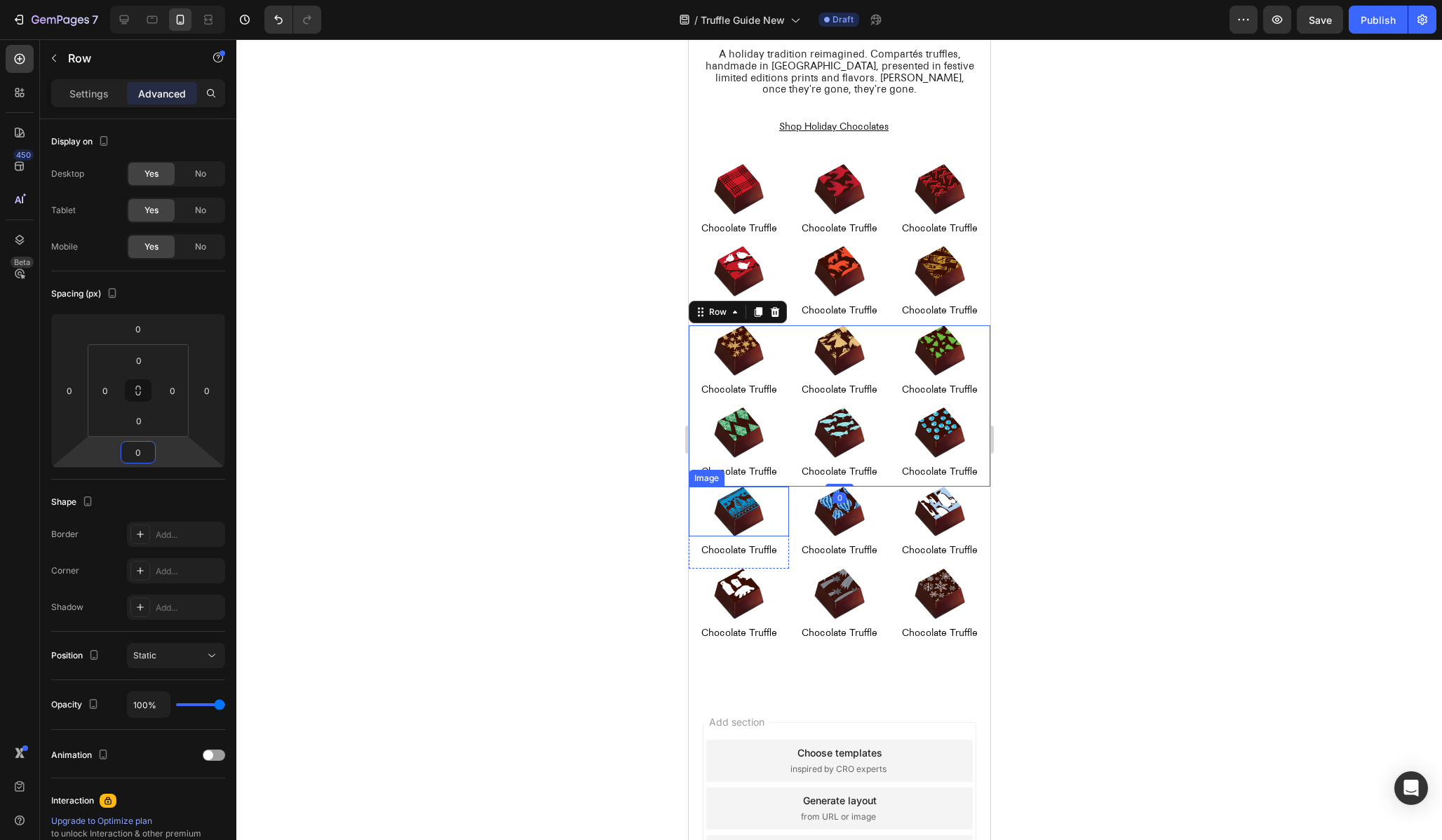
click at [718, 525] on img at bounding box center [738, 511] width 50 height 50
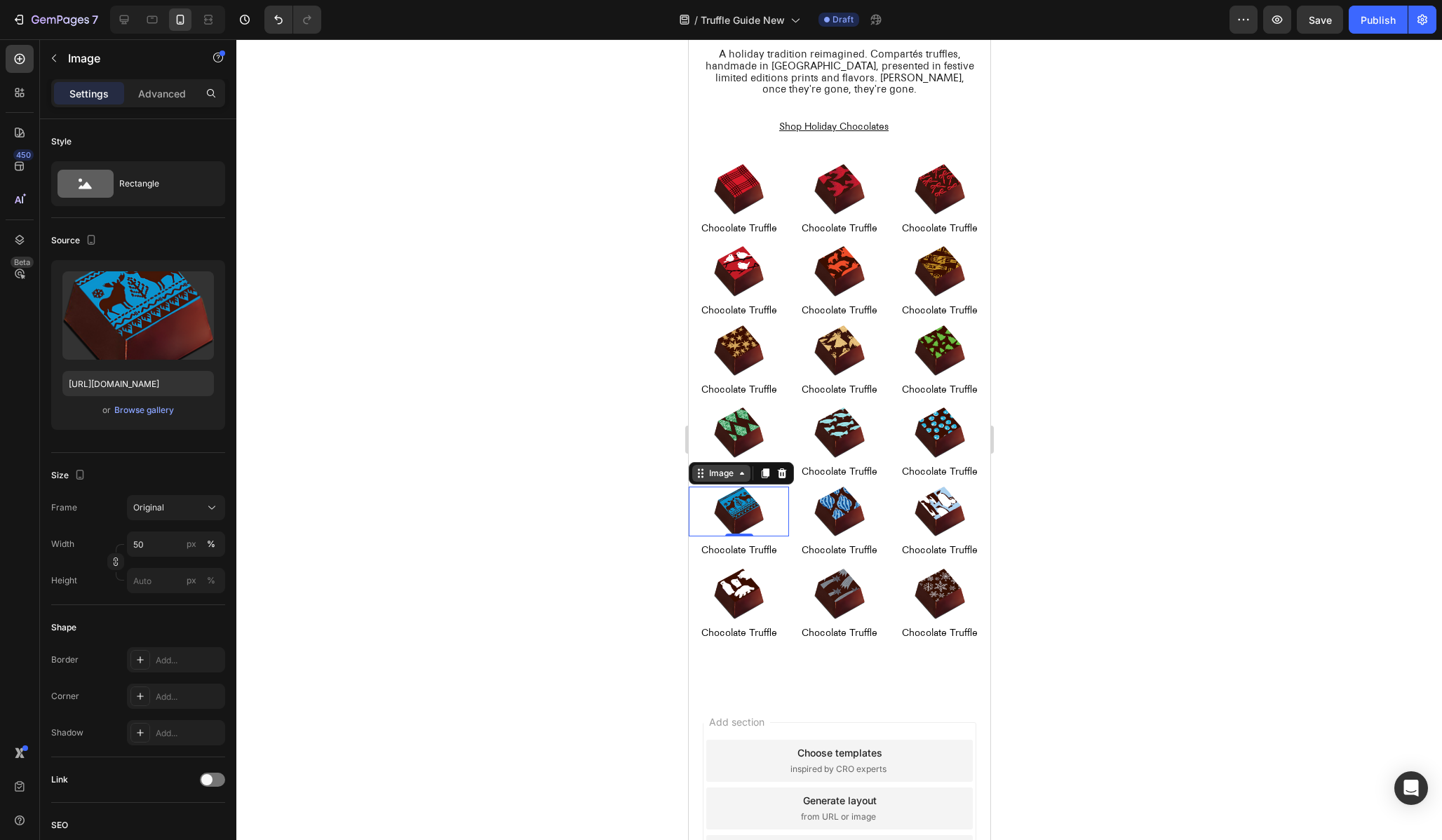
click at [706, 472] on div "Image" at bounding box center [720, 473] width 30 height 13
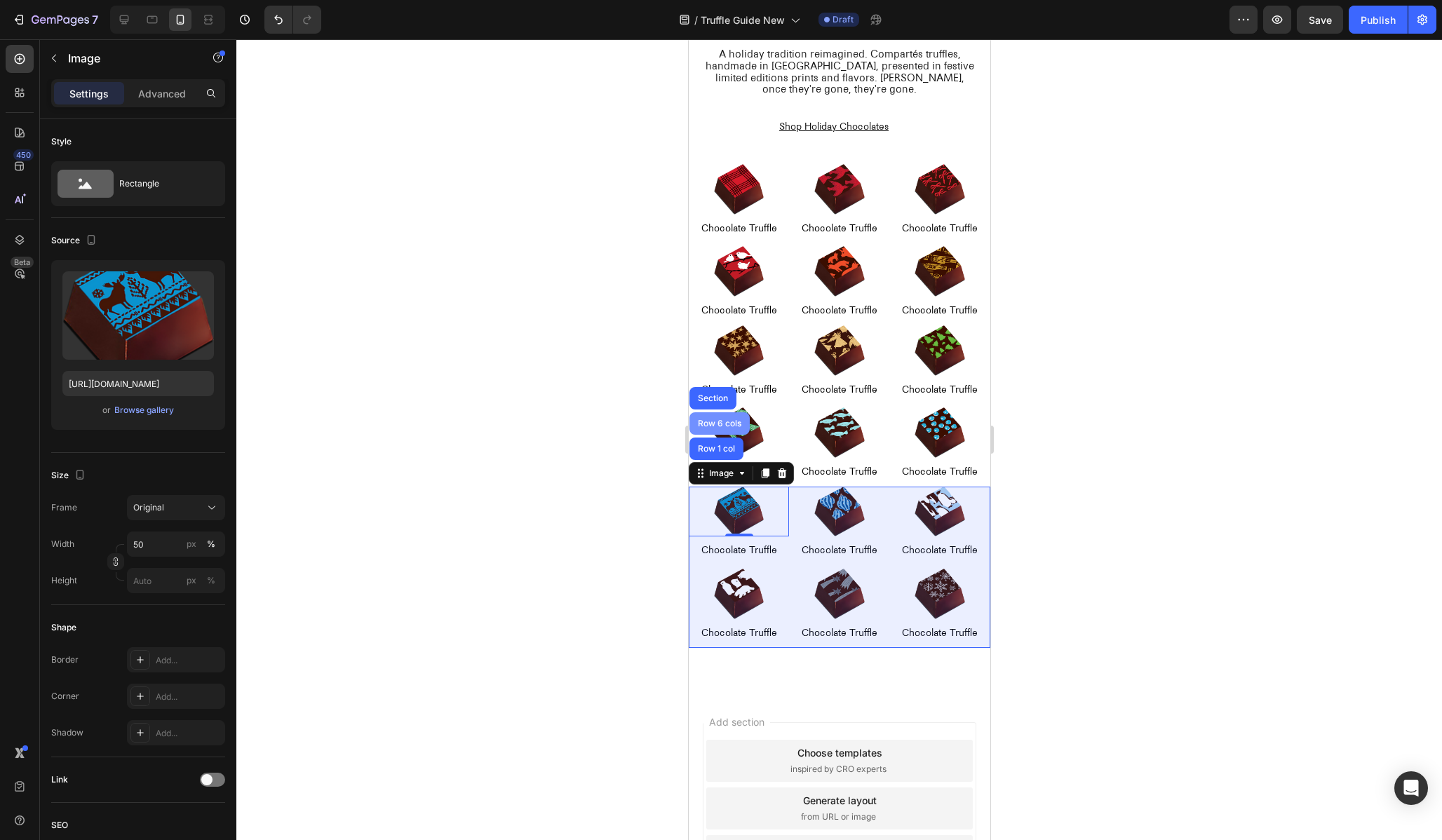
click at [706, 424] on div "Row 6 cols" at bounding box center [719, 424] width 49 height 9
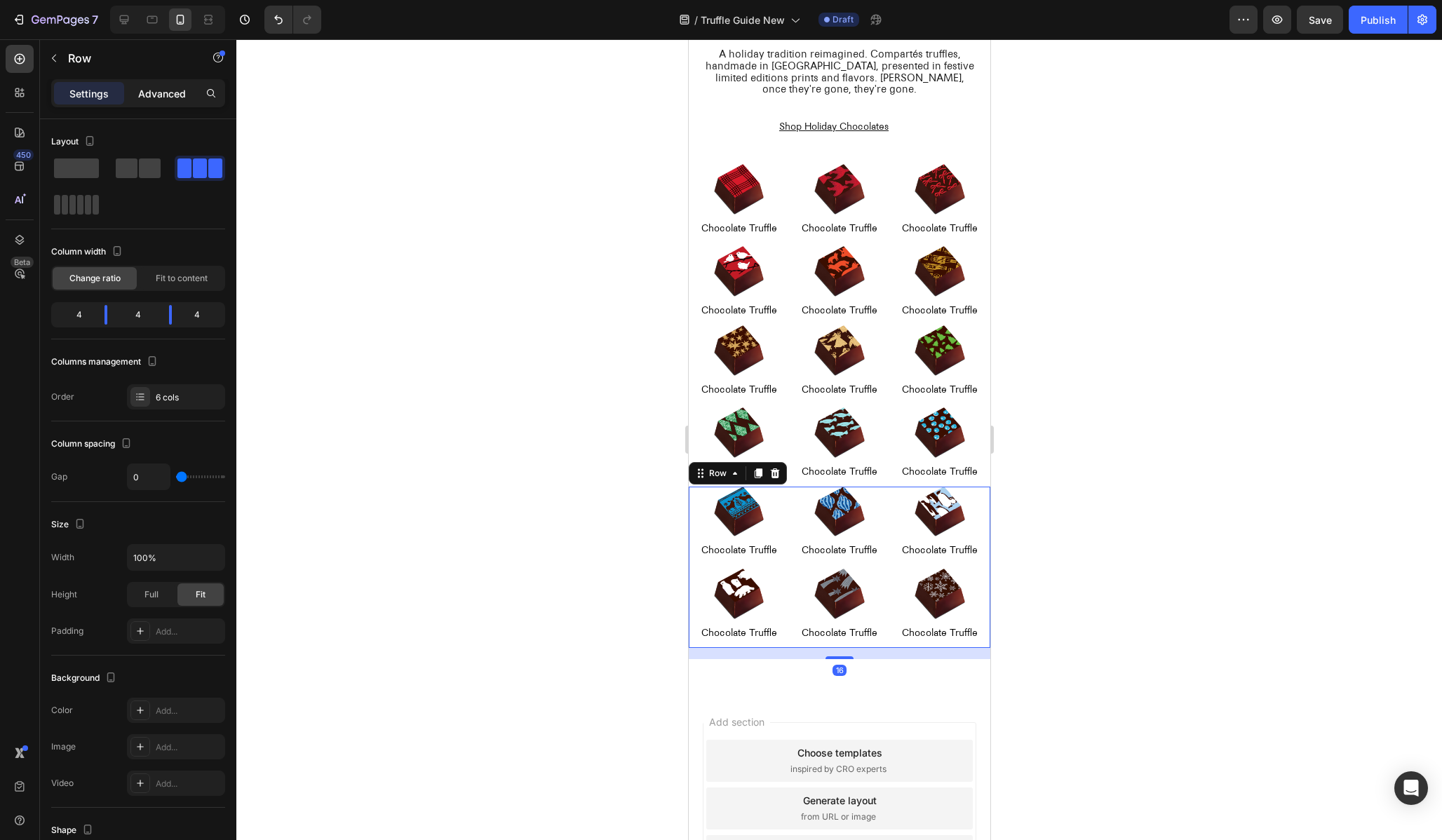
click at [153, 96] on p "Advanced" at bounding box center [162, 93] width 48 height 15
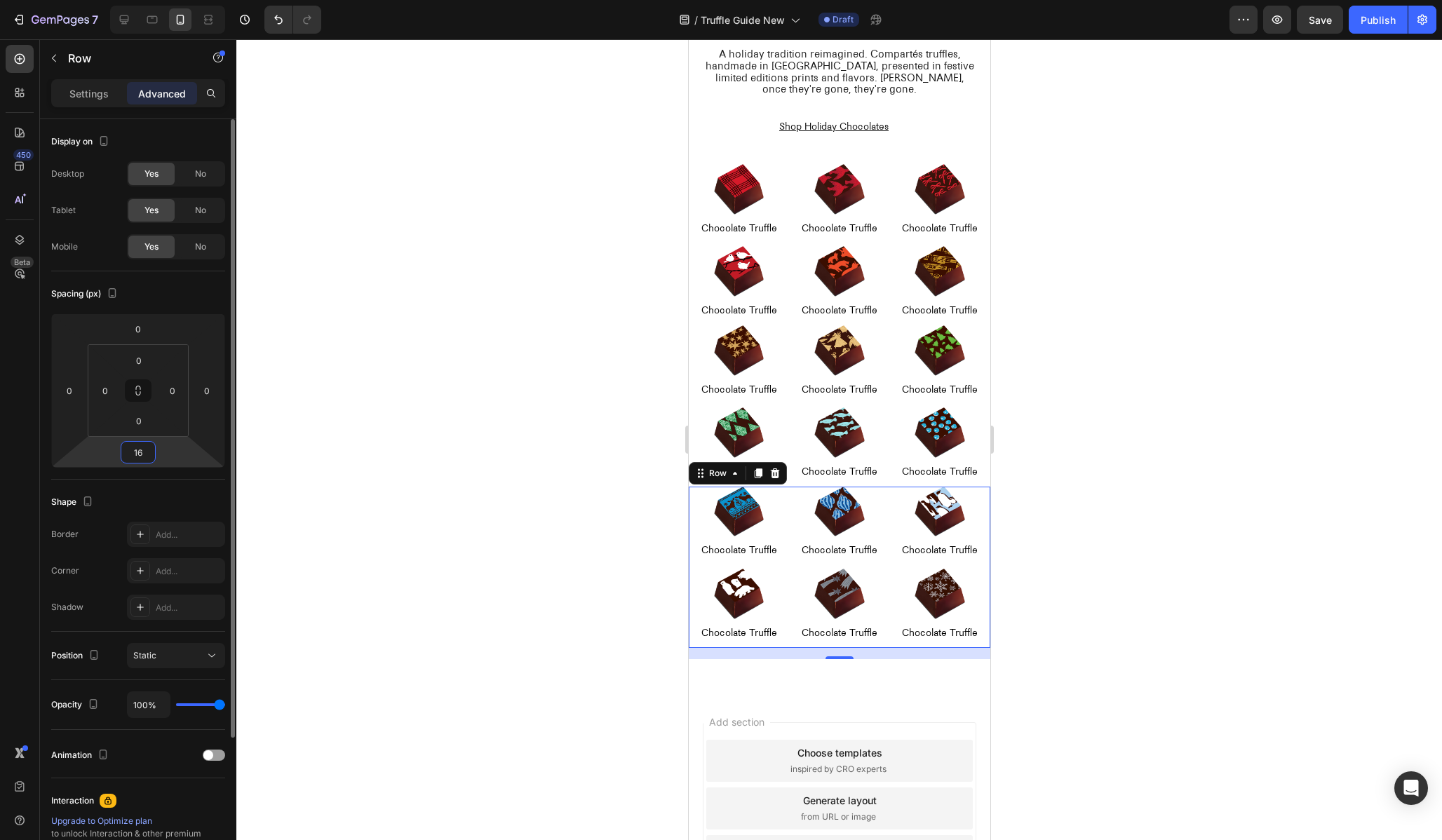
click at [142, 448] on input "16" at bounding box center [138, 452] width 28 height 21
type input "0"
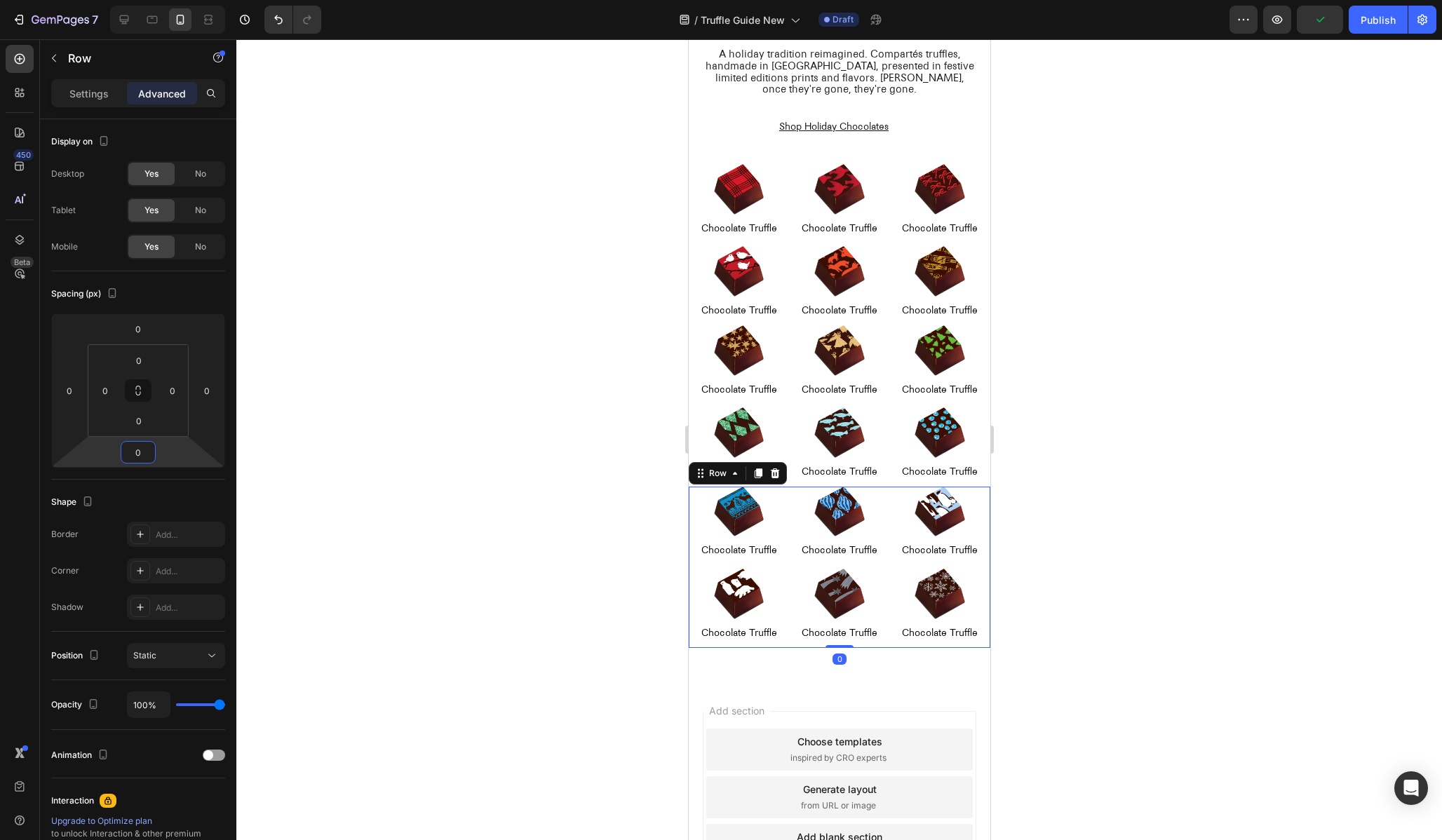
click at [529, 615] on div at bounding box center [839, 439] width 1206 height 801
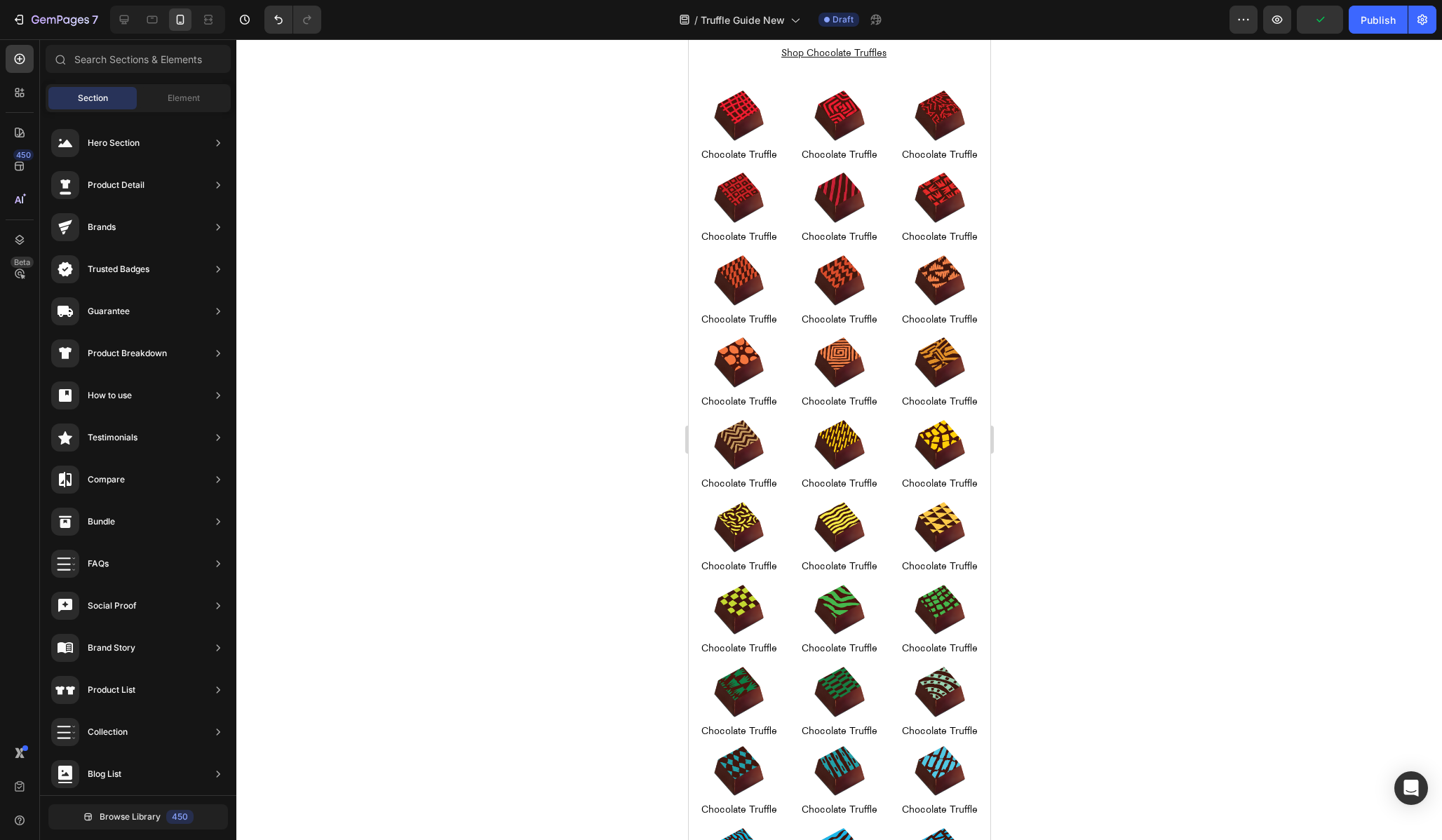
scroll to position [0, 0]
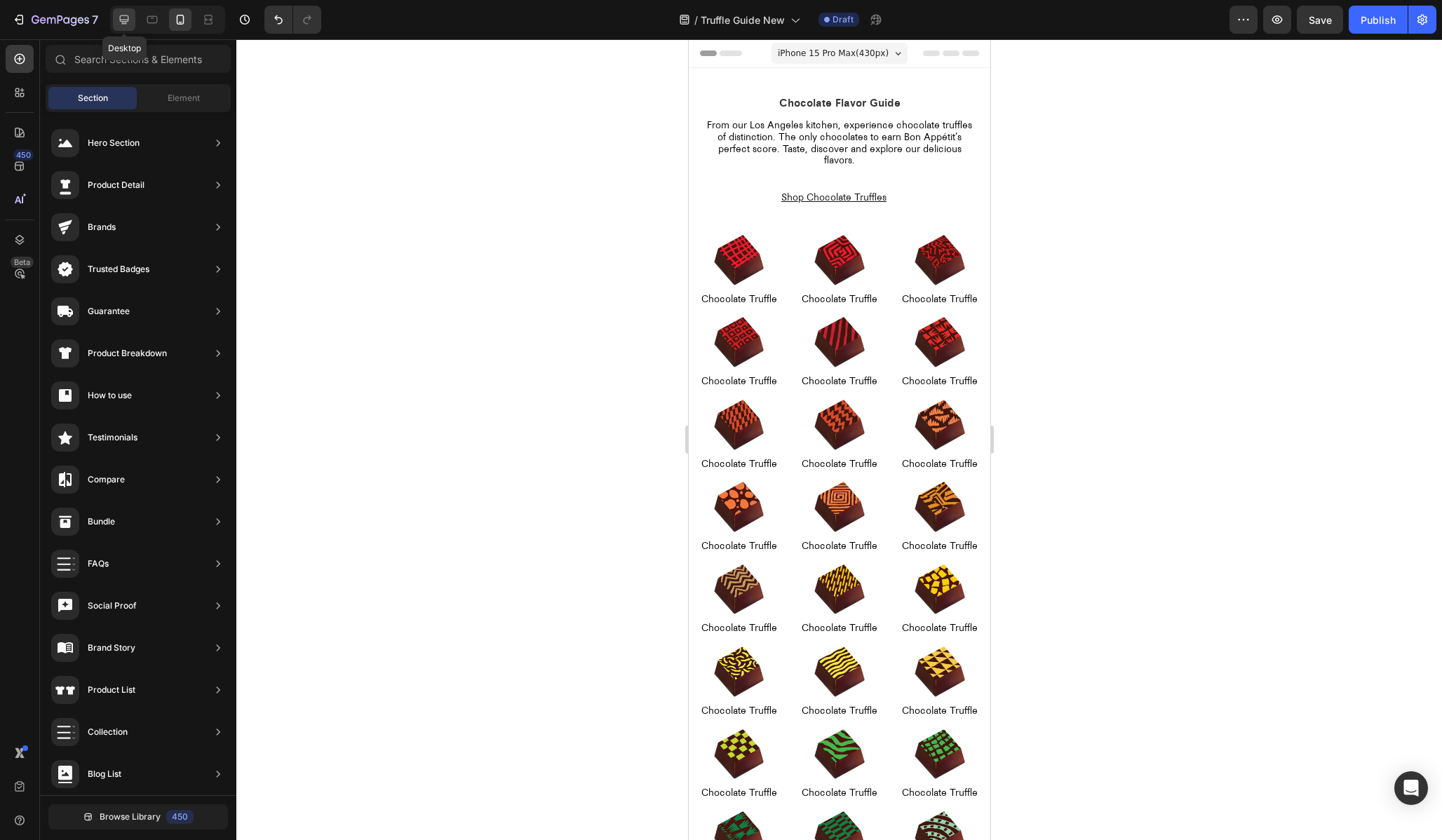
click at [125, 23] on icon at bounding box center [124, 20] width 14 height 14
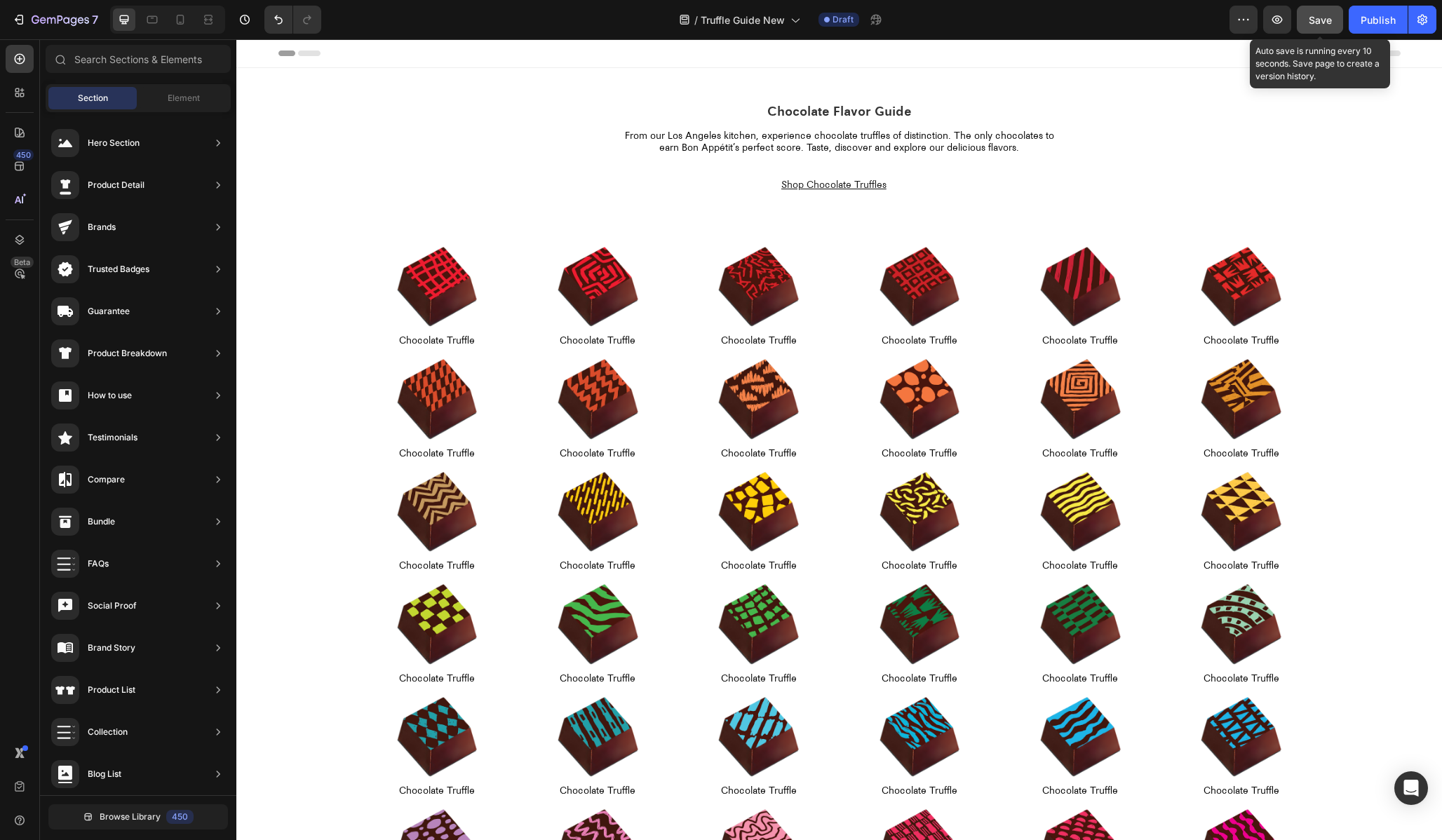
click at [1322, 31] on button "Save" at bounding box center [1320, 20] width 46 height 28
